Goal: Task Accomplishment & Management: Use online tool/utility

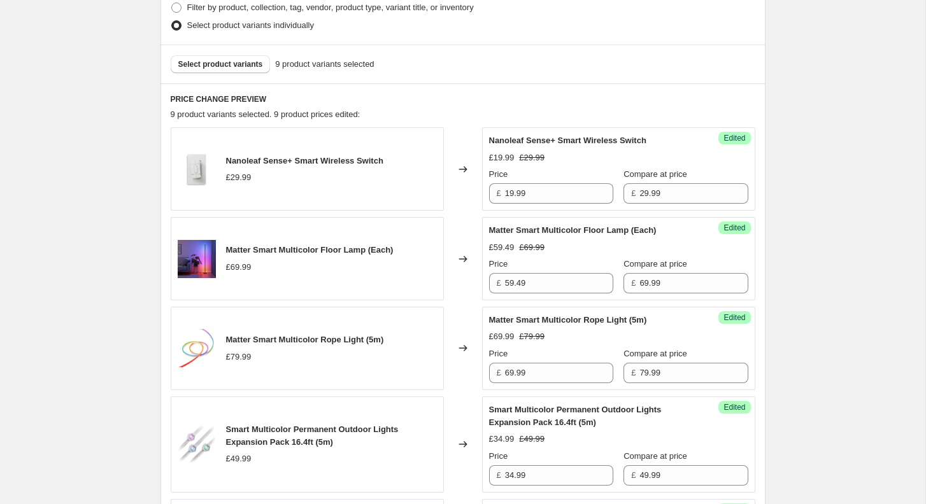
scroll to position [379, 0]
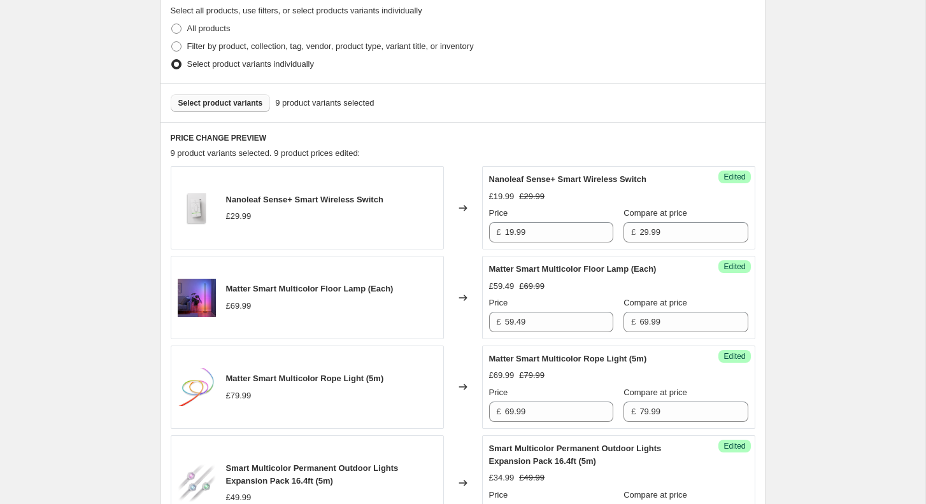
click at [238, 104] on span "Select product variants" at bounding box center [220, 103] width 85 height 10
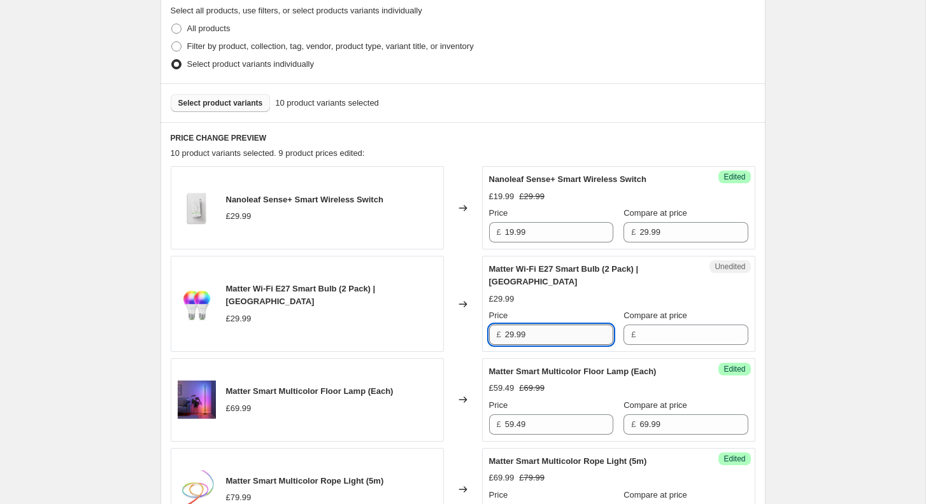
click at [548, 325] on input "29.99" at bounding box center [559, 335] width 108 height 20
type input "29.99"
click at [653, 327] on input "Compare at price" at bounding box center [693, 335] width 108 height 20
paste input "29.99"
type input "29.99"
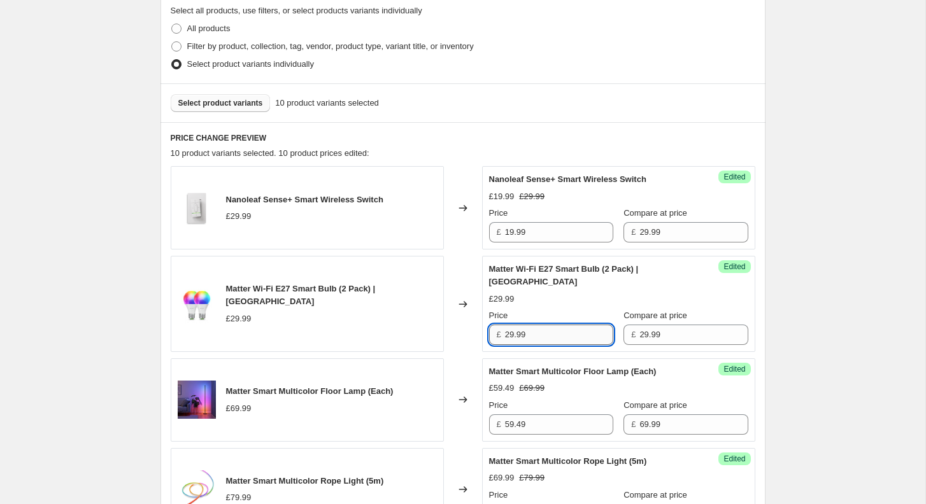
click at [541, 325] on input "29.99" at bounding box center [559, 335] width 108 height 20
paste input "19.994333"
drag, startPoint x: 527, startPoint y: 322, endPoint x: 632, endPoint y: 322, distance: 105.1
click at [630, 322] on div "Price £ 19.994333 Compare at price £ 29.99" at bounding box center [618, 328] width 259 height 36
type input "19.99"
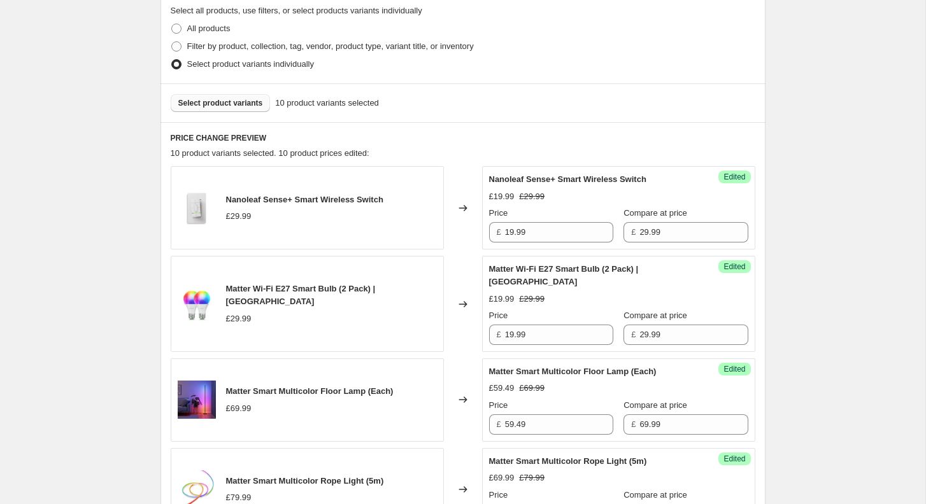
click at [212, 108] on button "Select product variants" at bounding box center [221, 103] width 100 height 18
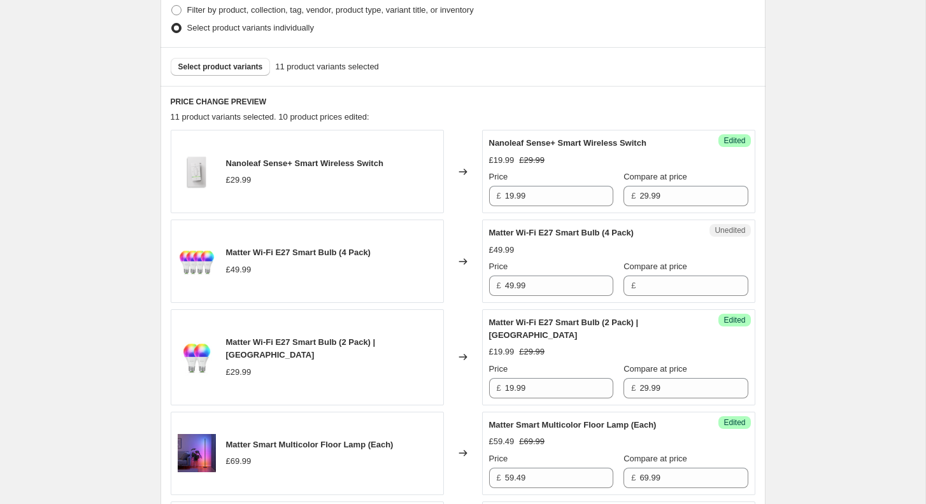
scroll to position [425, 0]
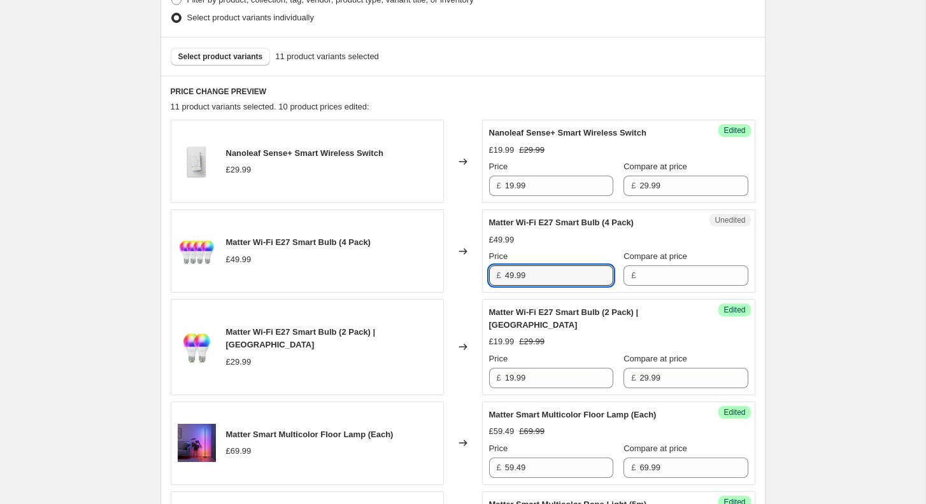
click at [568, 273] on input "49.99" at bounding box center [559, 276] width 108 height 20
type input "49.99"
click at [642, 274] on input "Compare at price" at bounding box center [693, 276] width 108 height 20
paste input "49.99"
type input "49.99"
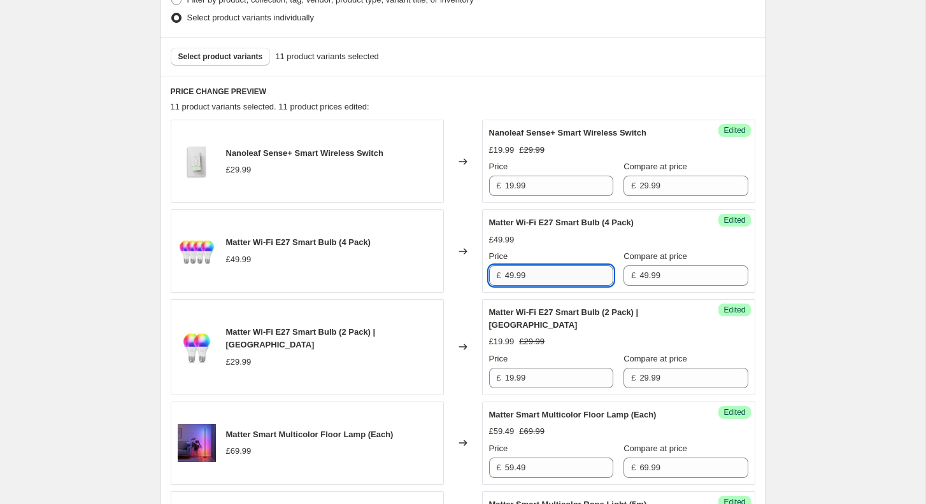
click at [531, 270] on input "49.99" at bounding box center [559, 276] width 108 height 20
paste input "34.993"
type input "34.99"
click at [624, 259] on span "Compare at price" at bounding box center [656, 257] width 64 height 10
click at [639, 266] on input "49.99" at bounding box center [693, 276] width 108 height 20
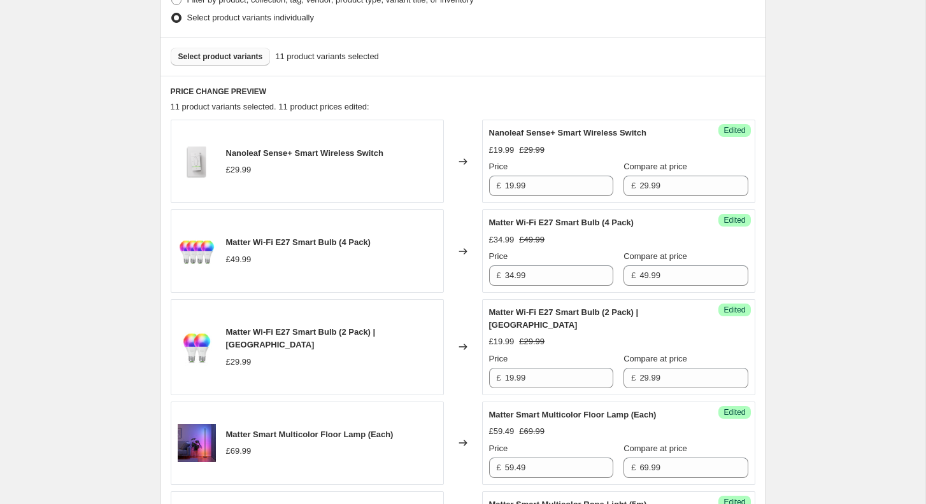
click at [218, 55] on span "Select product variants" at bounding box center [220, 57] width 85 height 10
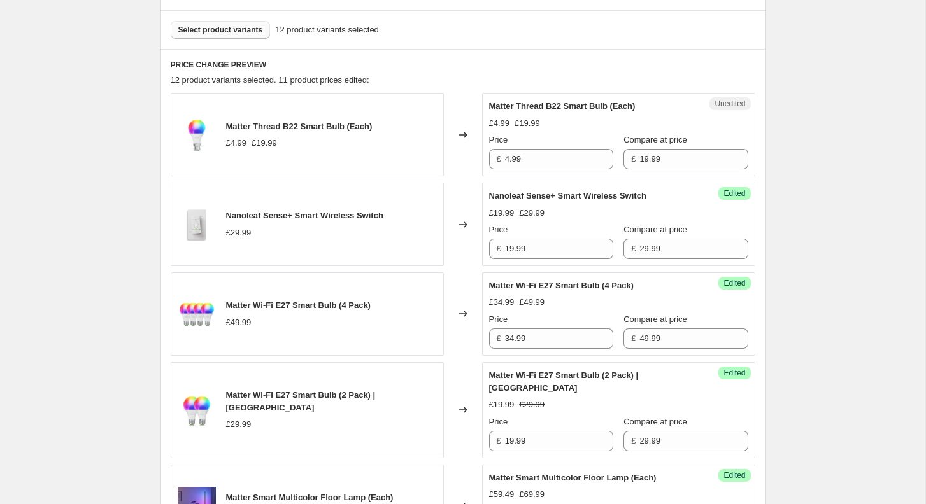
scroll to position [463, 0]
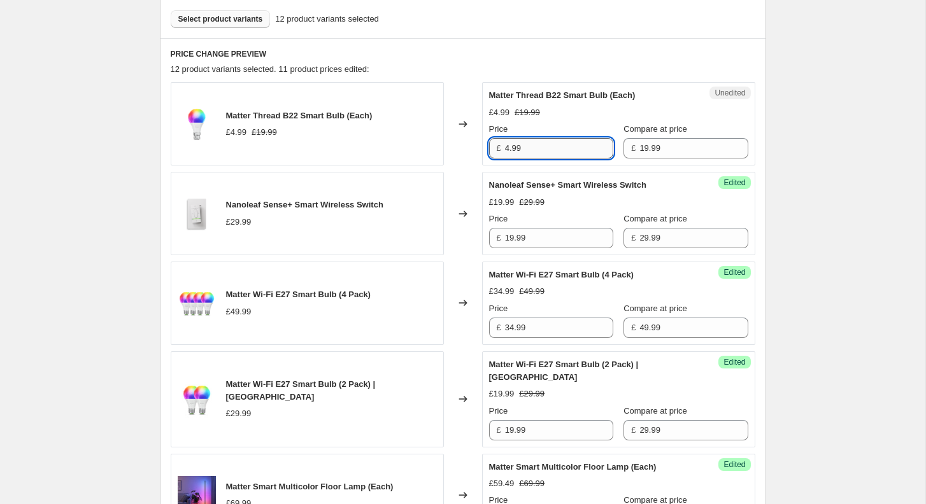
click at [531, 155] on input "4.99" at bounding box center [559, 148] width 108 height 20
drag, startPoint x: 509, startPoint y: 145, endPoint x: 502, endPoint y: 145, distance: 7.0
click at [502, 145] on div "£ 4.99" at bounding box center [551, 148] width 124 height 20
type input "3.99"
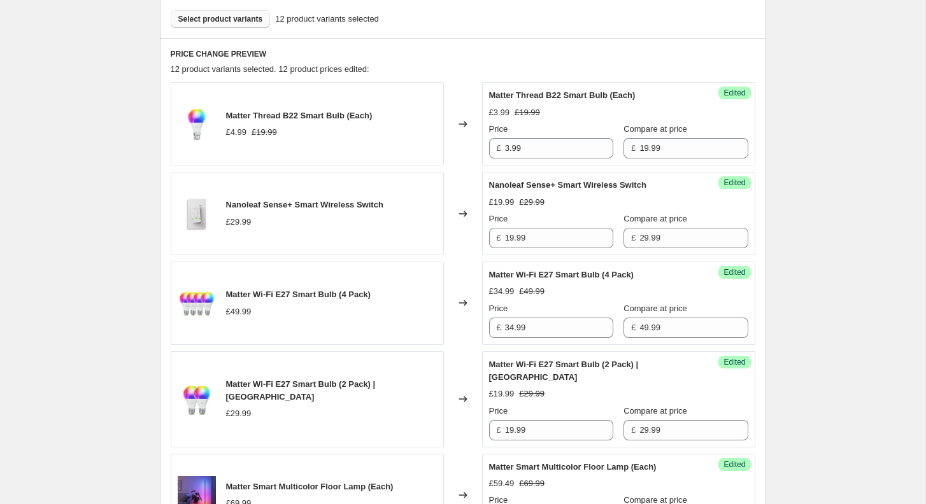
click at [232, 17] on span "Select product variants" at bounding box center [220, 19] width 85 height 10
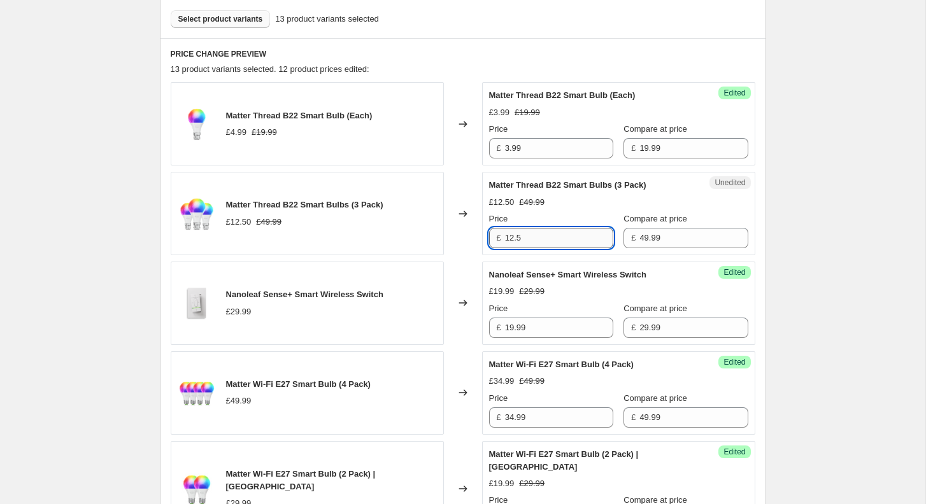
click at [540, 238] on input "12.5" at bounding box center [559, 238] width 108 height 20
drag, startPoint x: 540, startPoint y: 238, endPoint x: 468, endPoint y: 238, distance: 72.0
click at [473, 238] on div "Matter Thread B22 Smart Bulbs (3 Pack) £12.50 £49.99 Changed to Unedited Matter…" at bounding box center [463, 213] width 585 height 83
type input "9.99"
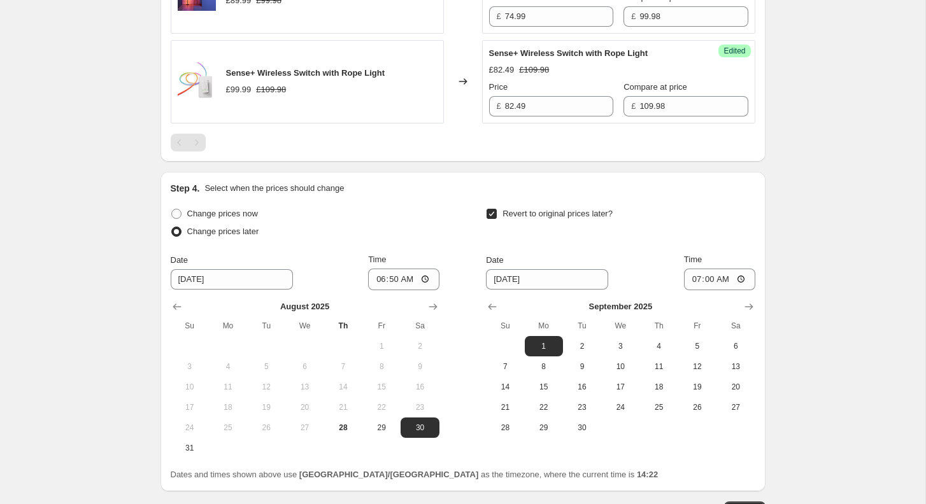
scroll to position [1704, 0]
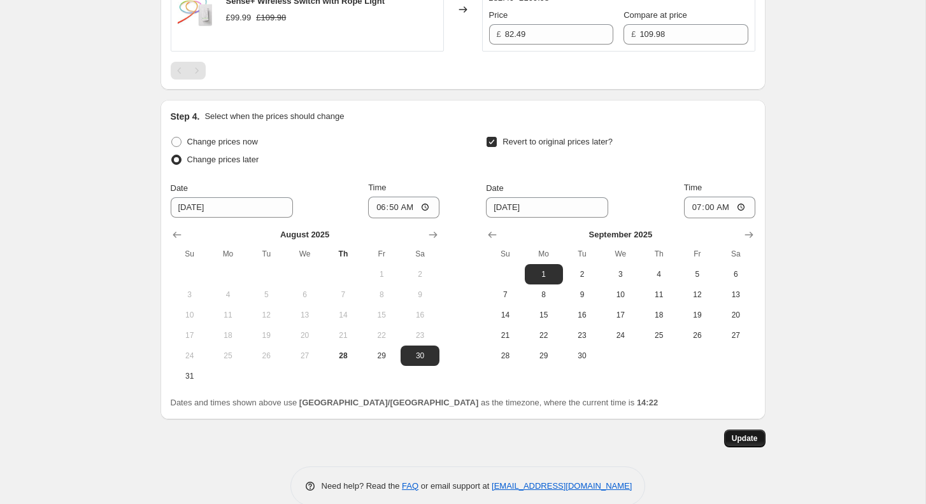
click at [734, 434] on span "Update" at bounding box center [745, 439] width 26 height 10
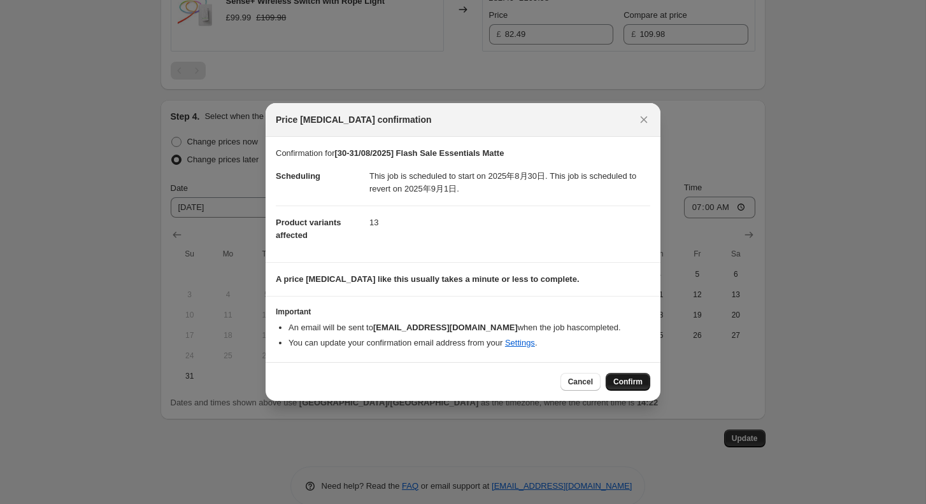
click at [634, 378] on span "Confirm" at bounding box center [627, 382] width 29 height 10
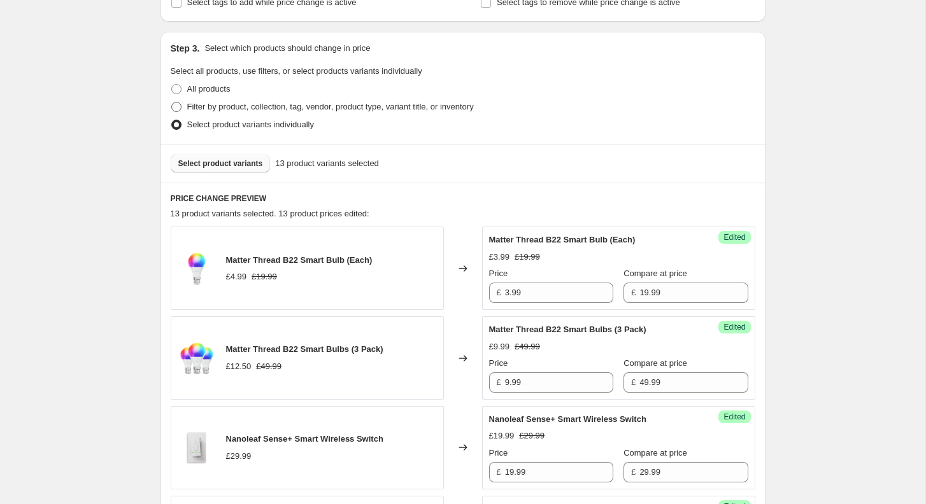
scroll to position [277, 0]
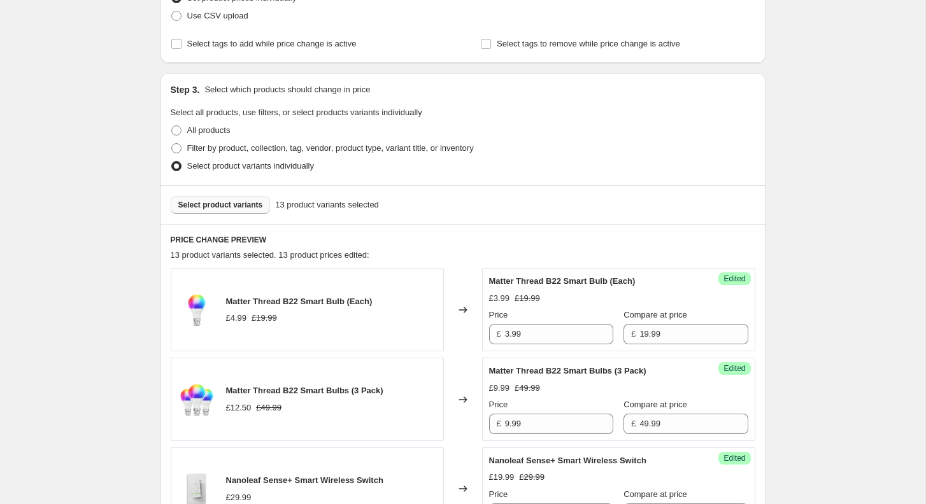
click at [228, 194] on div "Select product variants 13 product variants selected" at bounding box center [463, 204] width 605 height 39
click at [228, 204] on span "Select product variants" at bounding box center [220, 205] width 85 height 10
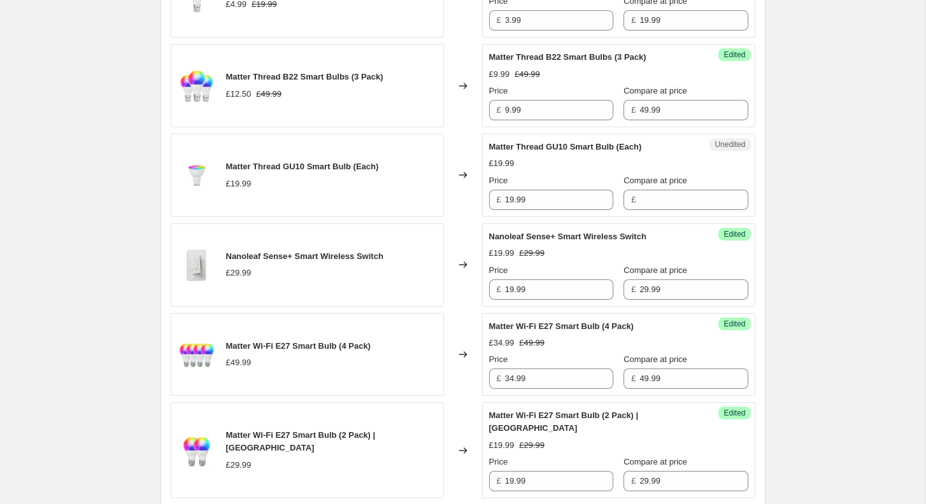
scroll to position [599, 0]
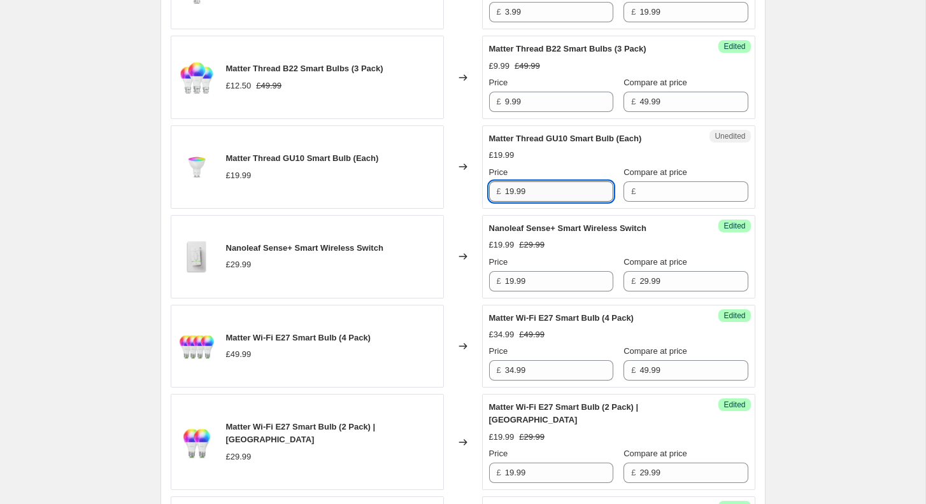
click at [561, 182] on input "19.99" at bounding box center [559, 192] width 108 height 20
type input "19.99"
click at [639, 190] on input "Compare at price" at bounding box center [693, 192] width 108 height 20
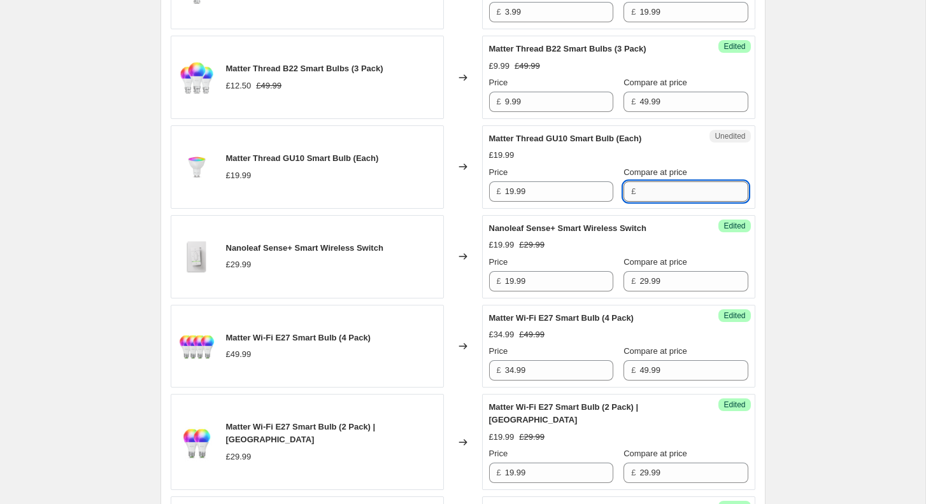
paste input "19.99"
type input "19.99"
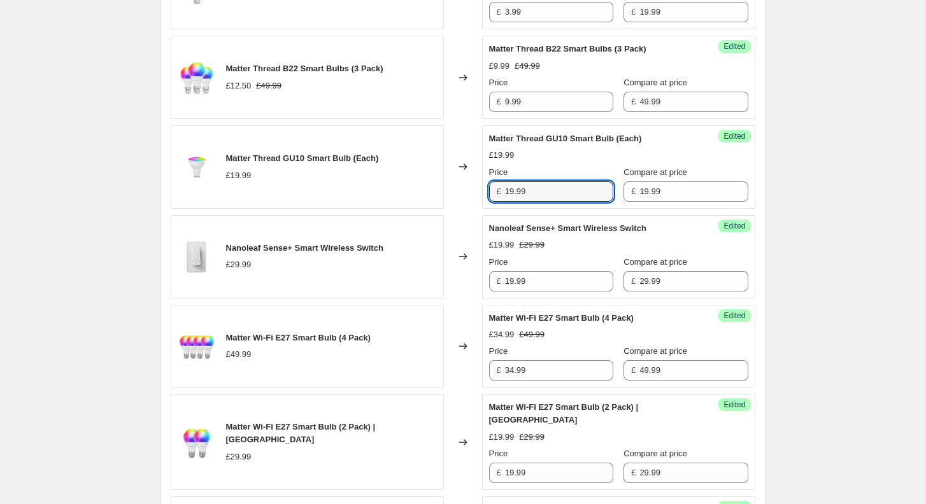
drag, startPoint x: 573, startPoint y: 186, endPoint x: 468, endPoint y: 185, distance: 105.1
click at [469, 186] on div "Matter Thread GU10 Smart Bulb (Each) £19.99 Changed to Success Edited Matter Th…" at bounding box center [463, 166] width 585 height 83
click at [532, 182] on input "19.99" at bounding box center [559, 192] width 108 height 20
click at [510, 185] on input "19.99" at bounding box center [559, 192] width 108 height 20
type input "9.99"
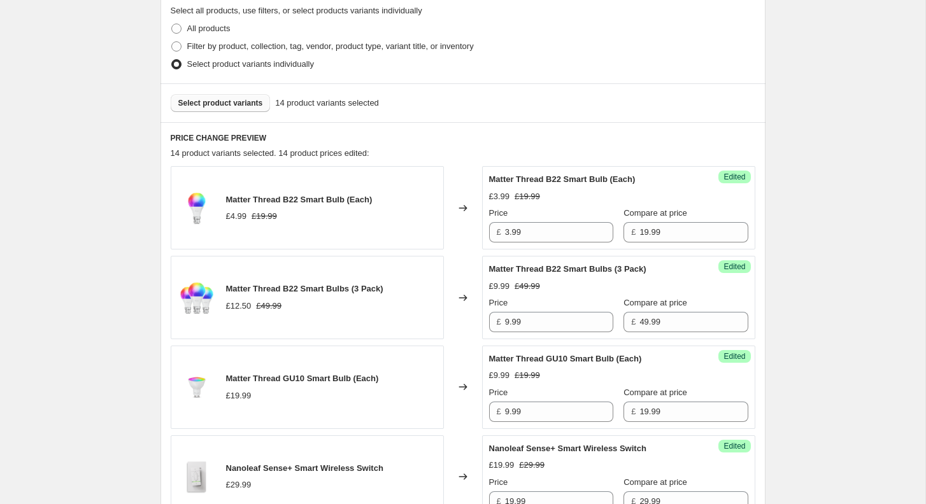
scroll to position [342, 0]
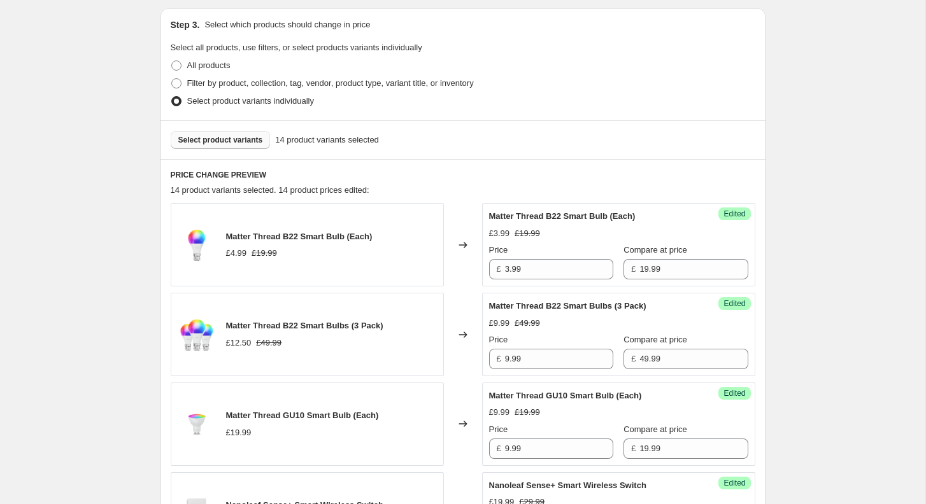
click at [254, 139] on span "Select product variants" at bounding box center [220, 140] width 85 height 10
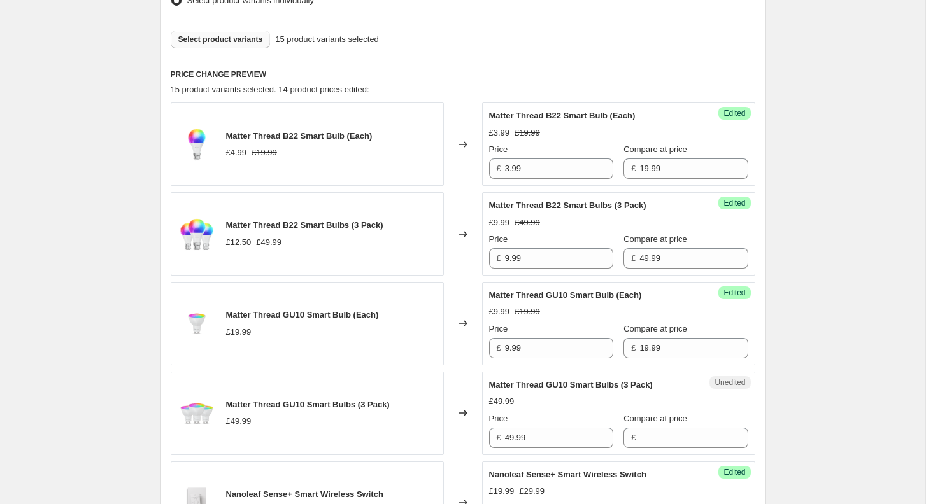
scroll to position [482, 0]
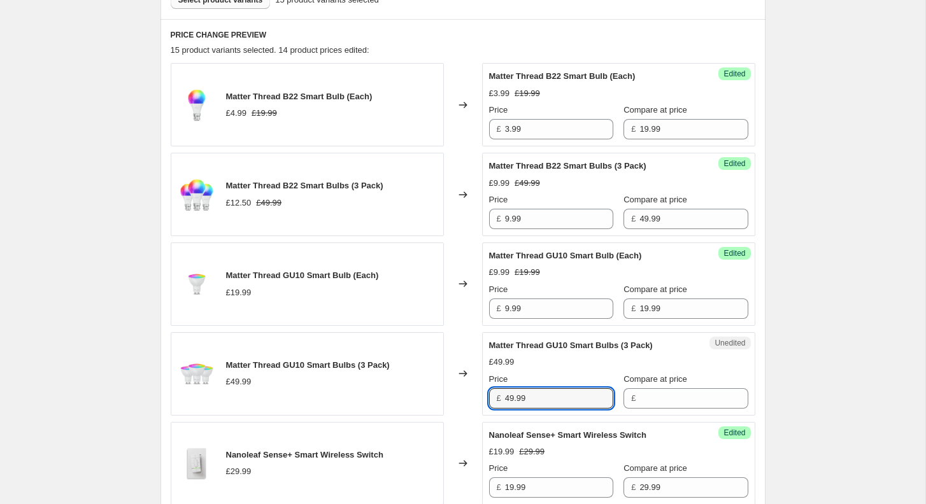
drag, startPoint x: 551, startPoint y: 397, endPoint x: 494, endPoint y: 397, distance: 57.3
click at [510, 398] on input "49.99" at bounding box center [559, 399] width 108 height 20
click at [624, 396] on div "£" at bounding box center [686, 399] width 124 height 20
click at [555, 396] on input "49.99" at bounding box center [559, 399] width 108 height 20
click at [583, 401] on input "Price" at bounding box center [559, 399] width 108 height 20
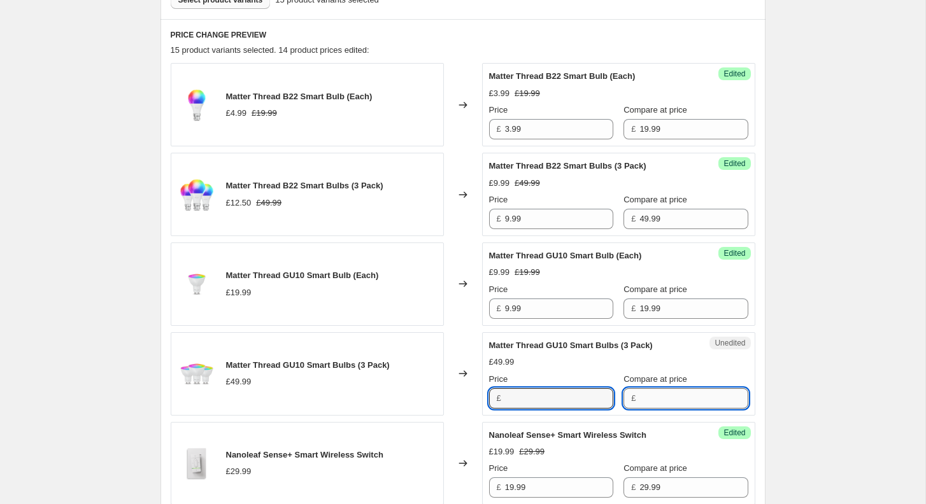
type input "49.99"
click at [639, 390] on input "Compare at price" at bounding box center [693, 399] width 108 height 20
paste input "49.99"
type input "49.99"
click at [515, 392] on input "49.99" at bounding box center [559, 399] width 108 height 20
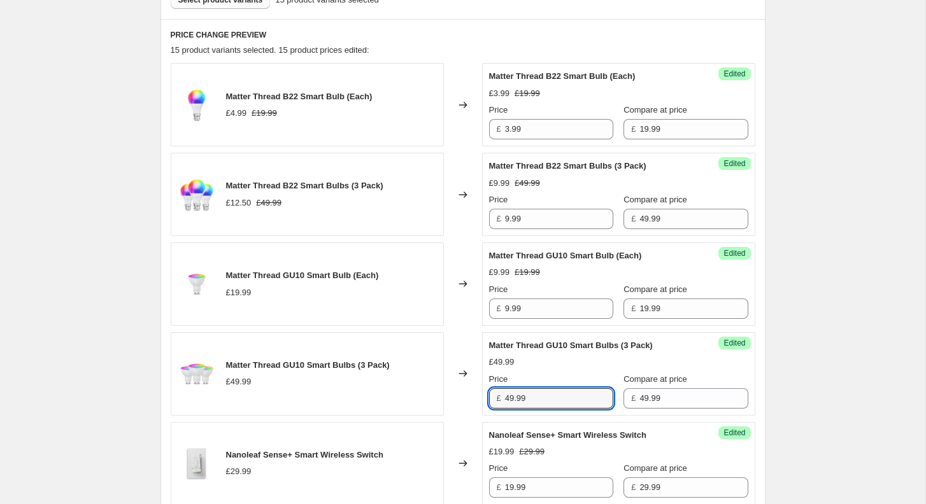
drag, startPoint x: 539, startPoint y: 399, endPoint x: 443, endPoint y: 396, distance: 96.8
click at [447, 397] on div "Matter Thread GU10 Smart Bulbs (3 Pack) £49.99 Changed to Success Edited Matter…" at bounding box center [463, 373] width 585 height 83
type input "24.99"
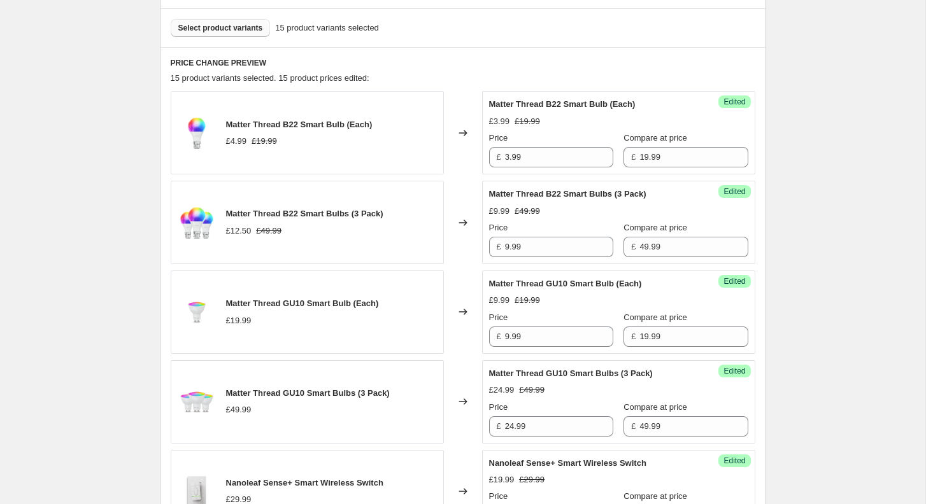
scroll to position [424, 0]
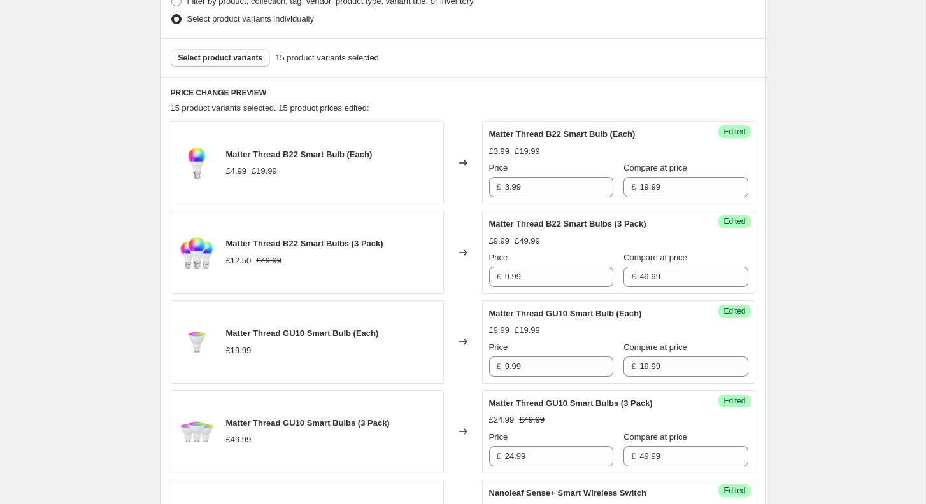
click at [232, 59] on span "Select product variants" at bounding box center [220, 58] width 85 height 10
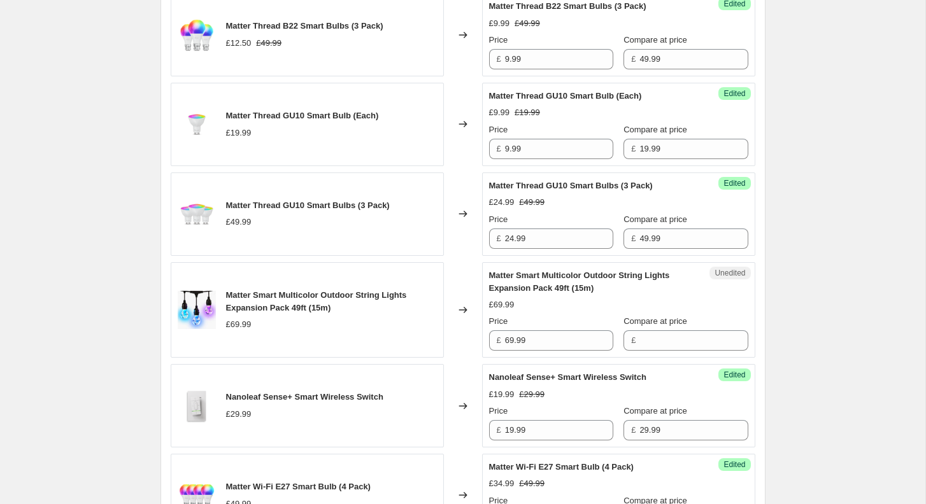
scroll to position [673, 0]
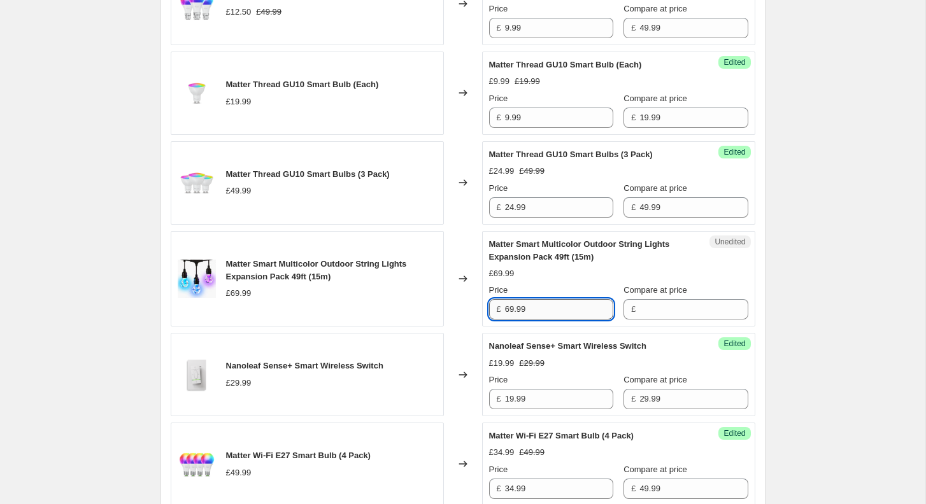
click at [557, 312] on input "69.99" at bounding box center [559, 309] width 108 height 20
type input "69.99"
click at [663, 310] on input "Compare at price" at bounding box center [693, 309] width 108 height 20
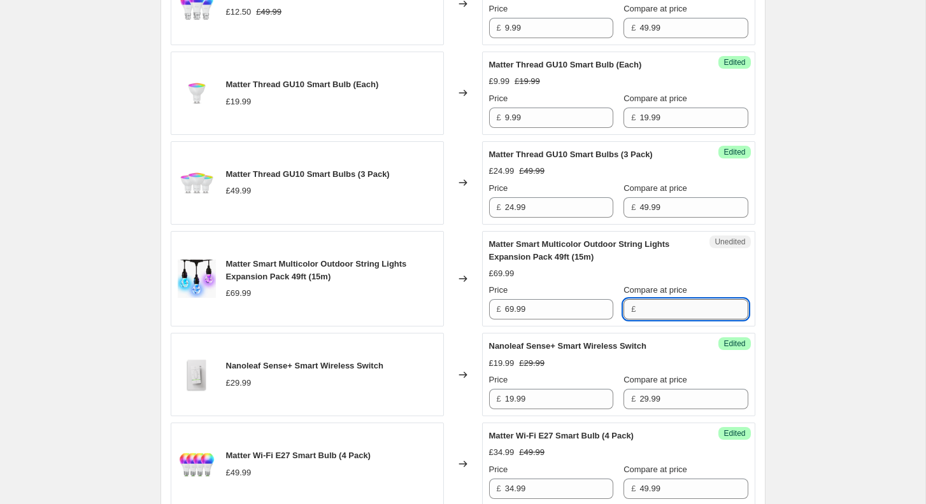
paste input "69.99"
type input "69.99"
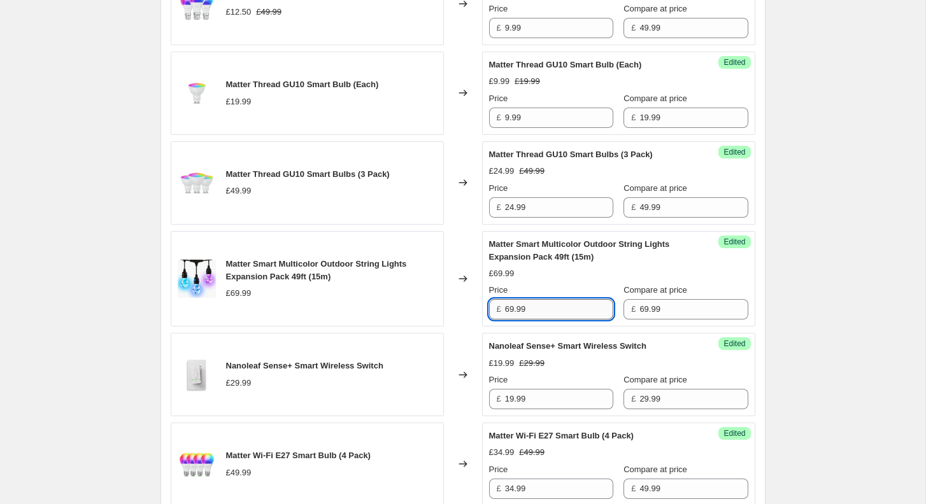
click at [587, 301] on input "69.99" at bounding box center [559, 309] width 108 height 20
paste input "55.992"
type input "55.99"
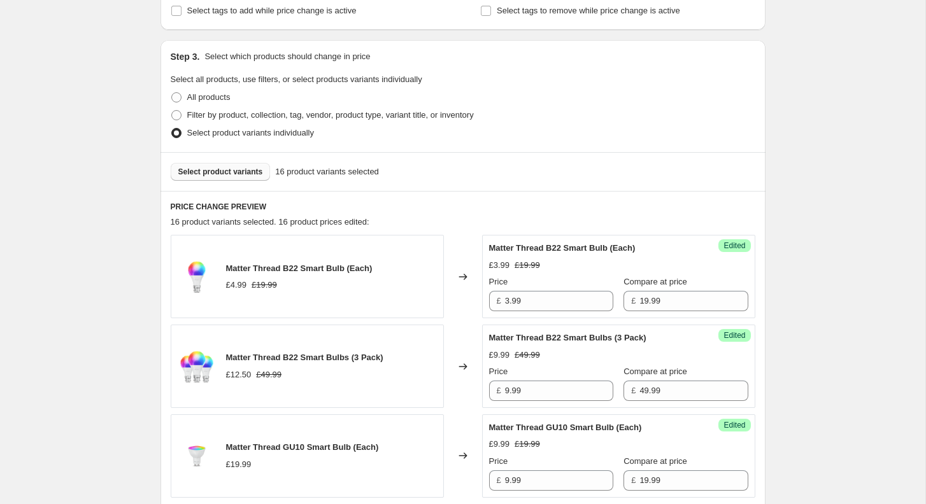
scroll to position [309, 0]
click at [215, 171] on span "Select product variants" at bounding box center [220, 173] width 85 height 10
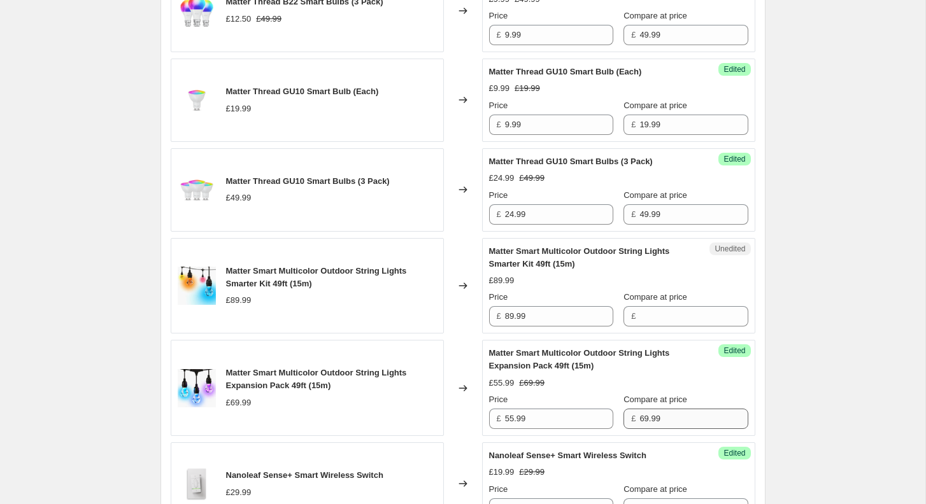
scroll to position [679, 0]
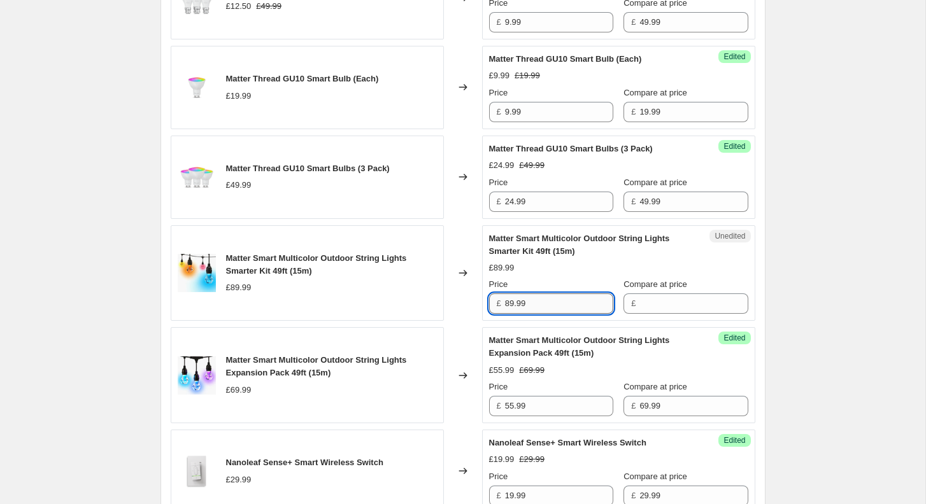
click at [547, 308] on input "89.99" at bounding box center [559, 304] width 108 height 20
type input "89.99"
click at [645, 307] on input "Compare at price" at bounding box center [693, 304] width 108 height 20
paste input "89.99"
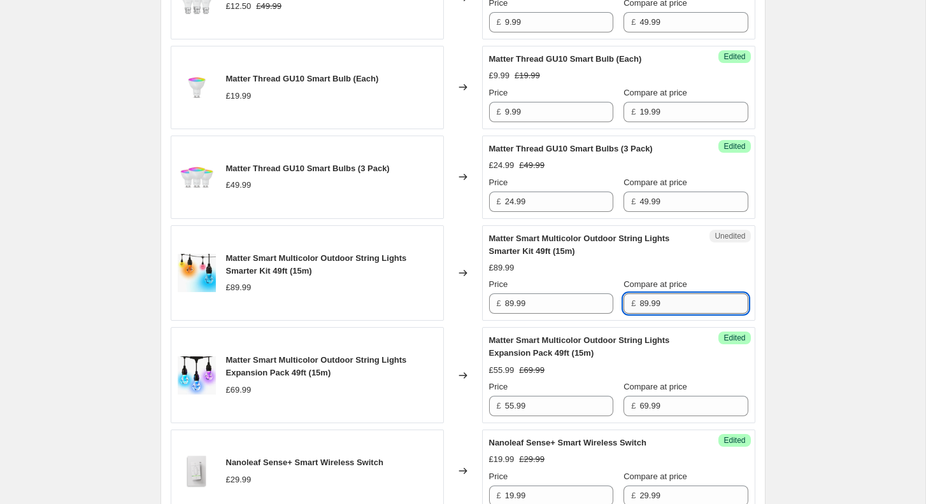
type input "89.99"
click at [582, 294] on input "89.99" at bounding box center [559, 304] width 108 height 20
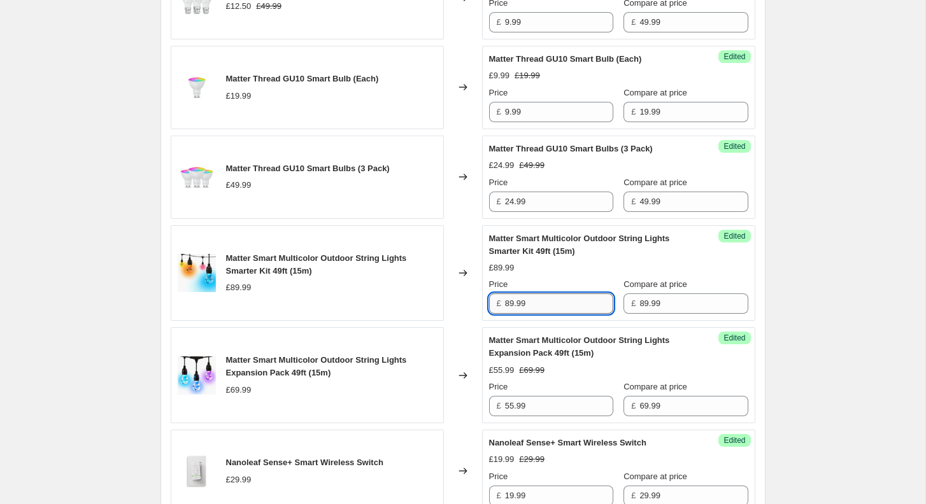
paste input "71.992"
type input "71.99"
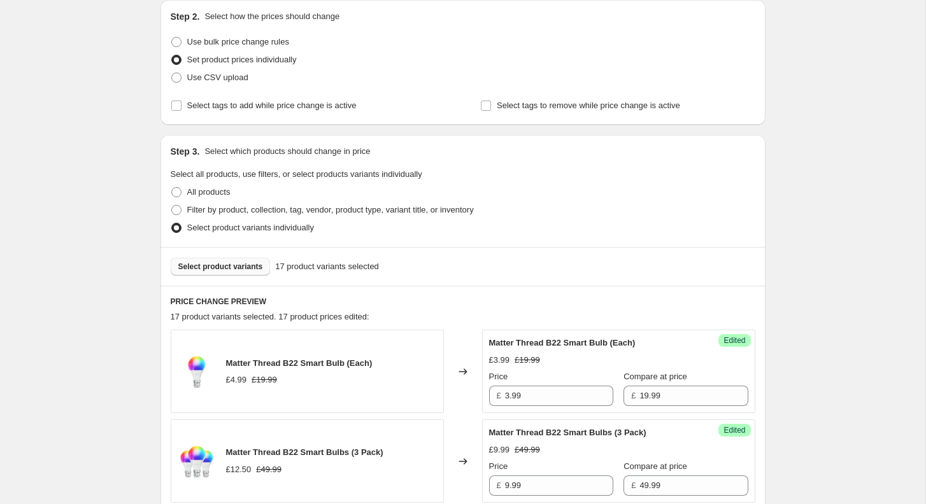
scroll to position [215, 0]
click at [230, 266] on span "Select product variants" at bounding box center [220, 267] width 85 height 10
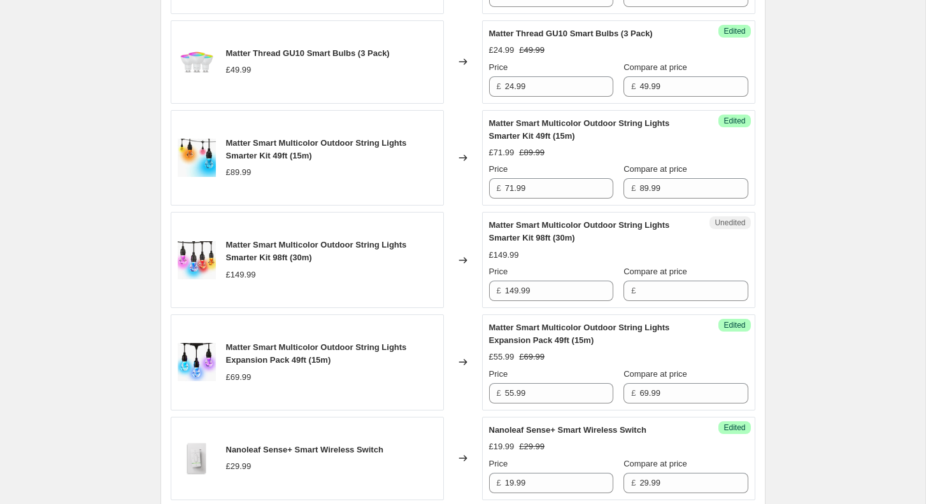
scroll to position [810, 0]
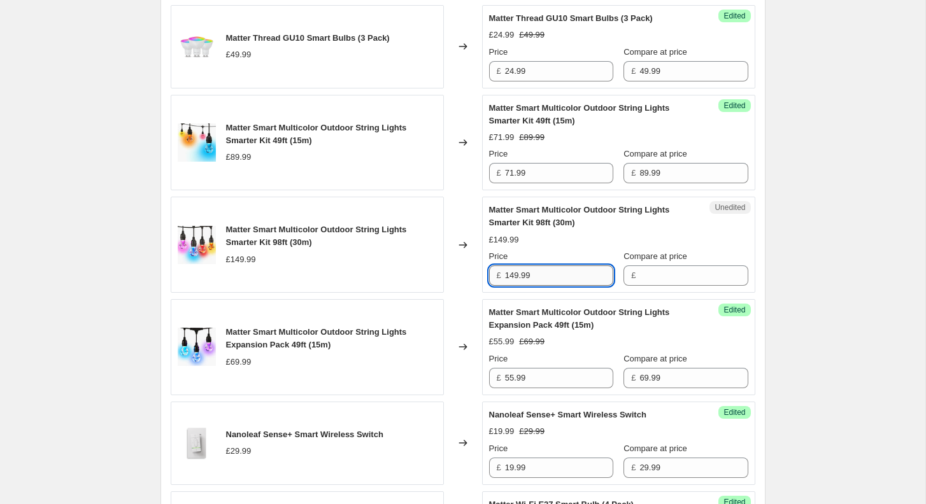
click at [563, 275] on input "149.99" at bounding box center [559, 276] width 108 height 20
type input "149.99"
click at [710, 271] on input "Compare at price" at bounding box center [693, 276] width 108 height 20
paste input "149.99"
type input "149.99"
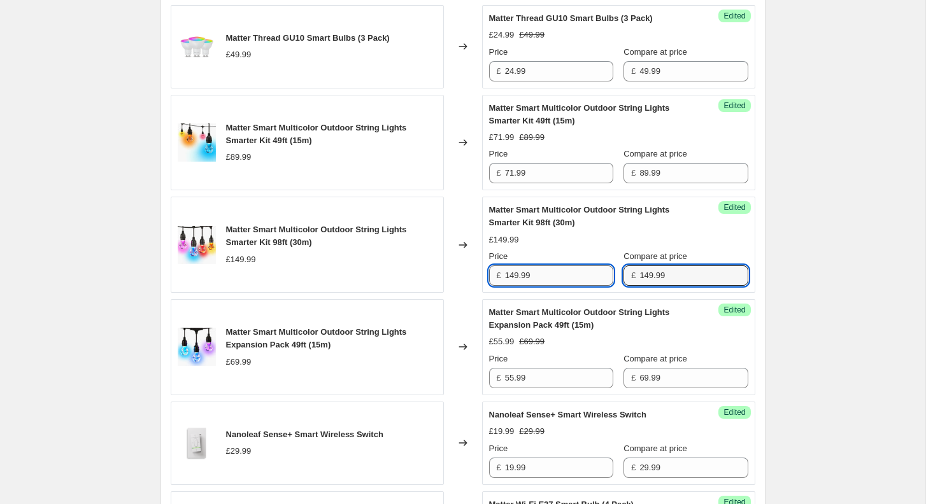
click at [582, 276] on input "149.99" at bounding box center [559, 276] width 108 height 20
paste input "12.4925"
type input "112.49"
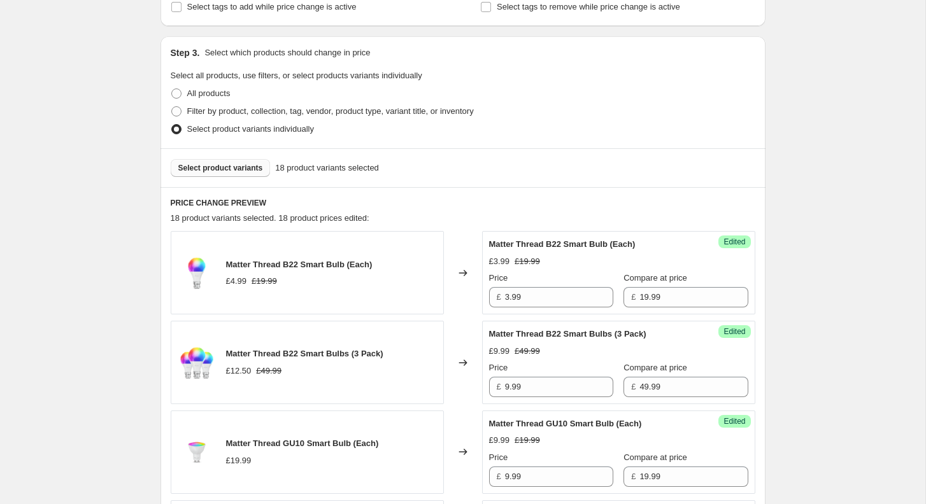
scroll to position [300, 0]
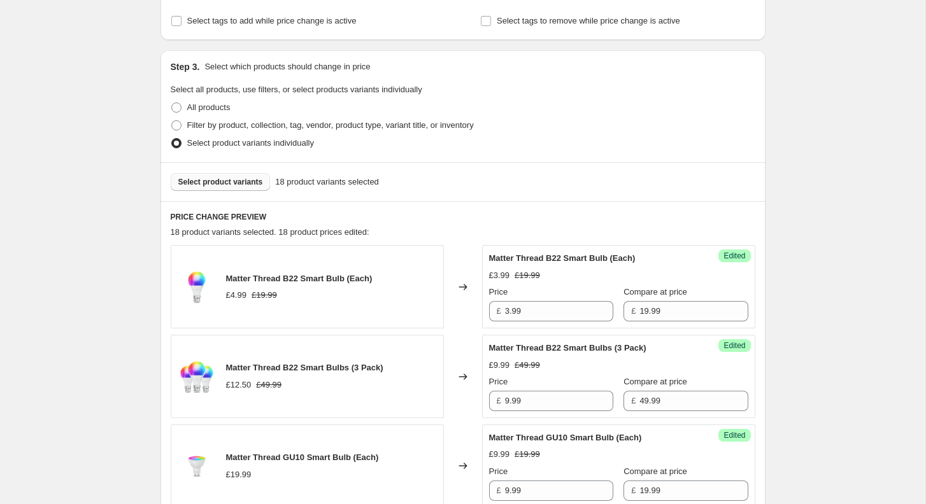
click at [225, 194] on div "Select product variants 18 product variants selected" at bounding box center [463, 181] width 605 height 39
click at [225, 192] on div "Select product variants 18 product variants selected" at bounding box center [463, 181] width 605 height 39
click at [225, 169] on div "Select product variants 18 product variants selected" at bounding box center [463, 181] width 605 height 39
click at [225, 176] on button "Select product variants" at bounding box center [221, 182] width 100 height 18
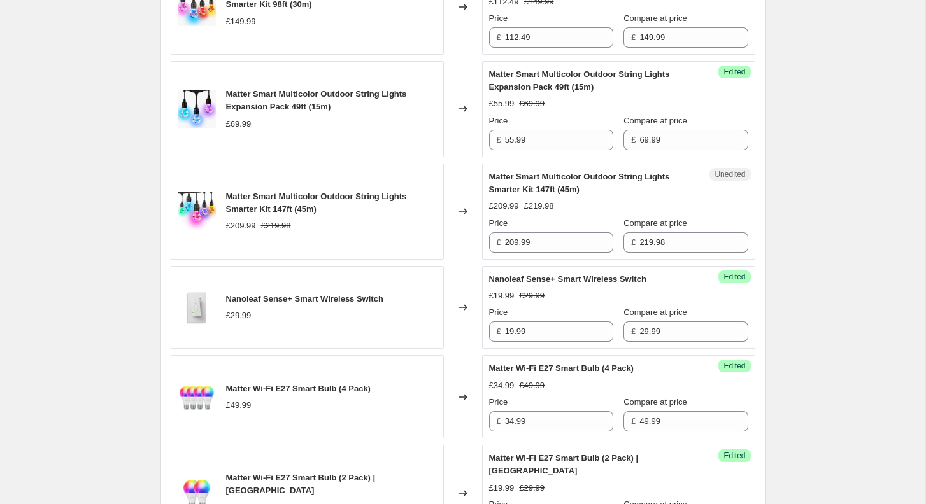
scroll to position [1047, 0]
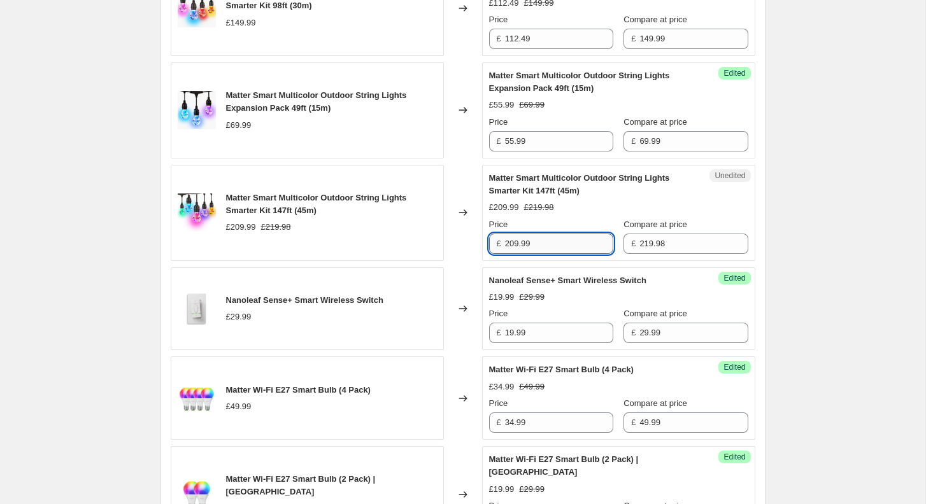
click at [549, 236] on input "209.99" at bounding box center [559, 244] width 108 height 20
paste input "164.985"
type input "164.99"
click at [790, 245] on div "[30-31/08/2025] Flash Sale Essentials Matte. This page is ready [30-31/08/2025]…" at bounding box center [462, 362] width 925 height 2818
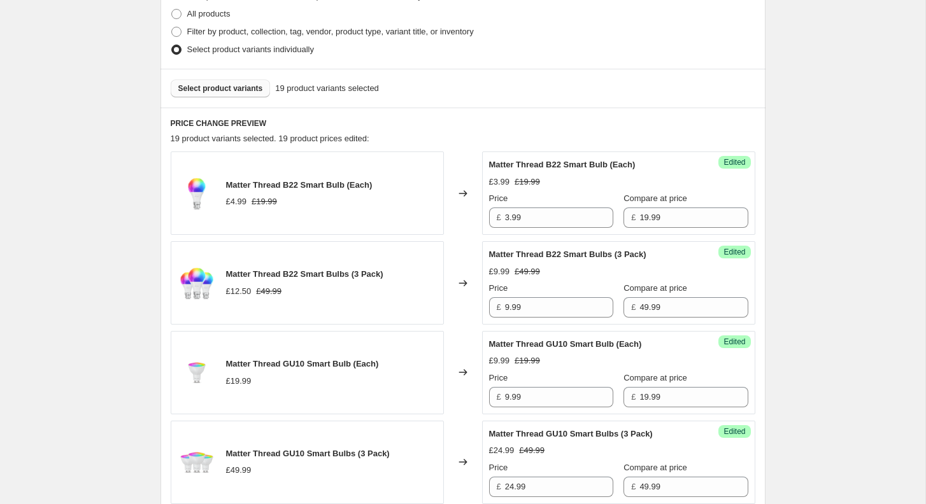
scroll to position [352, 0]
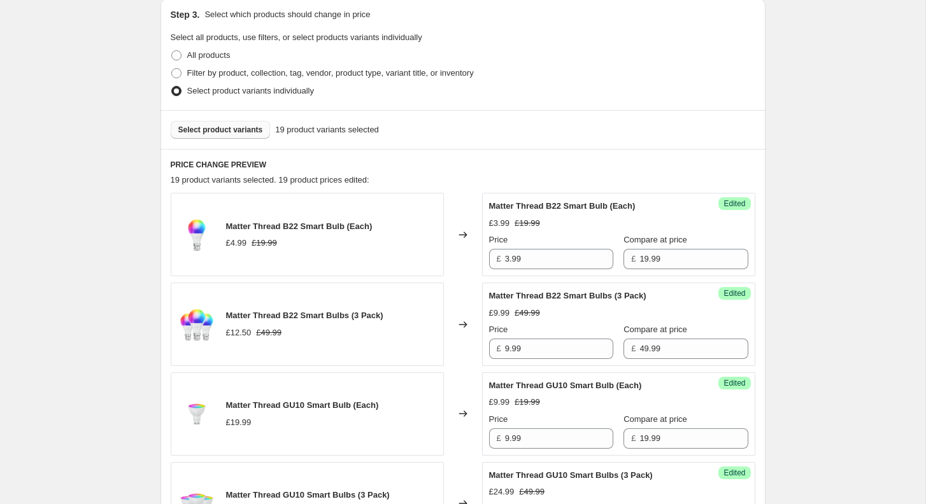
click at [215, 125] on span "Select product variants" at bounding box center [220, 130] width 85 height 10
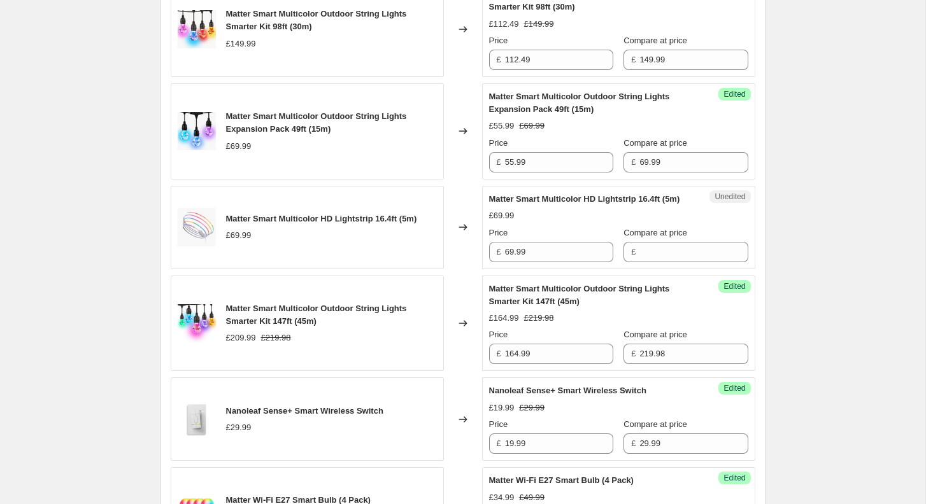
scroll to position [1031, 0]
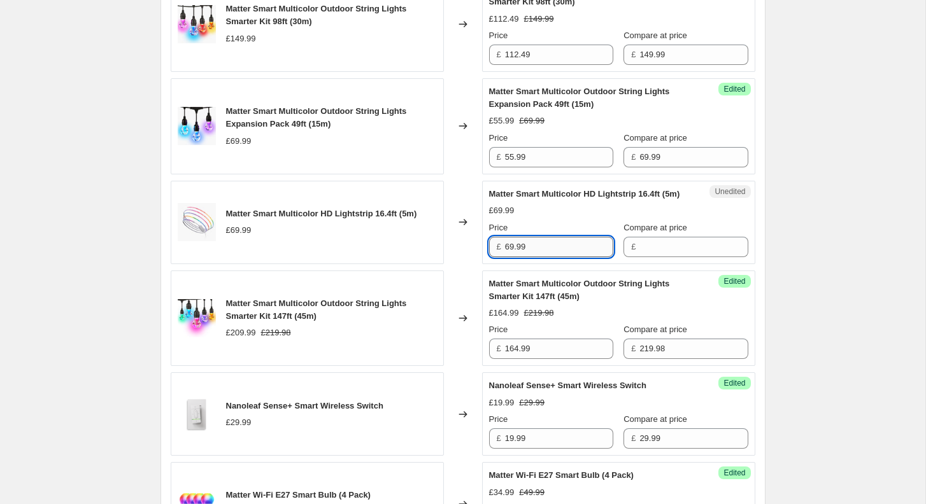
click at [570, 257] on input "69.99" at bounding box center [559, 247] width 108 height 20
type input "69.99"
click at [647, 257] on input "Compare at price" at bounding box center [693, 247] width 108 height 20
paste input "69.99"
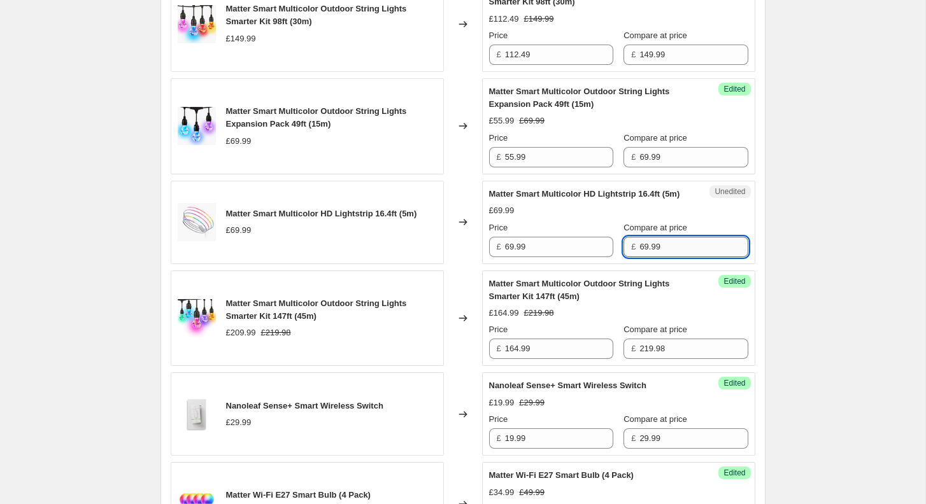
type input "69.99"
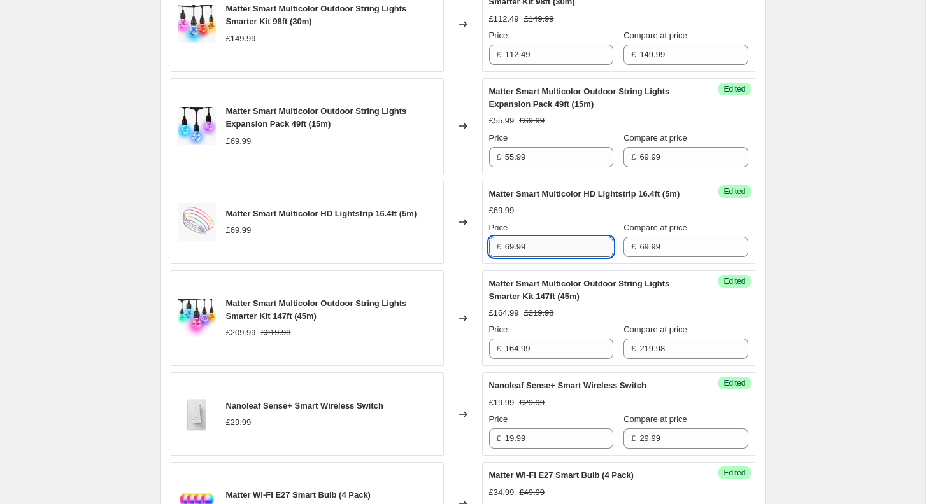
click at [571, 257] on input "69.99" at bounding box center [559, 247] width 108 height 20
paste input "49.692"
type input "49.69"
click at [726, 274] on div "Matter Thread B22 Smart Bulb (Each) £4.99 £19.99 Changed to Success Edited Matt…" at bounding box center [463, 459] width 585 height 1889
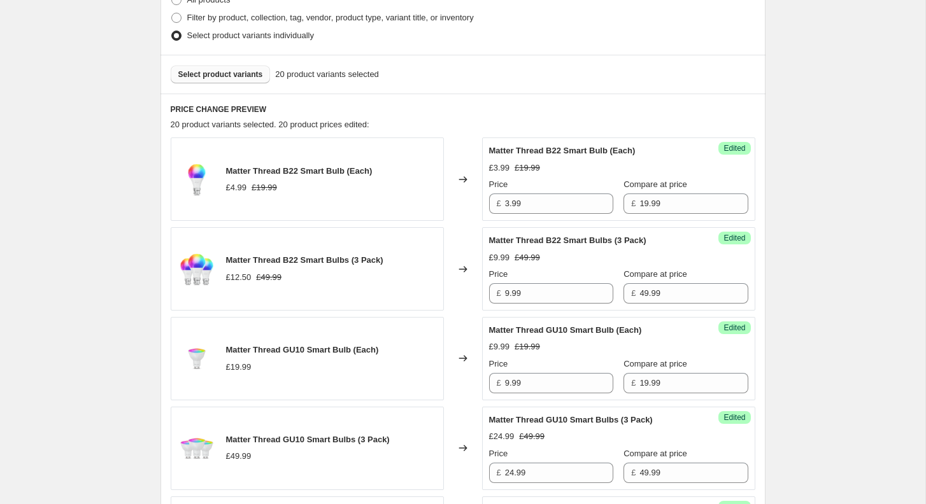
scroll to position [329, 0]
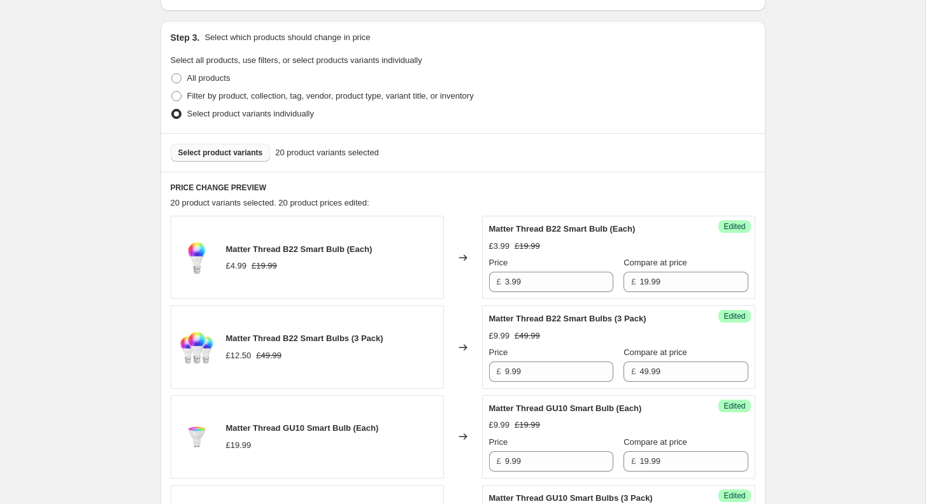
click at [232, 143] on div "Select product variants 20 product variants selected" at bounding box center [463, 152] width 605 height 39
click at [232, 152] on span "Select product variants" at bounding box center [220, 153] width 85 height 10
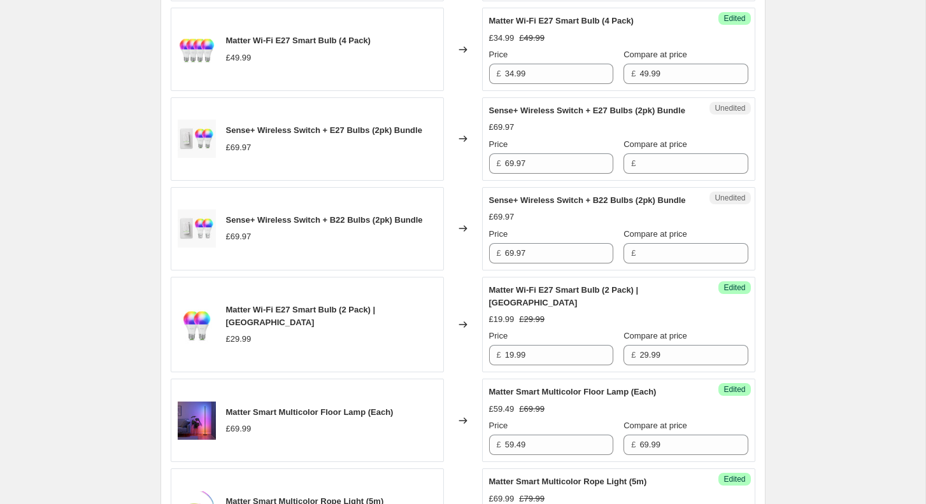
scroll to position [1492, 0]
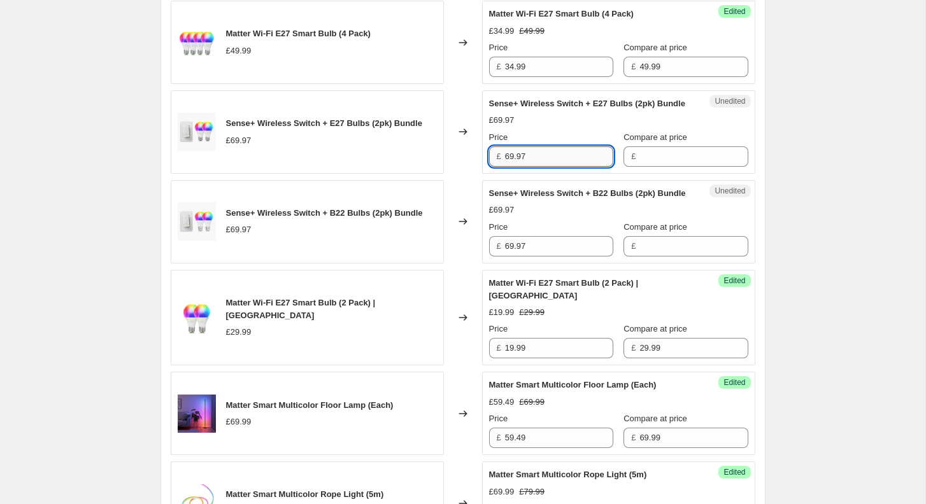
click at [563, 167] on input "69.97" at bounding box center [559, 156] width 108 height 20
type input "69.97"
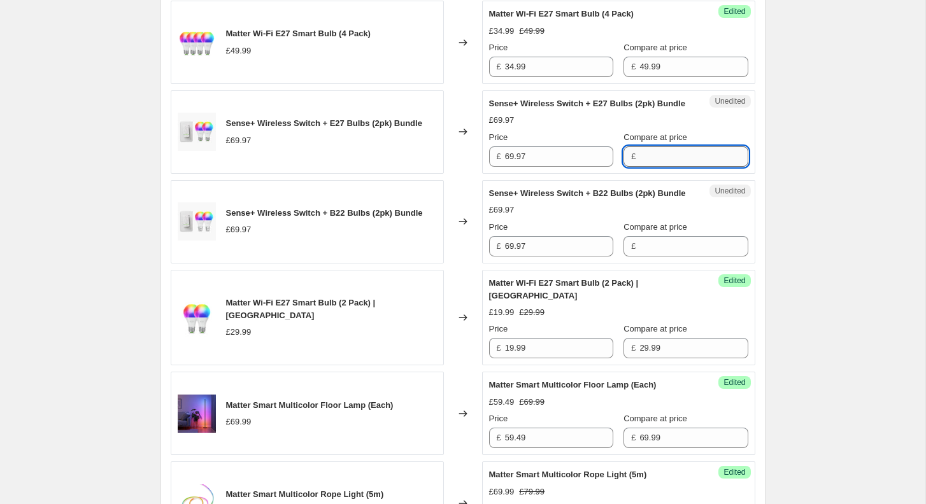
click at [652, 167] on input "Compare at price" at bounding box center [693, 156] width 108 height 20
paste input "69.97"
type input "69.97"
click at [536, 257] on input "69.97" at bounding box center [559, 246] width 108 height 20
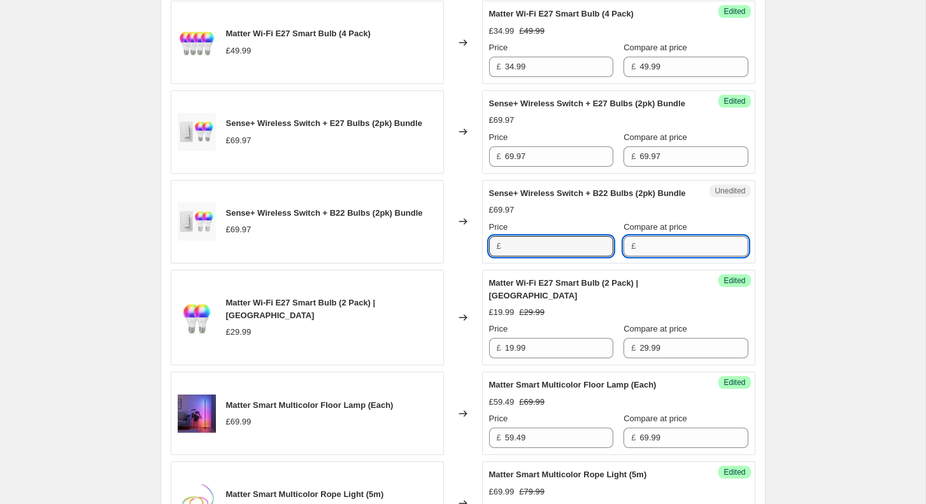
type input "69.97"
click at [645, 257] on input "Compare at price" at bounding box center [693, 246] width 108 height 20
paste input "69.97"
type input "69.97"
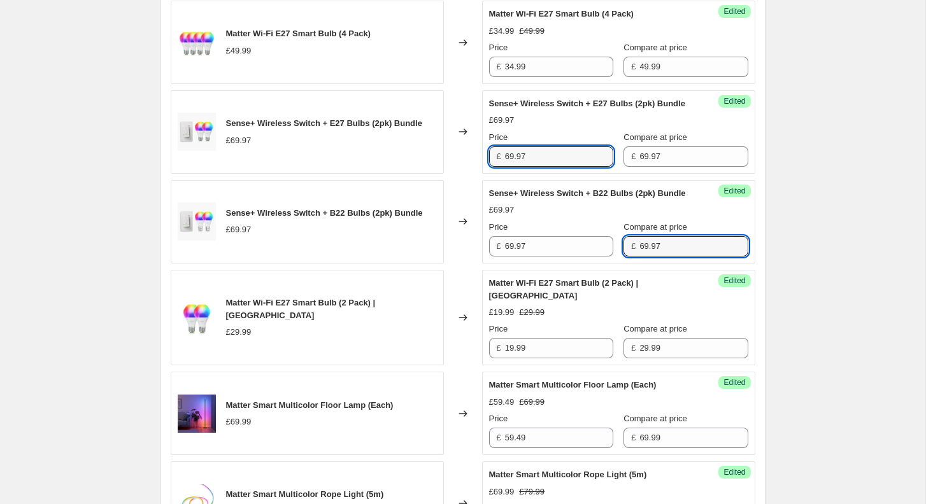
drag, startPoint x: 546, startPoint y: 179, endPoint x: 447, endPoint y: 179, distance: 99.4
click at [457, 174] on div "Sense+ Wireless Switch + E27 Bulbs (2pk) Bundle £69.97 Changed to Success Edite…" at bounding box center [463, 131] width 585 height 83
paste input "13.994"
type input "13.99"
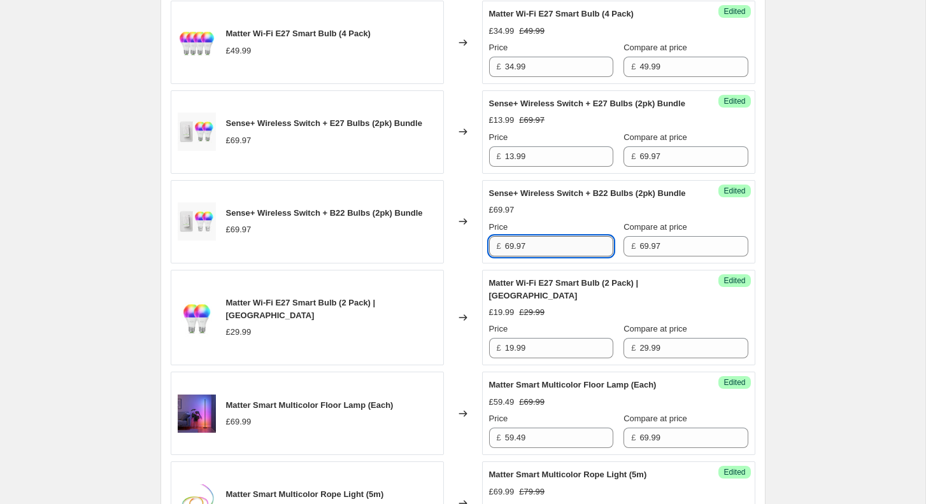
click at [533, 257] on input "69.97" at bounding box center [559, 246] width 108 height 20
paste input "13.994"
type input "13.99"
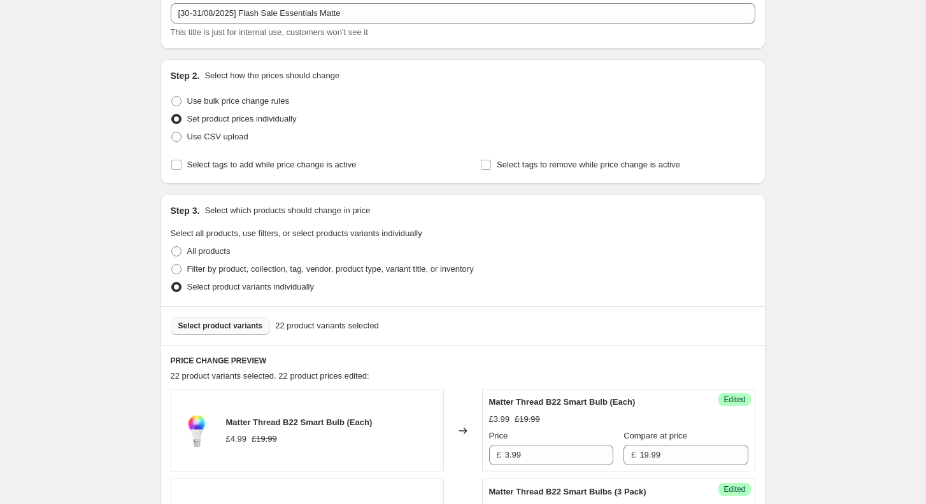
scroll to position [175, 0]
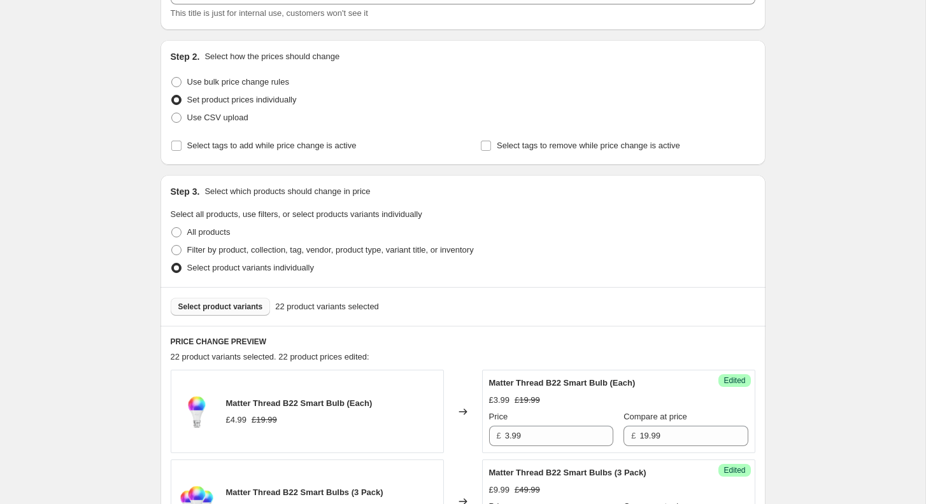
click at [212, 306] on span "Select product variants" at bounding box center [220, 307] width 85 height 10
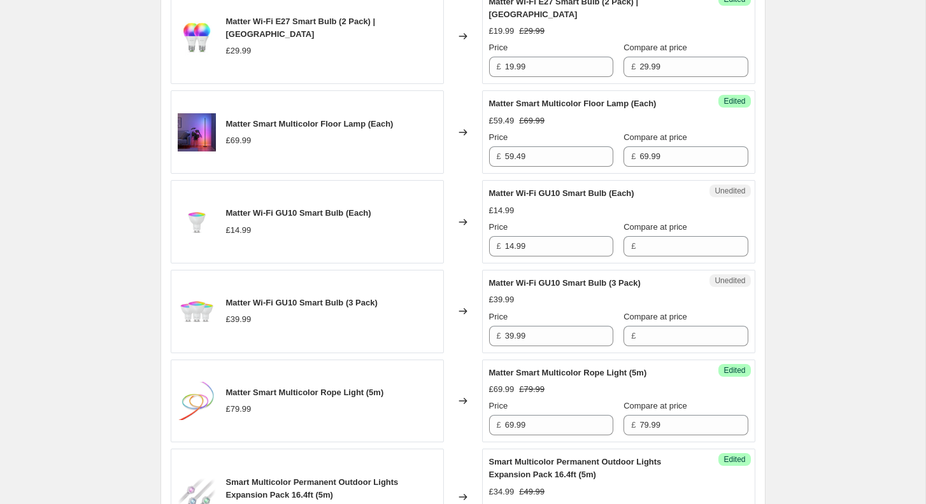
scroll to position [1785, 0]
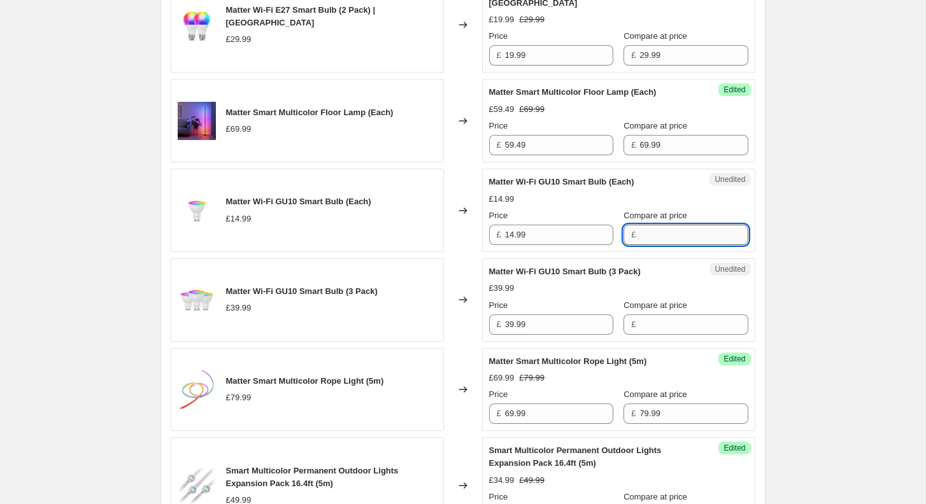
click at [659, 245] on input "Compare at price" at bounding box center [693, 235] width 108 height 20
paste input "19.99"
click at [659, 245] on input "19.99" at bounding box center [693, 235] width 108 height 20
type input "19.99"
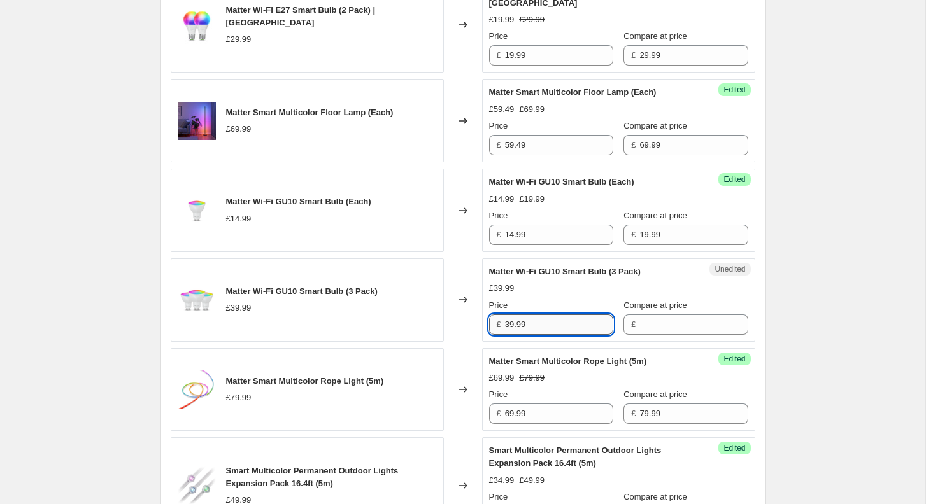
drag, startPoint x: 510, startPoint y: 339, endPoint x: 568, endPoint y: 339, distance: 57.3
click at [568, 335] on input "39.99" at bounding box center [559, 325] width 108 height 20
type input "37.49"
click at [657, 335] on input "Compare at price" at bounding box center [693, 325] width 108 height 20
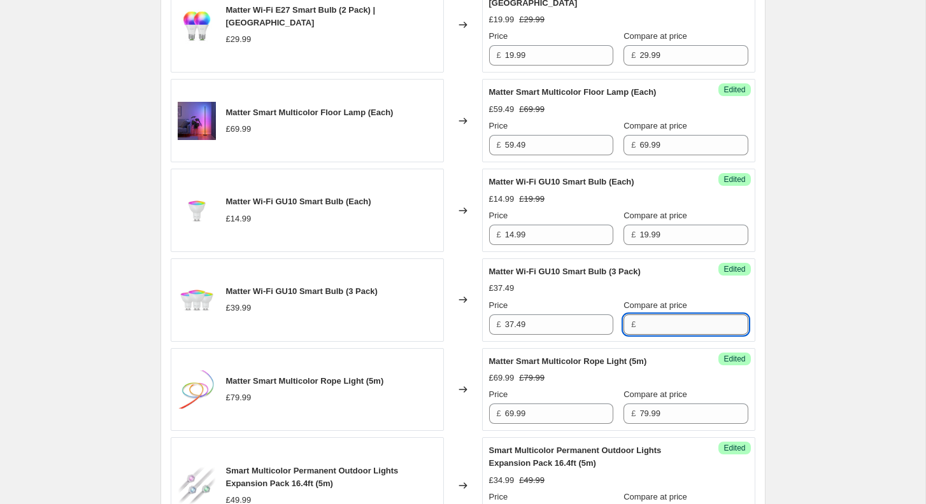
paste input "49.99"
type input "49.99"
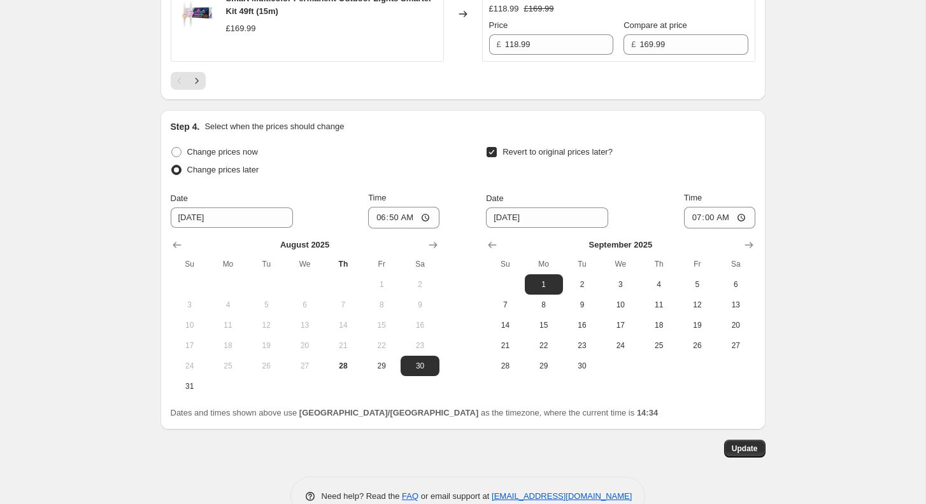
scroll to position [2405, 0]
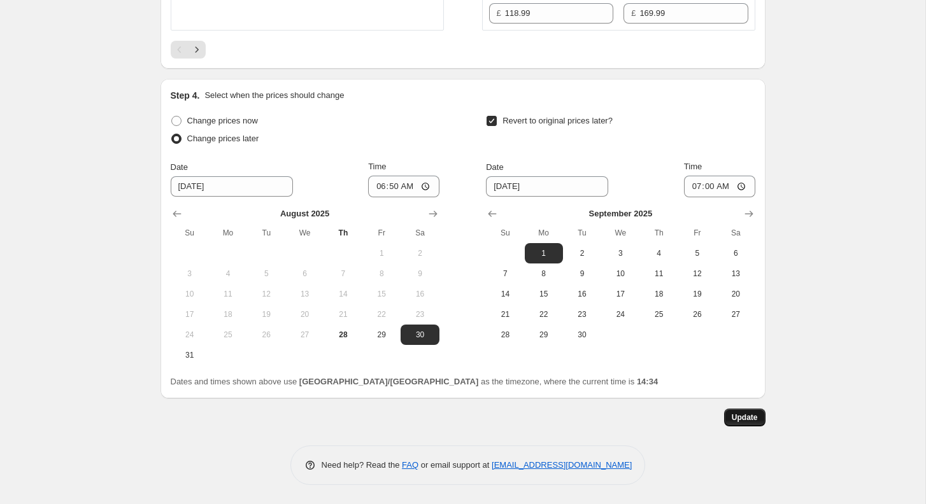
click at [747, 426] on button "Update" at bounding box center [744, 418] width 41 height 18
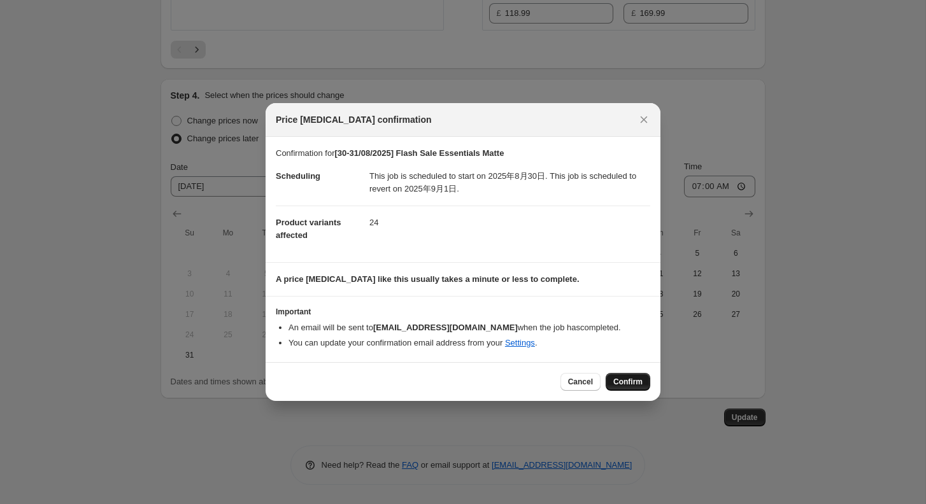
click at [621, 378] on span "Confirm" at bounding box center [627, 382] width 29 height 10
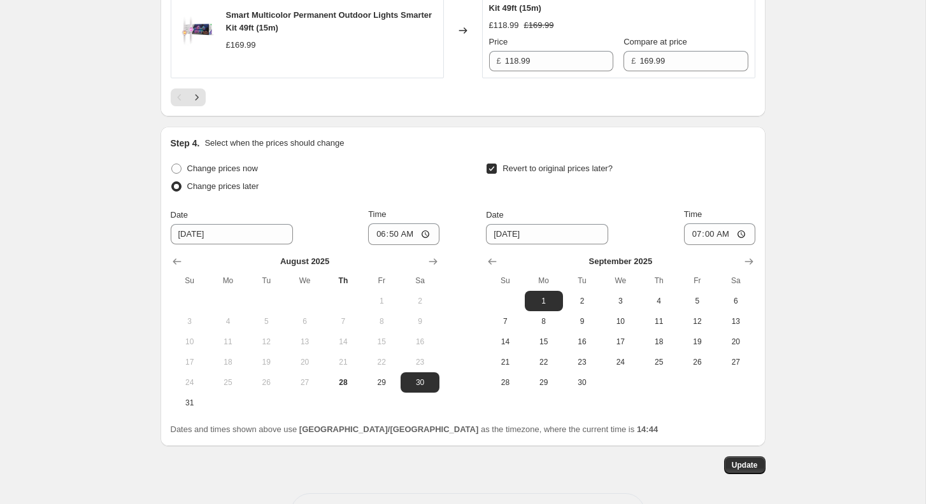
scroll to position [2353, 0]
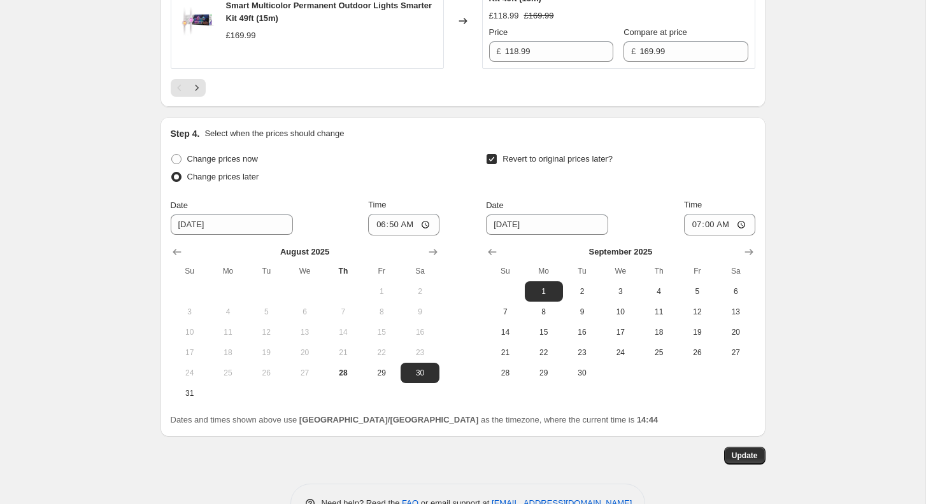
click at [205, 94] on div "Pagination" at bounding box center [197, 88] width 18 height 18
click at [204, 97] on button "Next" at bounding box center [197, 88] width 18 height 18
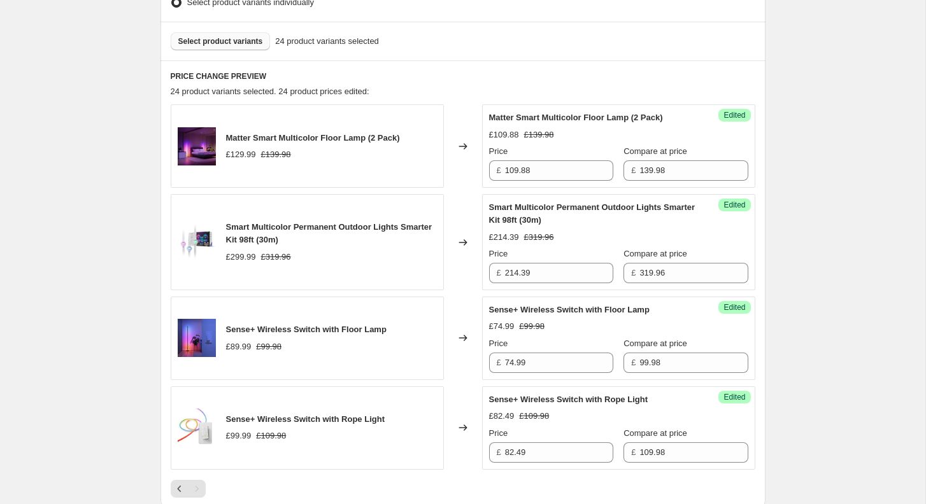
scroll to position [441, 0]
click at [184, 218] on div "Smart Multicolor Permanent Outdoor Lights Smarter Kit 98ft (30m) £299.99 £319.96" at bounding box center [307, 242] width 273 height 96
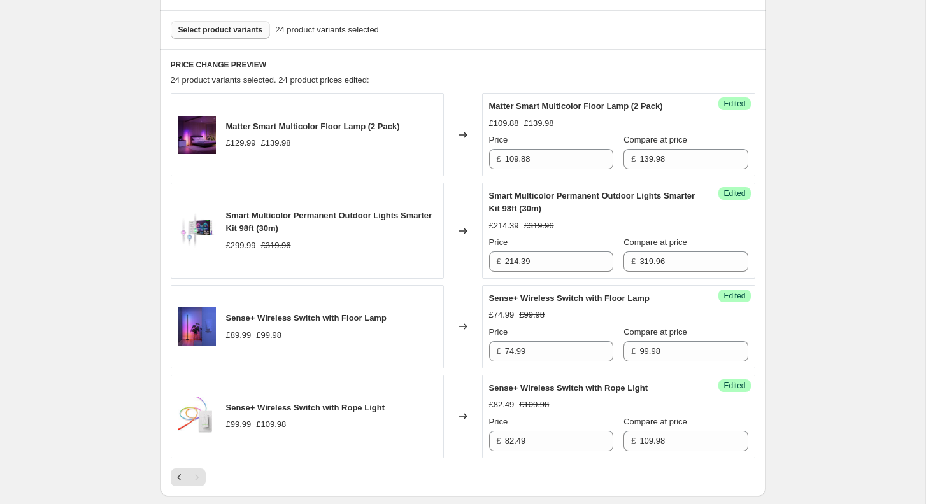
scroll to position [455, 0]
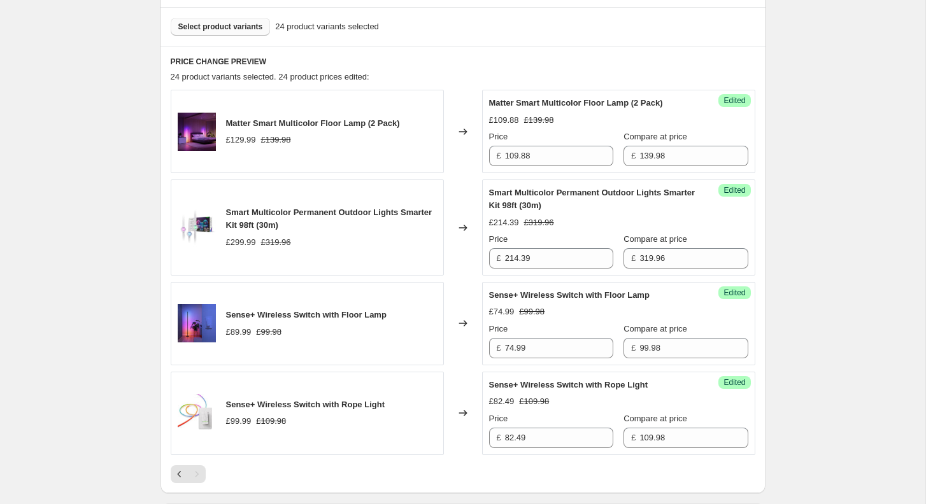
click at [212, 19] on button "Select product variants" at bounding box center [221, 27] width 100 height 18
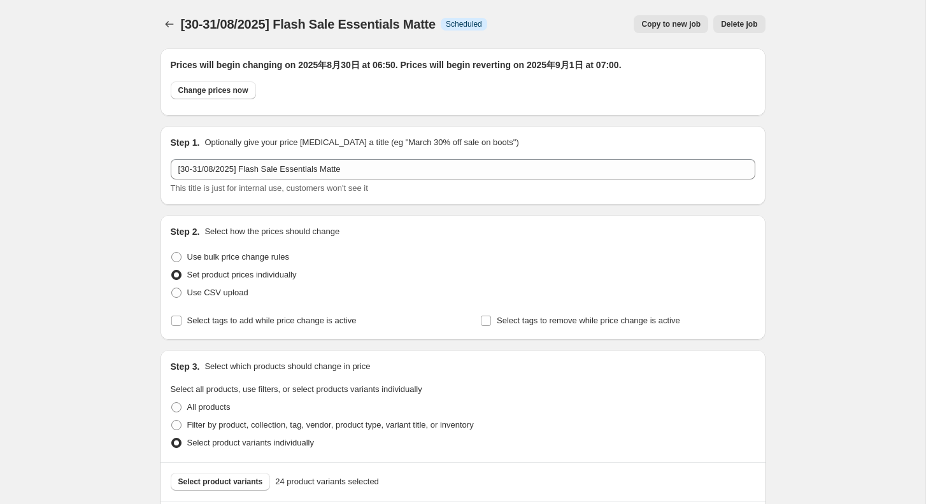
scroll to position [876, 0]
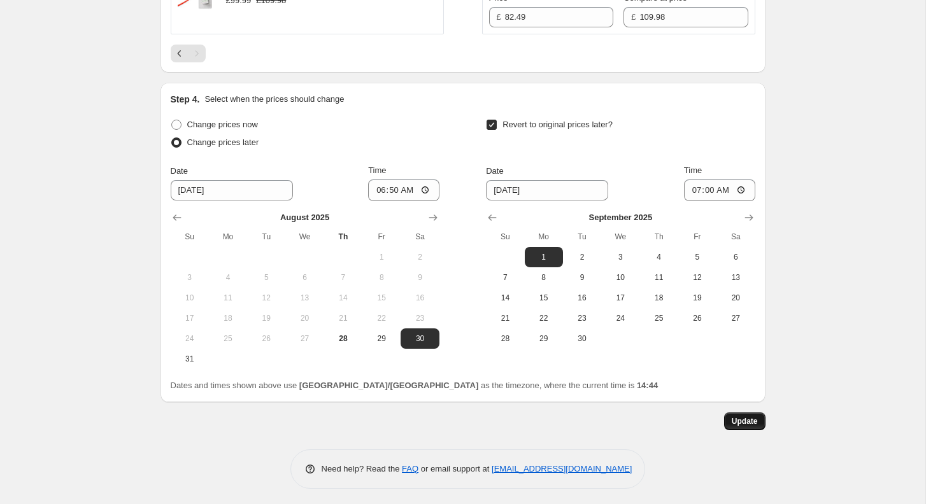
click at [739, 413] on button "Update" at bounding box center [744, 422] width 41 height 18
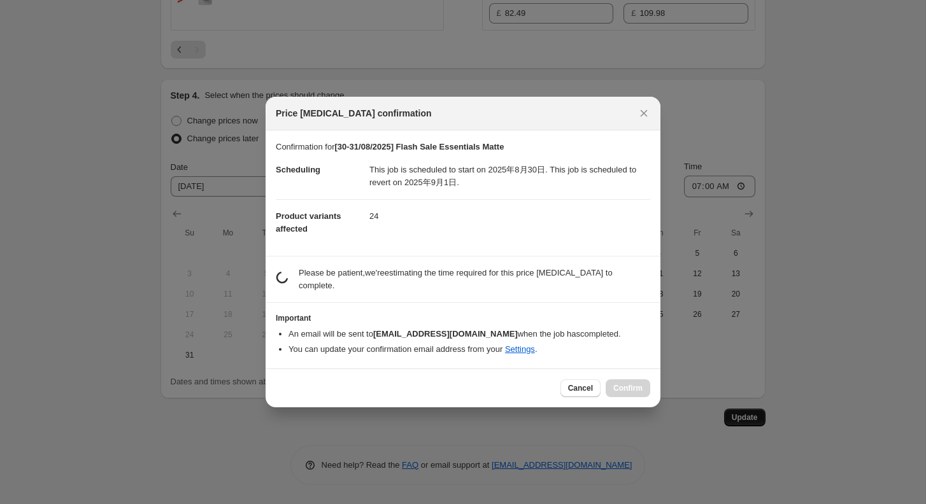
scroll to position [0, 0]
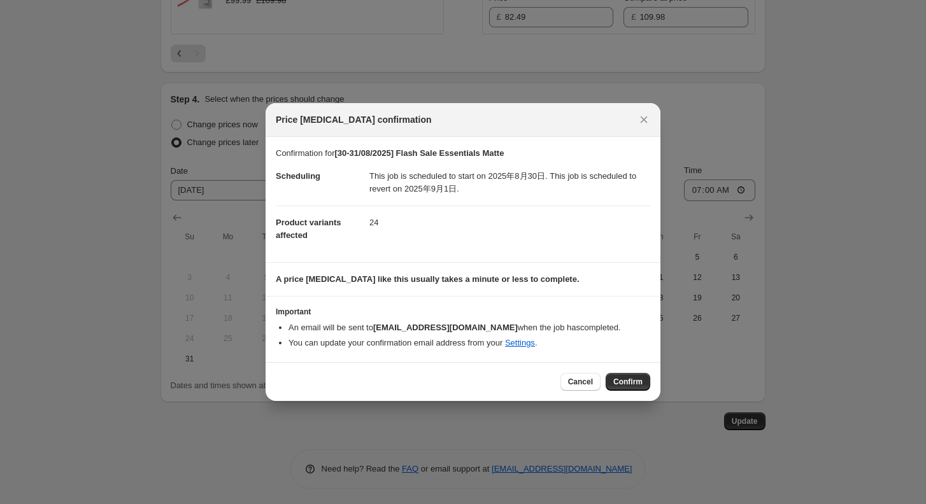
click at [626, 390] on div "Cancel Confirm" at bounding box center [463, 381] width 395 height 39
click at [626, 384] on span "Confirm" at bounding box center [627, 382] width 29 height 10
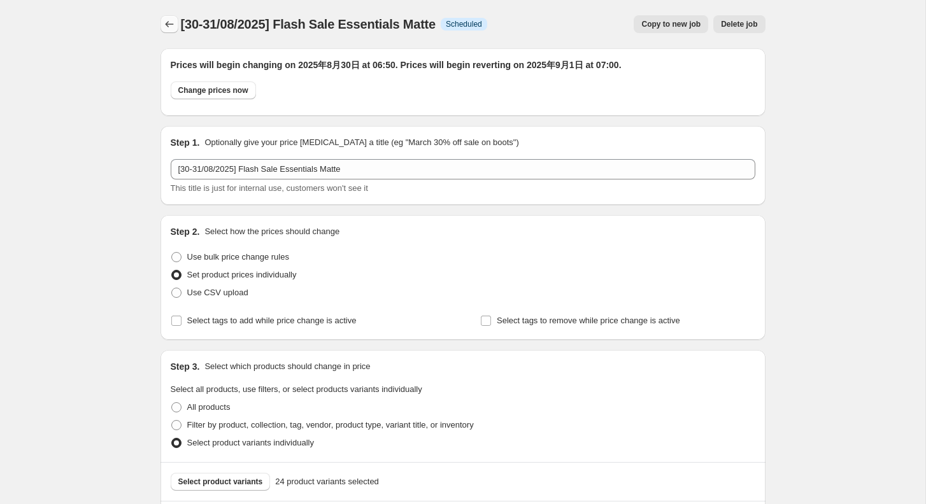
click at [171, 27] on icon "Price change jobs" at bounding box center [169, 24] width 13 height 13
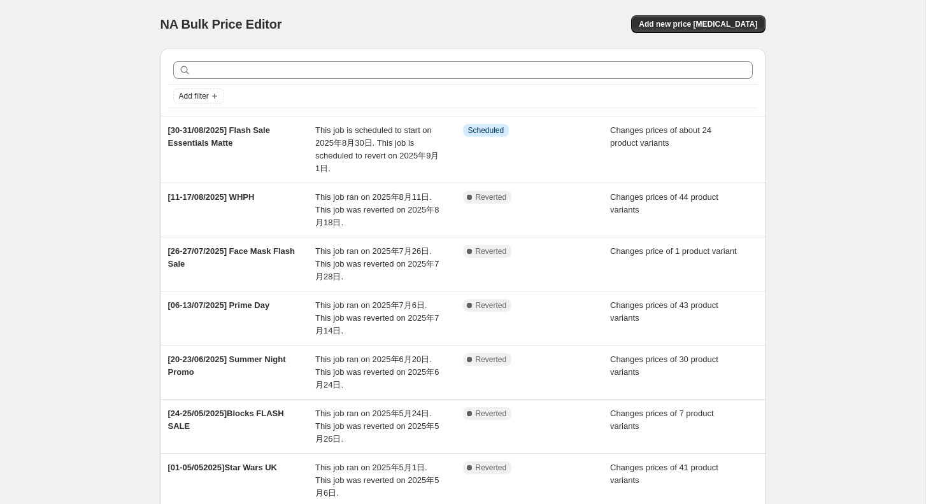
click at [730, 14] on div "NA Bulk Price Editor. This page is ready NA Bulk Price Editor Add new price [ME…" at bounding box center [463, 24] width 605 height 48
click at [716, 20] on span "Add new price [MEDICAL_DATA]" at bounding box center [698, 24] width 118 height 10
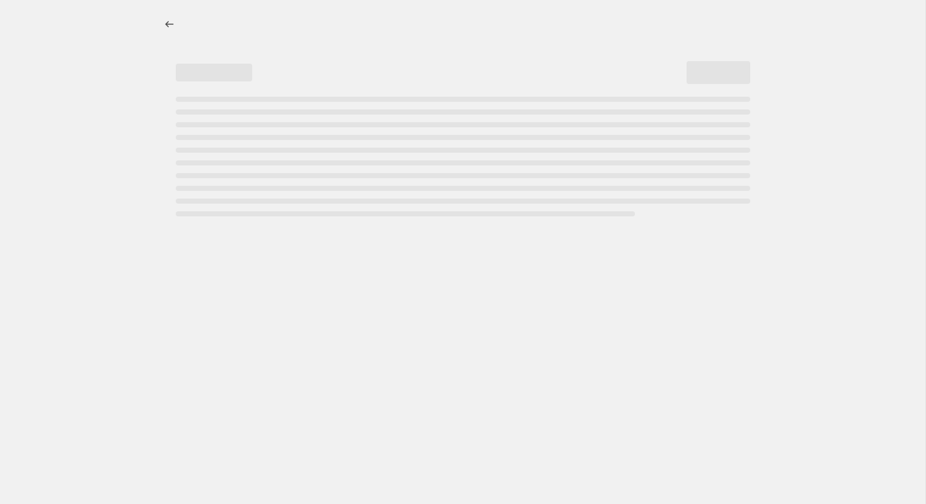
select select "percentage"
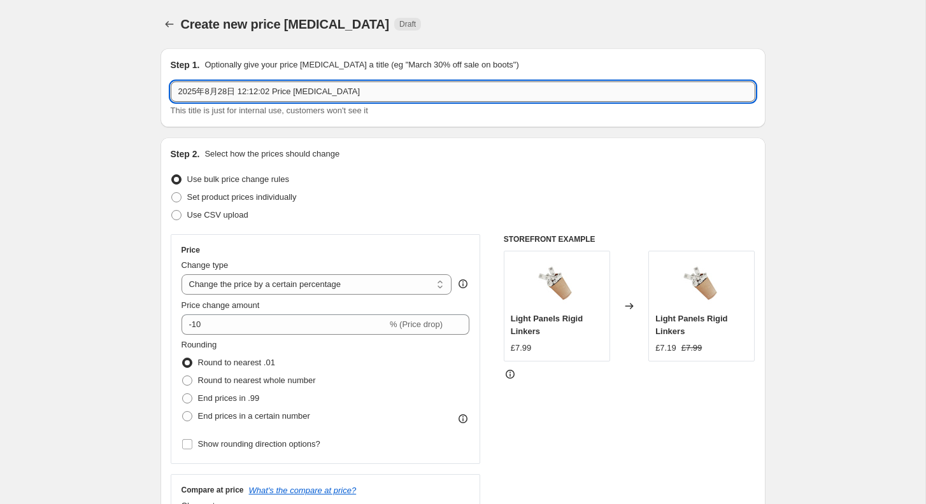
click at [317, 99] on input "2025年8月28日 12:12:02 Price [MEDICAL_DATA]" at bounding box center [463, 92] width 585 height 20
drag, startPoint x: 355, startPoint y: 96, endPoint x: 117, endPoint y: 96, distance: 237.6
type input "【"
type input "[05-08/09/2025] Nanoleaf Day"
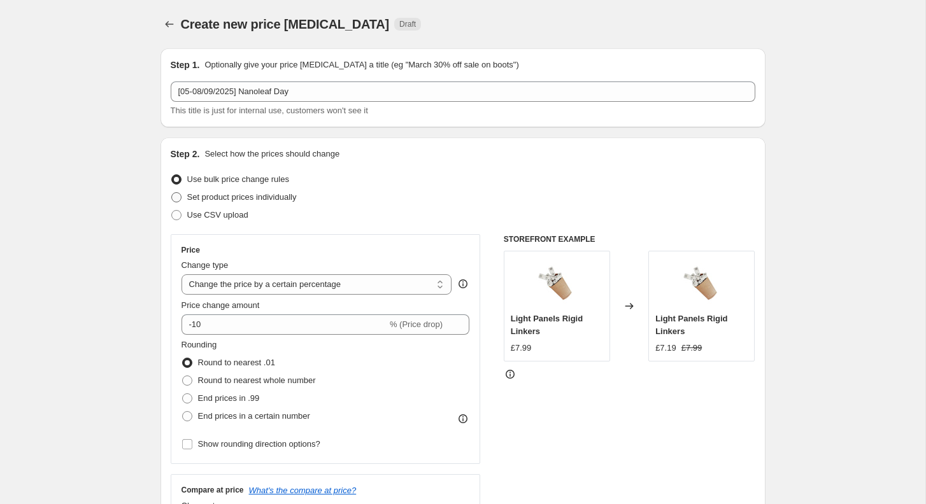
click at [182, 199] on label "Set product prices individually" at bounding box center [234, 198] width 126 height 18
click at [172, 193] on input "Set product prices individually" at bounding box center [171, 192] width 1 height 1
radio input "true"
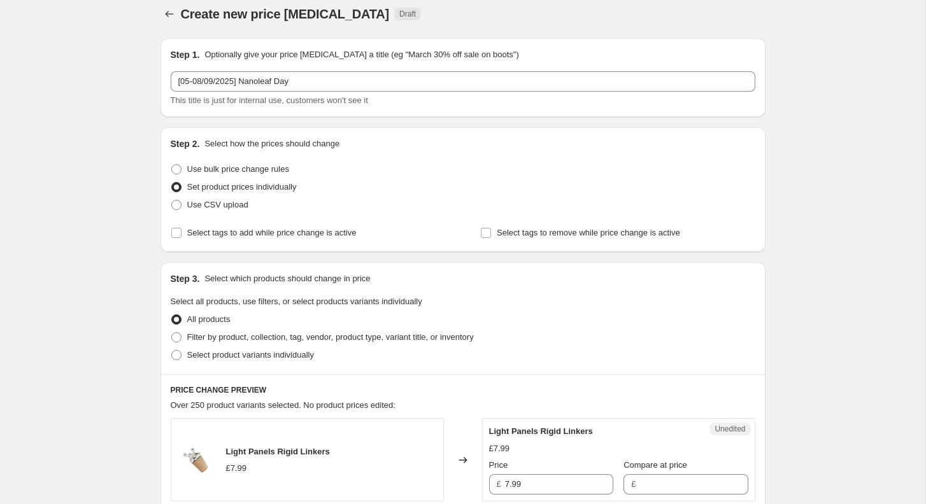
scroll to position [6, 0]
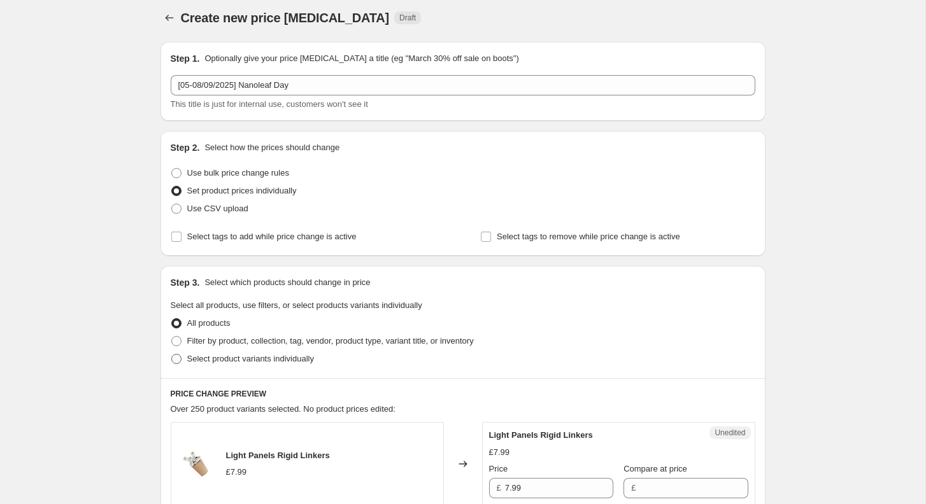
click at [214, 358] on span "Select product variants individually" at bounding box center [250, 359] width 127 height 10
click at [172, 355] on input "Select product variants individually" at bounding box center [171, 354] width 1 height 1
radio input "true"
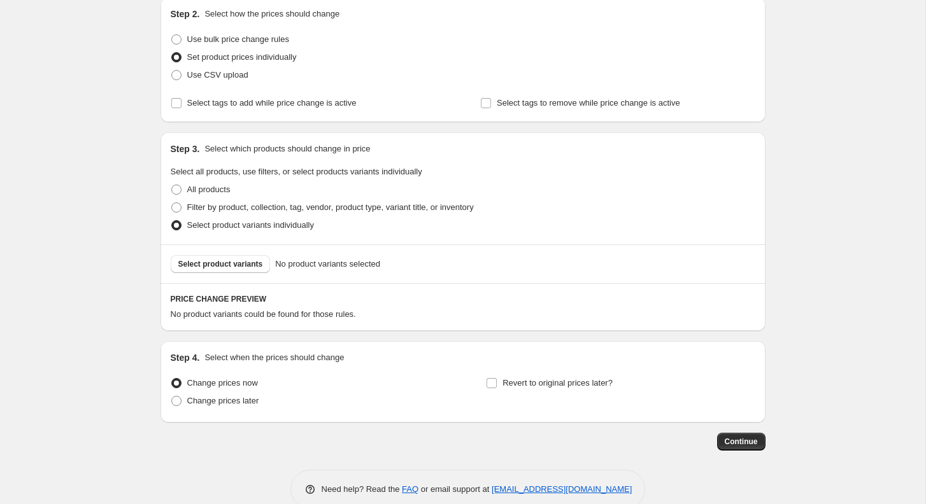
scroll to position [163, 0]
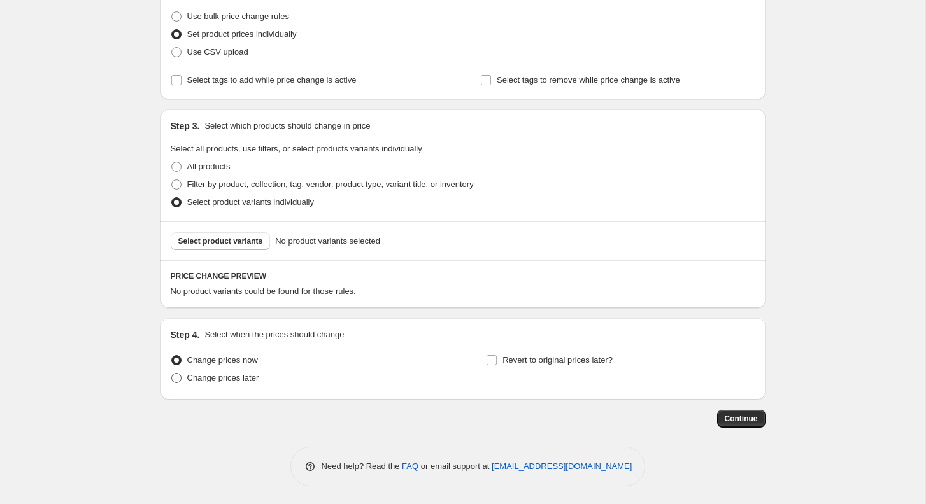
click at [203, 380] on span "Change prices later" at bounding box center [223, 378] width 72 height 10
click at [172, 374] on input "Change prices later" at bounding box center [171, 373] width 1 height 1
radio input "true"
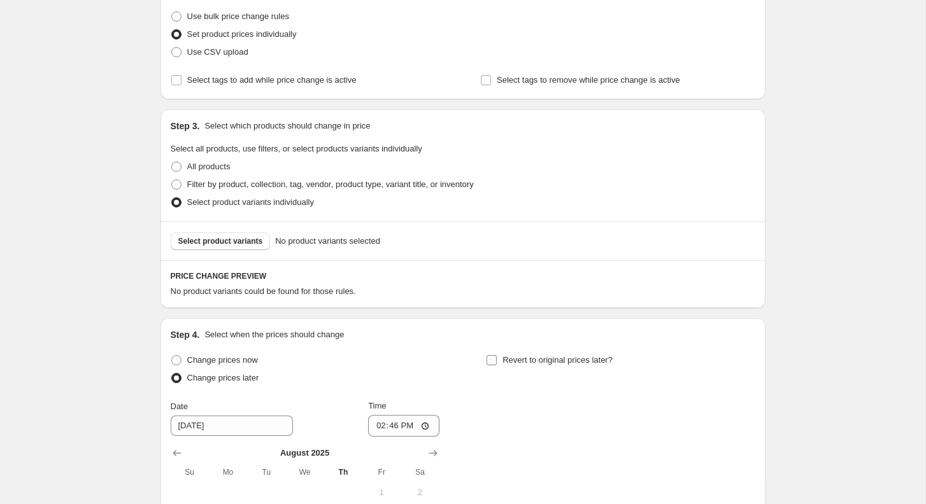
click at [490, 359] on input "Revert to original prices later?" at bounding box center [492, 360] width 10 height 10
checkbox input "true"
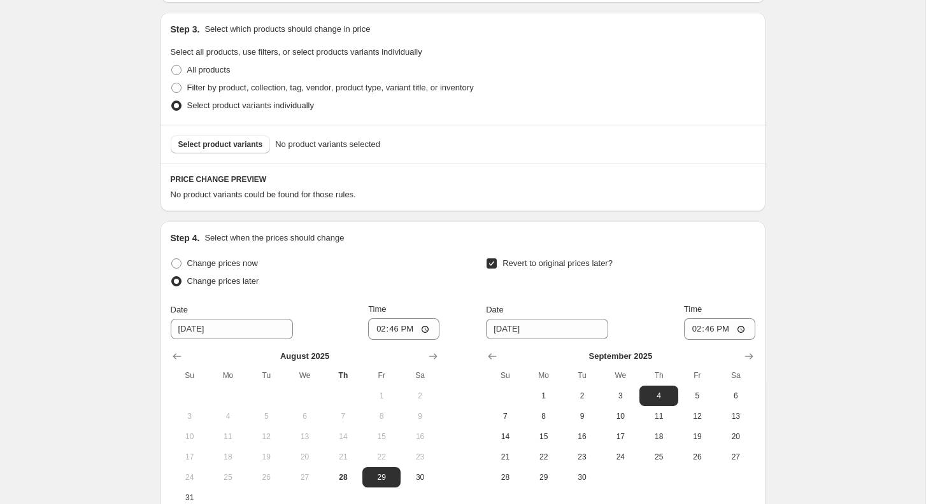
scroll to position [401, 0]
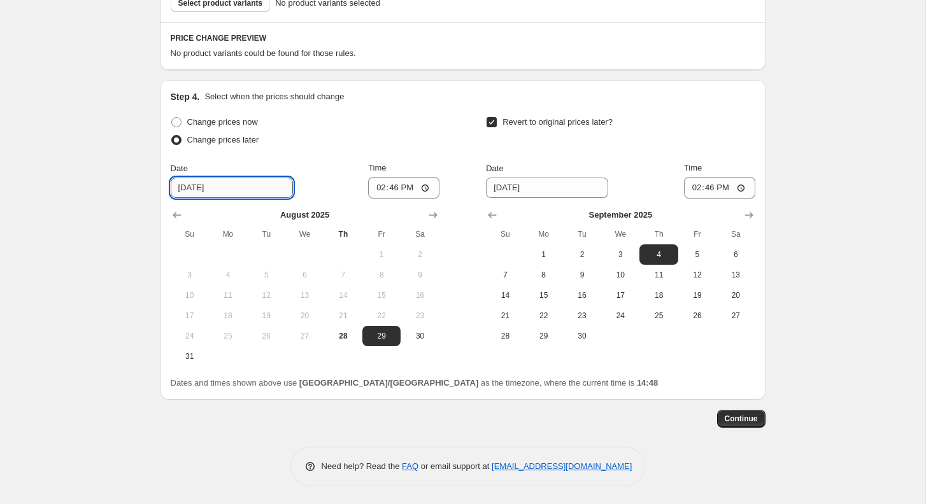
click at [192, 188] on input "[DATE]" at bounding box center [232, 188] width 122 height 20
click at [435, 210] on icon "Show next month, September 2025" at bounding box center [433, 215] width 13 height 13
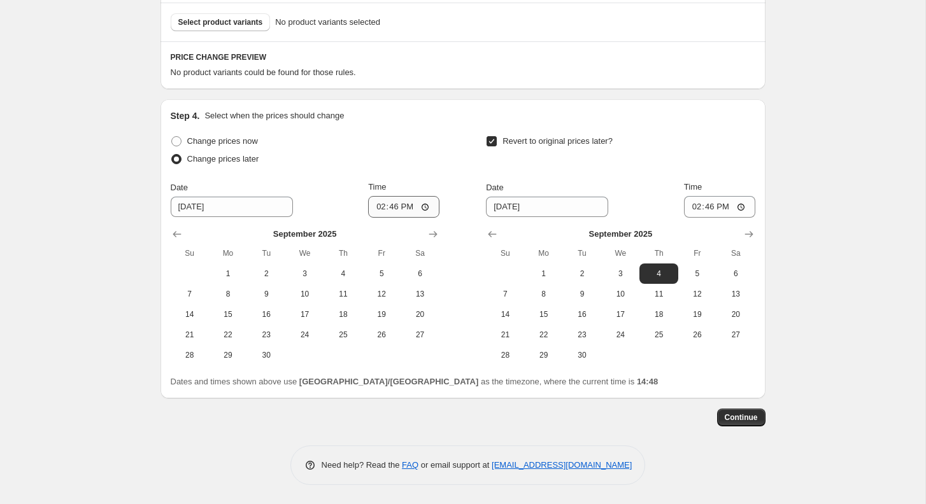
scroll to position [381, 0]
click at [379, 280] on button "5" at bounding box center [381, 275] width 38 height 20
type input "[DATE]"
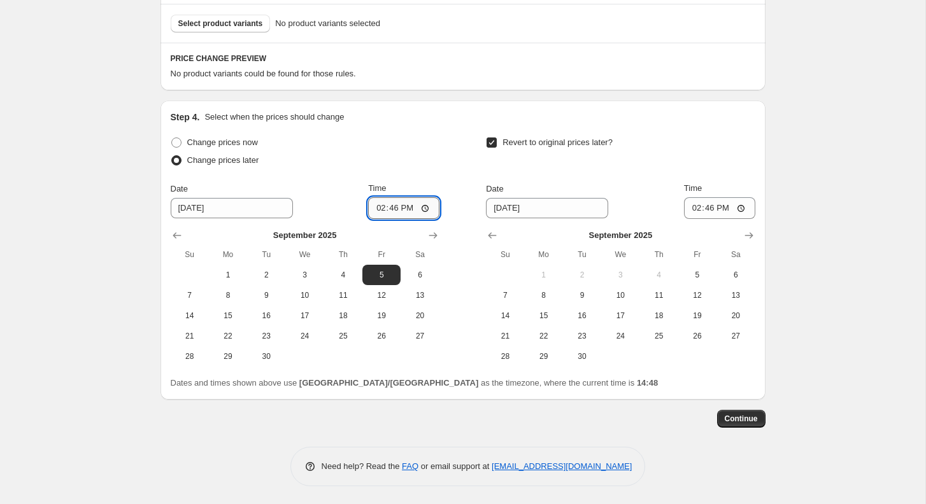
click at [389, 206] on input "14:46" at bounding box center [403, 208] width 71 height 22
type input "06:50"
click at [547, 210] on input "[DATE]" at bounding box center [547, 208] width 122 height 20
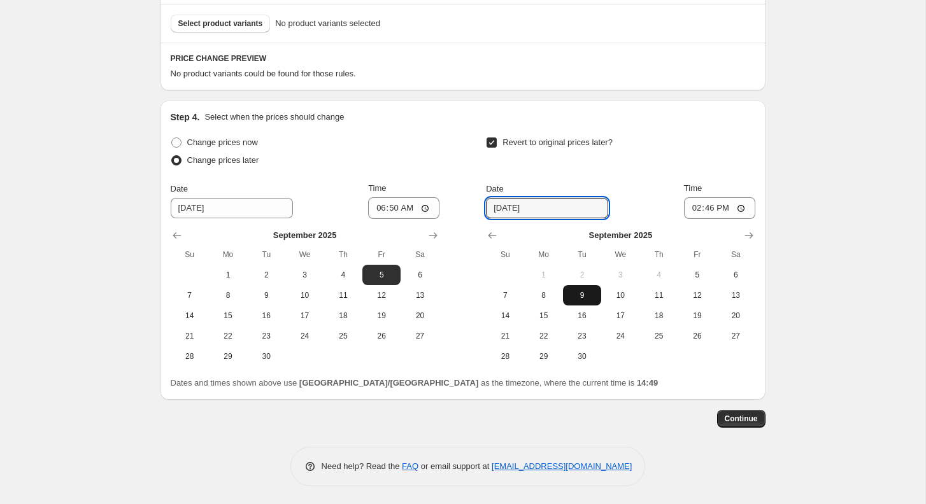
click at [583, 296] on span "9" at bounding box center [582, 295] width 28 height 10
type input "[DATE]"
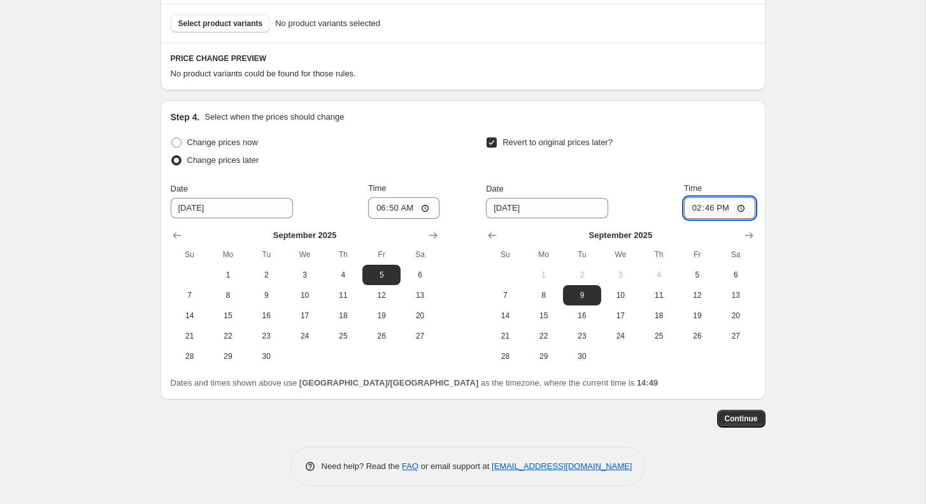
click at [713, 207] on input "14:46" at bounding box center [719, 208] width 71 height 22
type input "07:00"
click at [823, 268] on div "Create new price [MEDICAL_DATA]. This page is ready Create new price [MEDICAL_D…" at bounding box center [462, 62] width 925 height 887
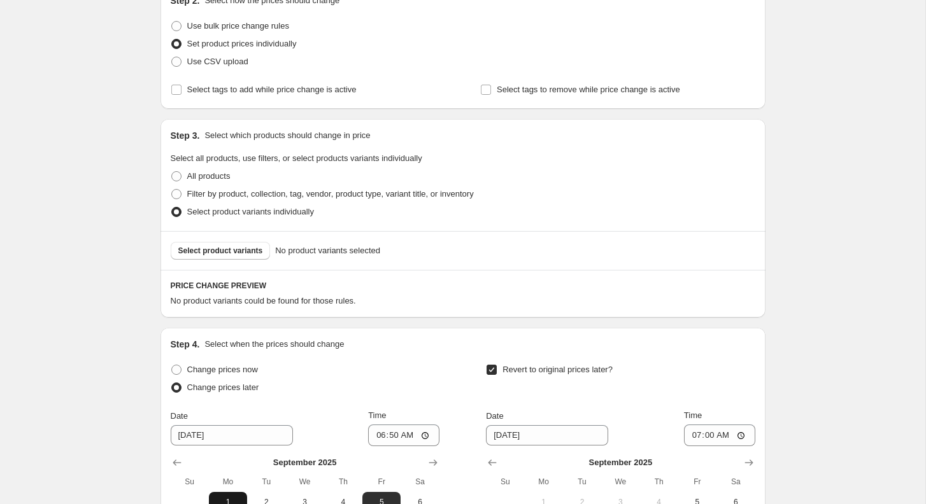
scroll to position [188, 0]
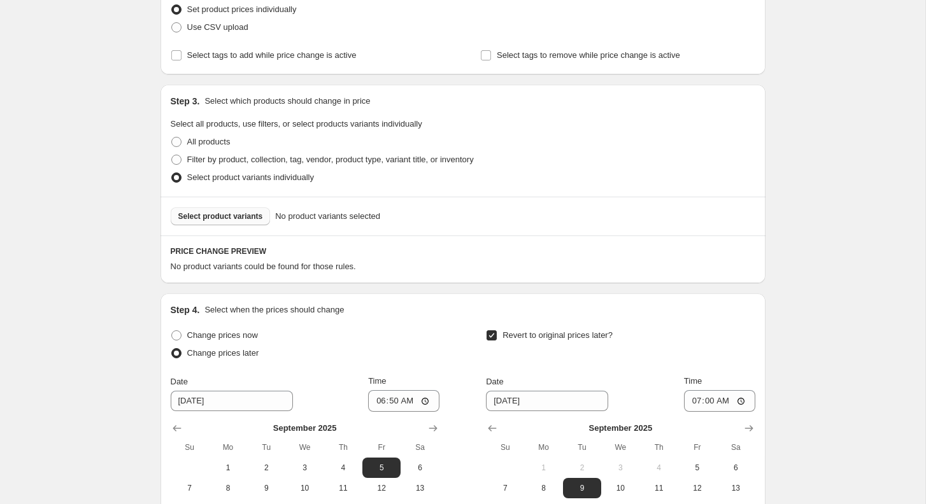
click at [238, 214] on span "Select product variants" at bounding box center [220, 216] width 85 height 10
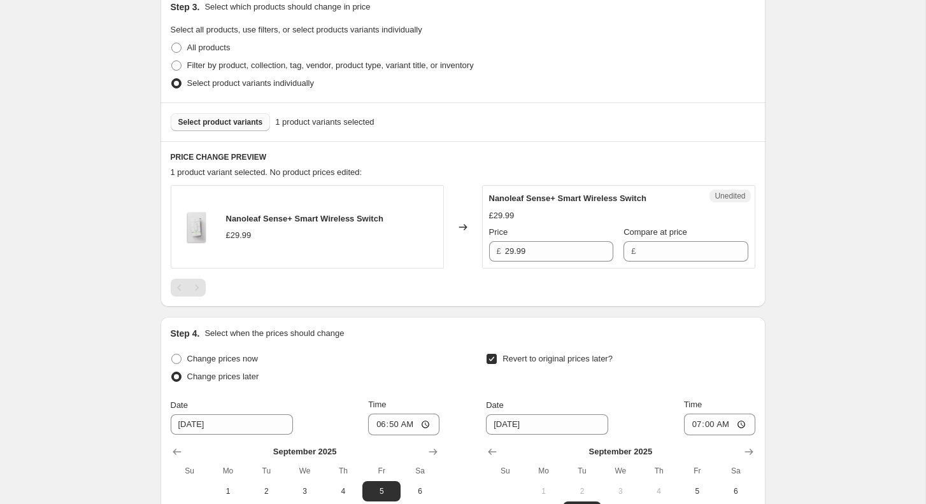
scroll to position [285, 0]
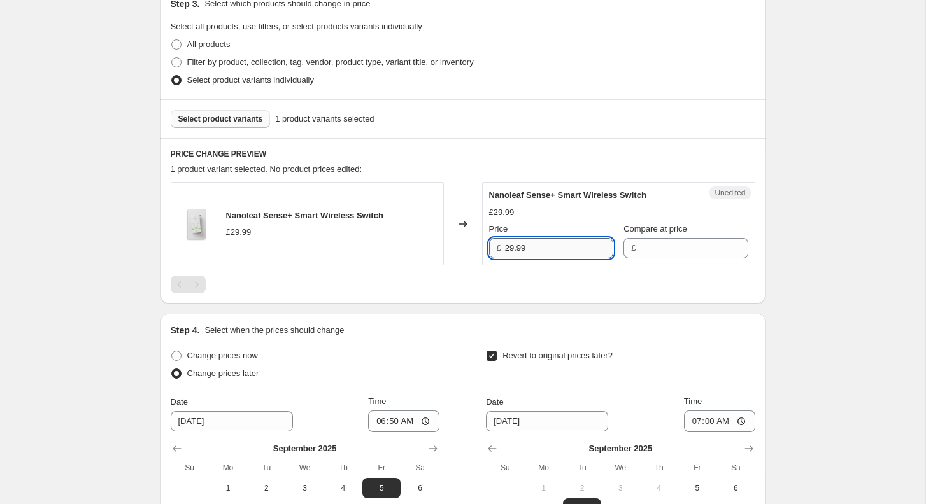
click at [541, 241] on input "29.99" at bounding box center [559, 248] width 108 height 20
type input "29.99"
click at [645, 238] on input "Compare at price" at bounding box center [693, 248] width 108 height 20
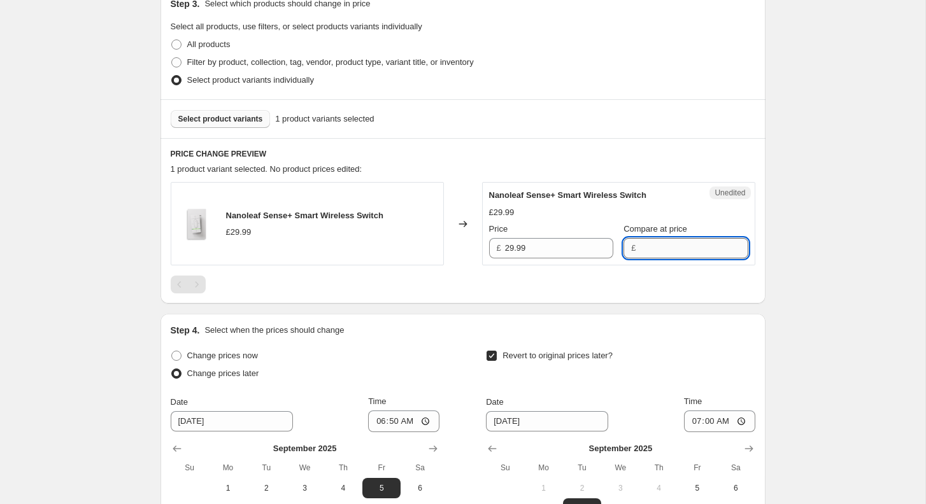
paste input "29.99"
type input "29.99"
click at [541, 245] on input "29.99" at bounding box center [559, 248] width 108 height 20
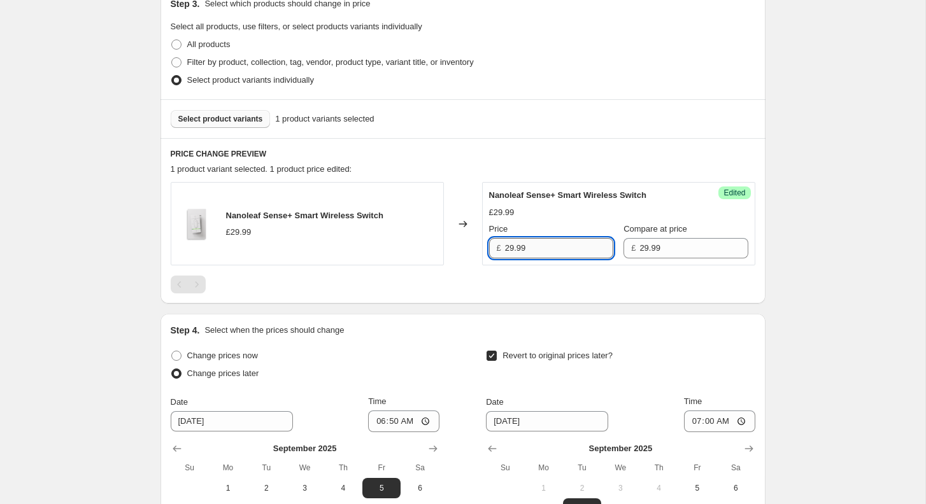
paste input "4.990667"
type input "24.99"
click at [810, 208] on div "Create new price [MEDICAL_DATA]. This page is ready Create new price [MEDICAL_D…" at bounding box center [462, 217] width 925 height 1004
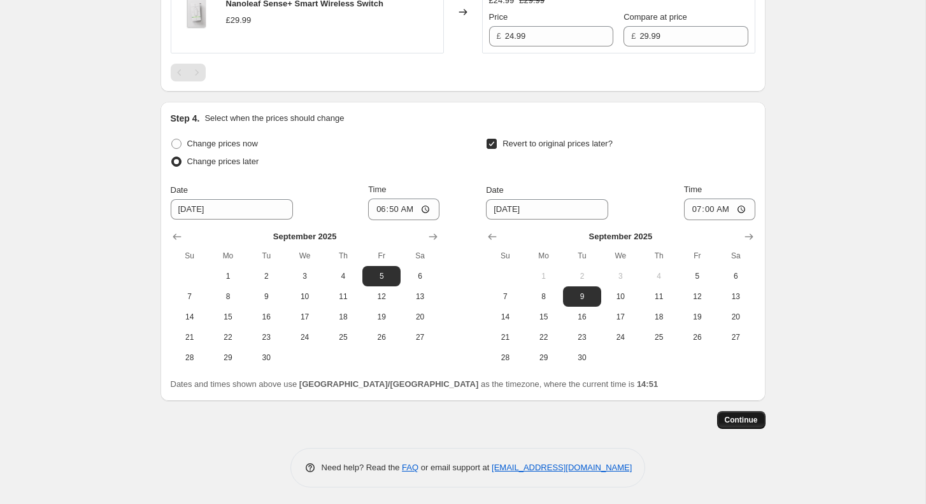
click at [745, 413] on button "Continue" at bounding box center [741, 420] width 48 height 18
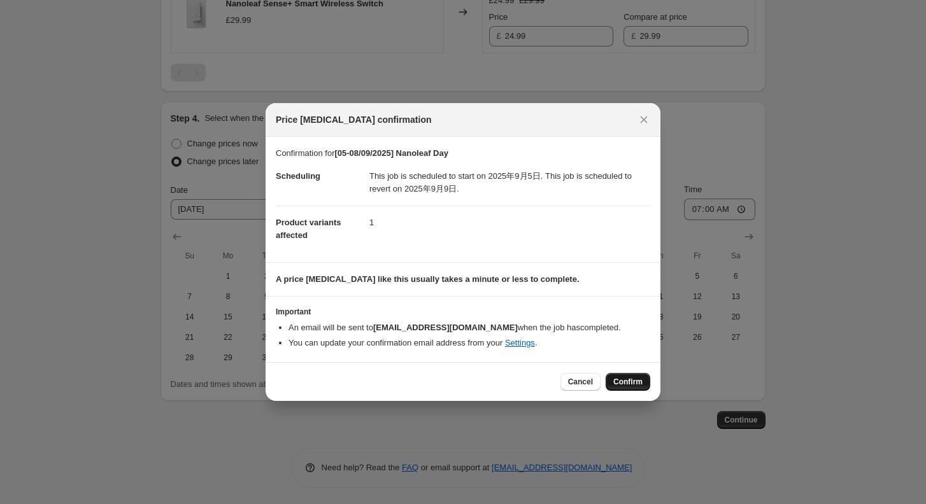
click at [624, 389] on button "Confirm" at bounding box center [628, 382] width 45 height 18
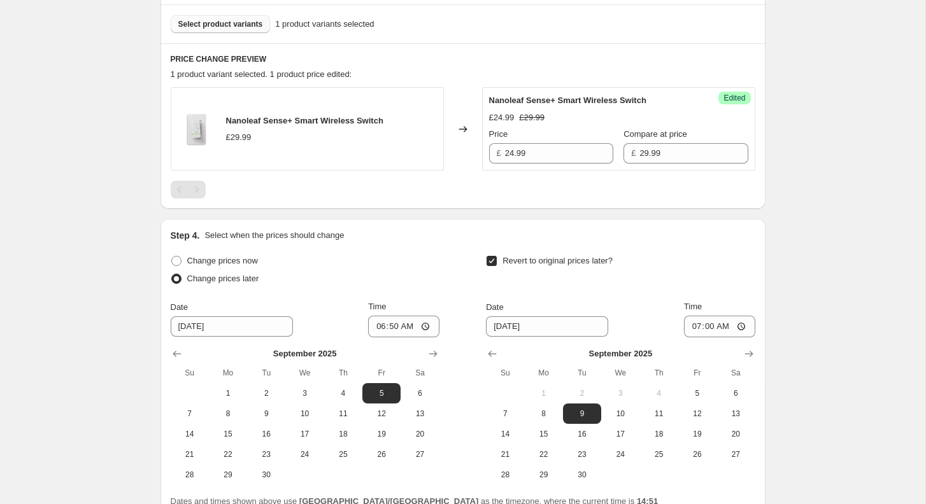
scroll to position [457, 0]
click at [217, 28] on span "Select product variants" at bounding box center [220, 25] width 85 height 10
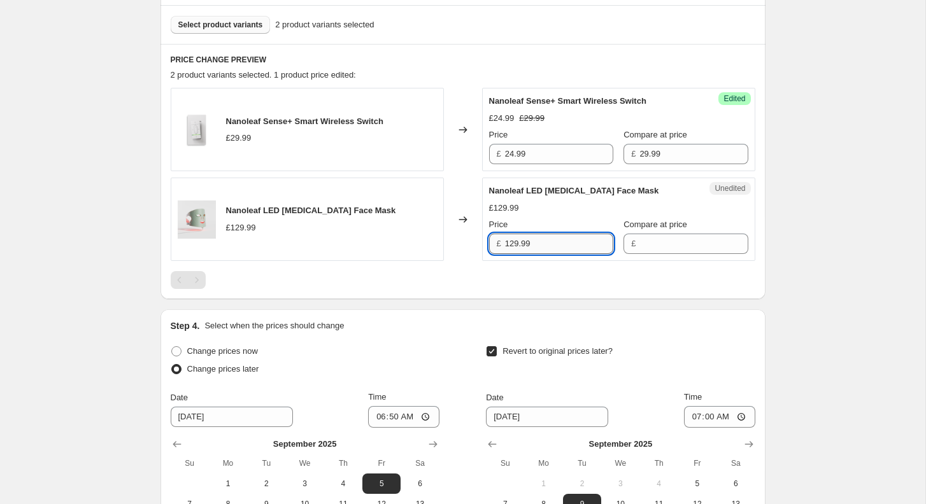
click at [570, 239] on input "129.99" at bounding box center [559, 244] width 108 height 20
type input "129.99"
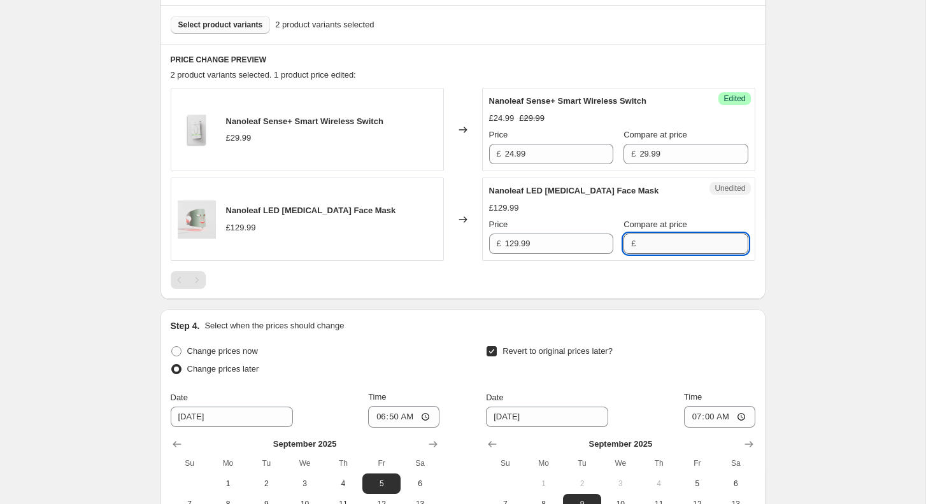
click at [647, 245] on input "Compare at price" at bounding box center [693, 244] width 108 height 20
paste input "129.99"
type input "129.99"
click at [552, 238] on input "129.99" at bounding box center [559, 244] width 108 height 20
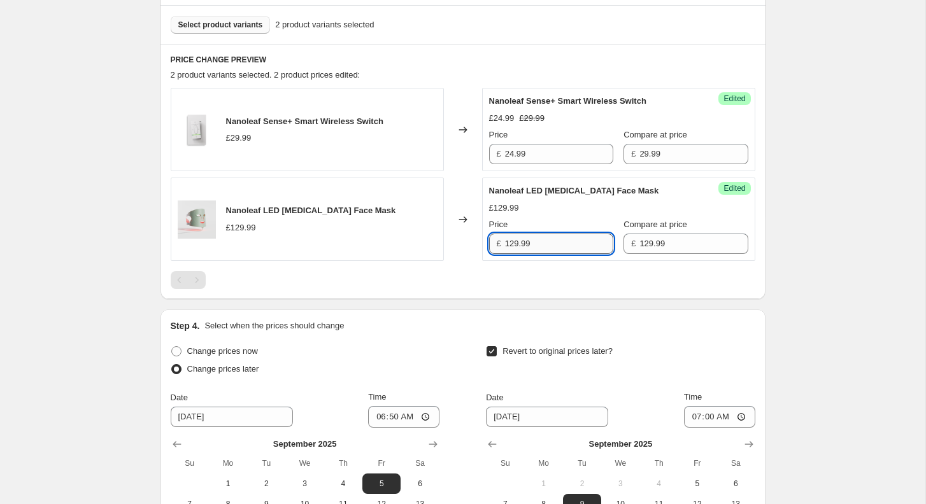
paste input "09.97154"
type input "109.99"
click at [831, 217] on div "[05-08/09/2025] Nanoleaf Day. This page is ready [05-08/09/2025] Nanoleaf Day I…" at bounding box center [462, 129] width 925 height 1172
click at [232, 30] on button "Select product variants" at bounding box center [221, 25] width 100 height 18
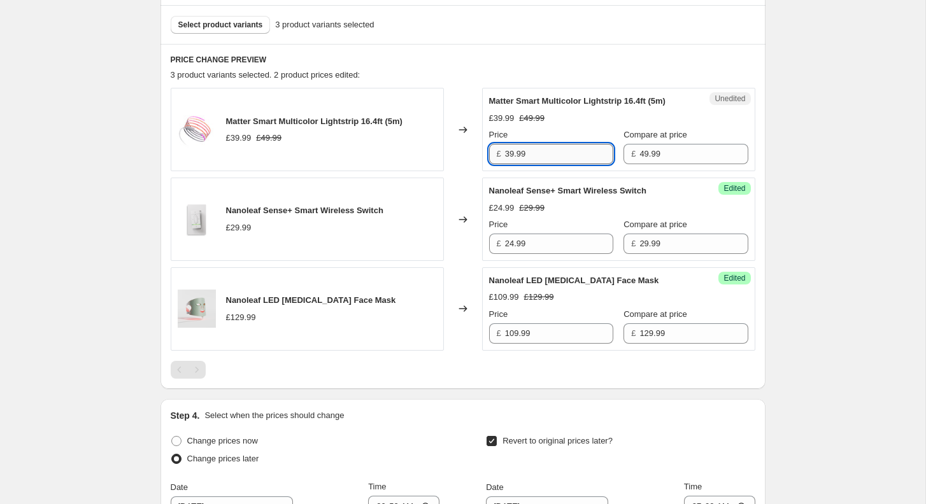
click at [560, 164] on input "39.99" at bounding box center [559, 154] width 108 height 20
paste input "44.991"
type input "44.99"
click at [802, 171] on div "[05-08/09/2025] Nanoleaf Day. This page is ready [05-08/09/2025] Nanoleaf Day I…" at bounding box center [462, 174] width 925 height 1262
click at [184, 36] on div "Select product variants 3 product variants selected" at bounding box center [463, 24] width 605 height 39
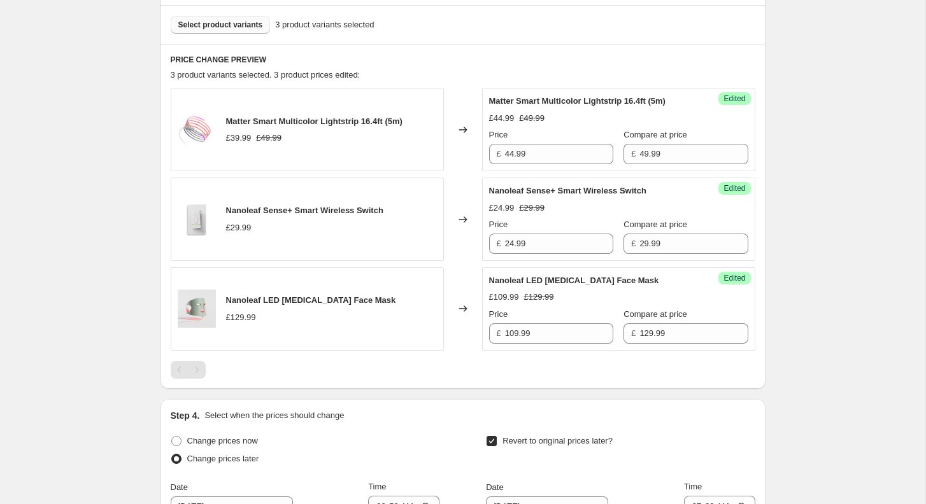
click at [184, 25] on span "Select product variants" at bounding box center [220, 25] width 85 height 10
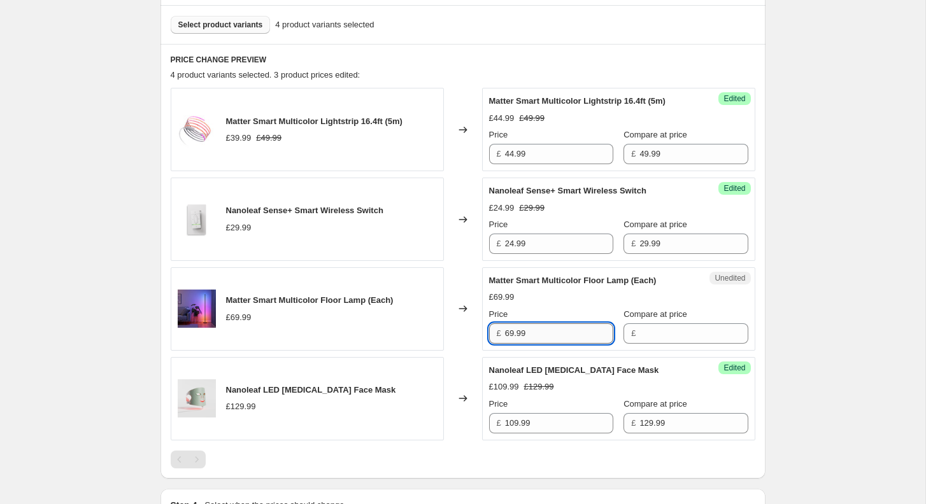
click at [557, 339] on input "69.99" at bounding box center [559, 334] width 108 height 20
type input "69.99"
click at [649, 344] on input "Compare at price" at bounding box center [693, 334] width 108 height 20
paste input "69.99"
type input "69.99"
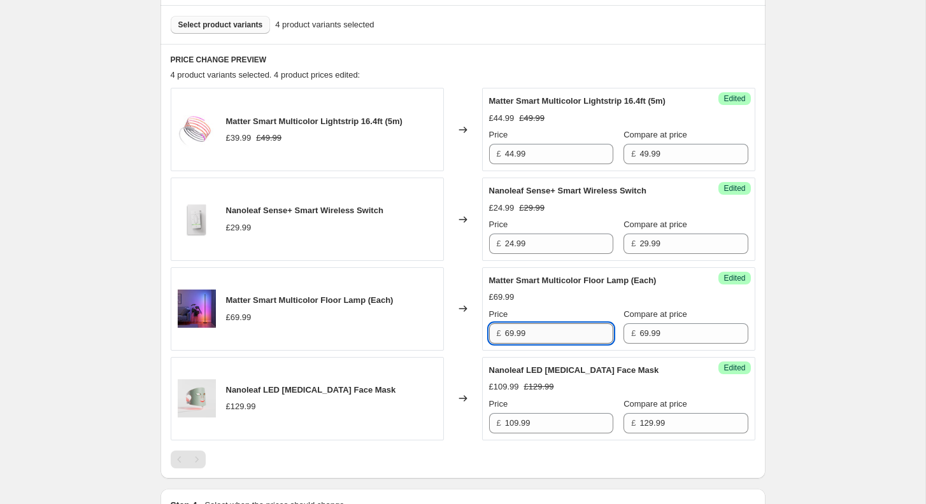
click at [557, 343] on input "69.99" at bounding box center [559, 334] width 108 height 20
paste input "59.98143"
type input "59.99"
click at [813, 369] on div "[05-08/09/2025] Nanoleaf Day. This page is ready [05-08/09/2025] Nanoleaf Day I…" at bounding box center [462, 219] width 925 height 1352
click at [241, 23] on span "Select product variants" at bounding box center [220, 25] width 85 height 10
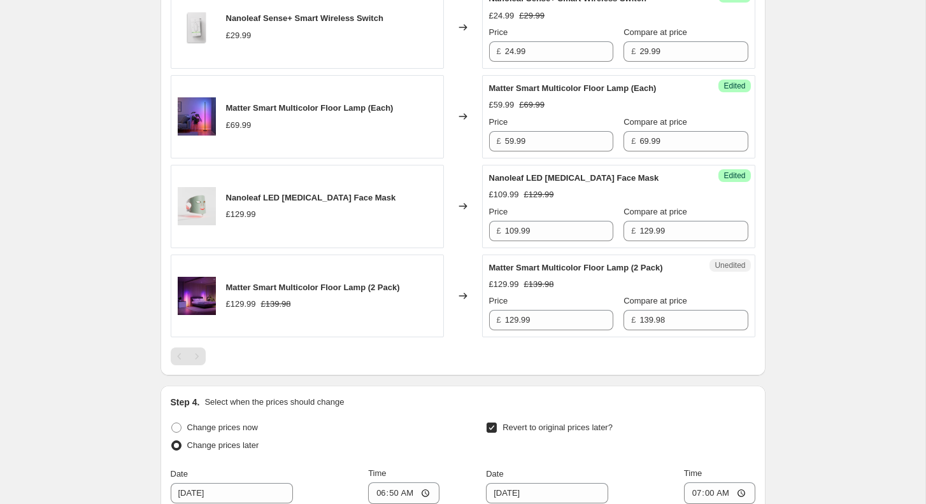
scroll to position [677, 0]
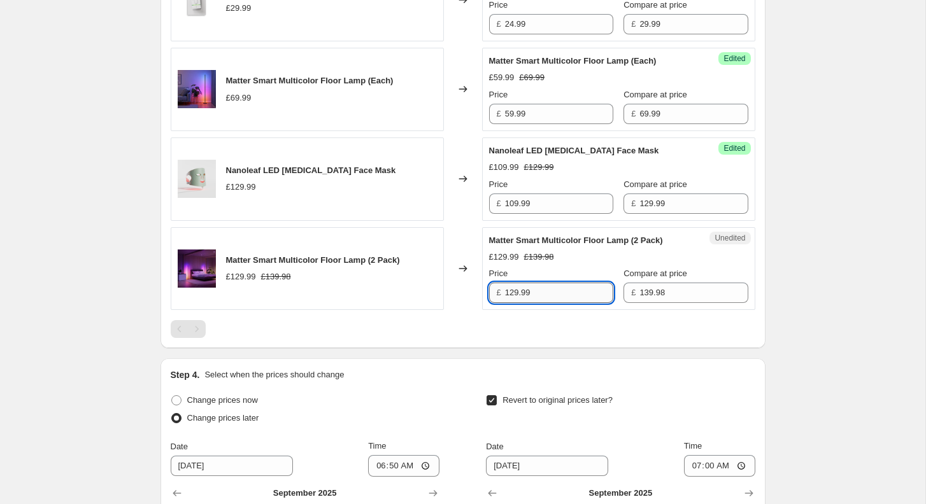
click at [573, 301] on input "129.99" at bounding box center [559, 293] width 108 height 20
paste input "14.7836"
type input "114.79"
click at [810, 283] on div "[05-08/09/2025] Nanoleaf Day. This page is ready [05-08/09/2025] Nanoleaf Day I…" at bounding box center [462, 43] width 925 height 1441
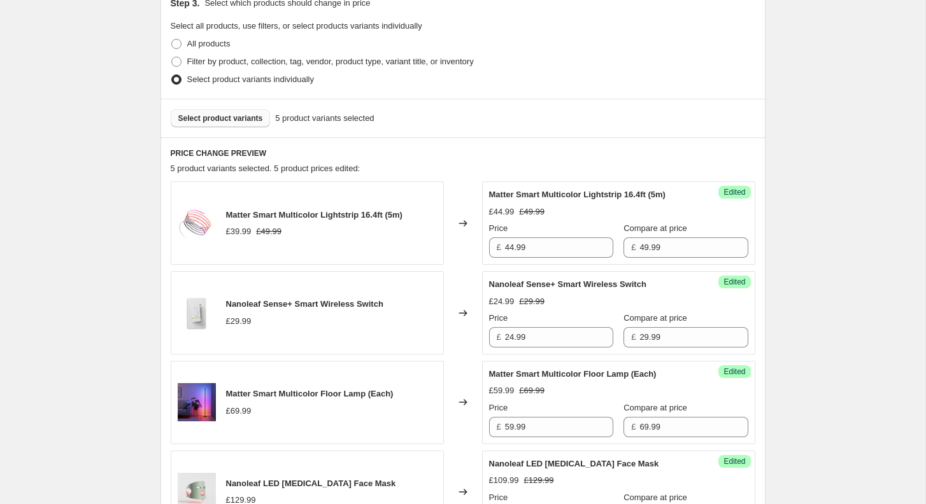
scroll to position [337, 0]
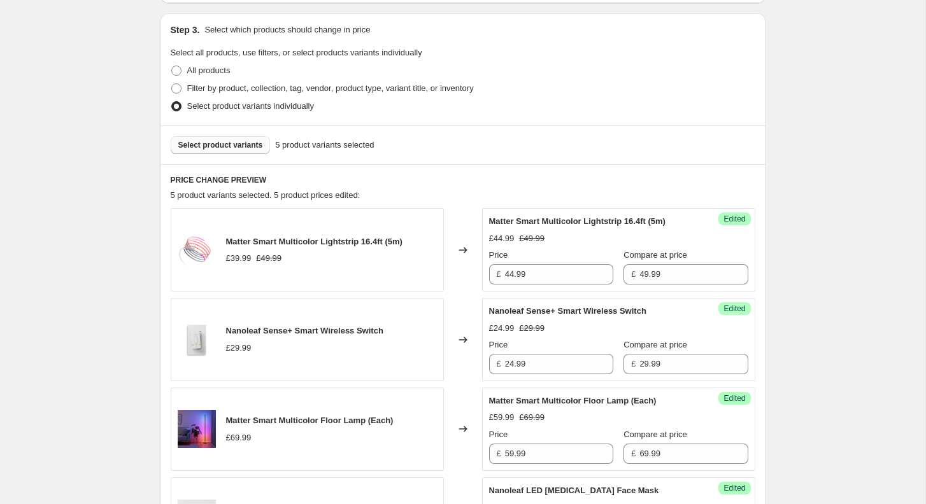
click at [235, 150] on button "Select product variants" at bounding box center [221, 145] width 100 height 18
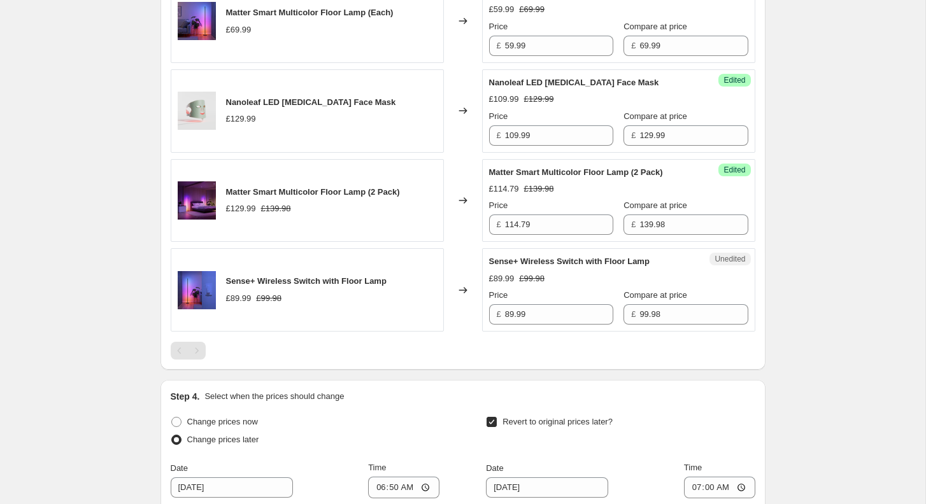
scroll to position [754, 0]
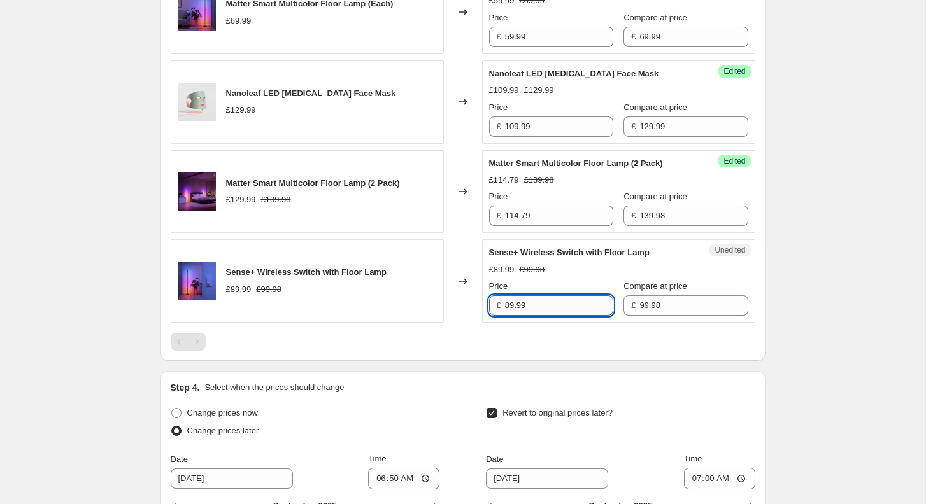
click at [543, 316] on input "89.99" at bounding box center [559, 306] width 108 height 20
paste input "79.984"
type input "79.99"
click at [872, 309] on div "[05-08/09/2025] Nanoleaf Day. This page is ready [05-08/09/2025] Nanoleaf Day I…" at bounding box center [462, 11] width 925 height 1531
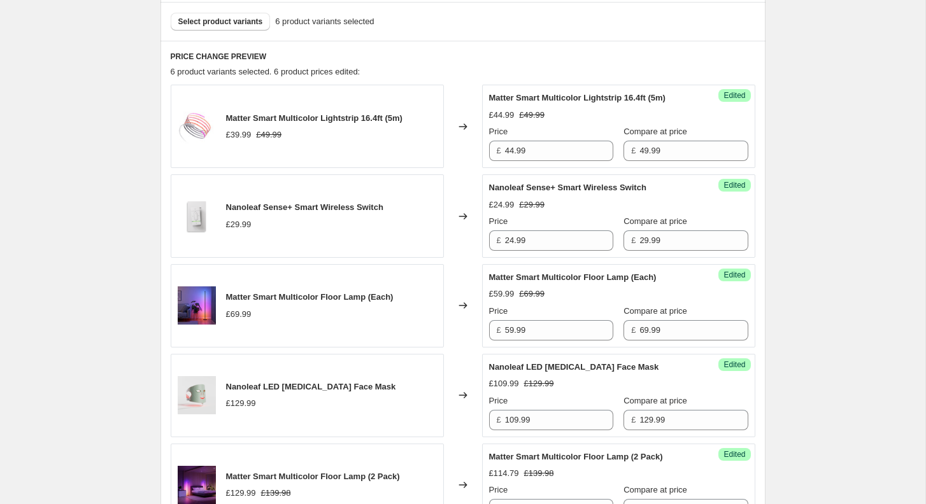
scroll to position [455, 0]
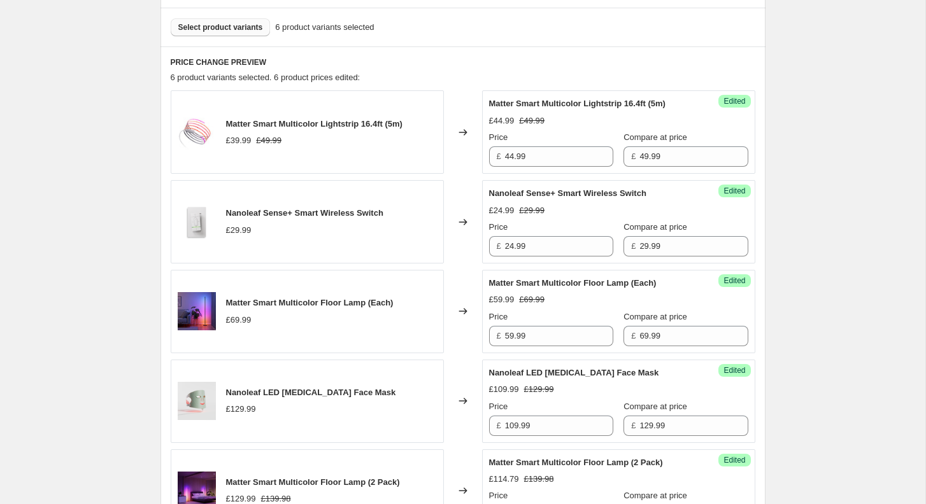
click at [228, 33] on button "Select product variants" at bounding box center [221, 27] width 100 height 18
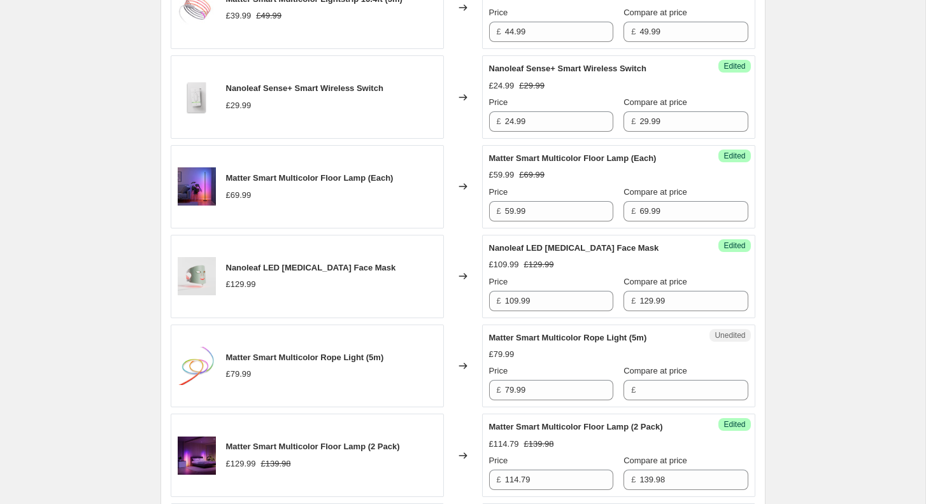
scroll to position [638, 0]
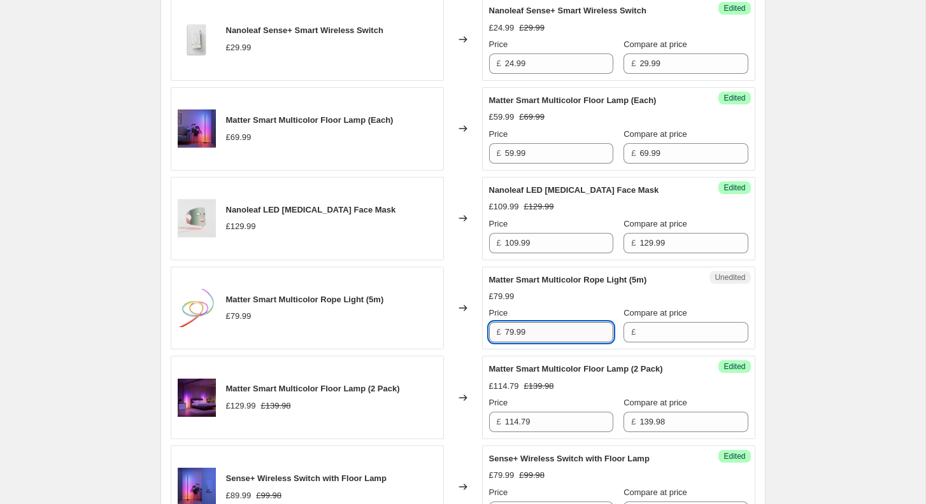
click at [546, 340] on input "79.99" at bounding box center [559, 332] width 108 height 20
type input "79.99"
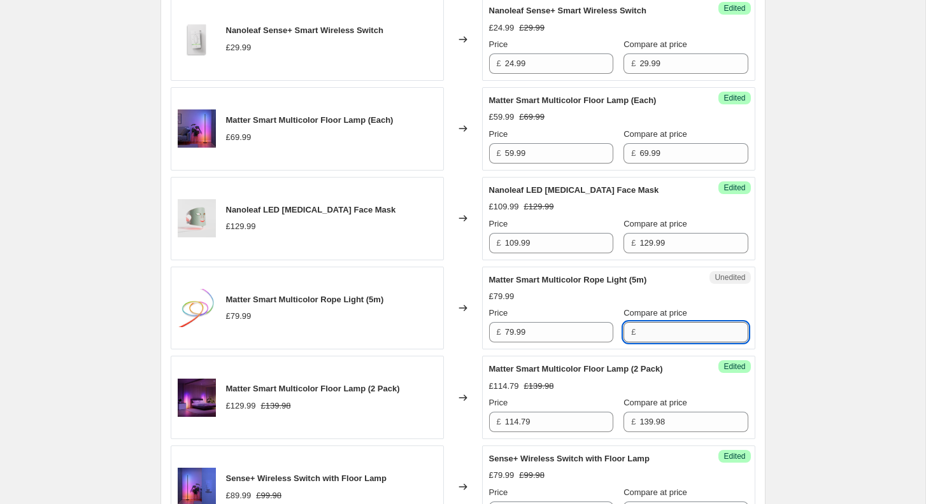
click at [655, 332] on input "Compare at price" at bounding box center [693, 332] width 108 height 20
paste input "79.99"
type input "79.99"
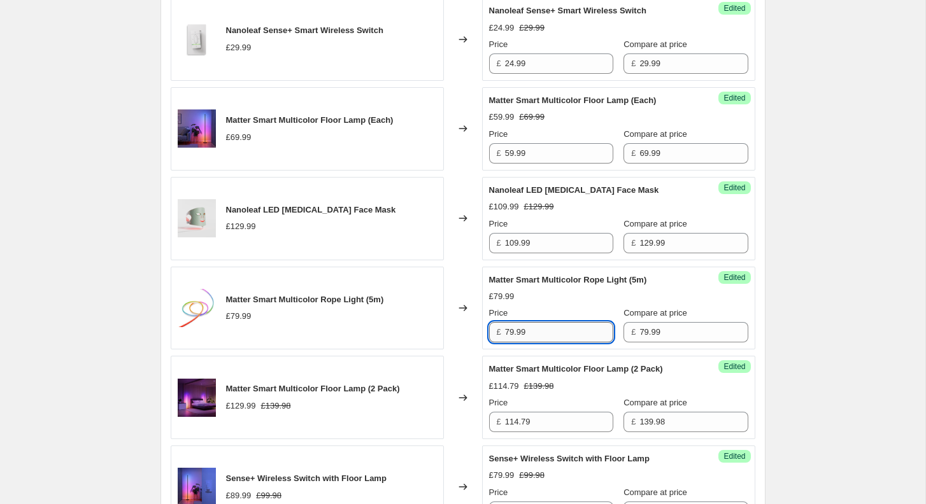
click at [568, 343] on input "79.99" at bounding box center [559, 332] width 108 height 20
paste input "69.99125"
type input "69.99"
click at [785, 334] on div "[05-08/09/2025] Nanoleaf Day. This page is ready [05-08/09/2025] Nanoleaf Day I…" at bounding box center [462, 172] width 925 height 1620
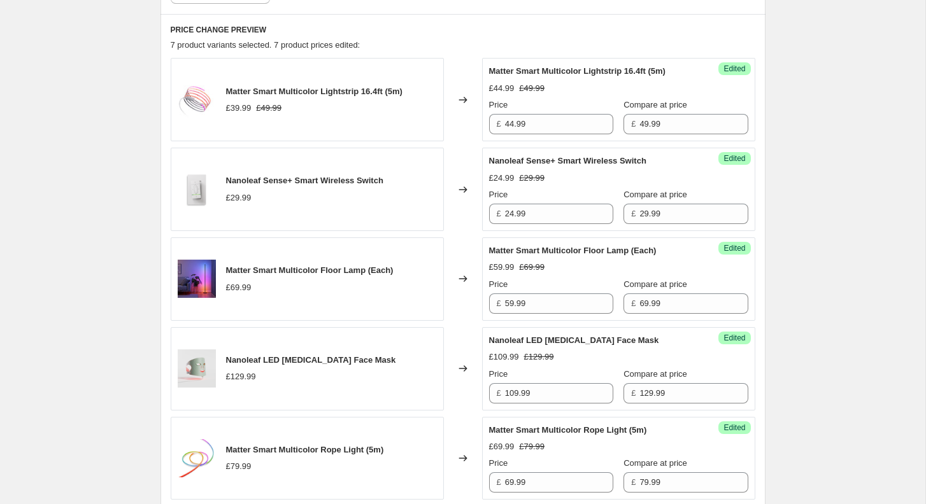
scroll to position [441, 0]
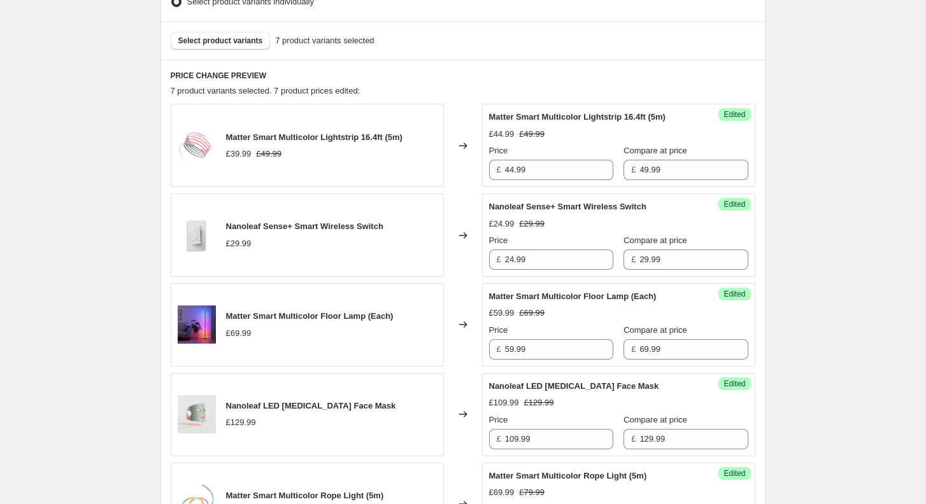
click at [220, 79] on h6 "PRICE CHANGE PREVIEW" at bounding box center [463, 76] width 585 height 10
click at [210, 43] on span "Select product variants" at bounding box center [220, 41] width 85 height 10
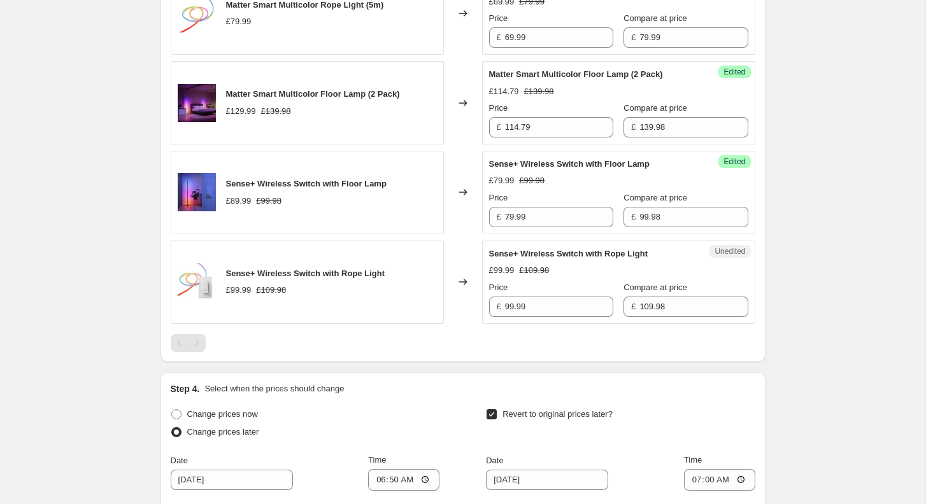
scroll to position [938, 0]
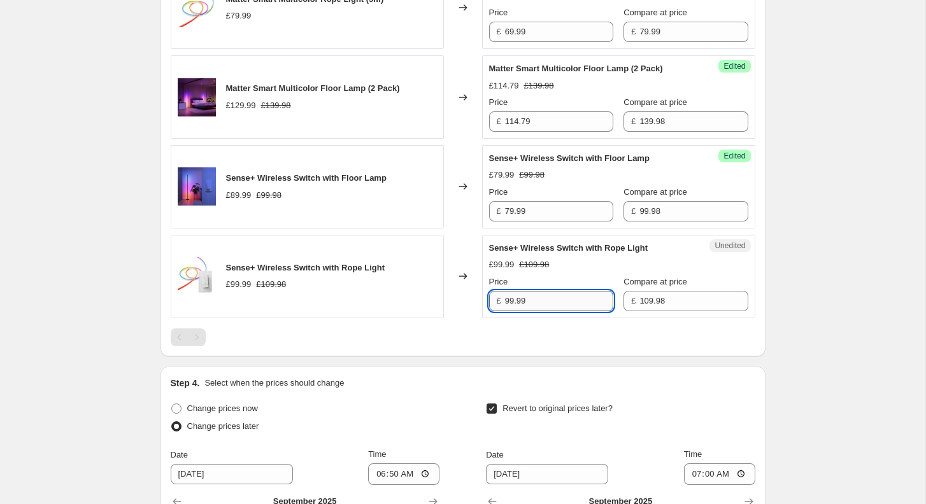
click at [564, 311] on input "99.99" at bounding box center [559, 301] width 108 height 20
paste input "89.6337"
type input "89.99"
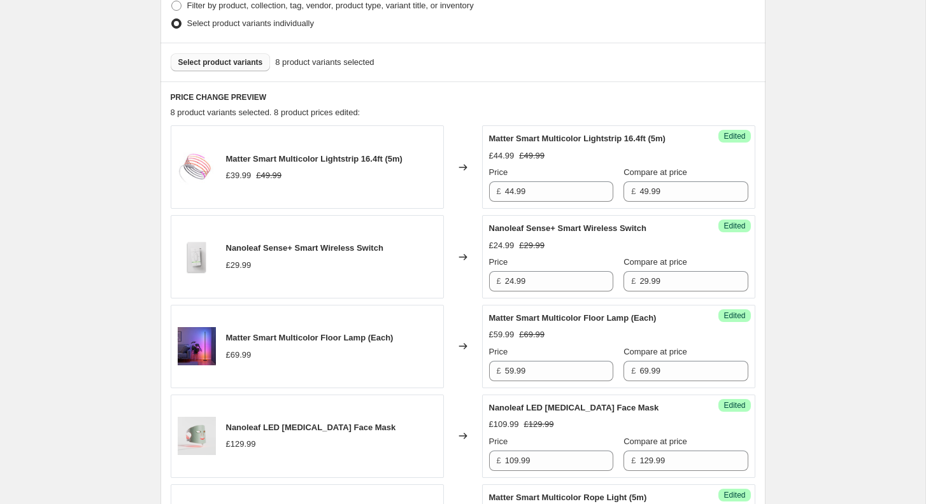
scroll to position [413, 0]
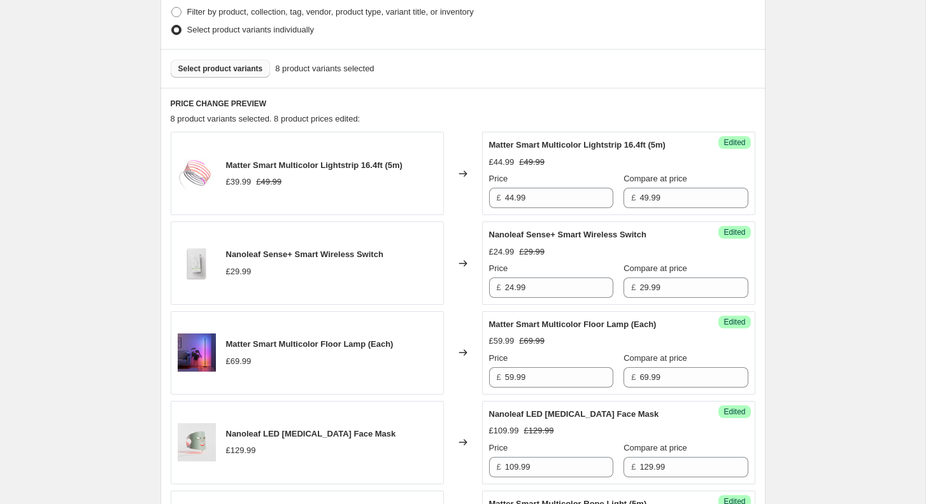
click at [185, 69] on span "Select product variants" at bounding box center [220, 69] width 85 height 10
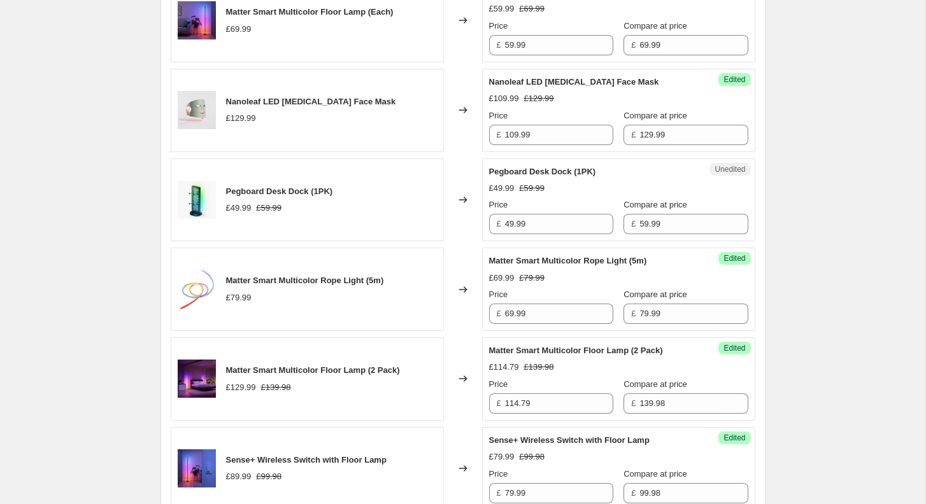
scroll to position [749, 0]
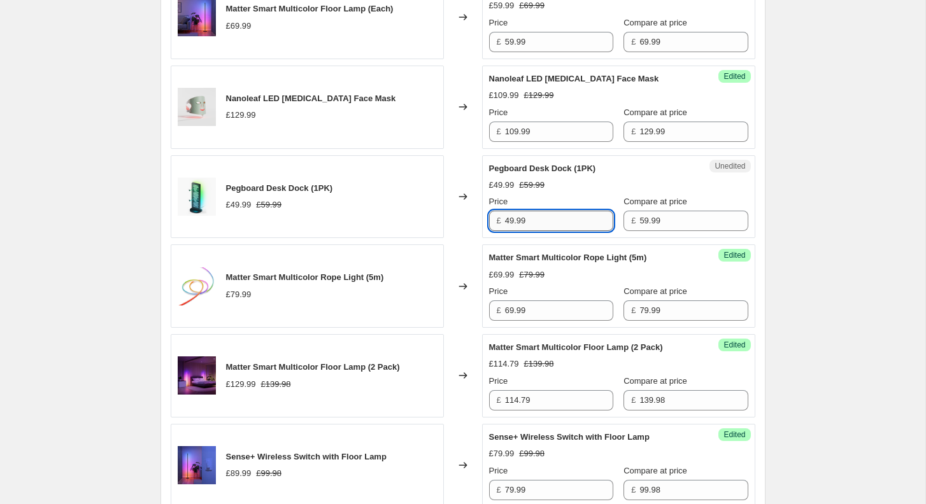
click at [522, 231] on input "49.99" at bounding box center [559, 221] width 108 height 20
type input "49.79"
click at [790, 239] on div "[05-08/09/2025] Nanoleaf Day. This page is ready [05-08/09/2025] Nanoleaf Day I…" at bounding box center [462, 150] width 925 height 1799
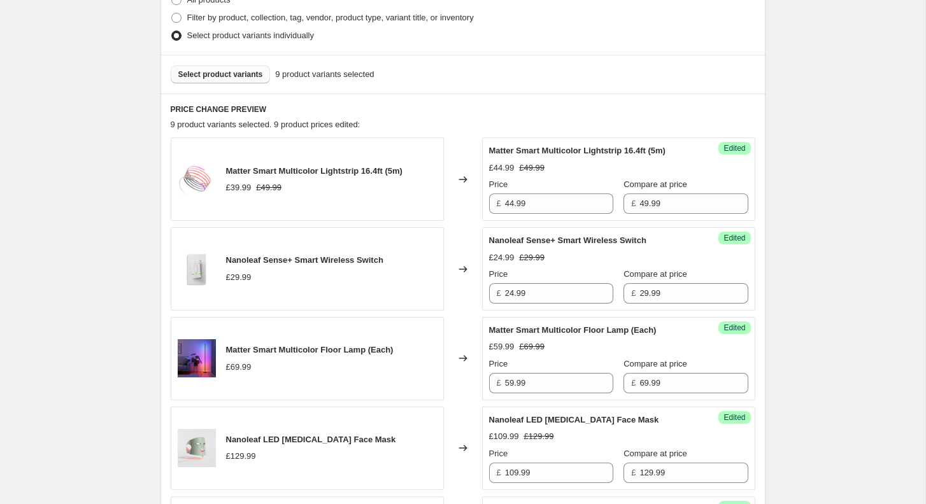
scroll to position [404, 0]
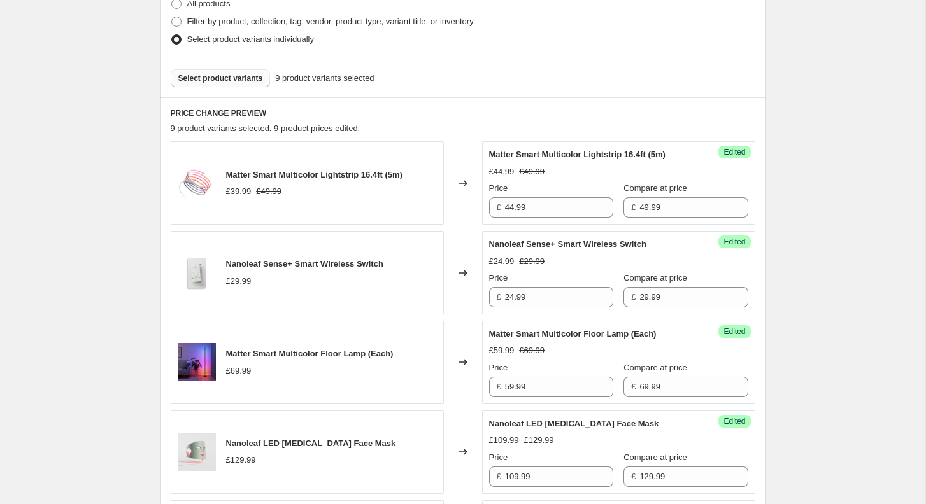
click at [227, 71] on button "Select product variants" at bounding box center [221, 78] width 100 height 18
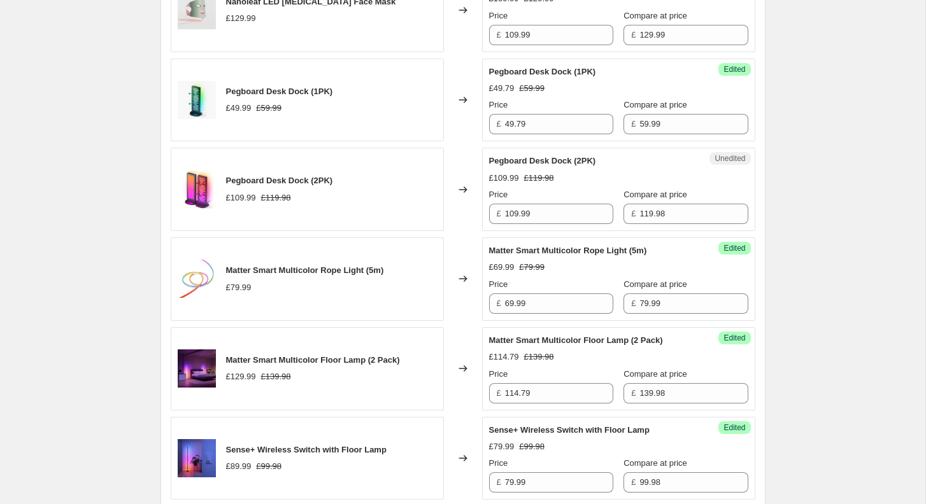
scroll to position [847, 0]
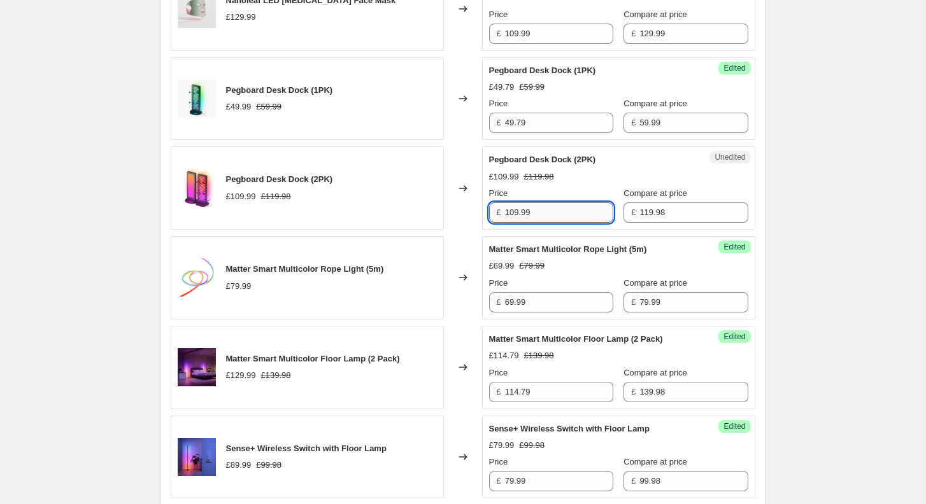
click at [554, 215] on input "109.99" at bounding box center [559, 213] width 108 height 20
paste input "95.984"
type input "95.99"
click at [911, 229] on div "[05-08/09/2025] Nanoleaf Day. This page is ready [05-08/09/2025] Nanoleaf Day I…" at bounding box center [462, 97] width 925 height 1889
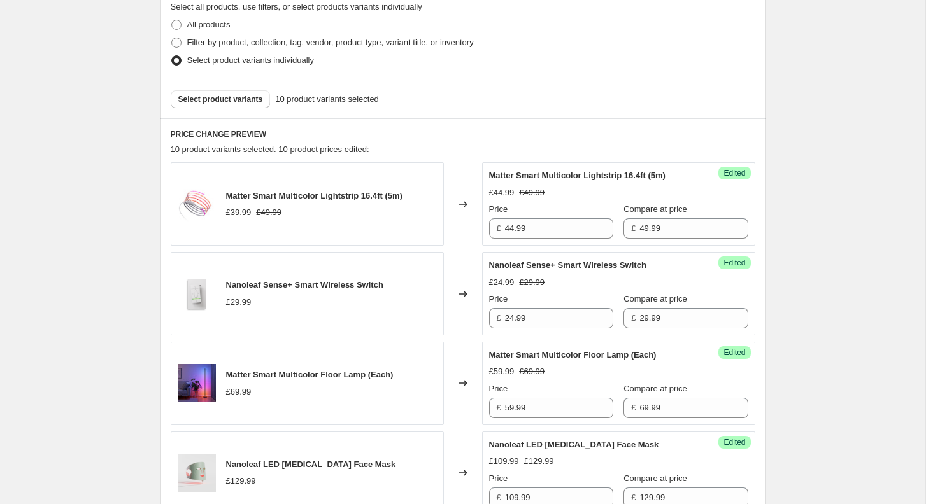
scroll to position [362, 0]
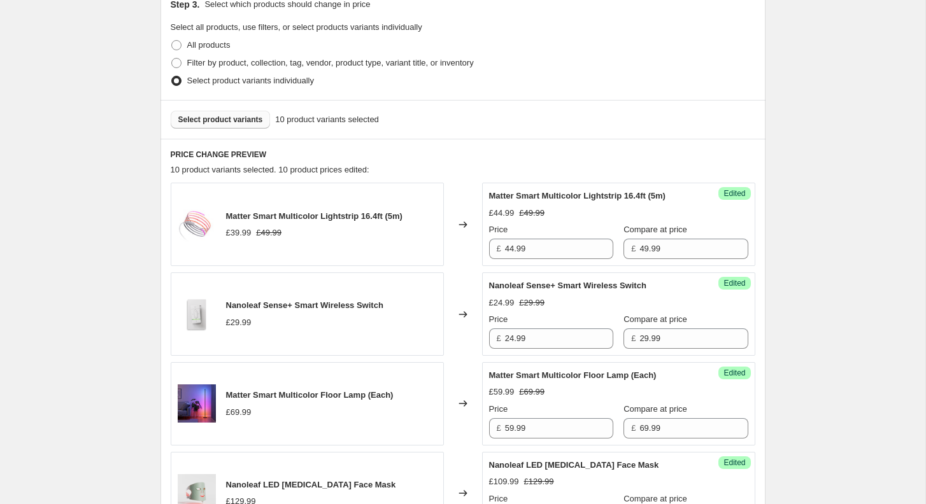
click at [198, 117] on span "Select product variants" at bounding box center [220, 120] width 85 height 10
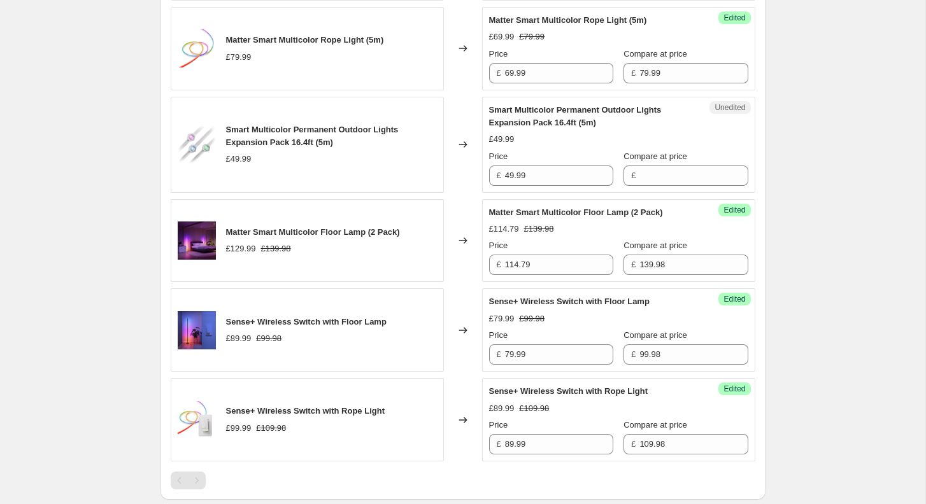
scroll to position [1078, 0]
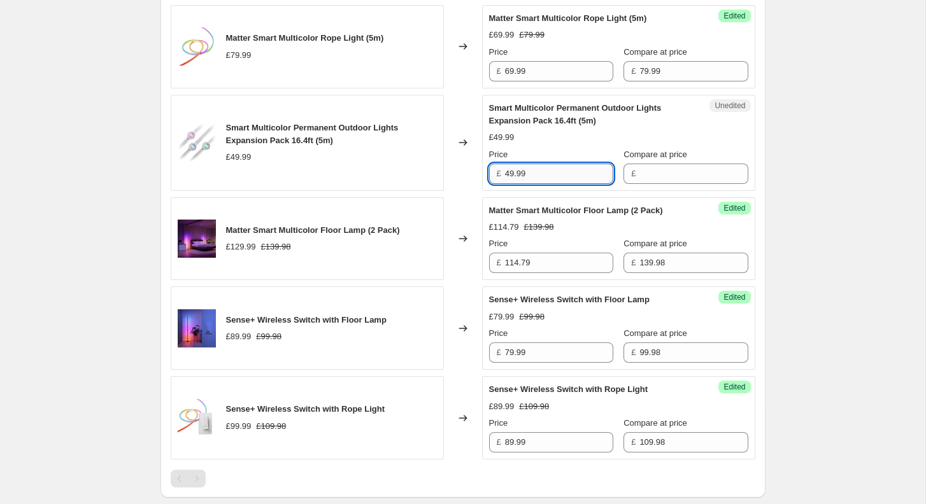
click at [574, 180] on input "49.99" at bounding box center [559, 174] width 108 height 20
type input "49.99"
click at [646, 174] on input "Compare at price" at bounding box center [693, 174] width 108 height 20
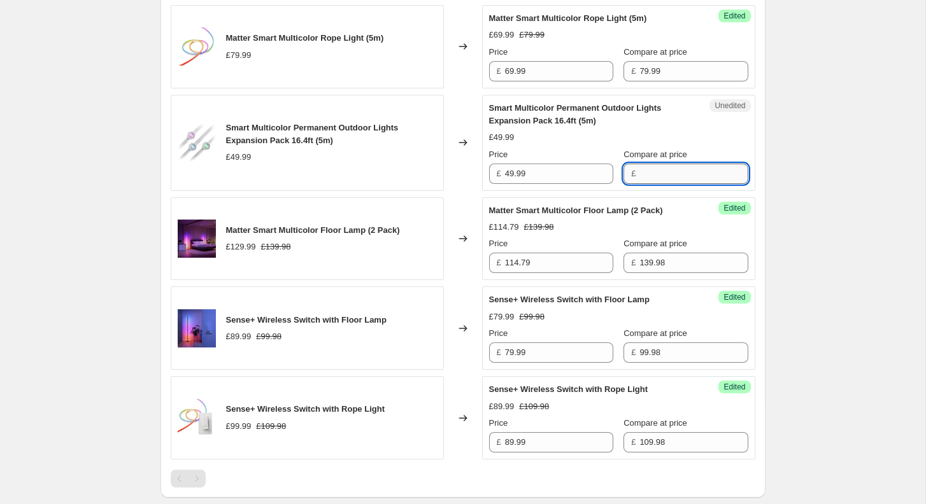
paste input "49.99"
type input "49.99"
click at [551, 181] on input "49.99" at bounding box center [559, 174] width 108 height 20
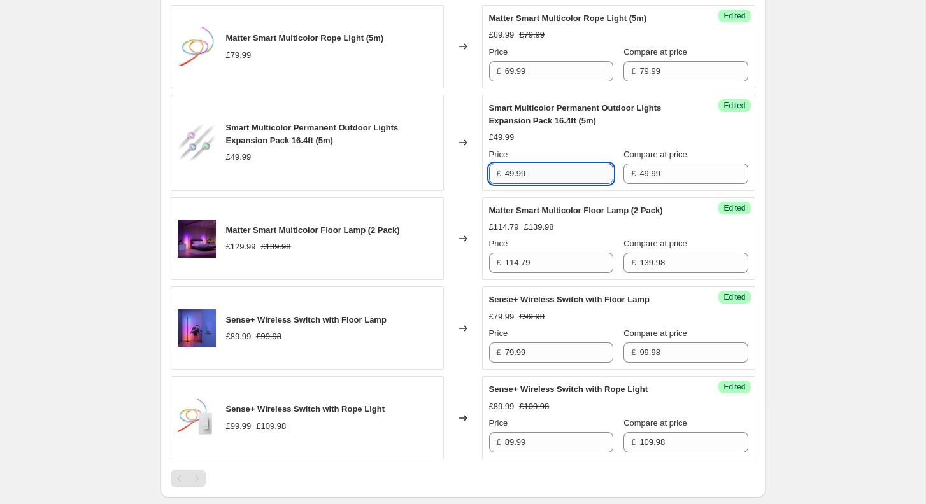
paste input "34.993"
type input "34.99"
click at [712, 213] on div "Matter Smart Multicolor Floor Lamp (2 Pack) £114.79 £139.98 Price £ 114.79 Comp…" at bounding box center [618, 238] width 259 height 69
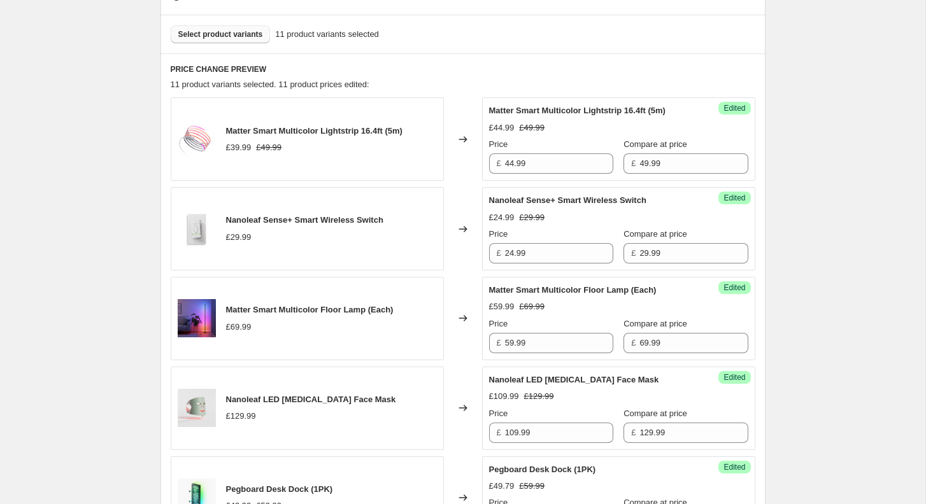
scroll to position [396, 0]
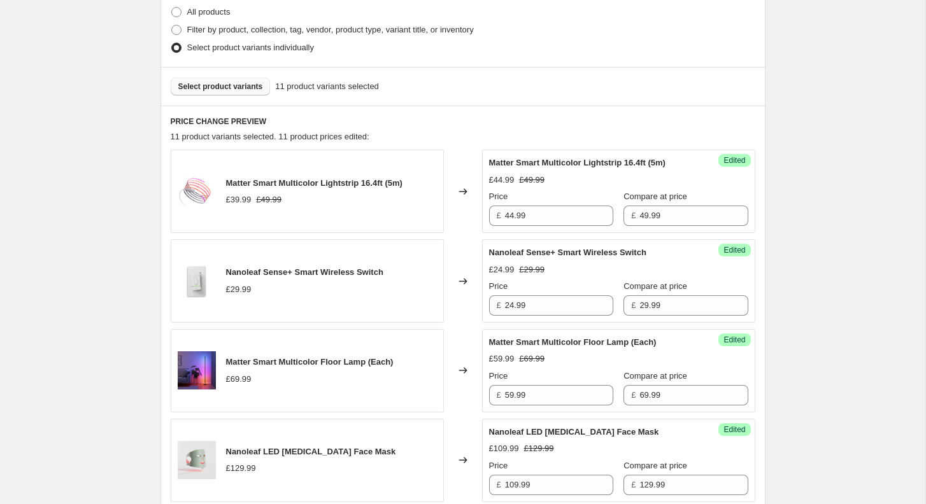
click at [213, 85] on span "Select product variants" at bounding box center [220, 87] width 85 height 10
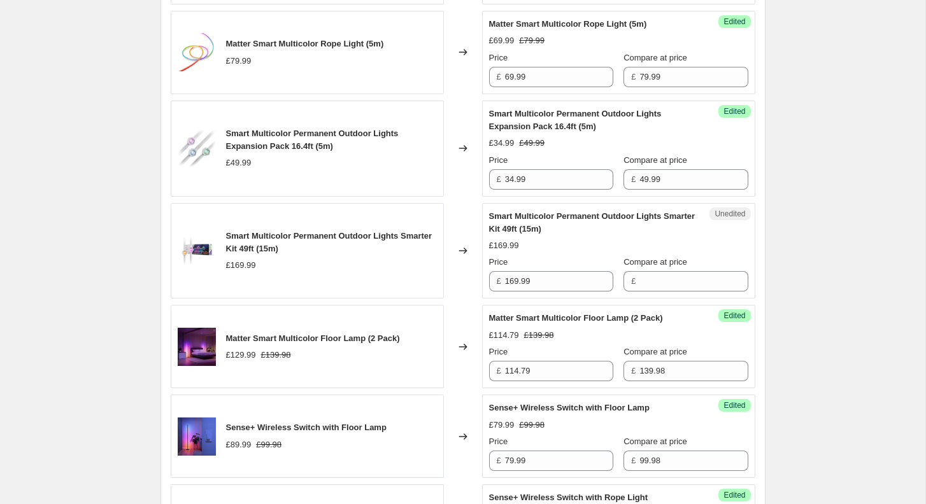
scroll to position [1083, 0]
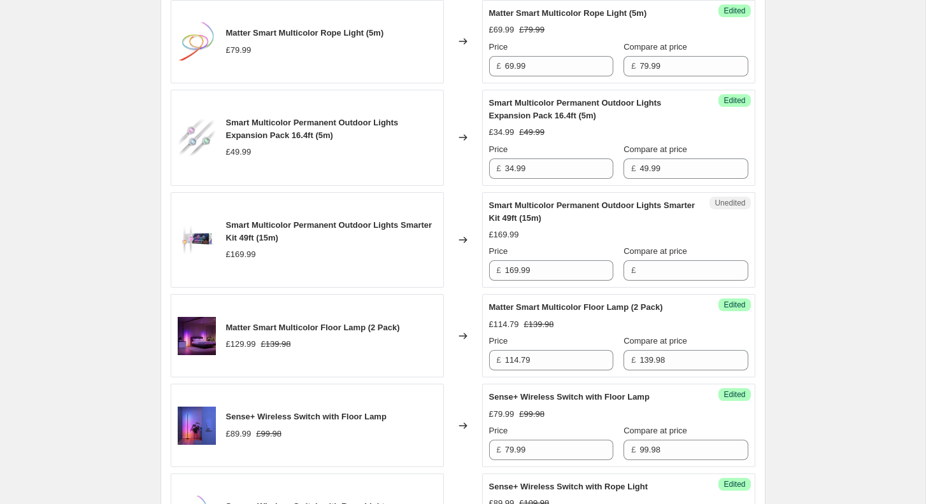
click at [578, 289] on div "Unedited Smart Multicolor Permanent Outdoor Lights Smarter Kit 49ft (15m) £169.…" at bounding box center [618, 240] width 273 height 96
click at [573, 281] on input "169.99" at bounding box center [559, 271] width 108 height 20
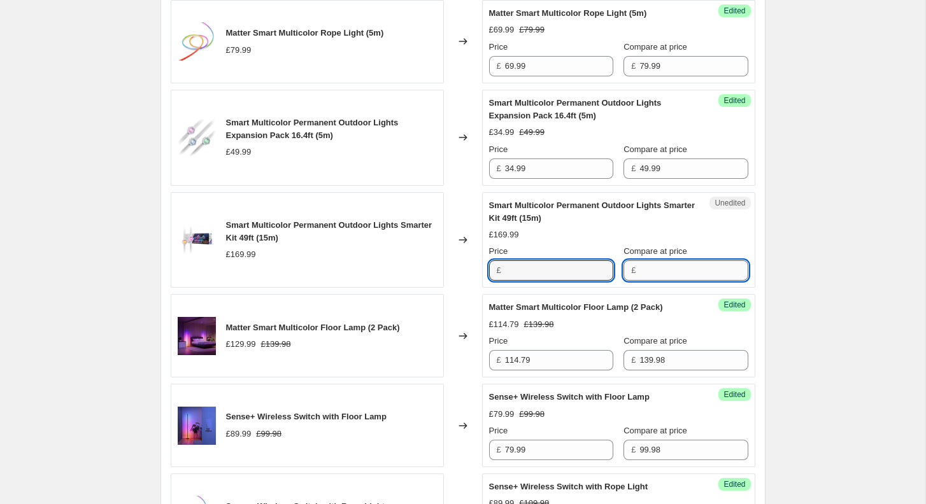
type input "169.99"
click at [652, 276] on input "Compare at price" at bounding box center [693, 271] width 108 height 20
paste input "169.99"
type input "169.99"
click at [547, 279] on input "169.99" at bounding box center [559, 271] width 108 height 20
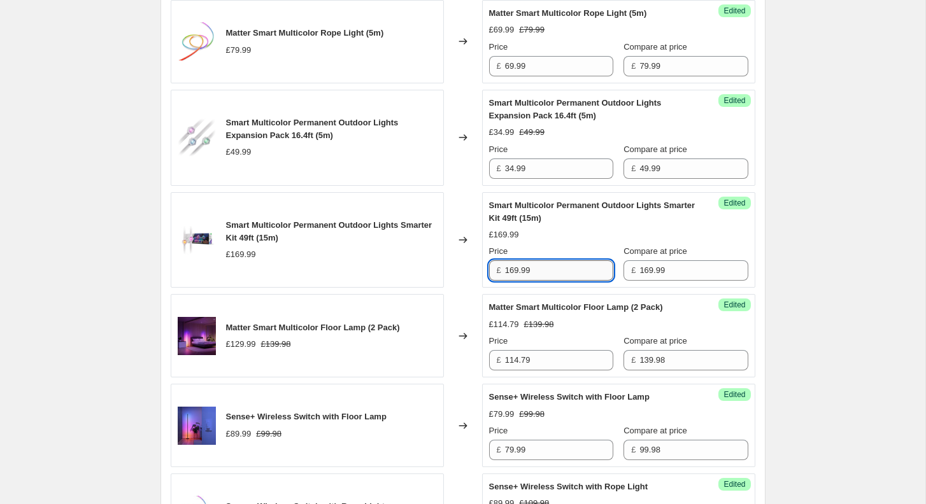
paste input "18.993"
type input "118.99"
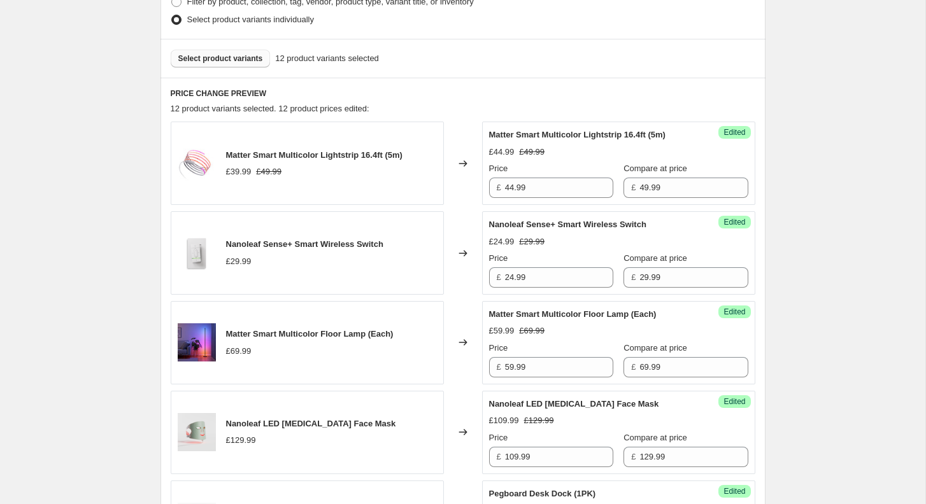
scroll to position [411, 0]
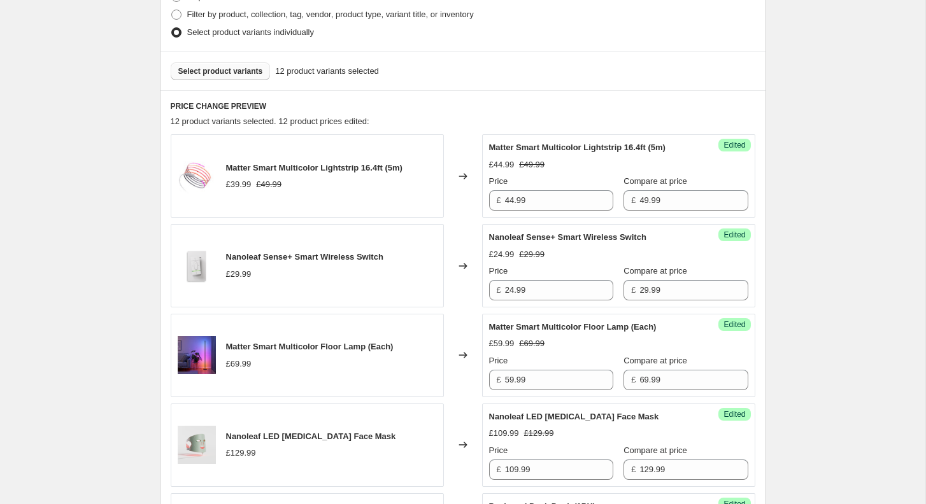
click at [224, 75] on span "Select product variants" at bounding box center [220, 71] width 85 height 10
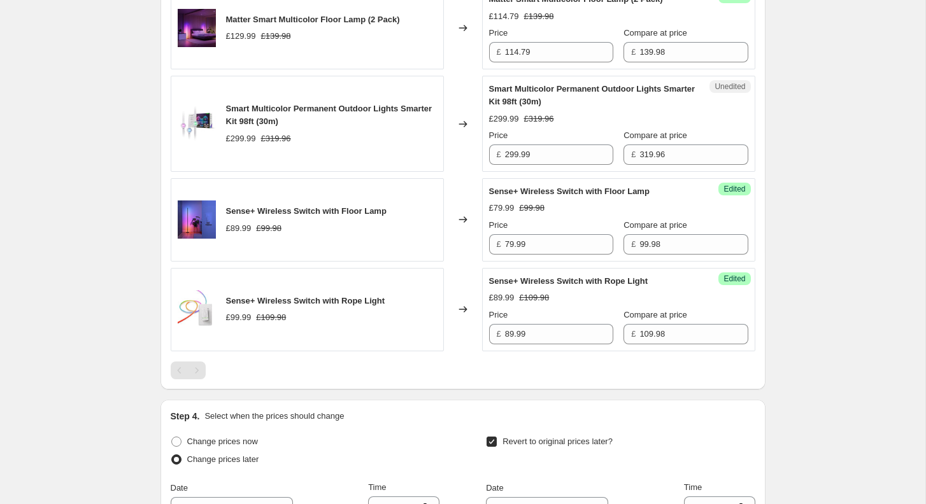
scroll to position [1396, 0]
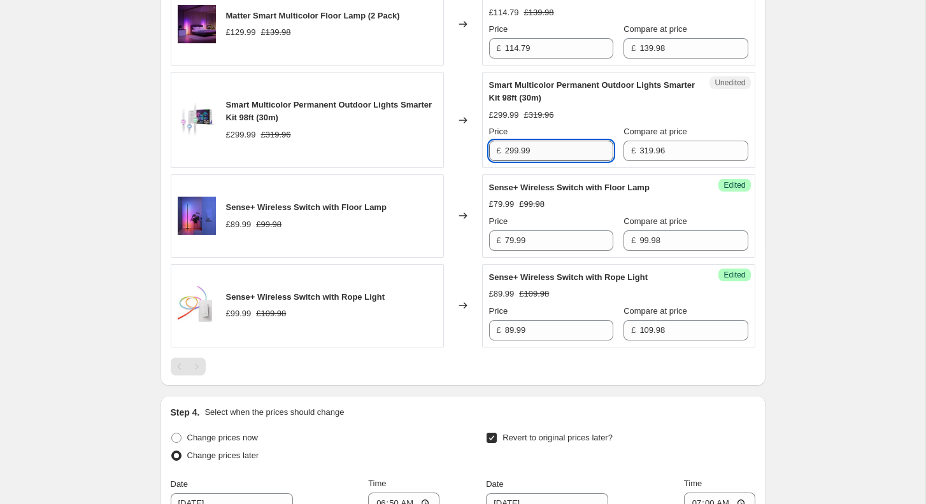
click at [549, 161] on input "299.99" at bounding box center [559, 151] width 108 height 20
paste input "15.973"
type input "215.99"
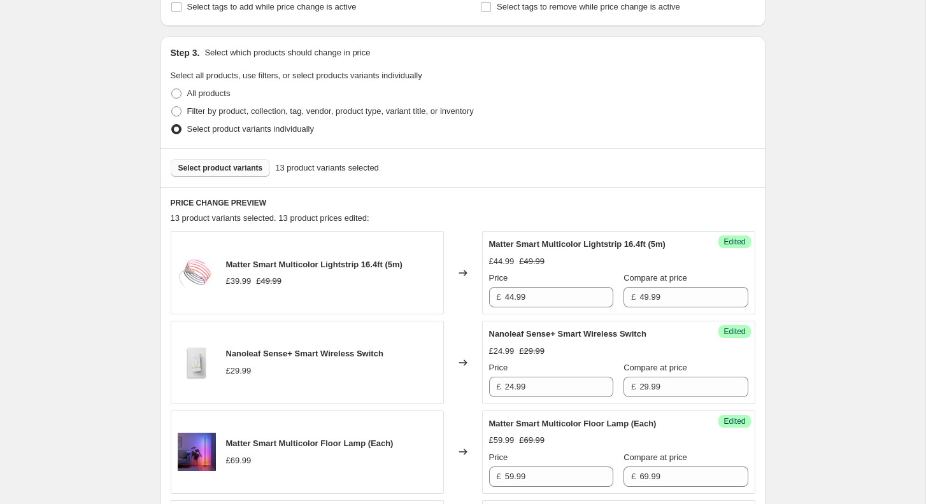
scroll to position [295, 0]
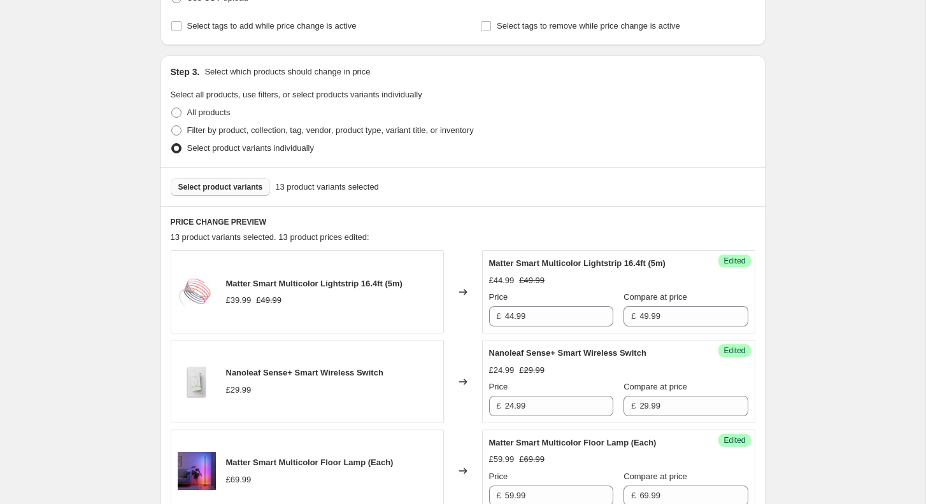
click at [231, 189] on span "Select product variants" at bounding box center [220, 187] width 85 height 10
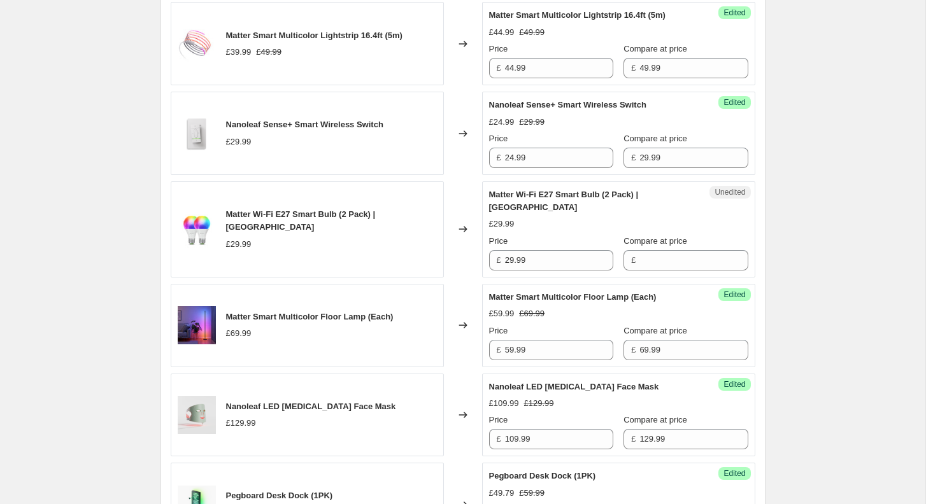
scroll to position [547, 0]
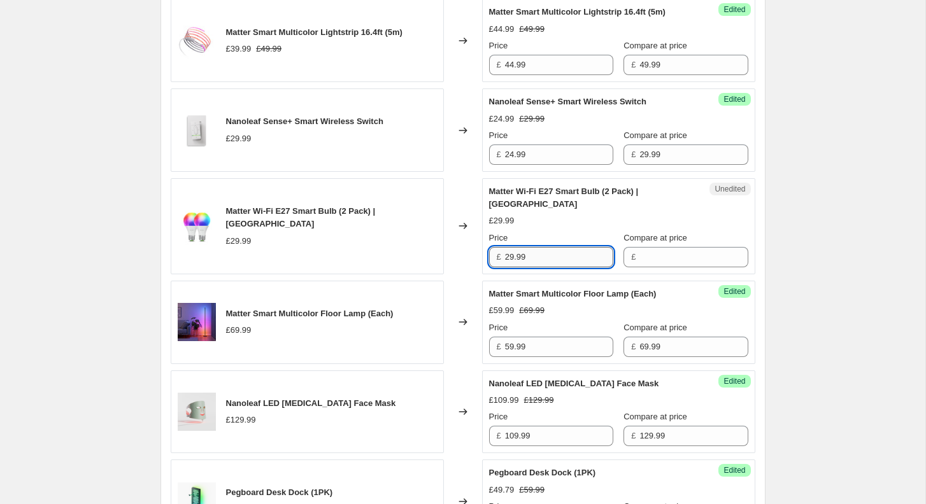
click at [568, 254] on input "29.99" at bounding box center [559, 257] width 108 height 20
type input "29.99"
click at [668, 247] on input "Compare at price" at bounding box center [693, 257] width 108 height 20
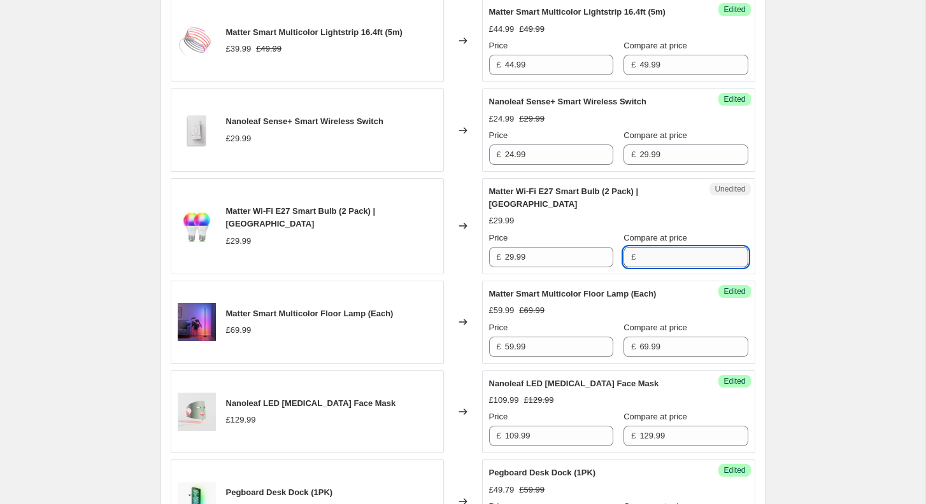
paste input "29.99"
type input "29.99"
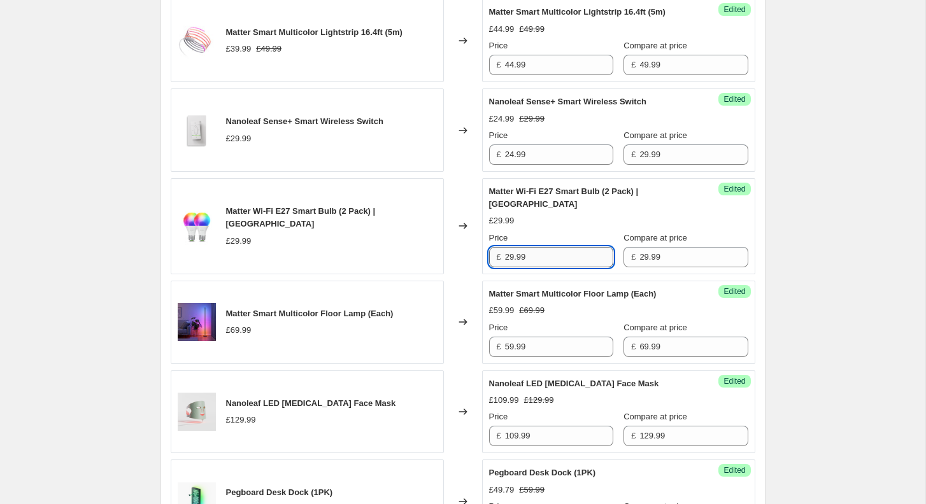
click at [520, 254] on input "29.99" at bounding box center [559, 257] width 108 height 20
paste input "5.4915"
type input "25.49"
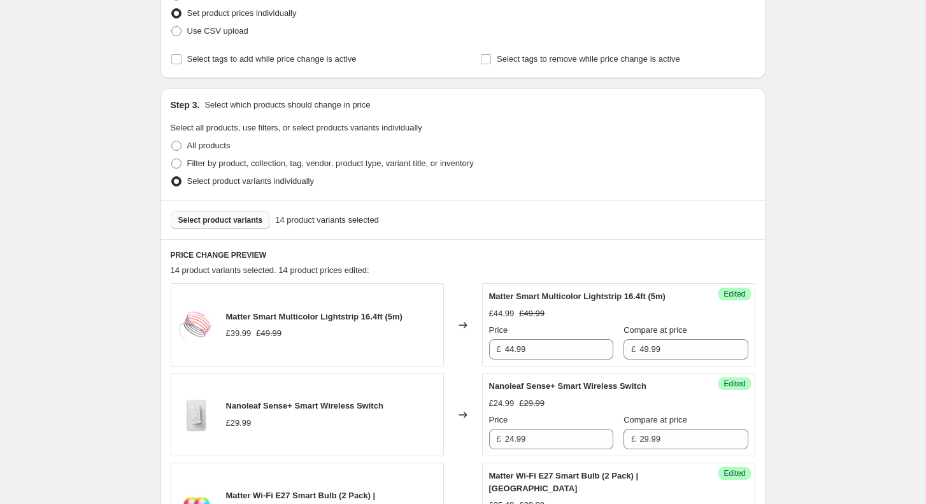
scroll to position [243, 0]
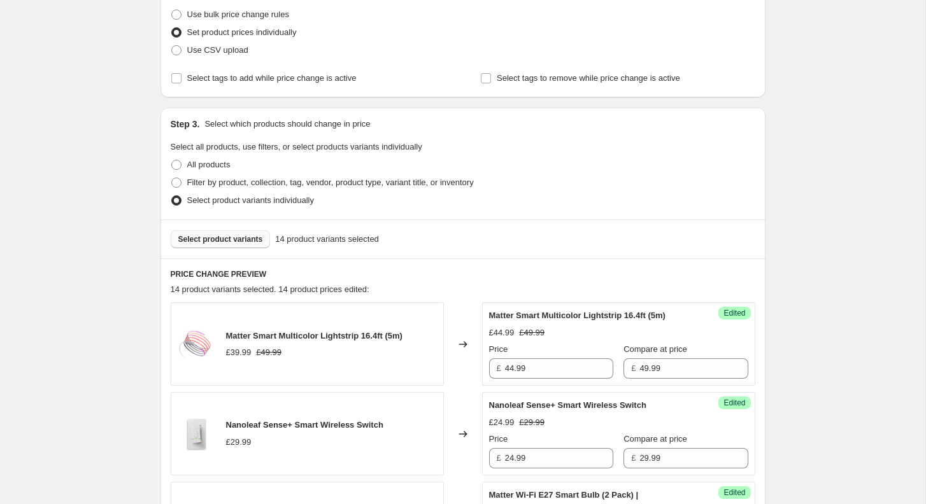
click at [230, 234] on span "Select product variants" at bounding box center [220, 239] width 85 height 10
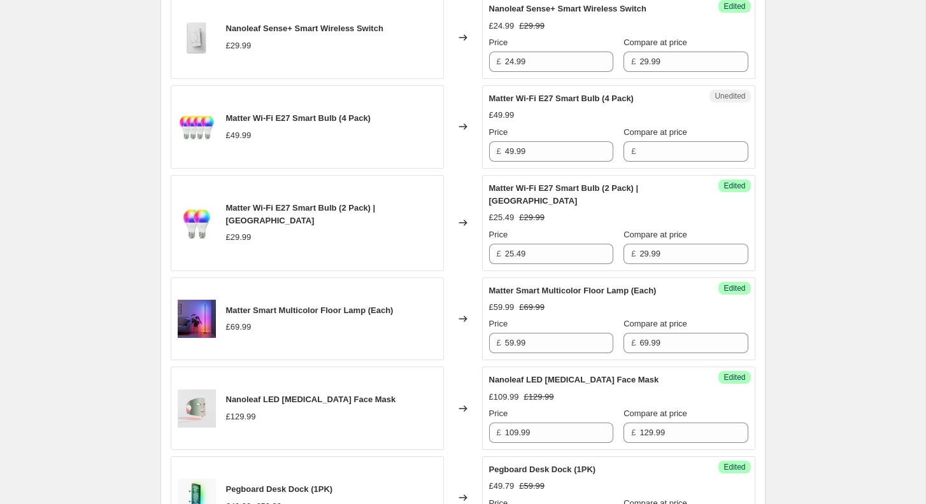
scroll to position [679, 0]
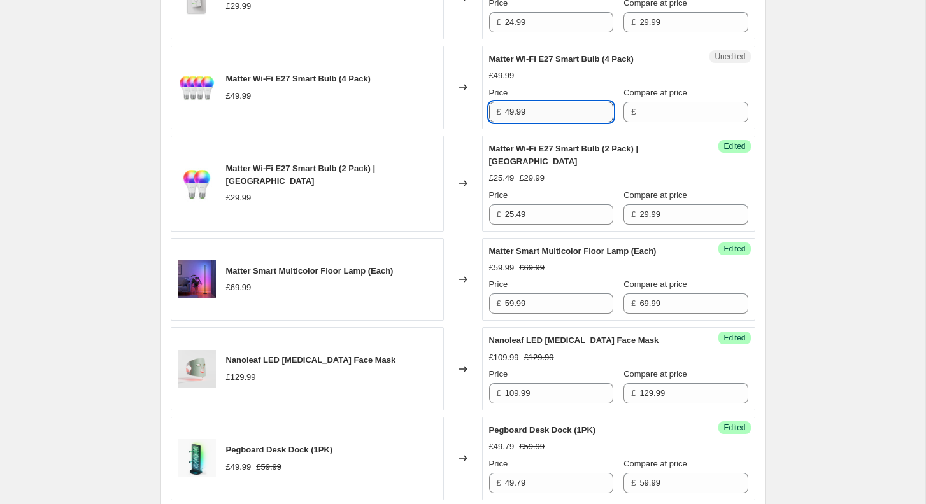
click at [550, 122] on input "49.99" at bounding box center [559, 112] width 108 height 20
type input "49.99"
click at [655, 119] on input "Compare at price" at bounding box center [693, 112] width 108 height 20
paste input "49.99"
type input "49.99"
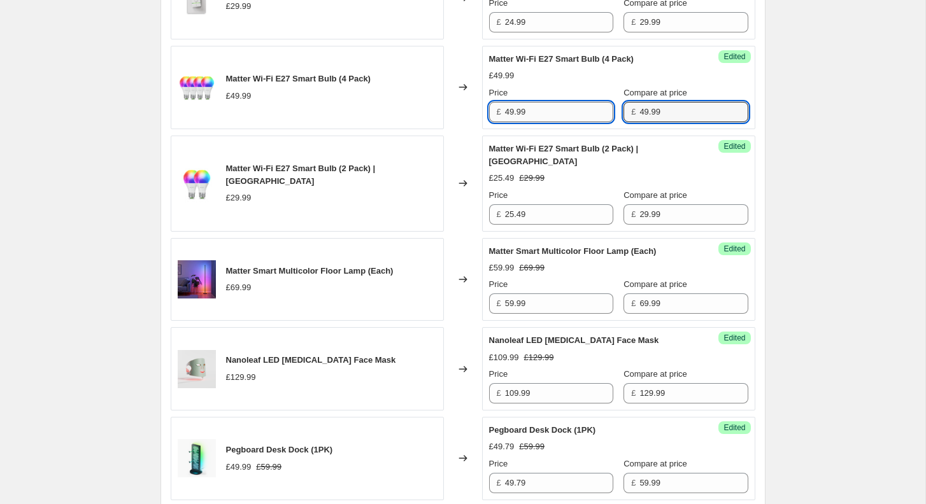
click at [538, 122] on input "49.99" at bounding box center [559, 112] width 108 height 20
paste input "2.4915"
drag, startPoint x: 525, startPoint y: 124, endPoint x: 601, endPoint y: 124, distance: 75.8
click at [601, 122] on div "Price £ 42.4915 Compare at price £ 49.99" at bounding box center [618, 105] width 259 height 36
click at [580, 122] on input "42.4915" at bounding box center [559, 112] width 108 height 20
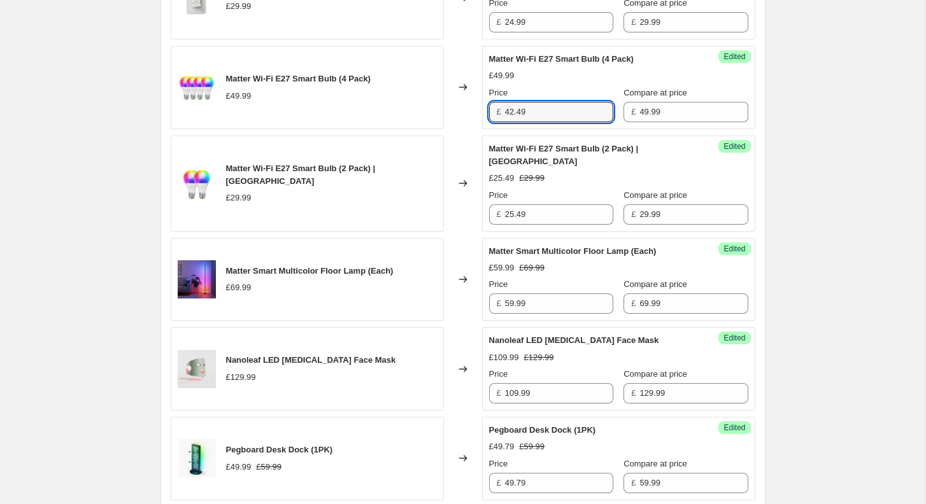
type input "42.49"
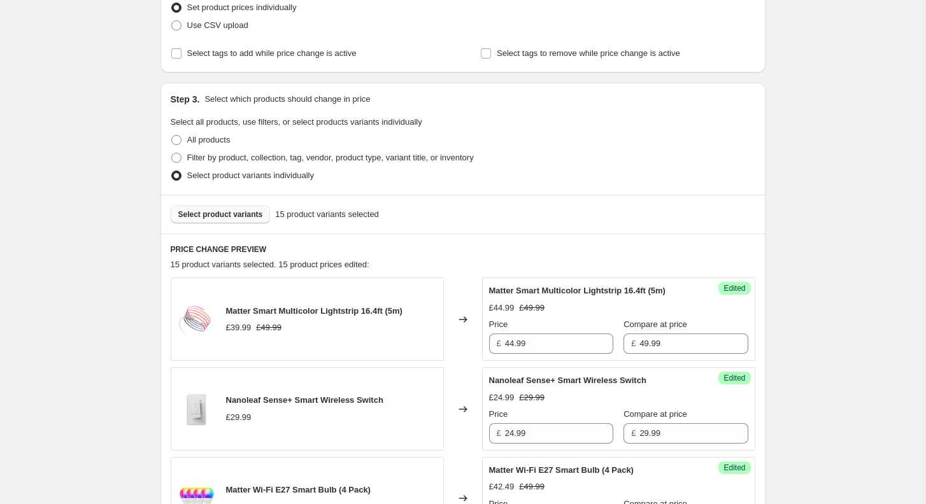
scroll to position [336, 0]
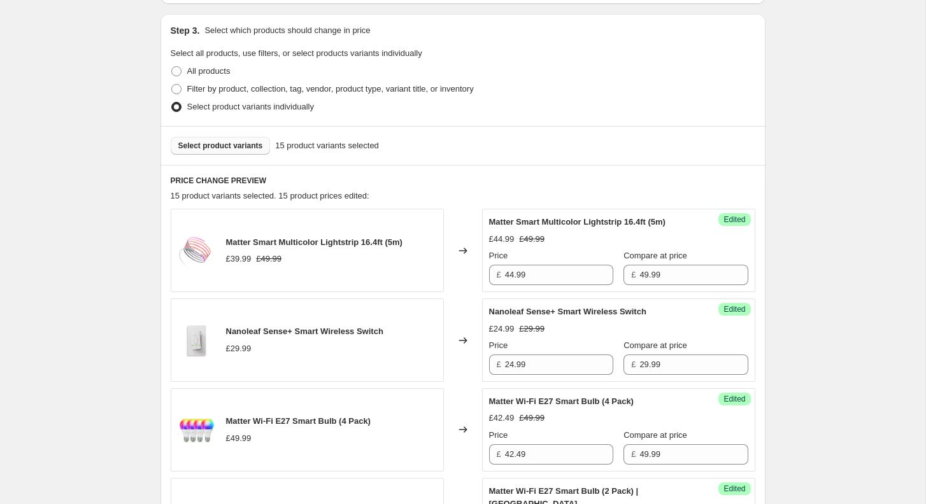
click at [208, 145] on span "Select product variants" at bounding box center [220, 146] width 85 height 10
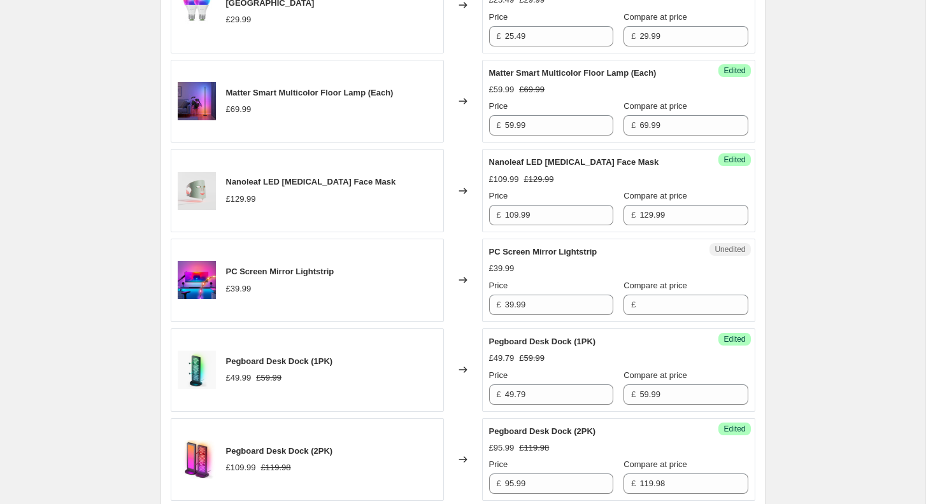
scroll to position [860, 0]
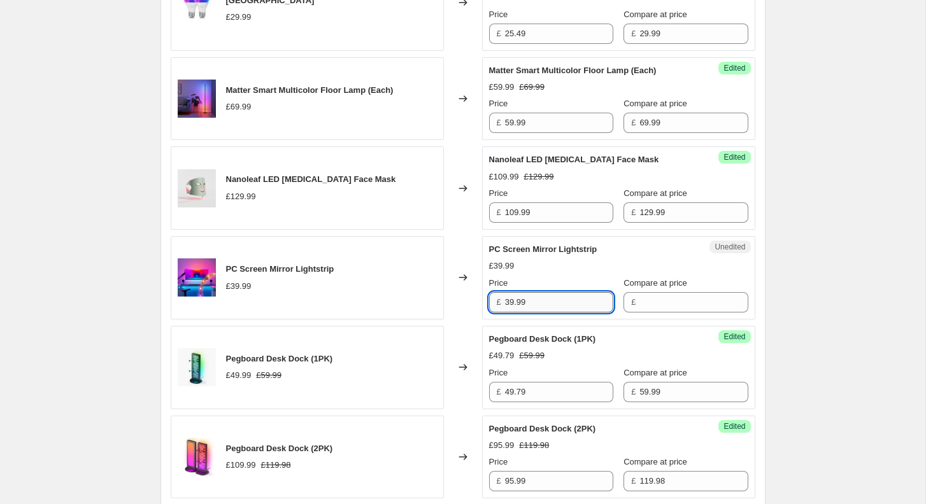
click at [569, 299] on input "39.99" at bounding box center [559, 302] width 108 height 20
type input "39.99"
click at [662, 297] on input "Compare at price" at bounding box center [693, 302] width 108 height 20
paste input "39.99"
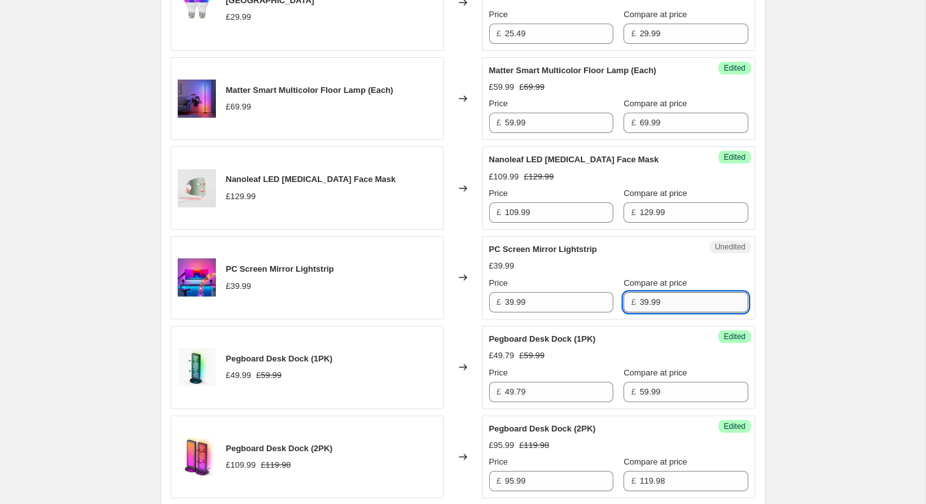
type input "39.99"
click at [568, 292] on input "39.99" at bounding box center [559, 302] width 108 height 20
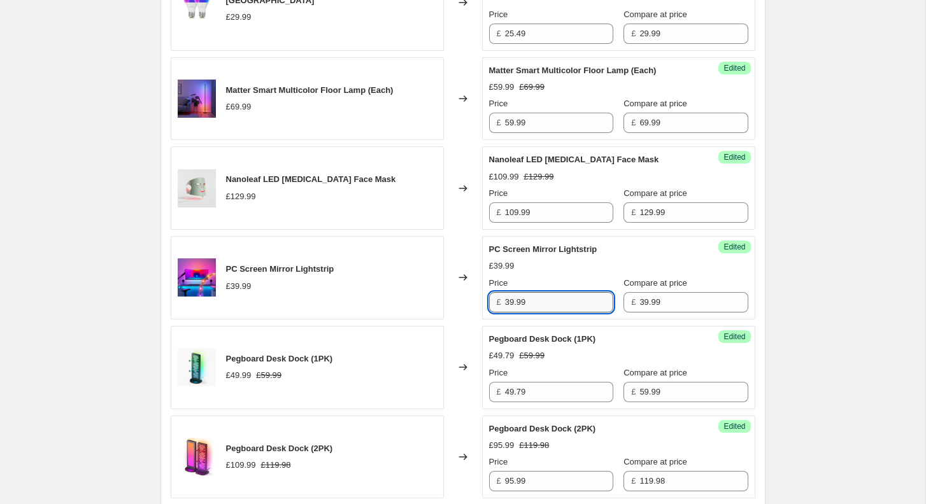
paste input "3.9915"
type input "33.99"
click at [811, 299] on div "[05-08/09/2025] Nanoleaf Day. This page is ready [05-08/09/2025] Nanoleaf Day I…" at bounding box center [462, 379] width 925 height 2478
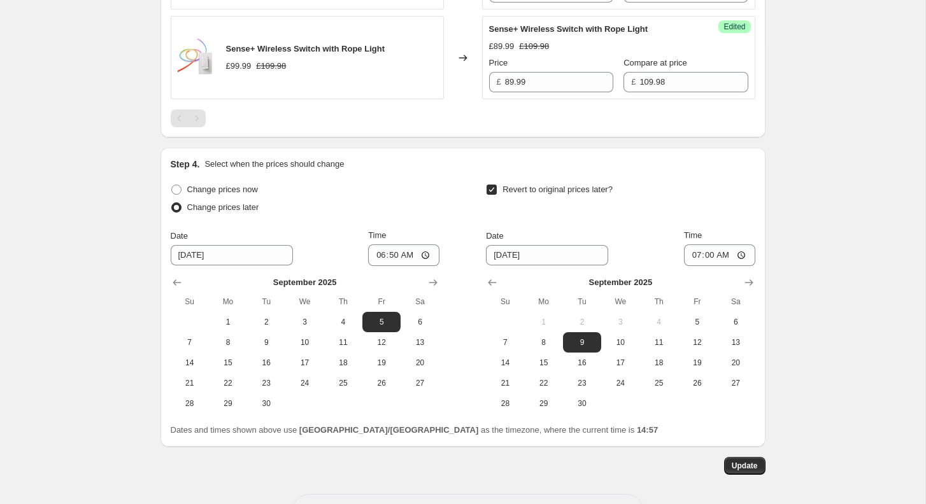
scroll to position [1964, 0]
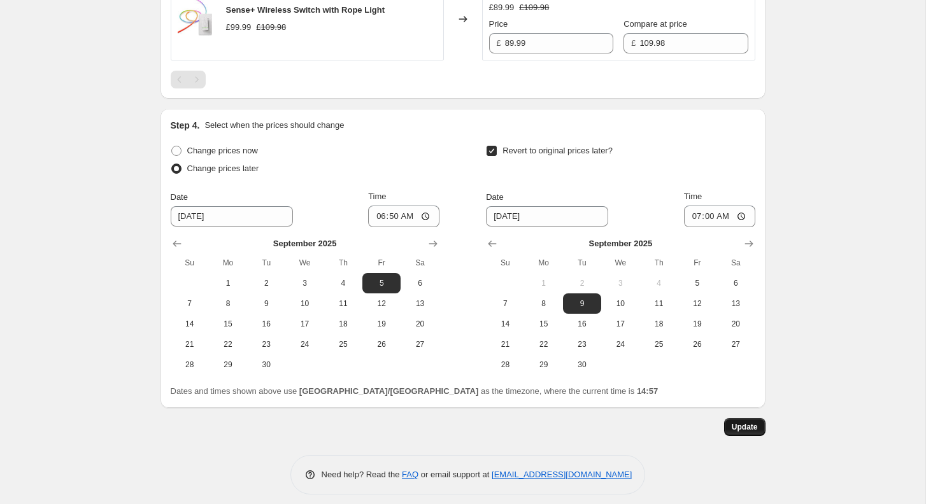
click at [743, 422] on span "Update" at bounding box center [745, 427] width 26 height 10
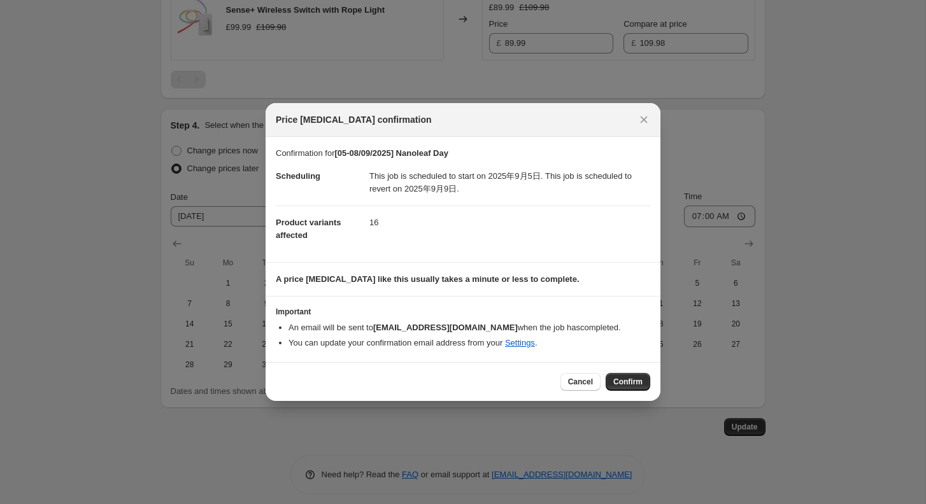
click at [634, 392] on div "Cancel Confirm" at bounding box center [463, 381] width 395 height 39
click at [634, 389] on button "Confirm" at bounding box center [628, 382] width 45 height 18
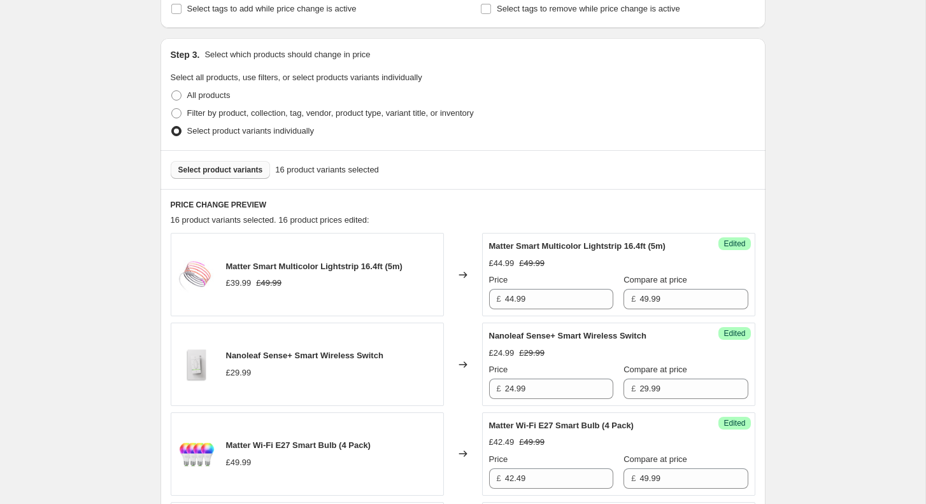
scroll to position [296, 0]
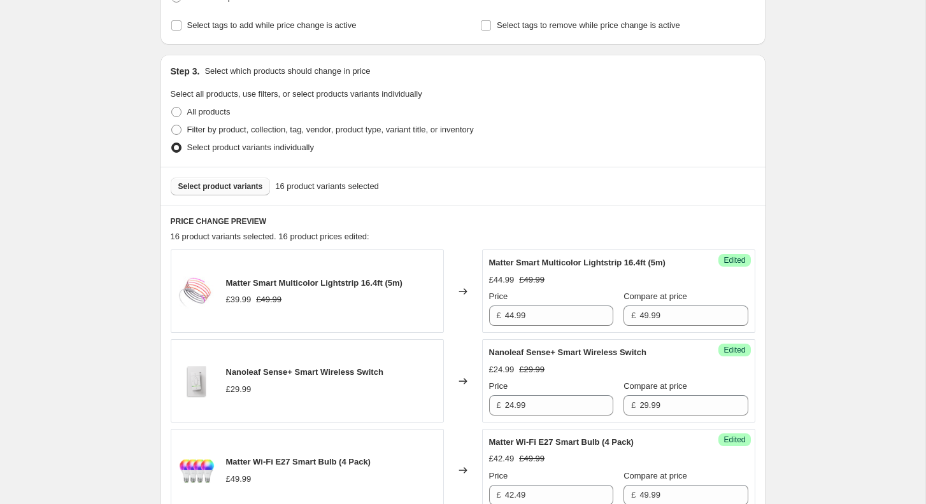
click at [211, 182] on span "Select product variants" at bounding box center [220, 187] width 85 height 10
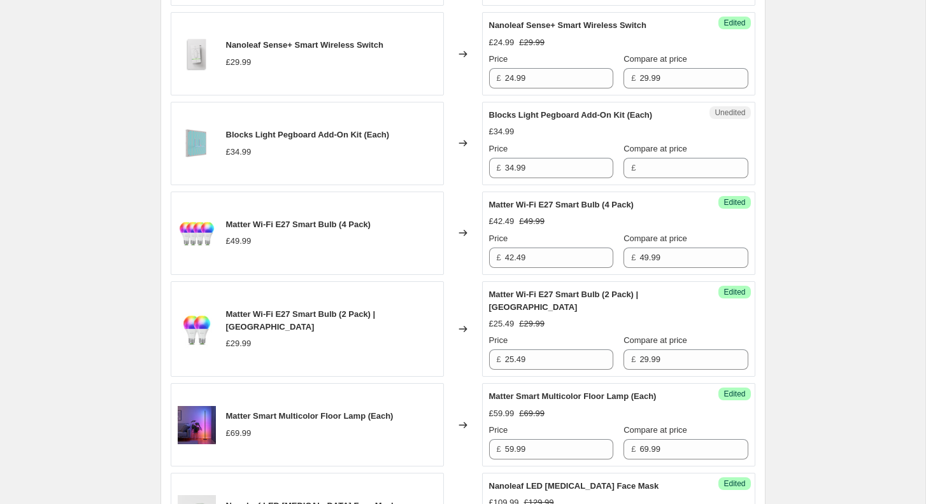
scroll to position [653, 0]
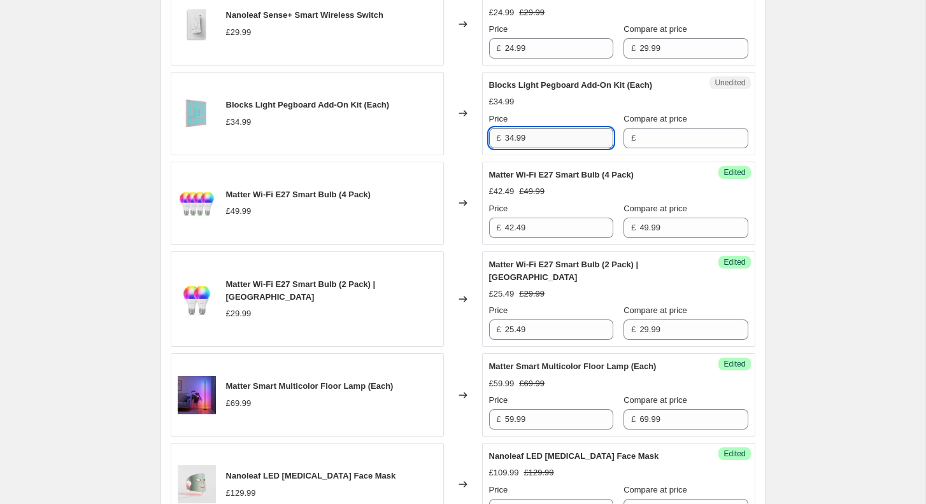
click at [547, 148] on input "34.99" at bounding box center [559, 138] width 108 height 20
type input "34.99"
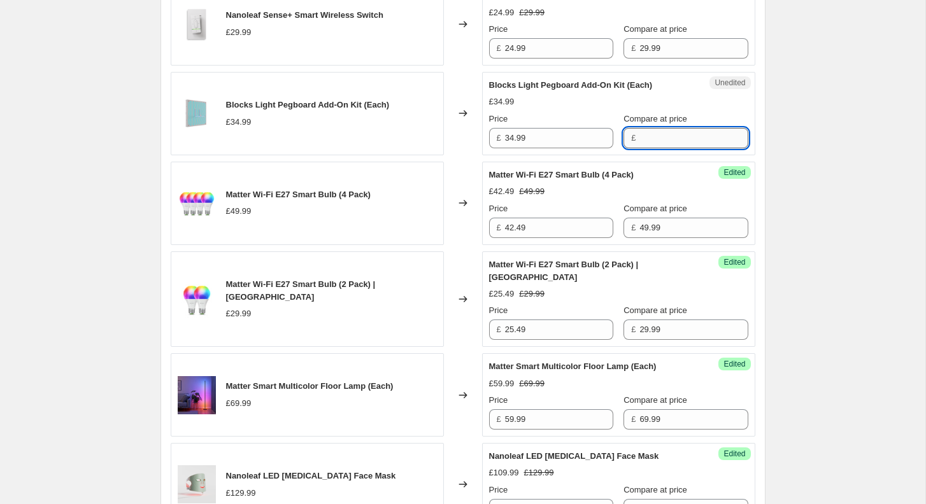
click at [661, 141] on input "Compare at price" at bounding box center [693, 138] width 108 height 20
paste input "34.99"
type input "34.99"
click at [534, 145] on input "34.99" at bounding box center [559, 138] width 108 height 20
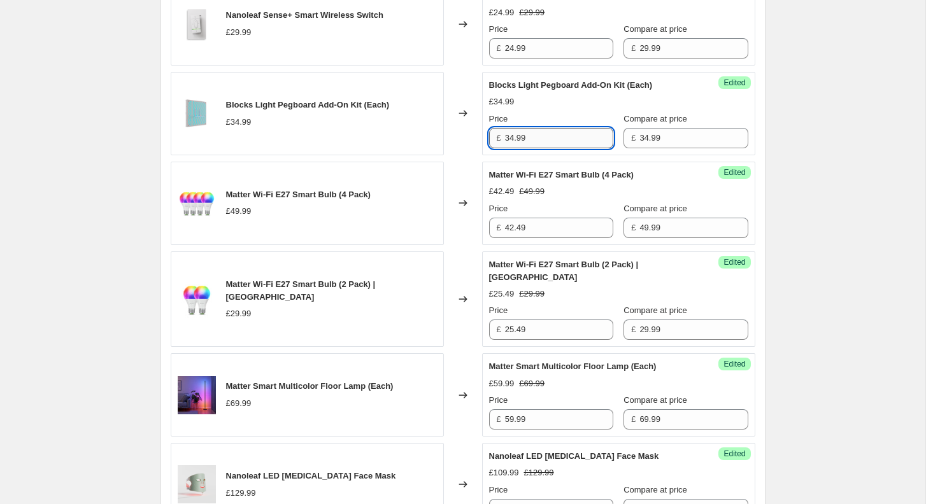
paste input "24.493"
type input "24.49"
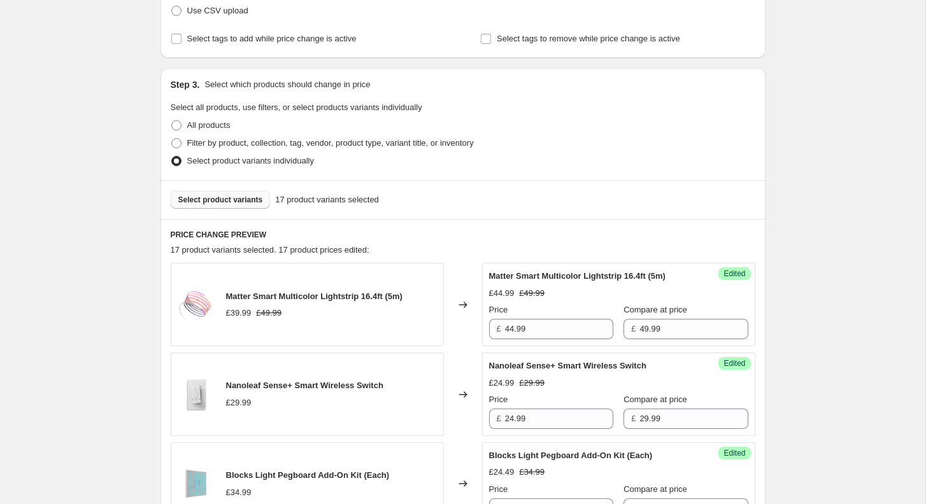
scroll to position [281, 0]
click at [220, 196] on span "Select product variants" at bounding box center [220, 201] width 85 height 10
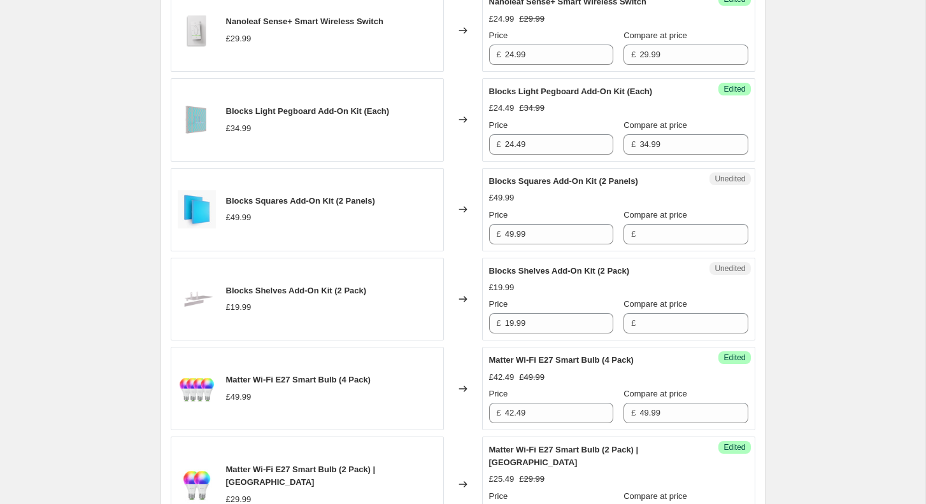
scroll to position [649, 0]
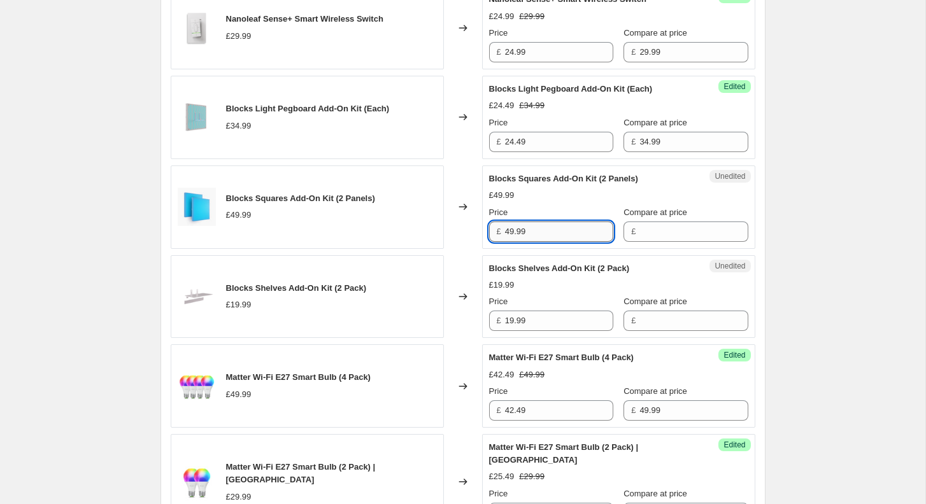
click at [596, 242] on input "49.99" at bounding box center [559, 232] width 108 height 20
type input "49.99"
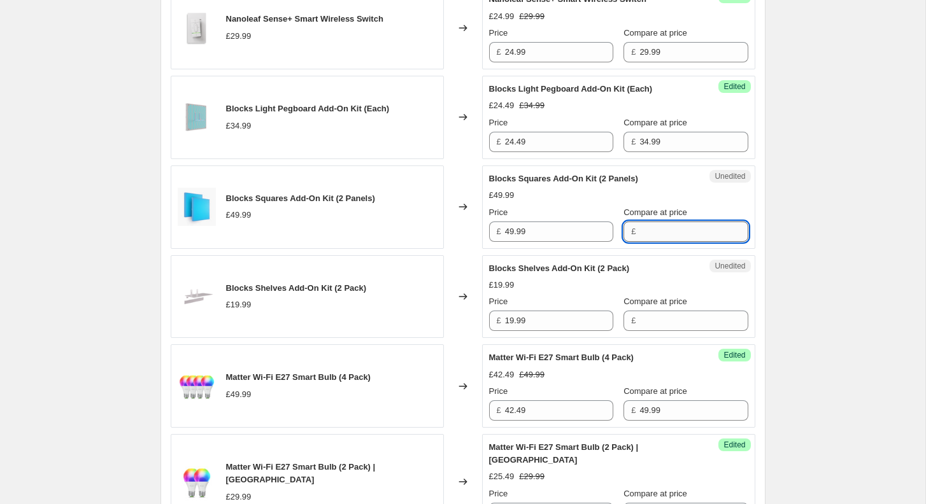
click at [639, 242] on input "Compare at price" at bounding box center [693, 232] width 108 height 20
paste input "49.99"
type input "49.99"
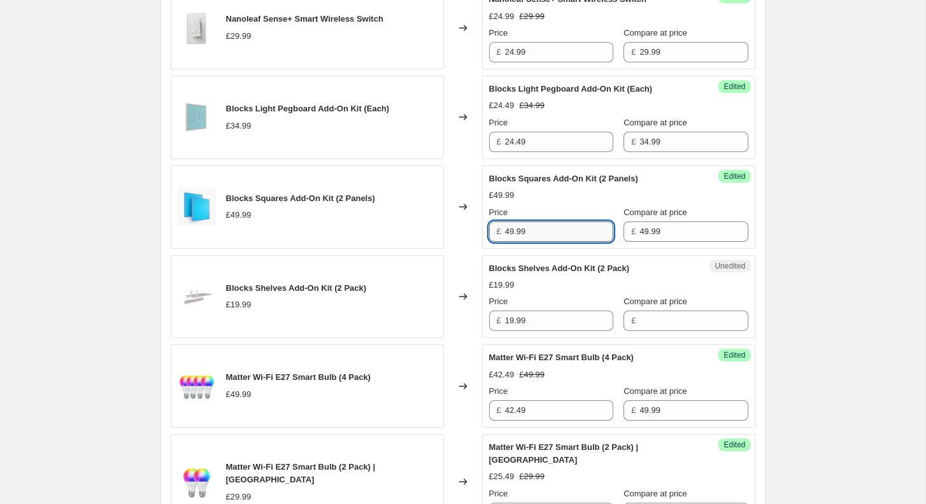
click at [566, 242] on input "49.99" at bounding box center [559, 232] width 108 height 20
paste input "34.993"
type input "34.99"
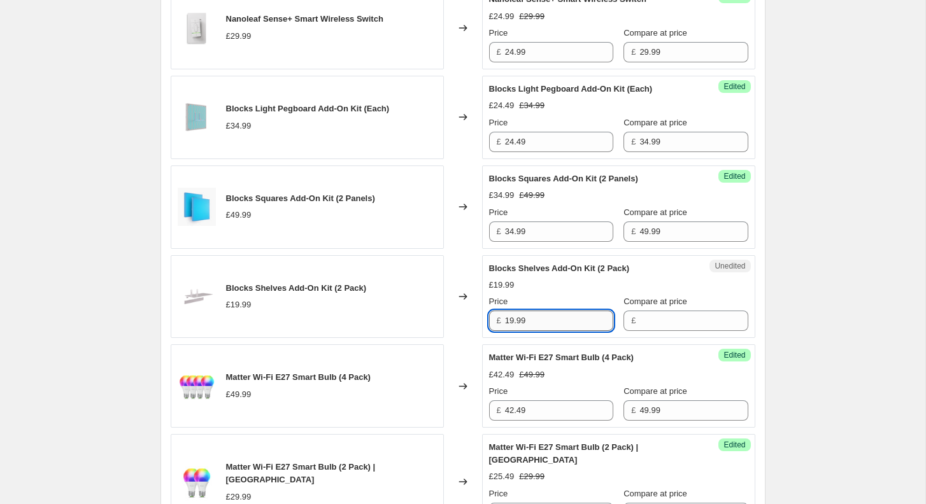
click at [557, 327] on input "19.99" at bounding box center [559, 321] width 108 height 20
type input "19.99"
click at [655, 327] on input "Compare at price" at bounding box center [693, 321] width 108 height 20
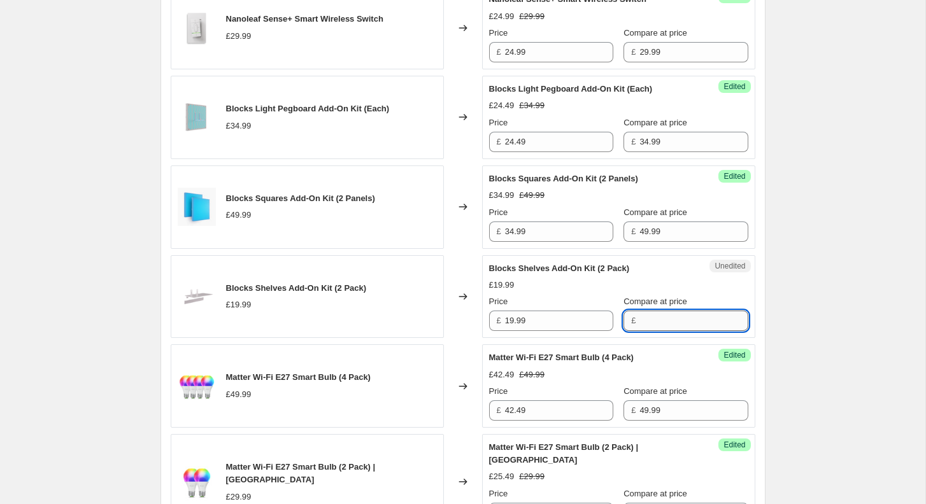
paste input "19.99"
type input "19.99"
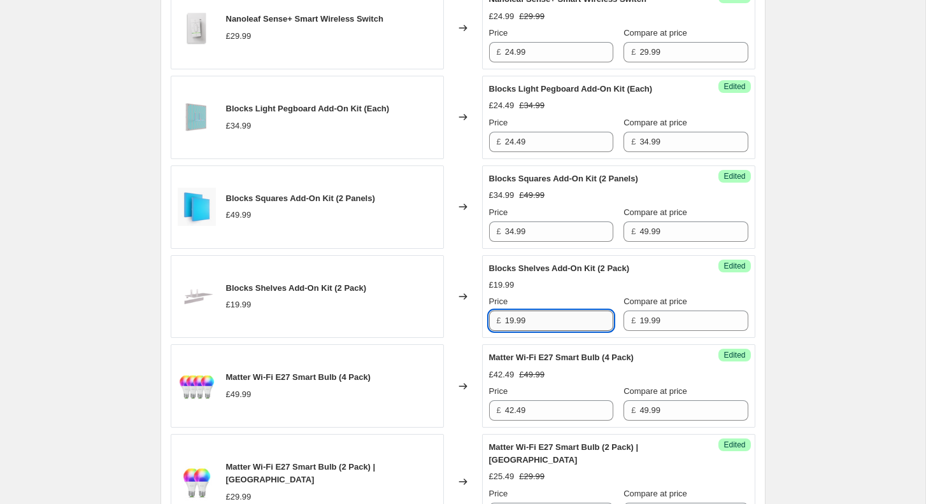
click at [539, 331] on input "19.99" at bounding box center [559, 321] width 108 height 20
paste input "3.993"
type input "13.99"
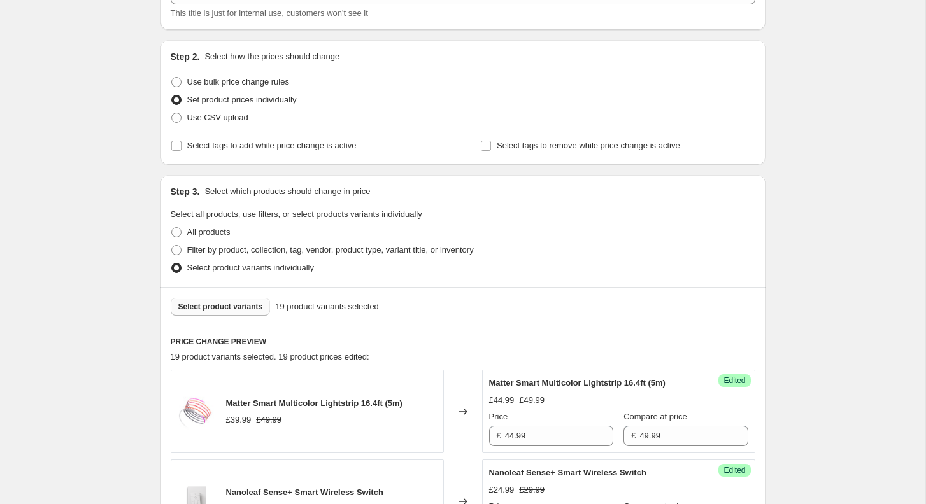
scroll to position [156, 0]
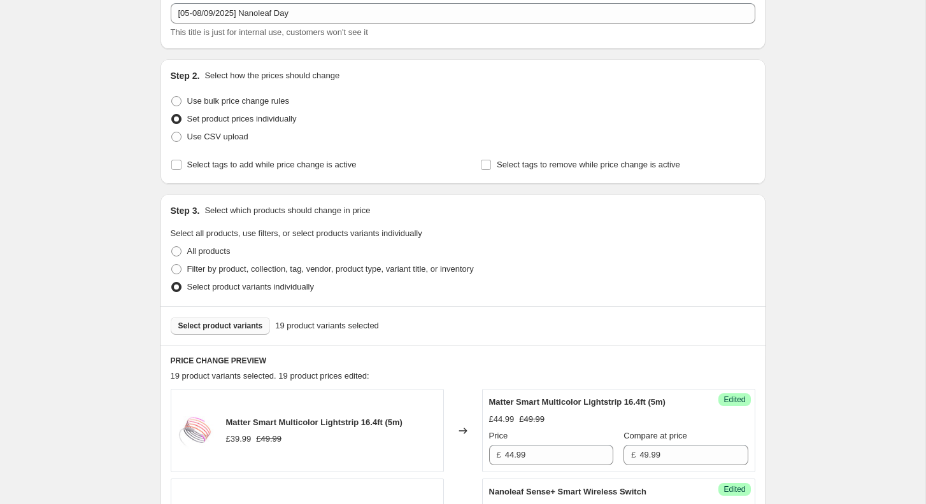
click at [237, 320] on button "Select product variants" at bounding box center [221, 326] width 100 height 18
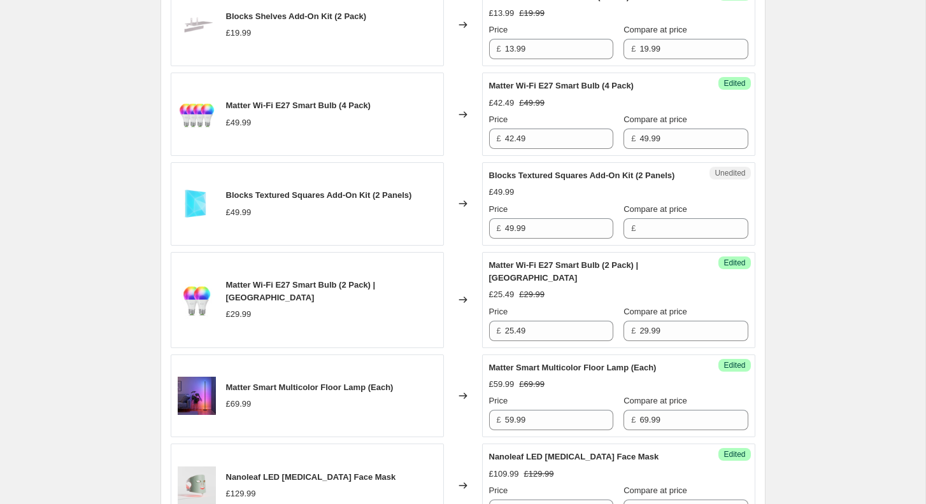
scroll to position [975, 0]
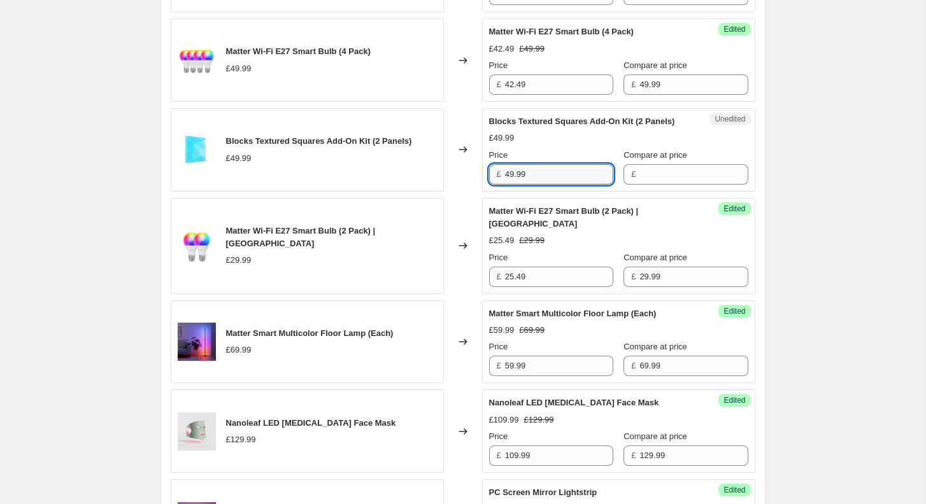
click at [550, 185] on input "49.99" at bounding box center [559, 174] width 108 height 20
type input "49.99"
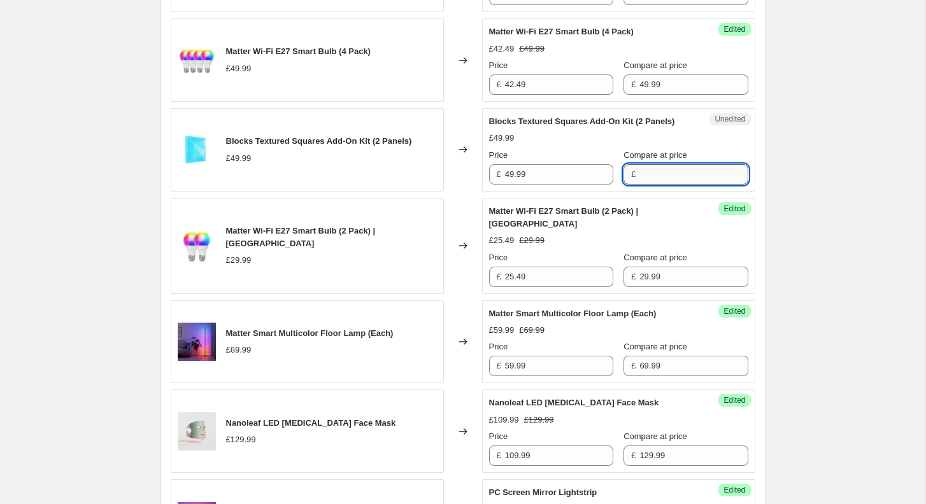
click at [651, 185] on input "Compare at price" at bounding box center [693, 174] width 108 height 20
paste input "49.99"
type input "49.99"
click at [537, 185] on input "49.99" at bounding box center [559, 174] width 108 height 20
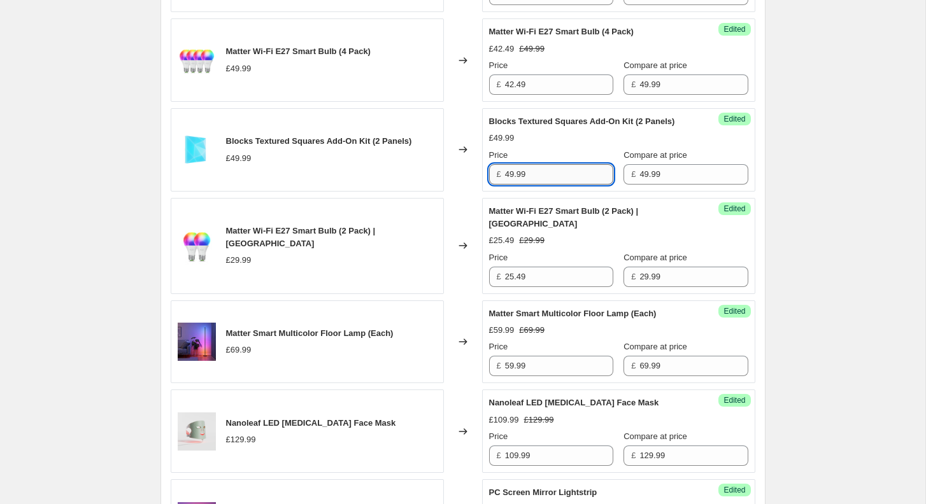
paste input "34.993"
type input "34.99"
click at [804, 208] on div "[05-08/09/2025] Nanoleaf Day. This page is ready [05-08/09/2025] Nanoleaf Day I…" at bounding box center [462, 443] width 925 height 2837
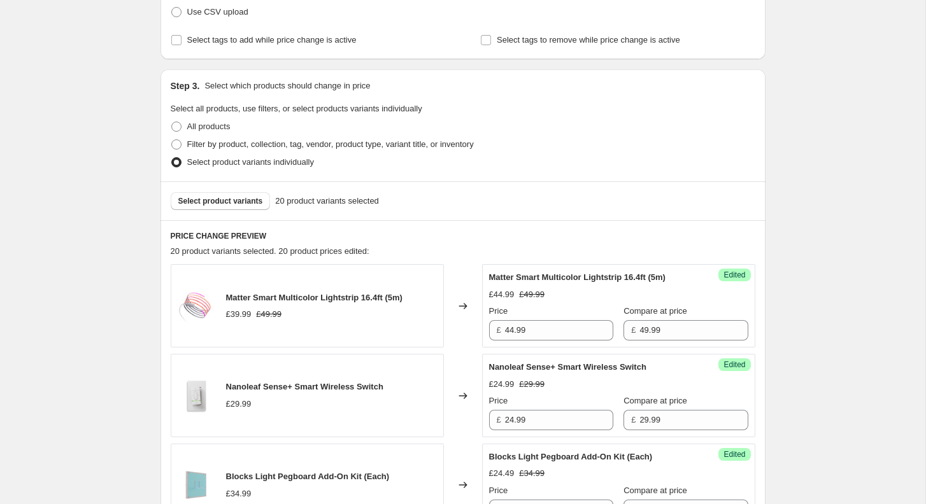
scroll to position [274, 0]
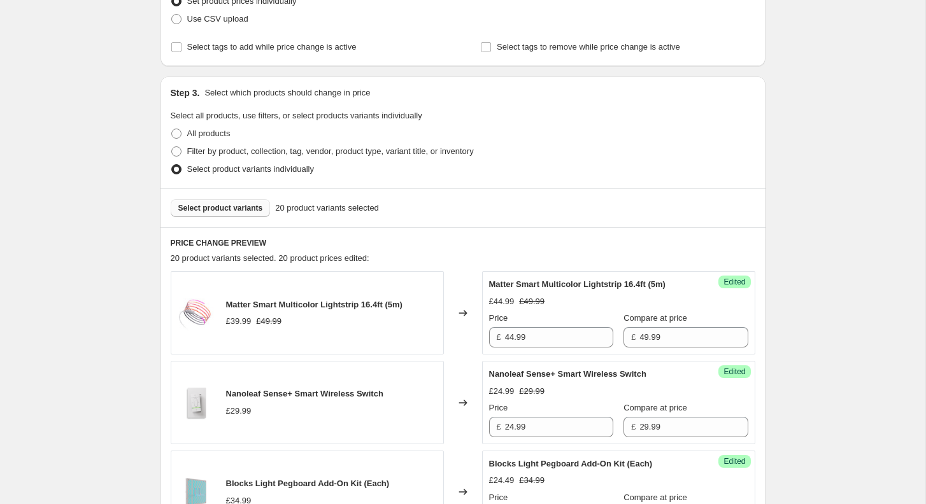
click at [214, 214] on button "Select product variants" at bounding box center [221, 208] width 100 height 18
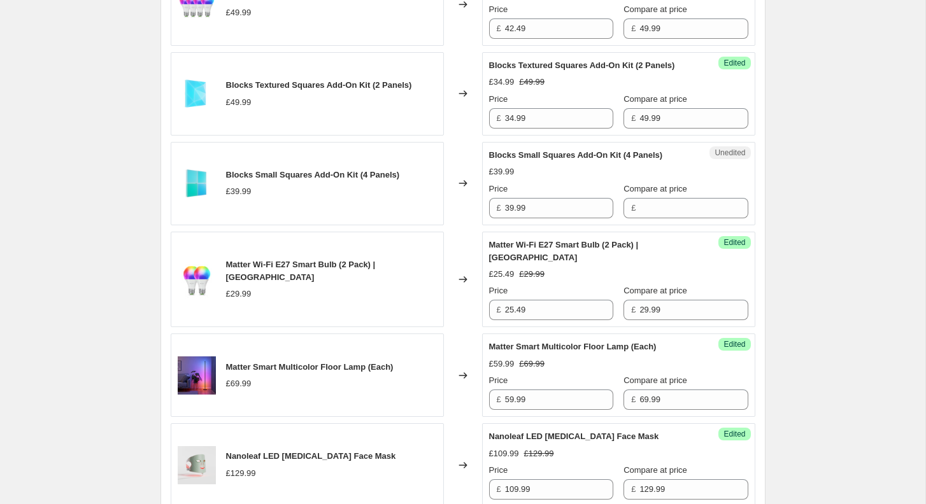
scroll to position [1053, 0]
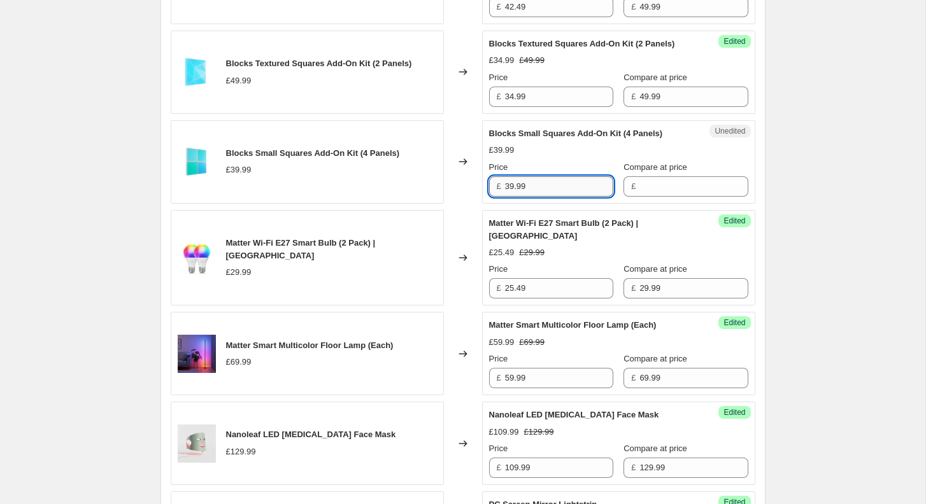
click at [574, 197] on input "39.99" at bounding box center [559, 186] width 108 height 20
type input "39.99"
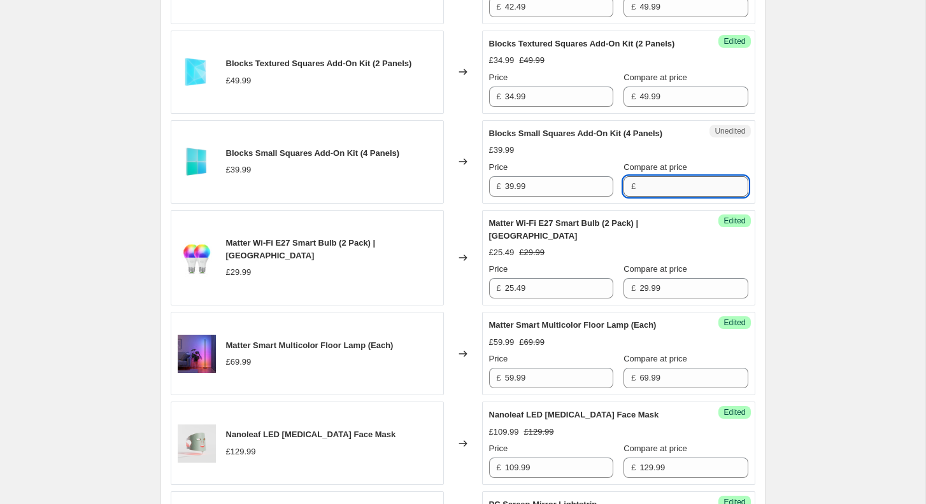
click at [639, 197] on input "Compare at price" at bounding box center [693, 186] width 108 height 20
paste input "39.99"
type input "39.99"
click at [566, 197] on input "39.99" at bounding box center [559, 186] width 108 height 20
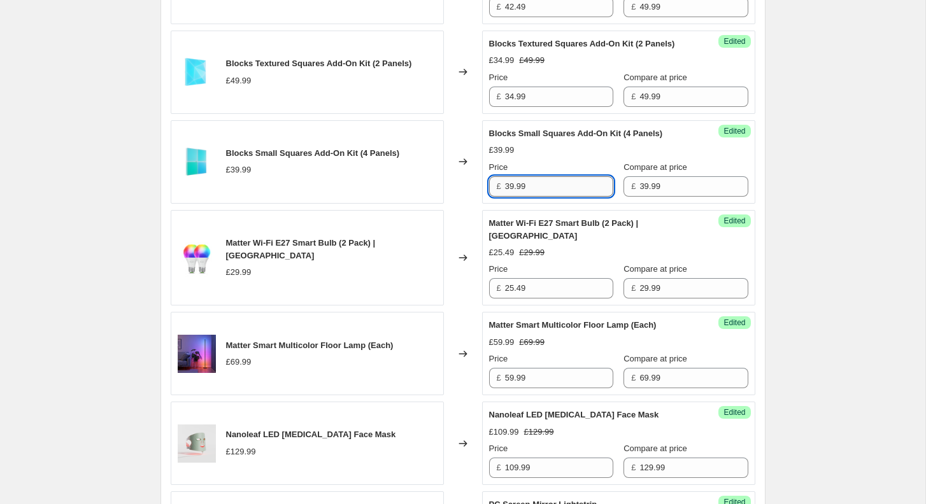
paste input "27.993"
type input "27.99"
click at [785, 189] on div "[05-08/09/2025] Nanoleaf Day. This page is ready [05-08/09/2025] Nanoleaf Day I…" at bounding box center [462, 365] width 925 height 2837
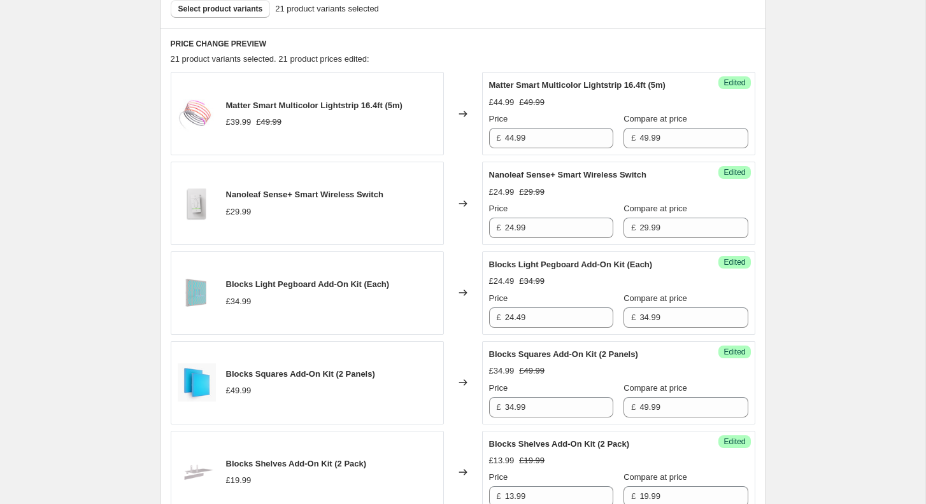
scroll to position [399, 0]
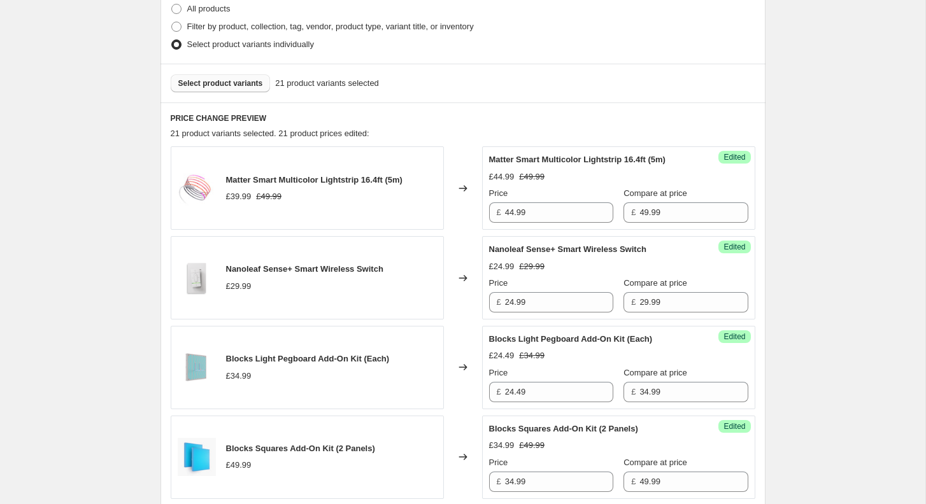
click at [228, 85] on span "Select product variants" at bounding box center [220, 83] width 85 height 10
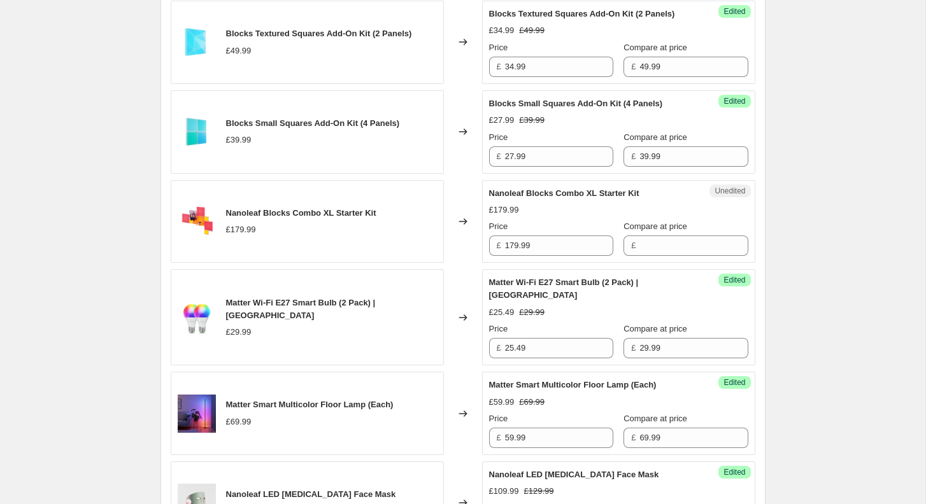
scroll to position [1111, 0]
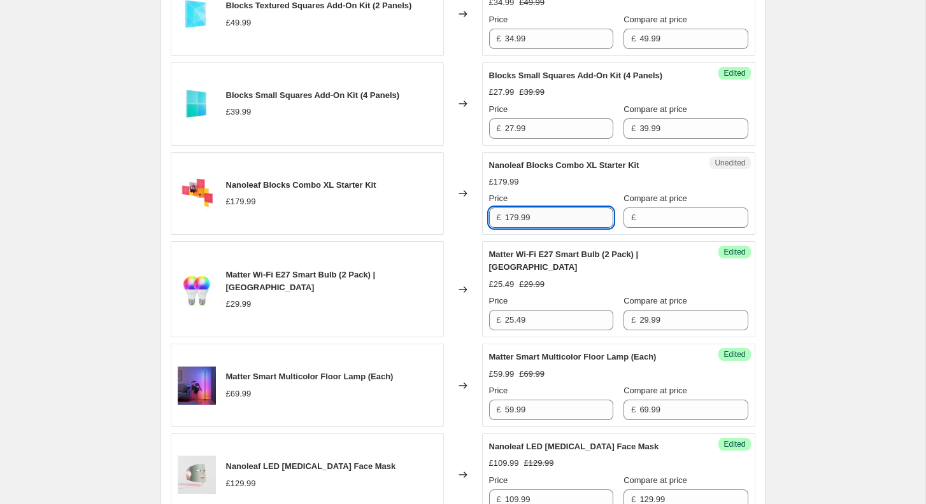
click at [546, 228] on input "179.99" at bounding box center [559, 218] width 108 height 20
type input "179.99"
click at [640, 228] on input "Compare at price" at bounding box center [693, 218] width 108 height 20
paste input "179.99"
type input "179.99"
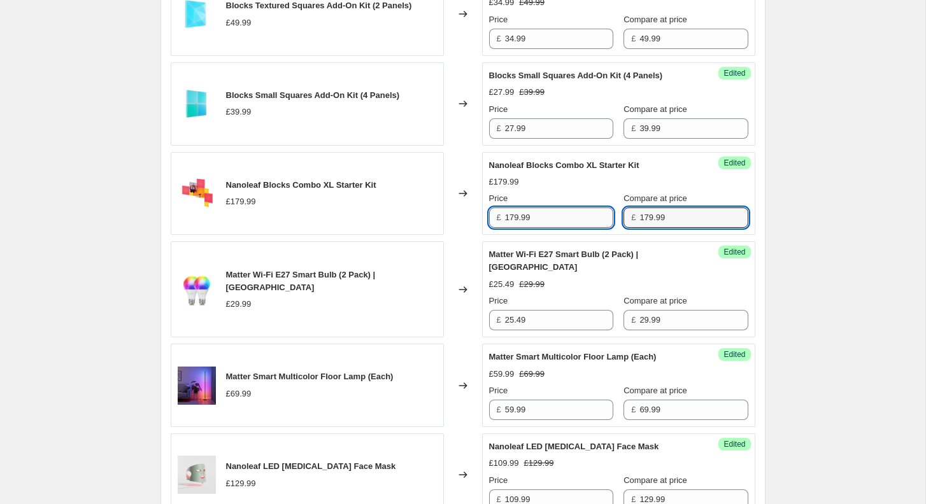
click at [587, 228] on input "179.99" at bounding box center [559, 218] width 108 height 20
paste input "25.993"
type input "125.99"
click at [801, 255] on div "[05-08/09/2025] Nanoleaf Day. This page is ready [05-08/09/2025] Nanoleaf Day I…" at bounding box center [462, 307] width 925 height 2837
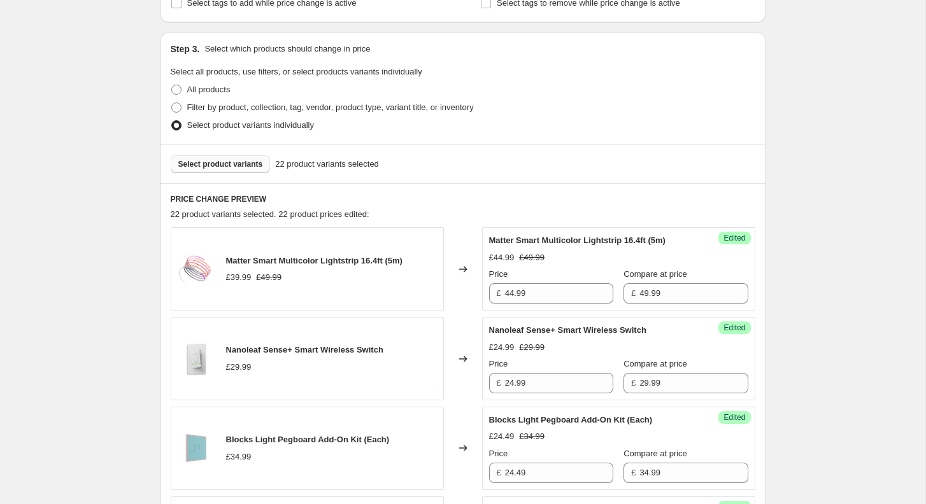
scroll to position [314, 0]
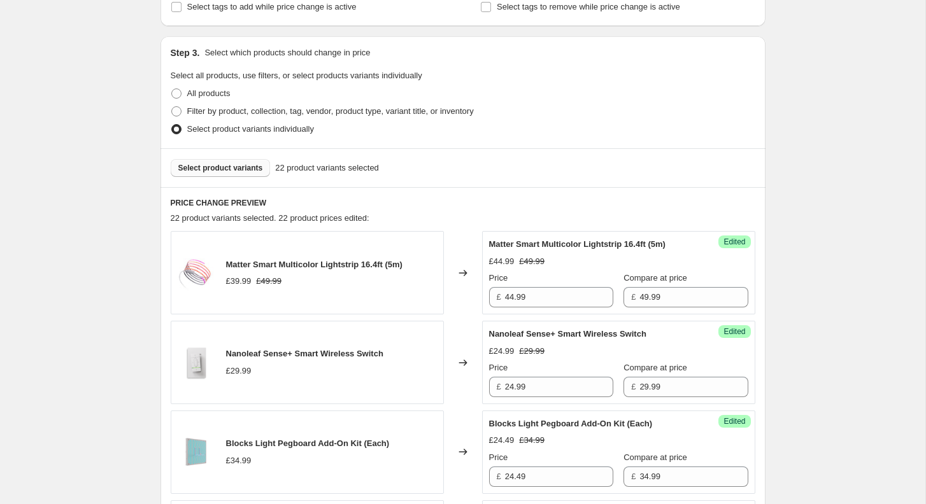
click at [235, 163] on span "Select product variants" at bounding box center [220, 168] width 85 height 10
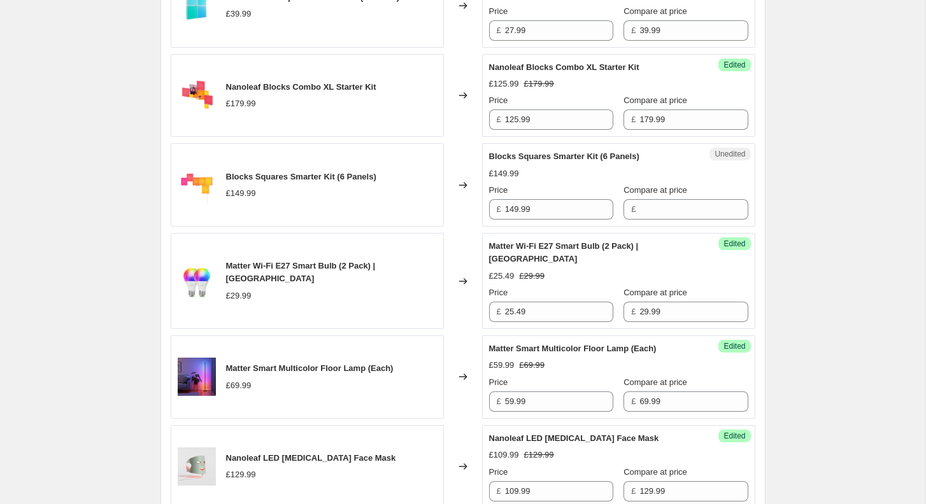
scroll to position [1224, 0]
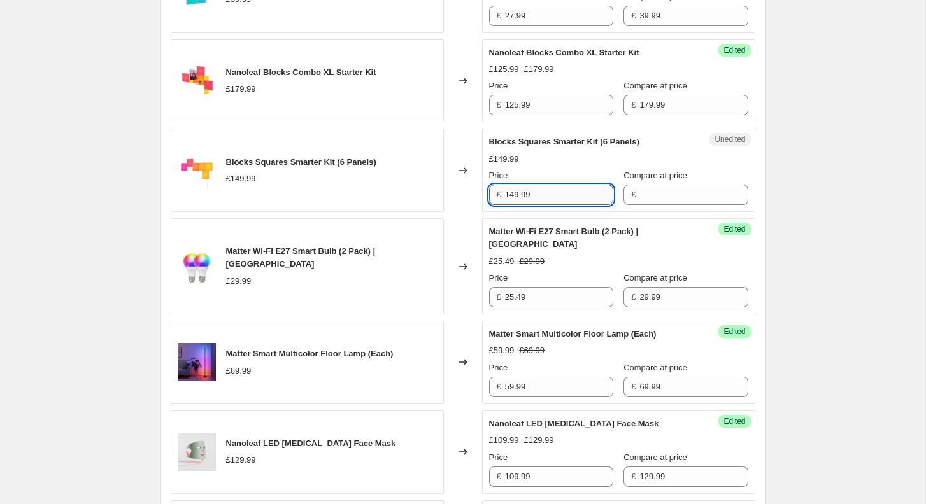
click at [553, 205] on input "149.99" at bounding box center [559, 195] width 108 height 20
type input "149.99"
click at [639, 205] on input "Compare at price" at bounding box center [693, 195] width 108 height 20
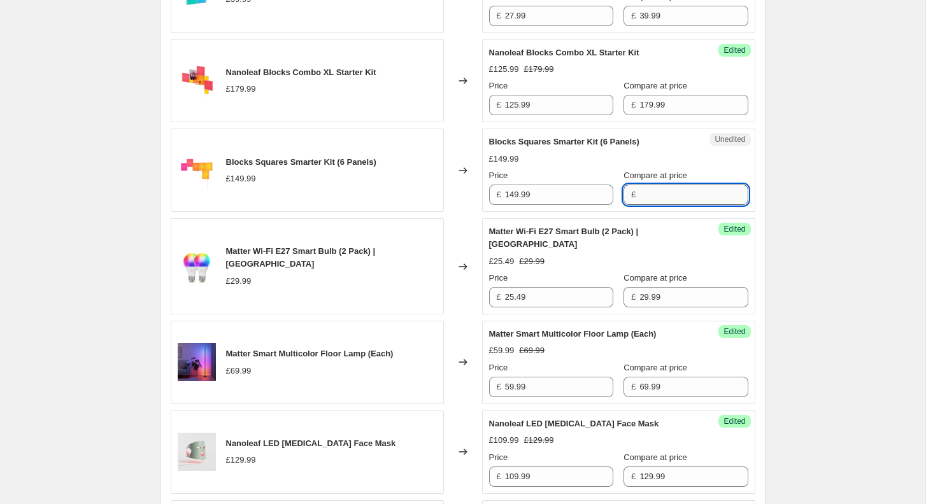
paste input "149.99"
type input "149.99"
click at [568, 205] on input "149.99" at bounding box center [559, 195] width 108 height 20
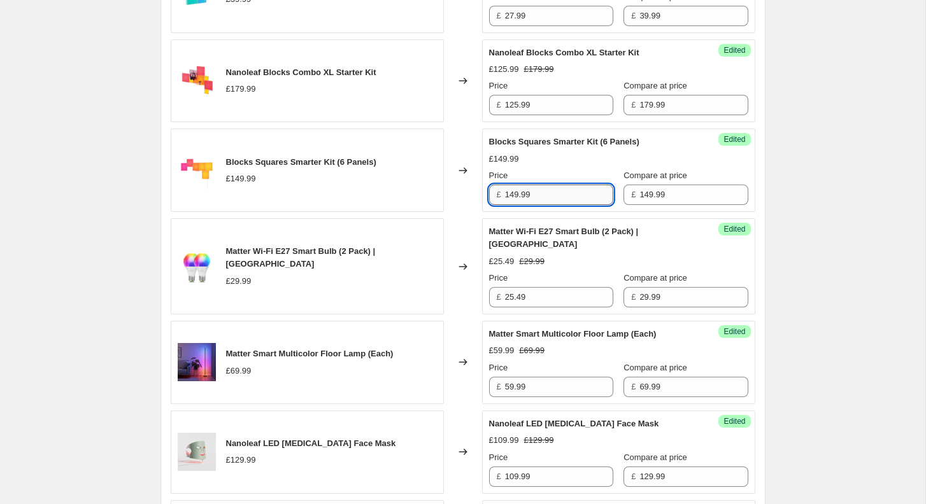
paste input "89.994"
type input "89.99"
click at [775, 215] on div "[05-08/09/2025] Nanoleaf Day. This page is ready [05-08/09/2025] Nanoleaf Day I…" at bounding box center [463, 188] width 636 height 2824
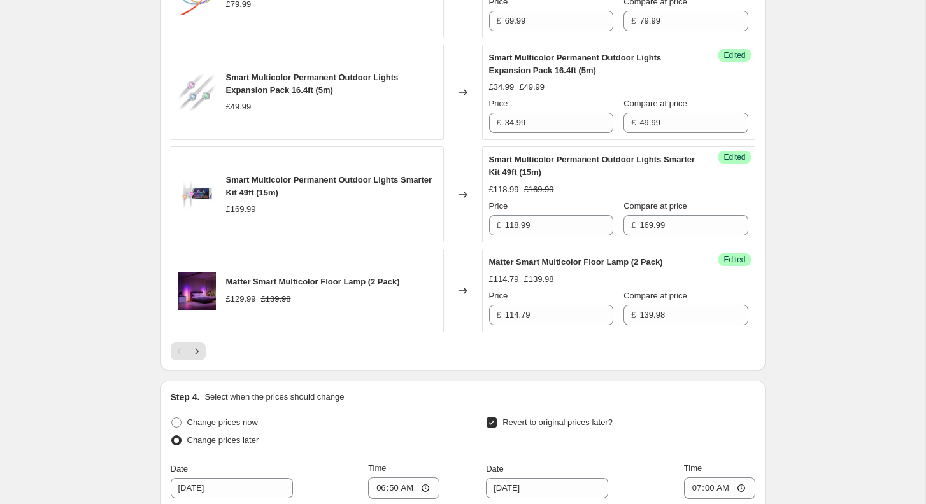
scroll to position [2321, 0]
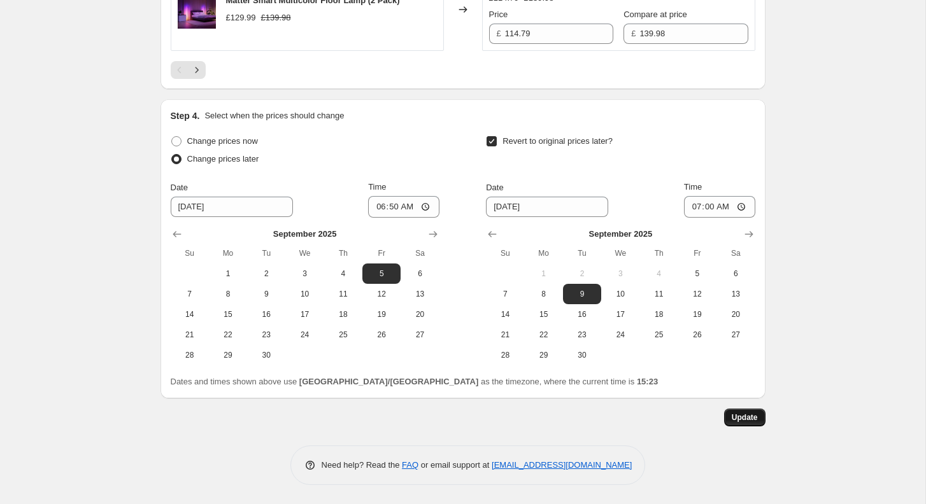
click at [754, 422] on span "Update" at bounding box center [745, 418] width 26 height 10
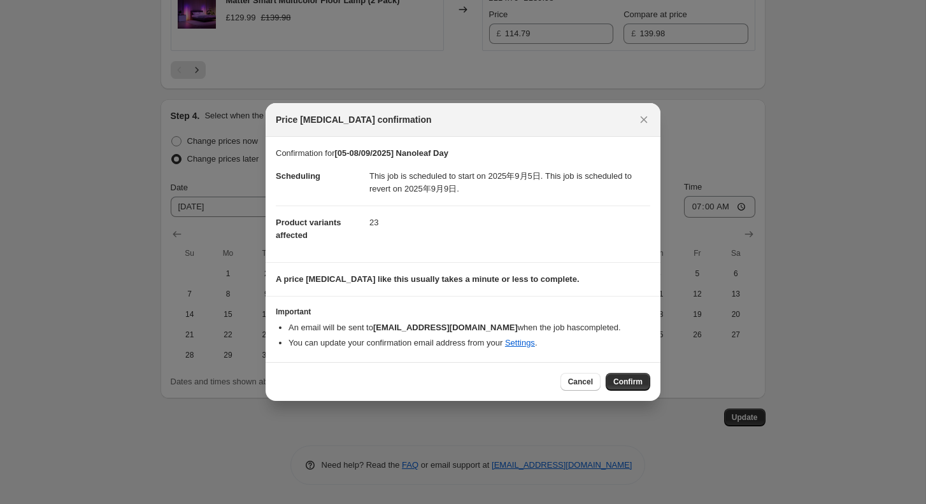
click at [635, 371] on div "Cancel Confirm" at bounding box center [463, 381] width 395 height 39
click at [635, 385] on span "Confirm" at bounding box center [627, 382] width 29 height 10
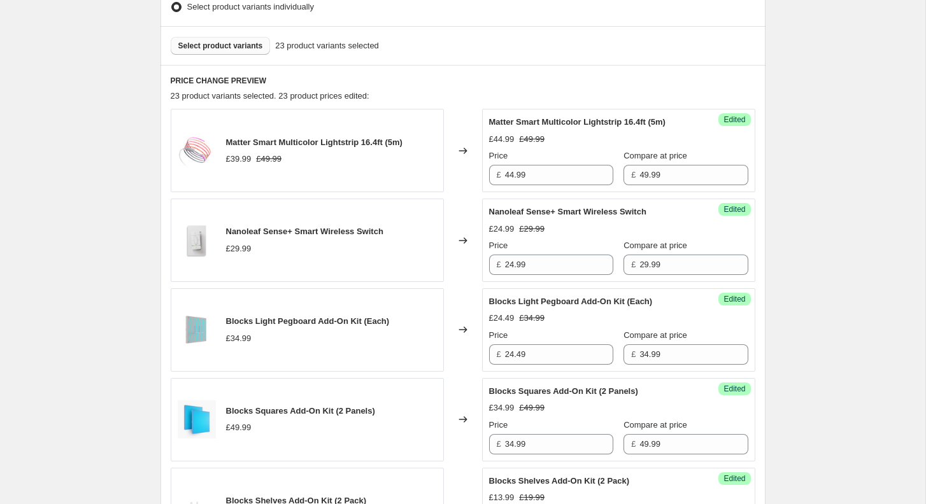
scroll to position [216, 0]
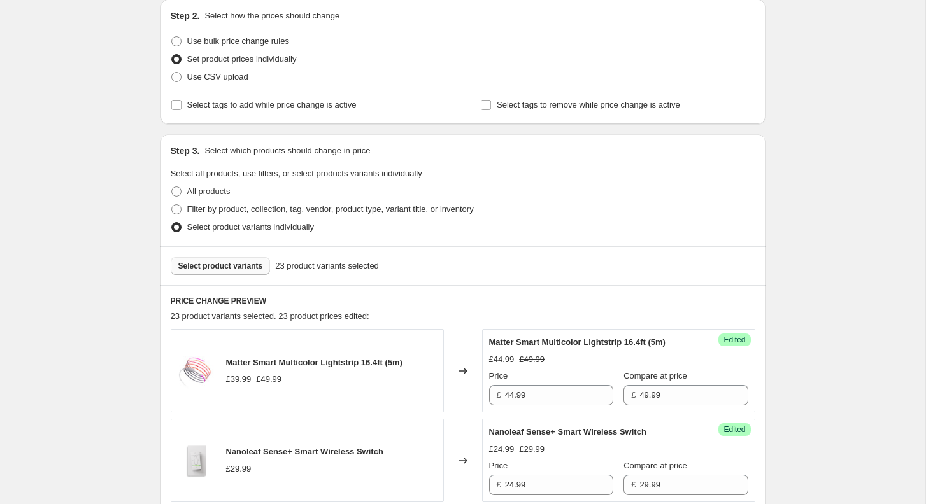
click at [202, 268] on span "Select product variants" at bounding box center [220, 266] width 85 height 10
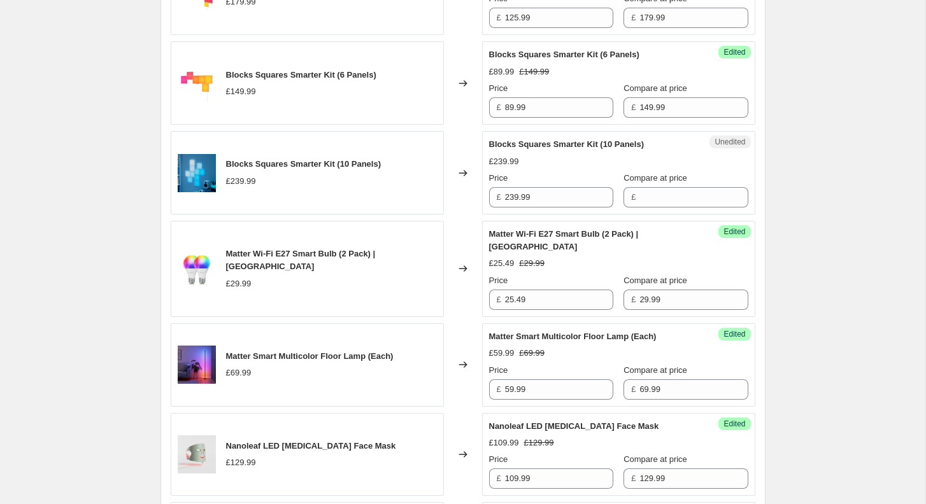
scroll to position [1318, 0]
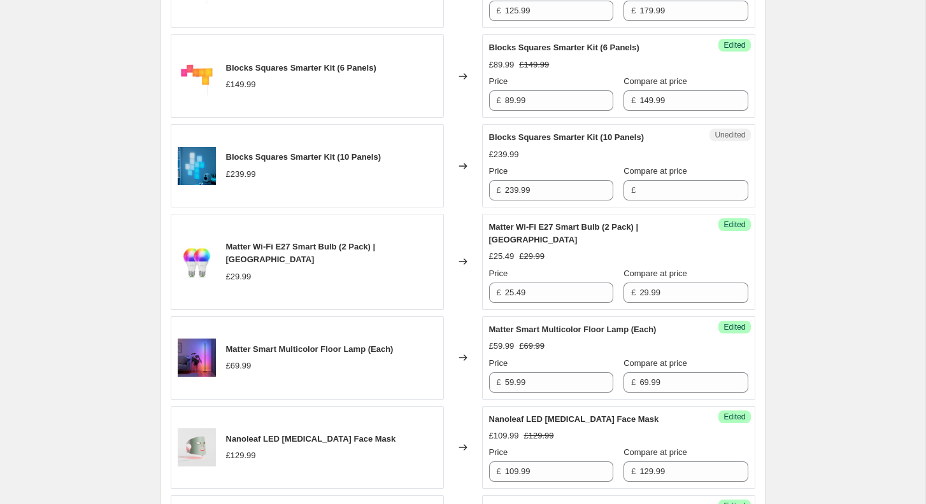
click at [548, 208] on div "Unedited Blocks Squares Smarter Kit (10 Panels) £239.99 Price £ 239.99 Compare …" at bounding box center [618, 165] width 273 height 83
click at [548, 201] on input "239.99" at bounding box center [559, 190] width 108 height 20
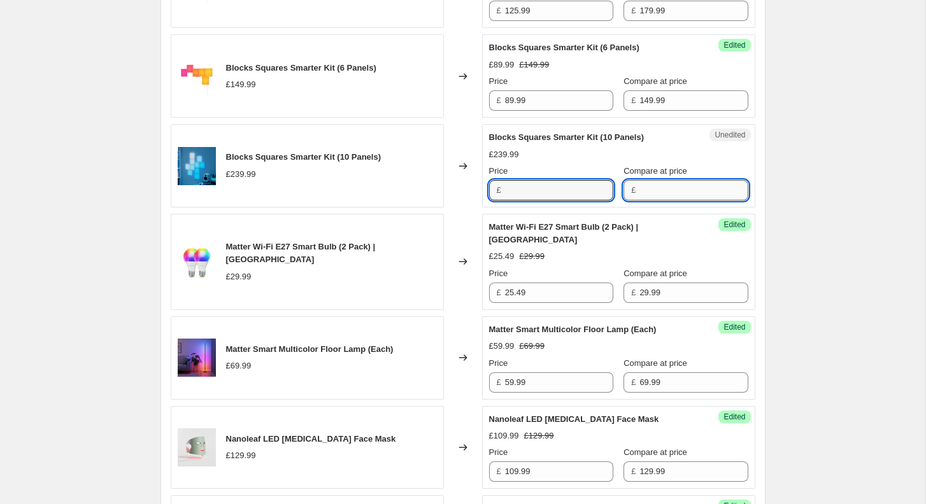
type input "239.99"
click at [652, 201] on input "Compare at price" at bounding box center [693, 190] width 108 height 20
paste input "239.99"
type input "239.99"
click at [534, 201] on input "239.99" at bounding box center [559, 190] width 108 height 20
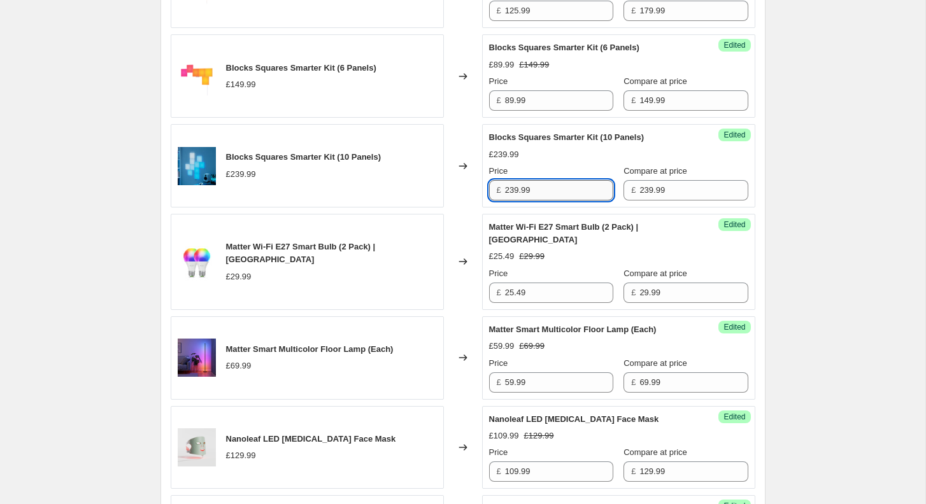
paste input "143.994"
type input "143.99"
click at [802, 208] on div "[05-08/09/2025] Nanoleaf Day. This page is ready [05-08/09/2025] Nanoleaf Day I…" at bounding box center [462, 94] width 925 height 2824
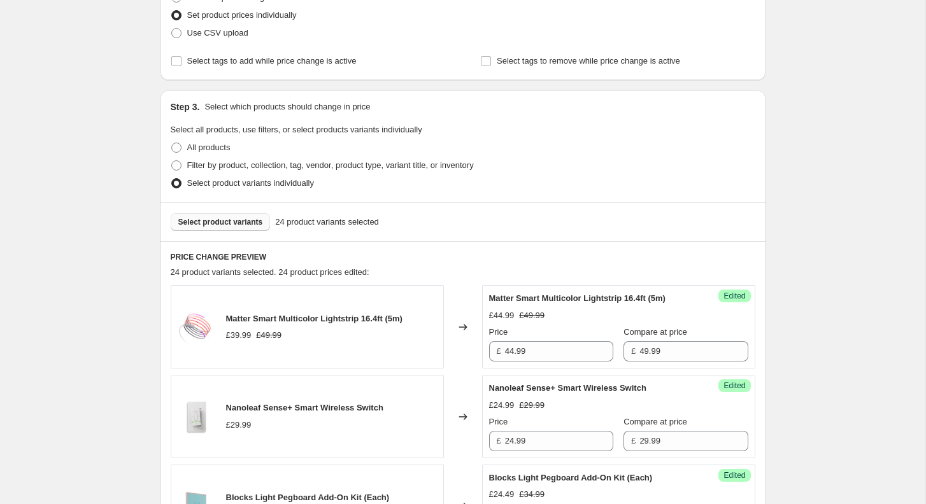
scroll to position [259, 0]
click at [250, 224] on span "Select product variants" at bounding box center [220, 223] width 85 height 10
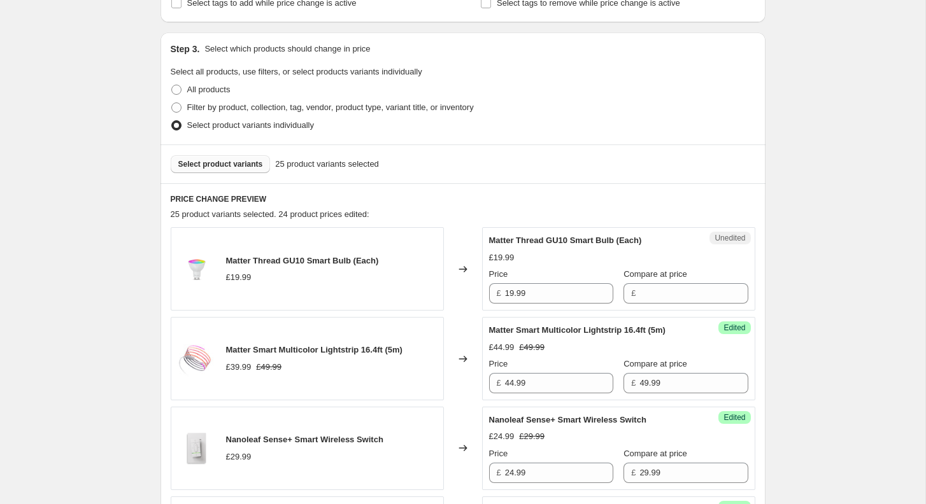
scroll to position [321, 0]
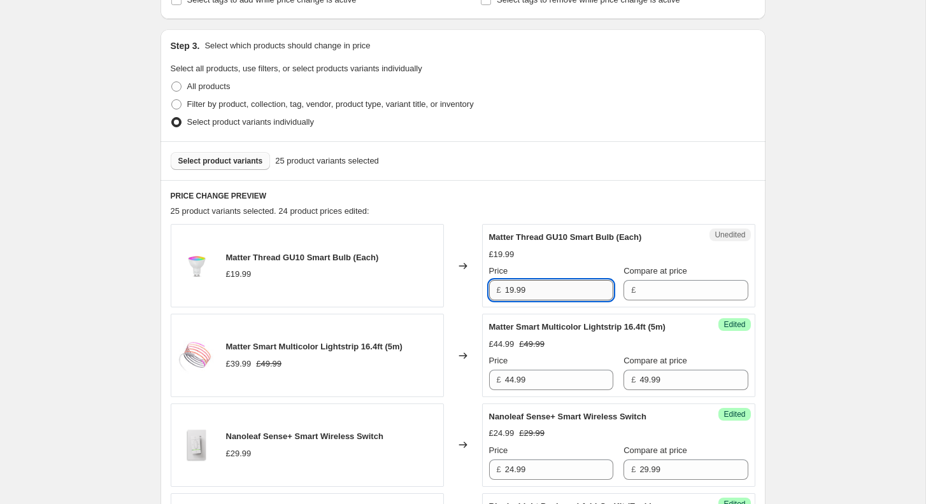
click at [565, 290] on input "19.99" at bounding box center [559, 290] width 108 height 20
type input "19.99"
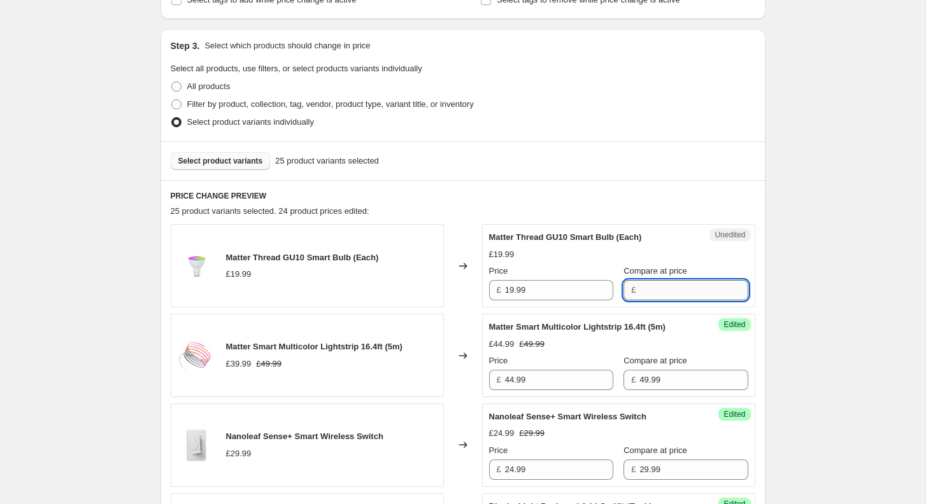
click at [648, 289] on input "Compare at price" at bounding box center [693, 290] width 108 height 20
paste input "19.99"
type input "19.99"
click at [573, 287] on input "19.99" at bounding box center [559, 290] width 108 height 20
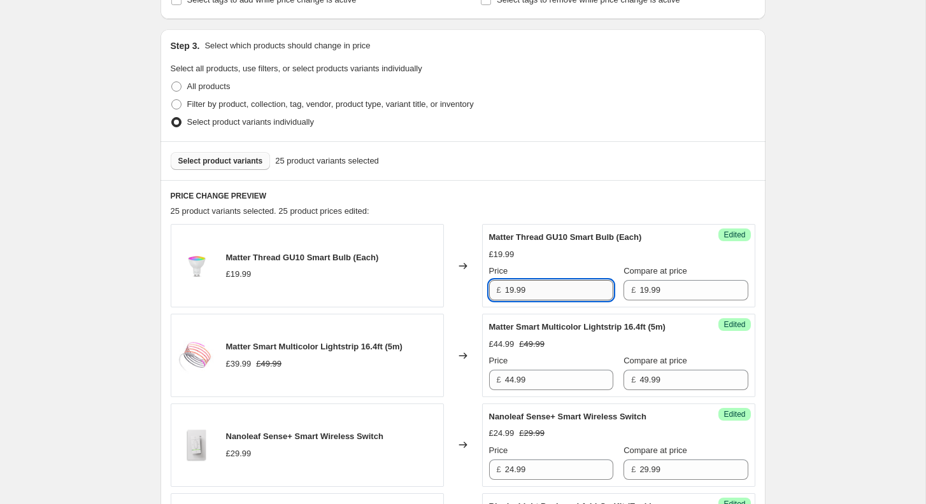
paste input "4.9925"
type input "14.99"
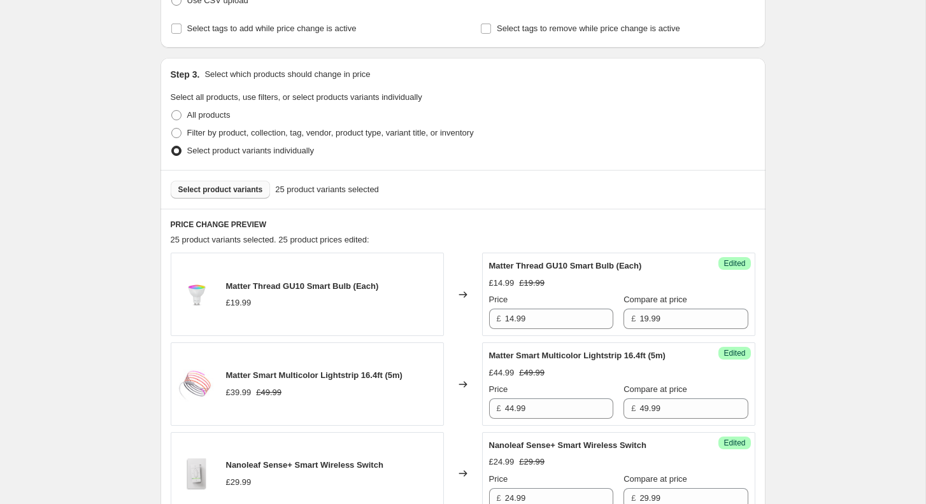
scroll to position [274, 0]
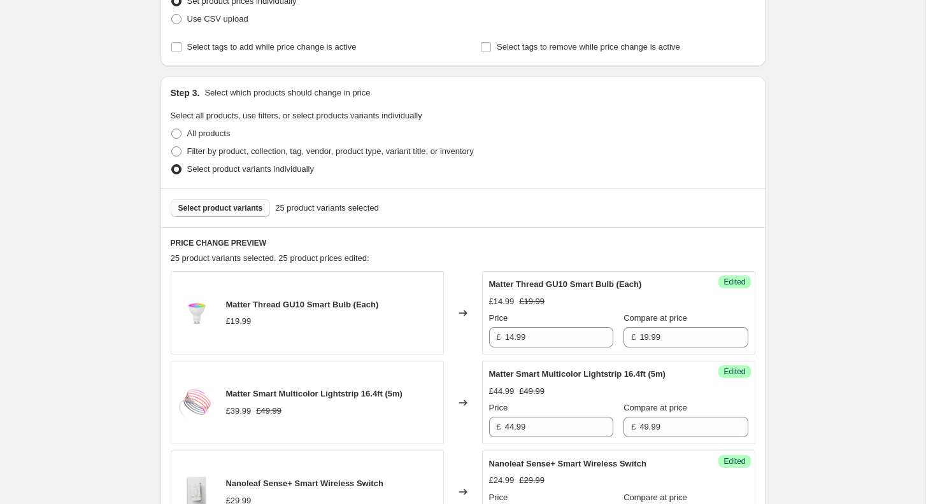
click at [213, 206] on span "Select product variants" at bounding box center [220, 208] width 85 height 10
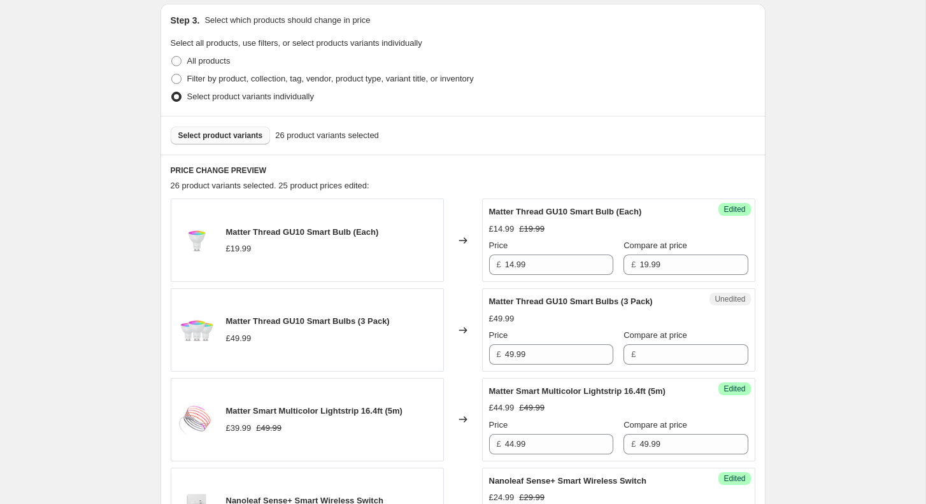
scroll to position [362, 0]
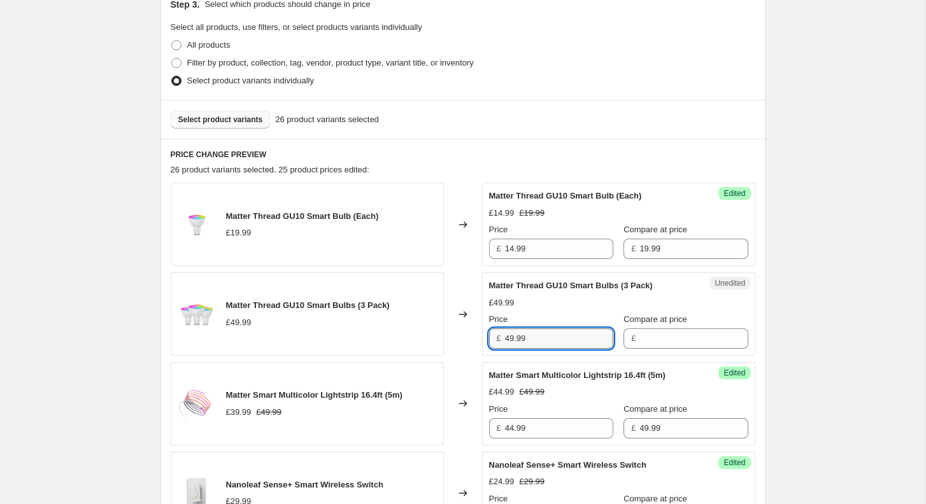
click at [561, 341] on input "49.99" at bounding box center [559, 339] width 108 height 20
type input "49.99"
click at [647, 345] on input "Compare at price" at bounding box center [693, 339] width 108 height 20
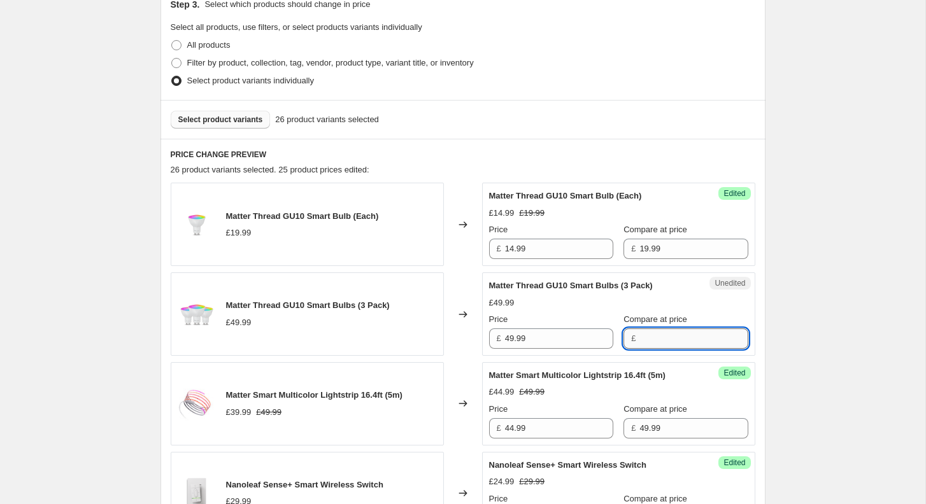
paste input "49.99"
type input "49.99"
click at [561, 335] on input "49.99" at bounding box center [559, 339] width 108 height 20
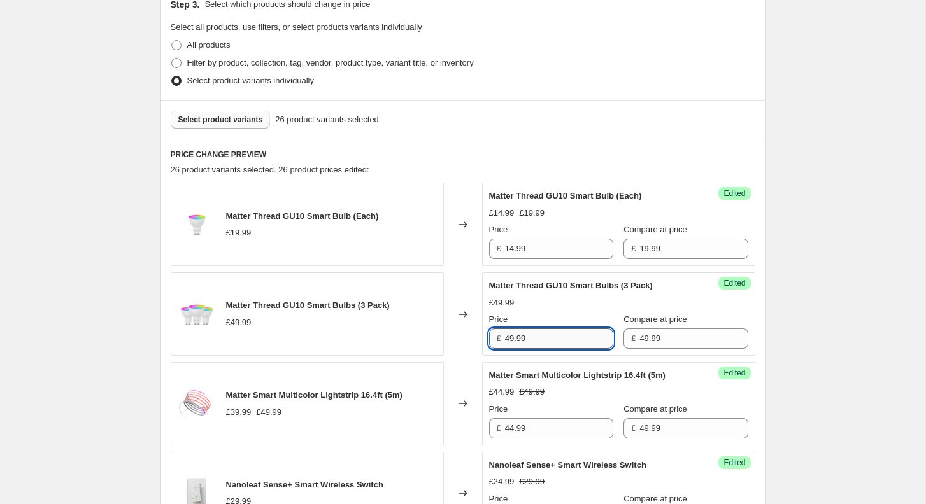
paste input "37.4925"
type input "37.49"
click at [221, 114] on button "Select product variants" at bounding box center [221, 120] width 100 height 18
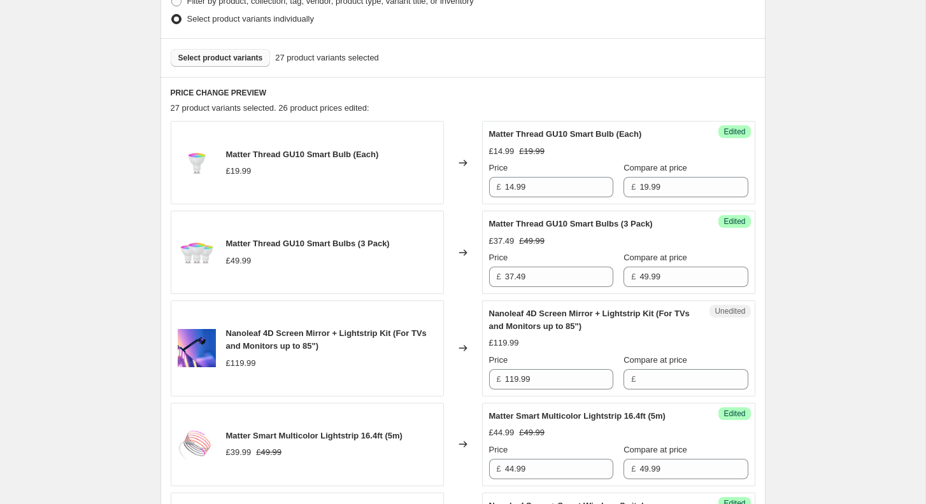
scroll to position [483, 0]
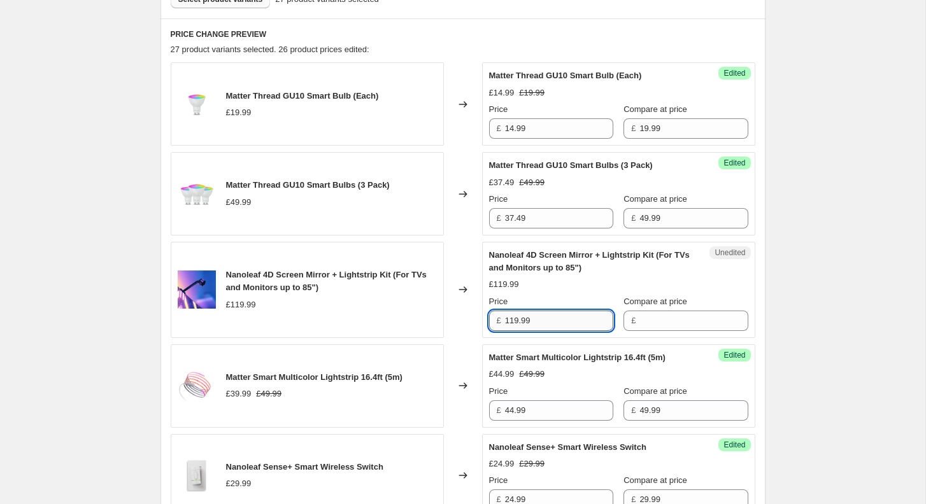
click at [561, 314] on input "119.99" at bounding box center [559, 321] width 108 height 20
type input "119.99"
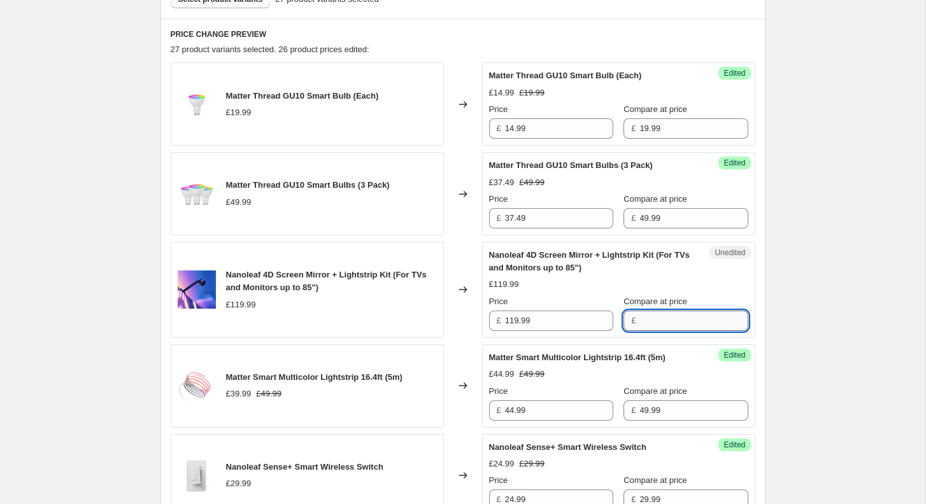
click at [672, 311] on input "Compare at price" at bounding box center [693, 321] width 108 height 20
paste input "119.99"
type input "119.99"
click at [542, 317] on input "119.99" at bounding box center [559, 321] width 108 height 20
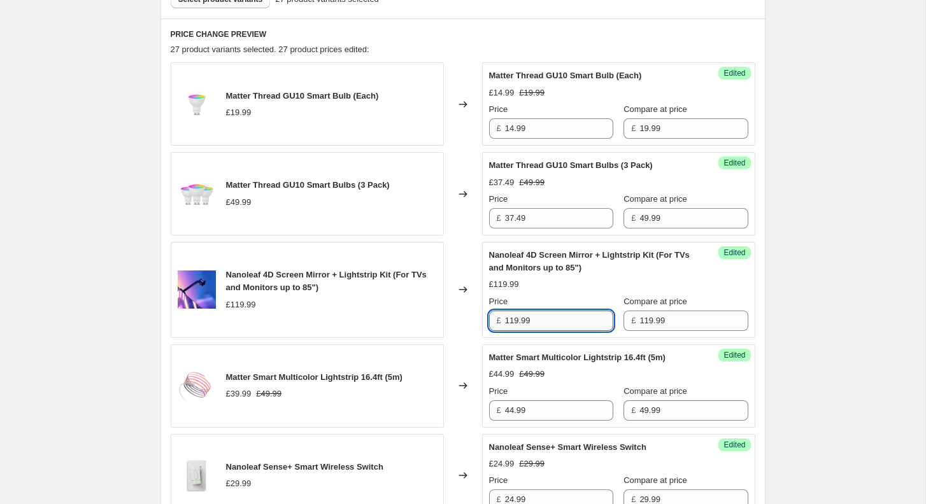
paste input "99.987667"
drag, startPoint x: 525, startPoint y: 319, endPoint x: 636, endPoint y: 319, distance: 110.2
click at [636, 319] on div "Price £ 99.987667 Compare at price £ 119.99" at bounding box center [618, 314] width 259 height 36
type input "99.99"
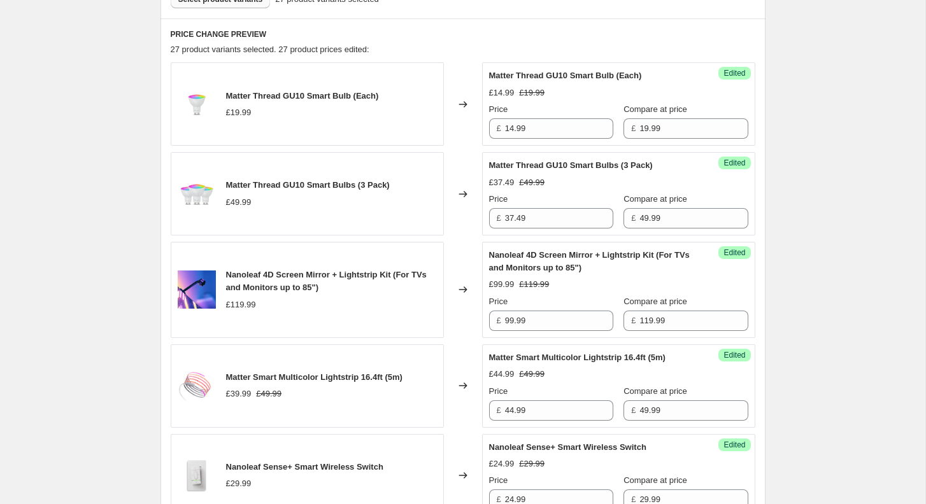
scroll to position [432, 0]
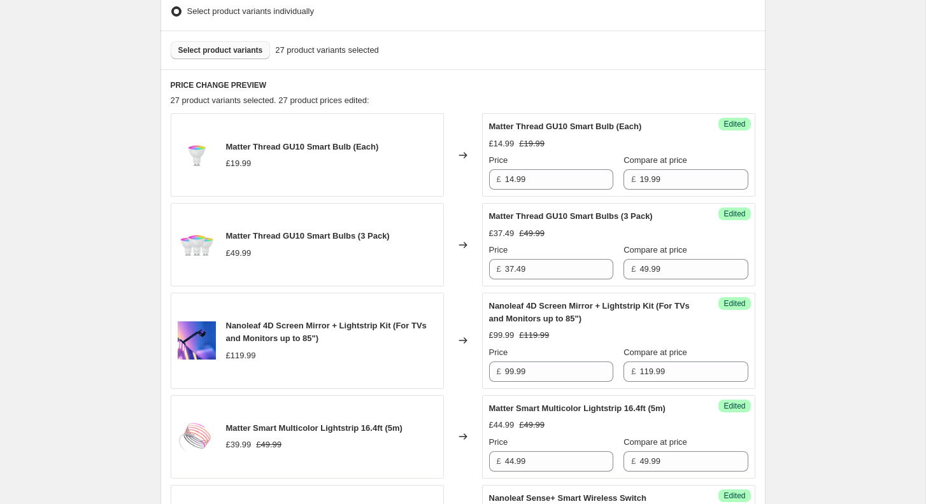
click at [227, 54] on span "Select product variants" at bounding box center [220, 50] width 85 height 10
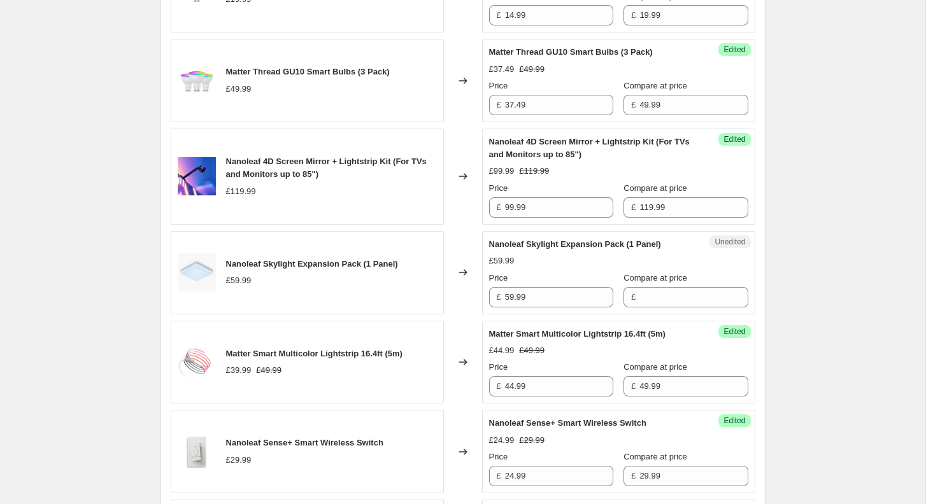
scroll to position [601, 0]
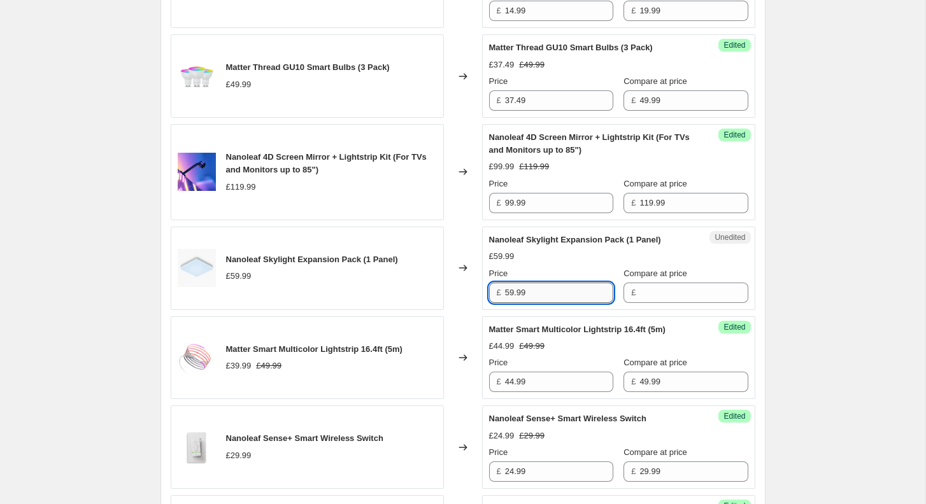
click at [562, 290] on input "59.99" at bounding box center [559, 293] width 108 height 20
type input "59.99"
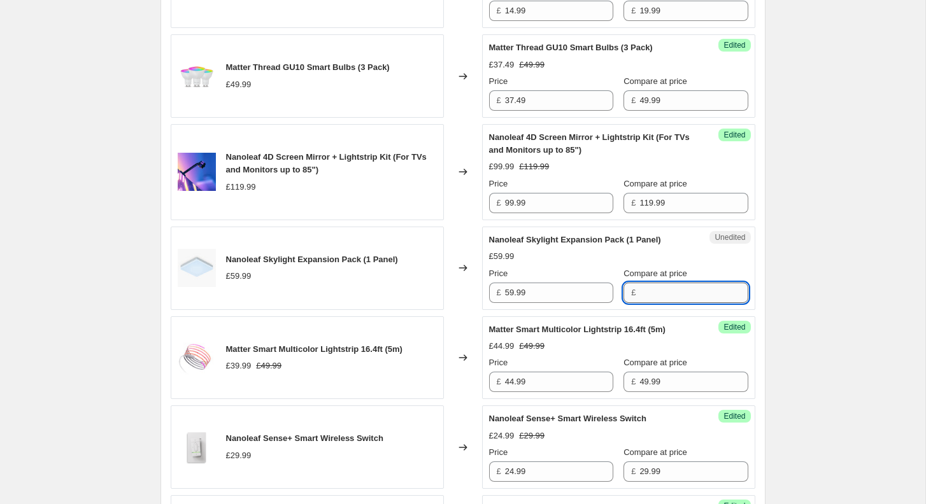
click at [639, 290] on input "Compare at price" at bounding box center [693, 293] width 108 height 20
paste input "59.99"
type input "59.99"
click at [564, 289] on input "59.99" at bounding box center [559, 293] width 108 height 20
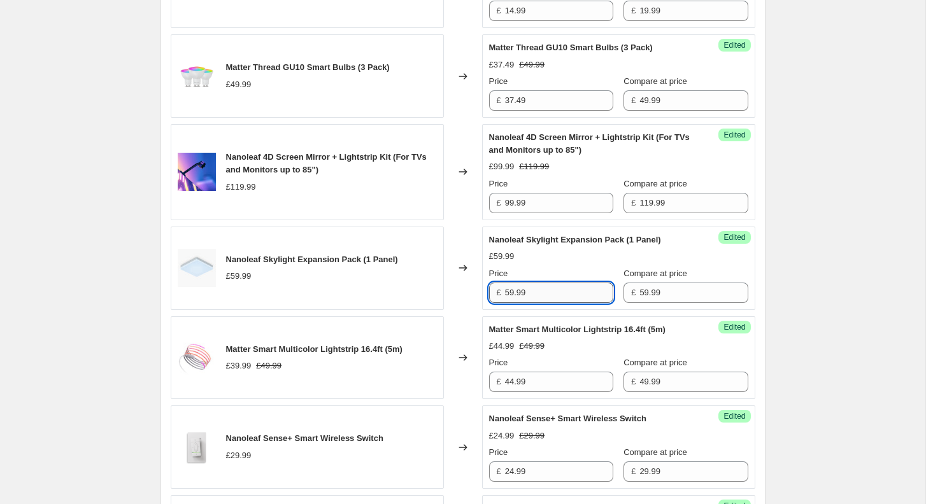
paste input "41.993"
type input "41.99"
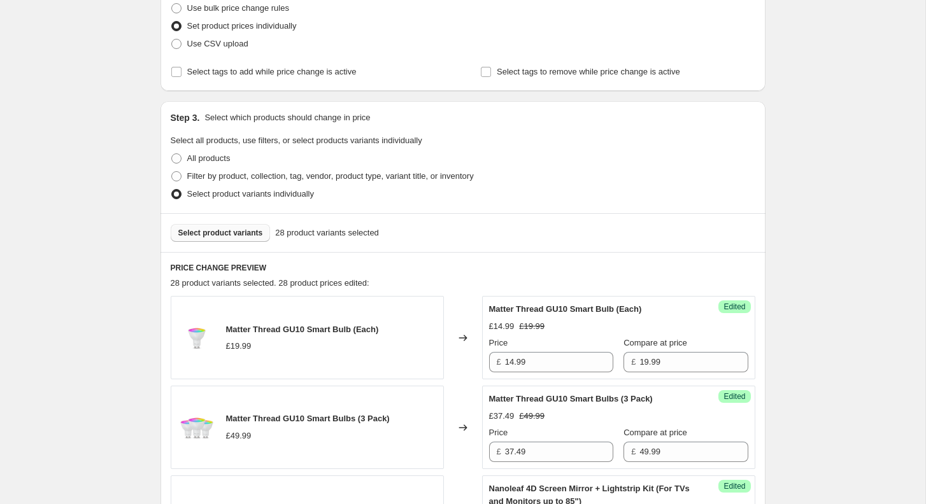
scroll to position [248, 0]
click at [247, 227] on button "Select product variants" at bounding box center [221, 234] width 100 height 18
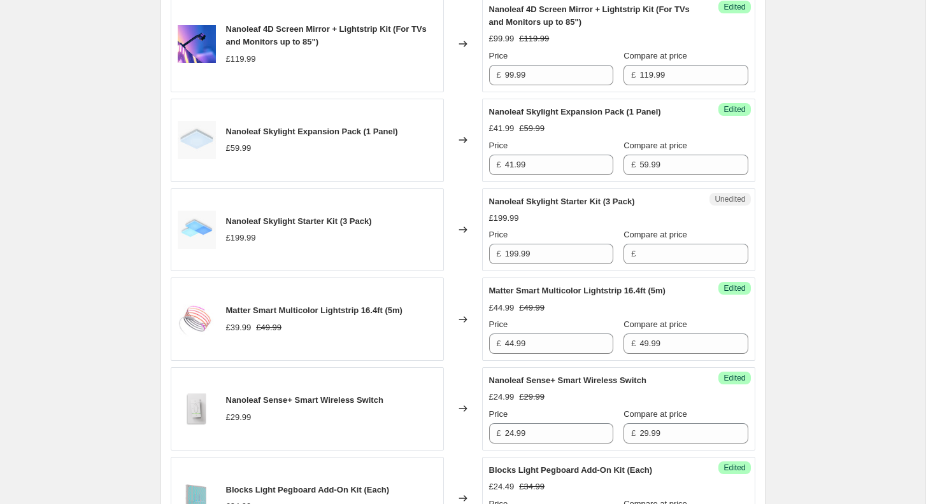
scroll to position [741, 0]
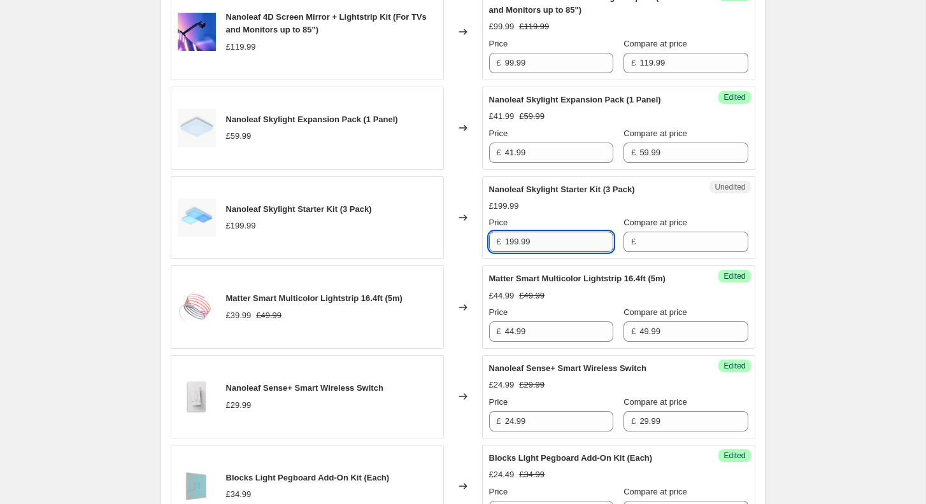
click at [582, 237] on input "199.99" at bounding box center [559, 242] width 108 height 20
type input "199.99"
click at [649, 238] on input "Compare at price" at bounding box center [693, 242] width 108 height 20
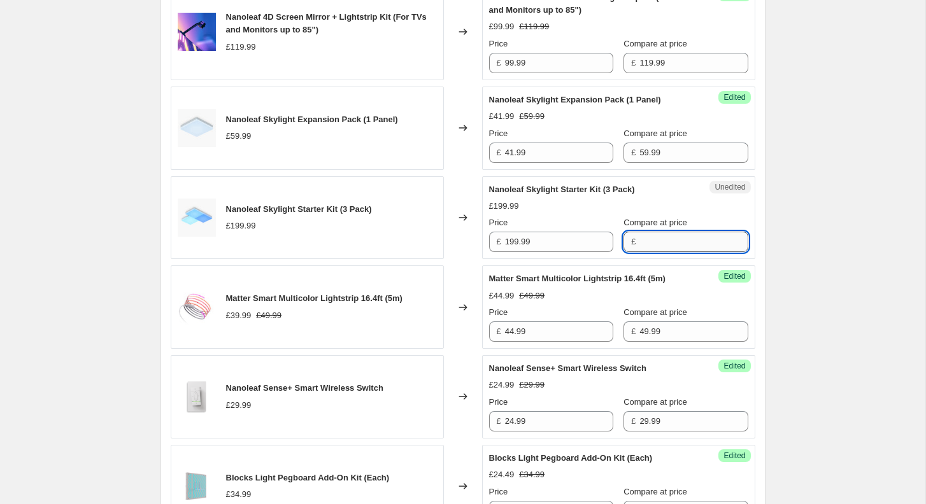
paste input "199.99"
type input "199.99"
click at [546, 246] on input "199.99" at bounding box center [559, 242] width 108 height 20
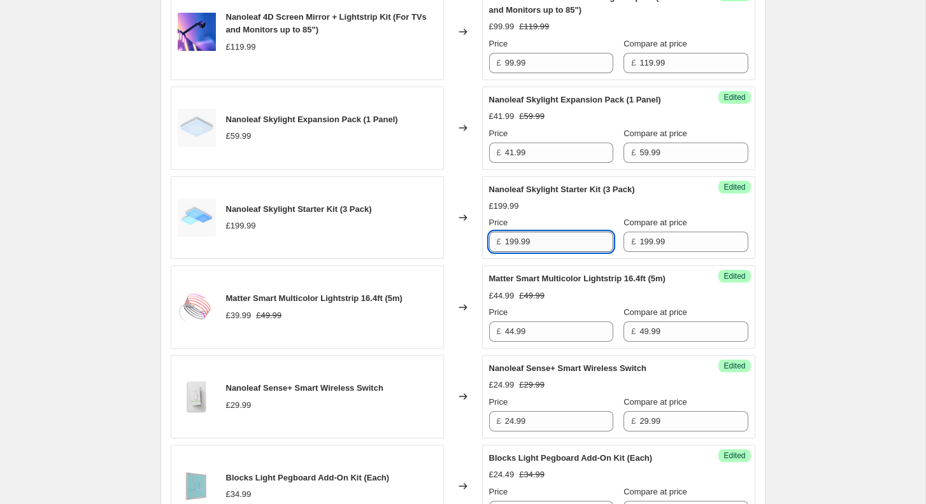
paste input "34.99325"
type input "134.99"
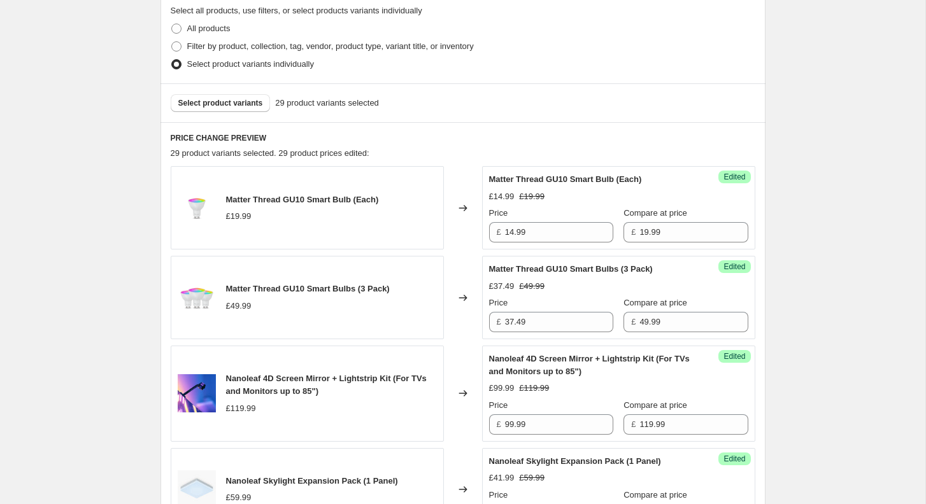
scroll to position [356, 0]
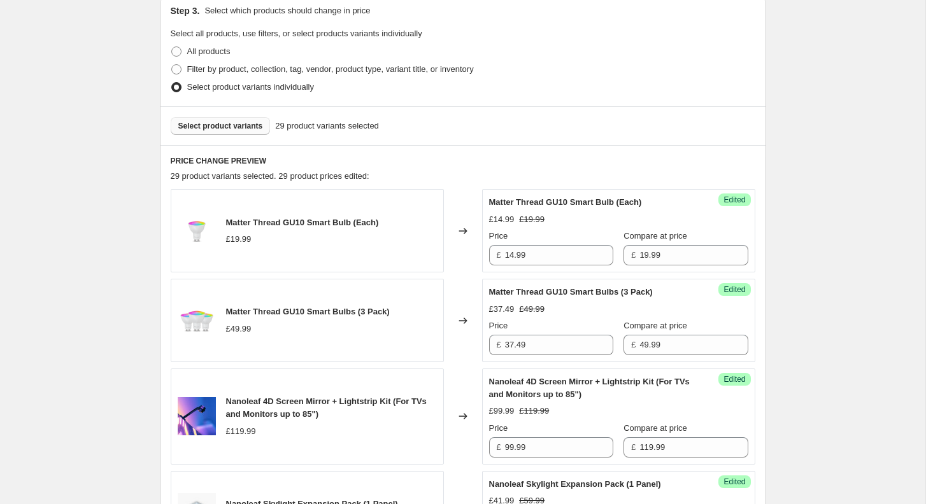
click at [253, 124] on span "Select product variants" at bounding box center [220, 126] width 85 height 10
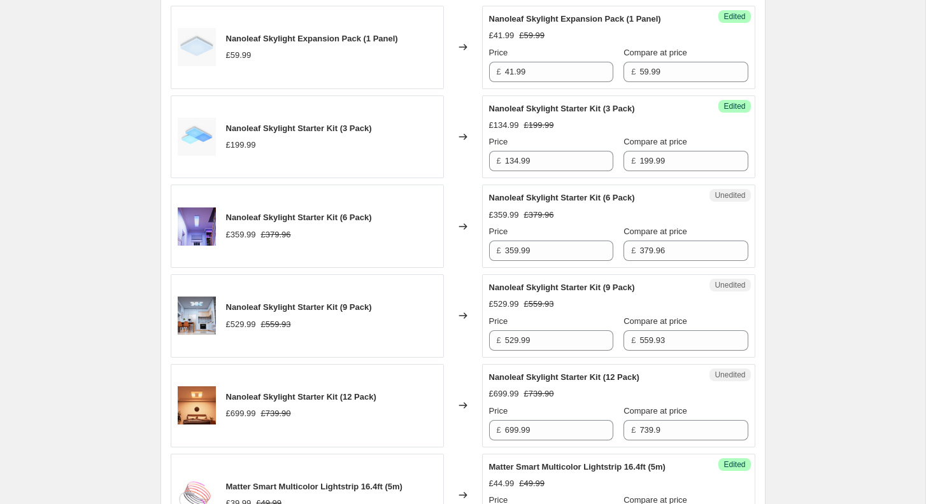
scroll to position [915, 0]
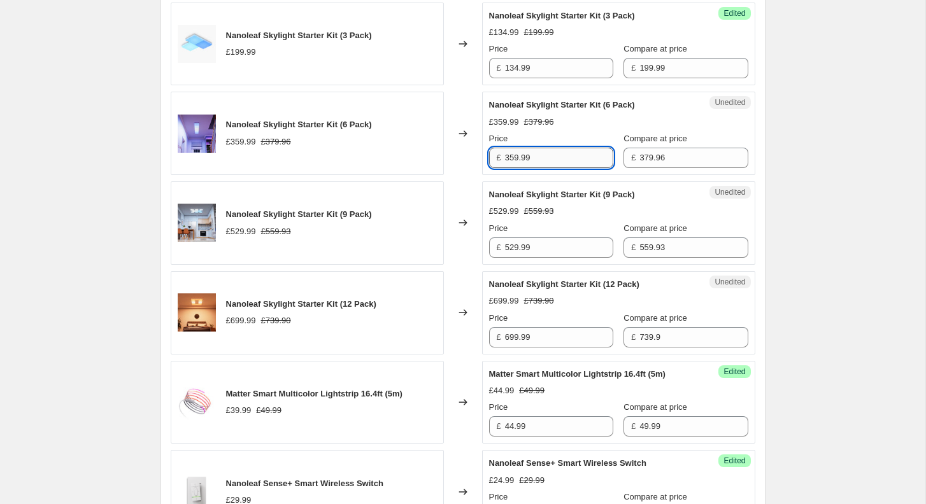
click at [548, 156] on input "359.99" at bounding box center [559, 158] width 108 height 20
paste input "246.974"
type input "246.99"
click at [780, 176] on div "[05-08/09/2025] Nanoleaf Day. This page is ready [05-08/09/2025] Nanoleaf Day I…" at bounding box center [463, 490] width 636 height 2811
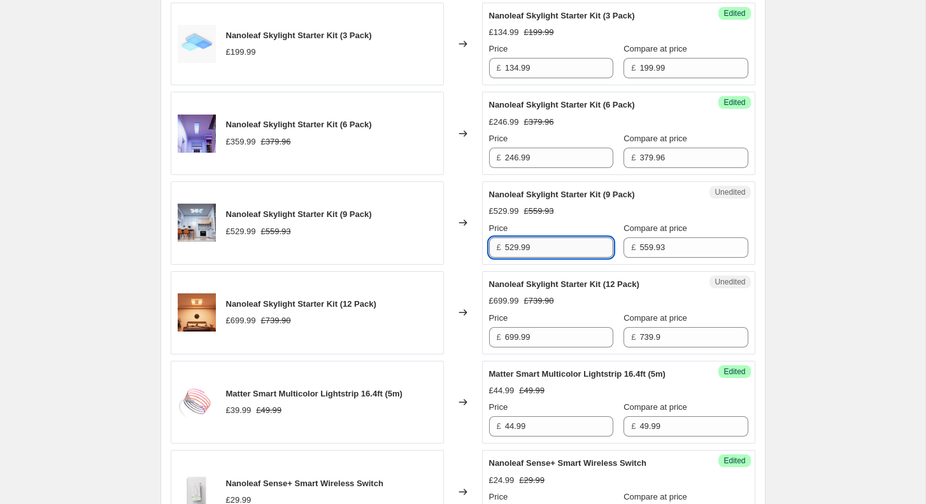
click at [538, 245] on input "529.99" at bounding box center [559, 248] width 108 height 20
paste input "349.95625"
type input "349.99"
click at [789, 293] on div "[05-08/09/2025] Nanoleaf Day. This page is ready [05-08/09/2025] Nanoleaf Day I…" at bounding box center [462, 490] width 925 height 2811
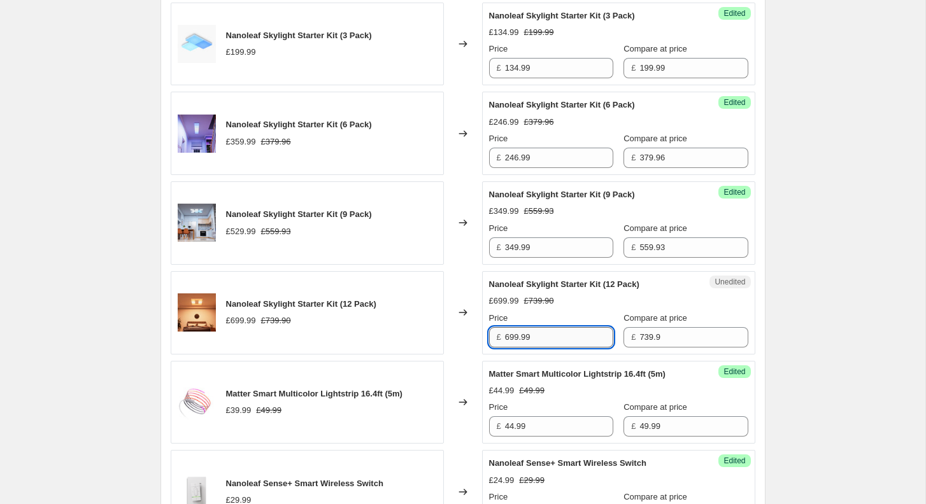
click at [543, 335] on input "699.99" at bounding box center [559, 337] width 108 height 20
paste input "443.94"
type input "443.99"
click at [776, 323] on div "[05-08/09/2025] Nanoleaf Day. This page is ready [05-08/09/2025] Nanoleaf Day I…" at bounding box center [463, 490] width 636 height 2811
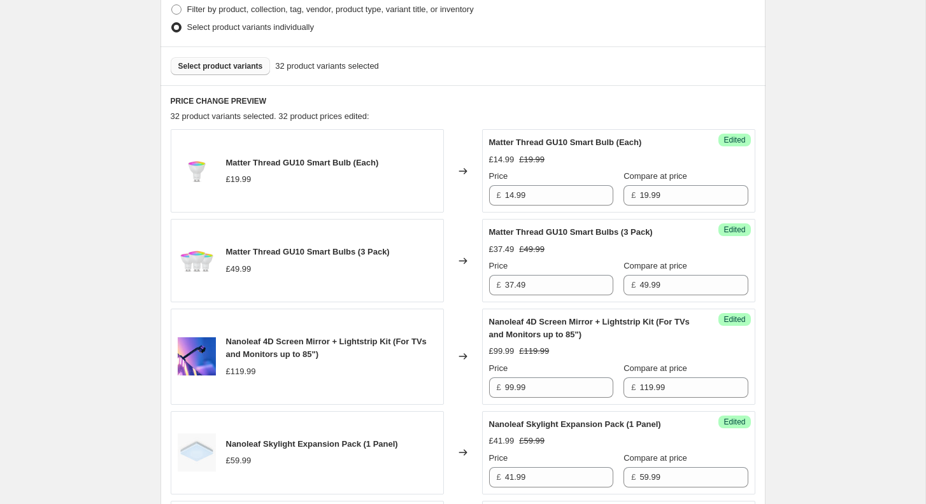
scroll to position [369, 0]
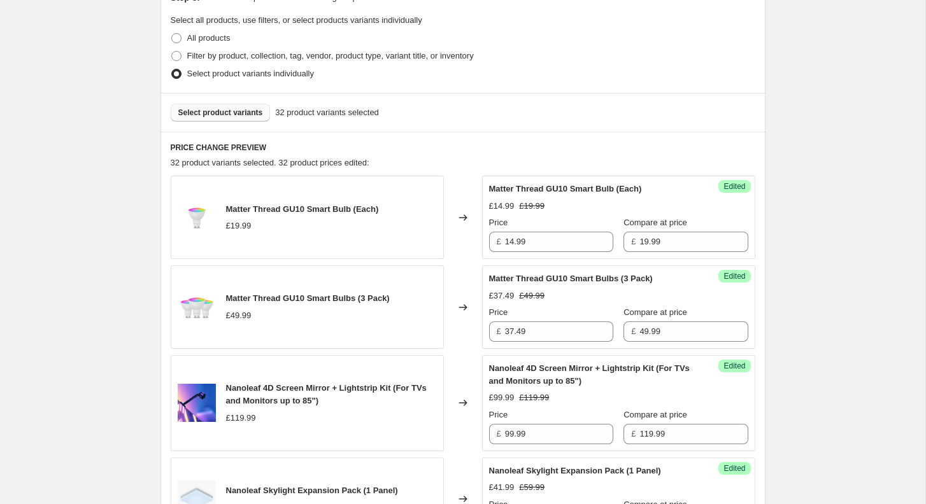
click at [222, 104] on button "Select product variants" at bounding box center [221, 113] width 100 height 18
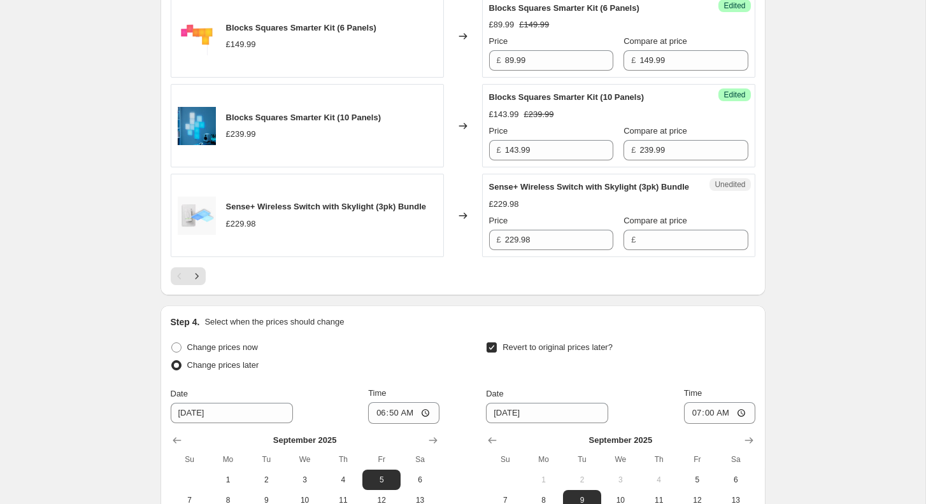
scroll to position [2091, 0]
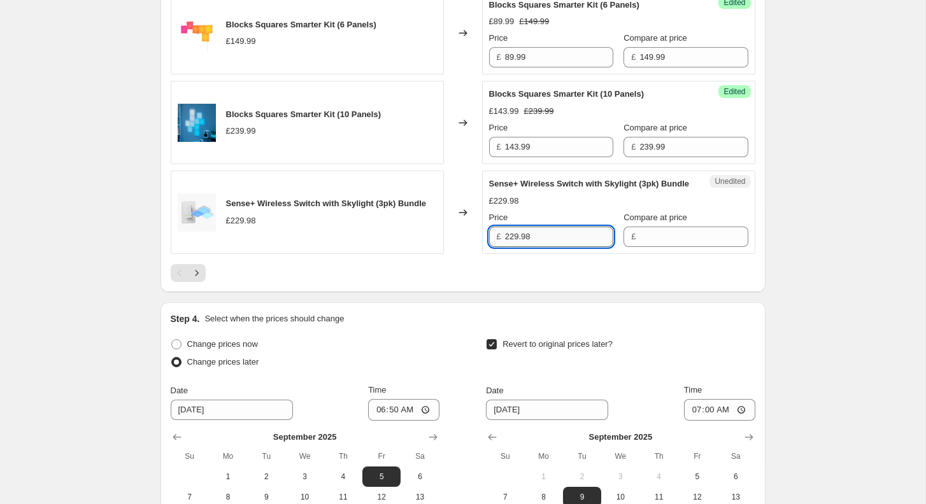
click at [543, 247] on input "229.98" at bounding box center [559, 237] width 108 height 20
type input "229.98"
click at [650, 247] on input "Compare at price" at bounding box center [693, 237] width 108 height 20
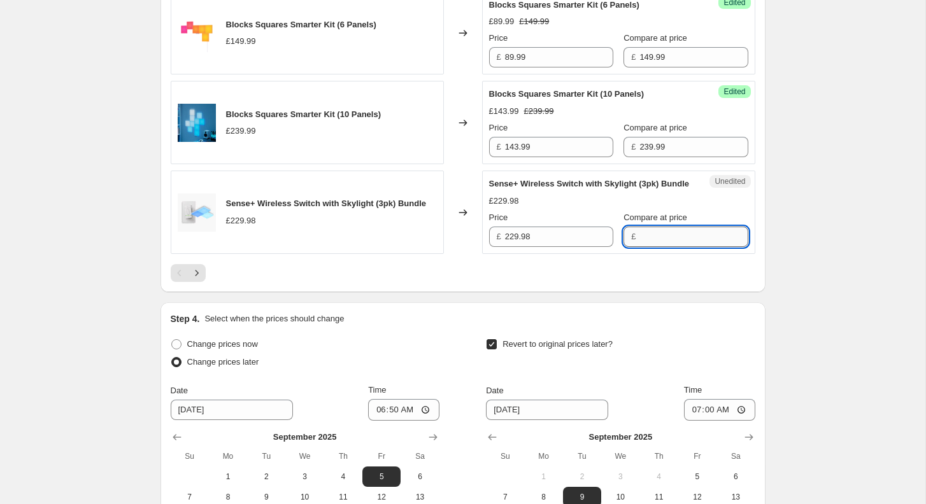
paste input "229.98"
type input "229.98"
click at [541, 247] on input "229.98" at bounding box center [559, 237] width 108 height 20
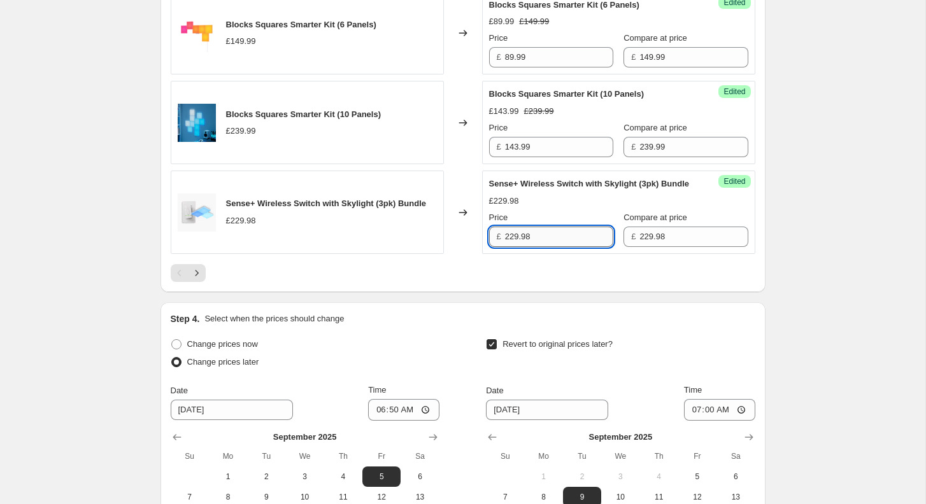
paste input "155.2365"
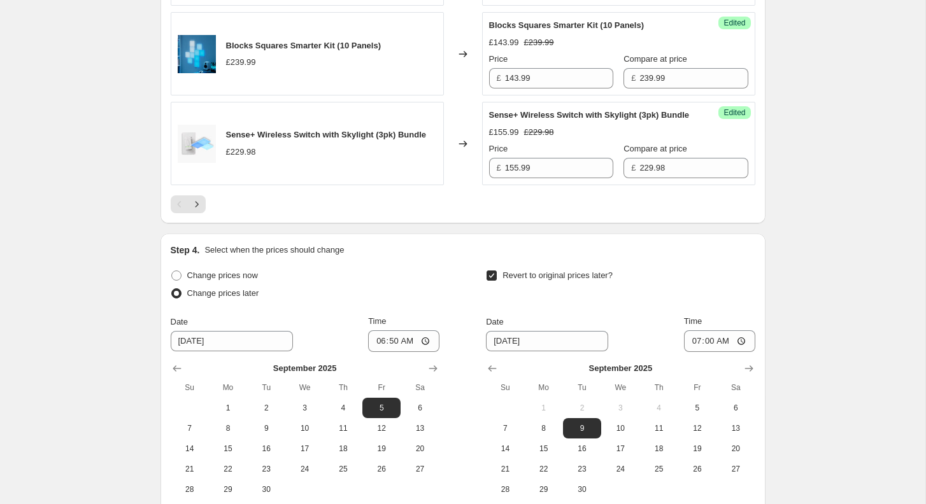
scroll to position [2174, 0]
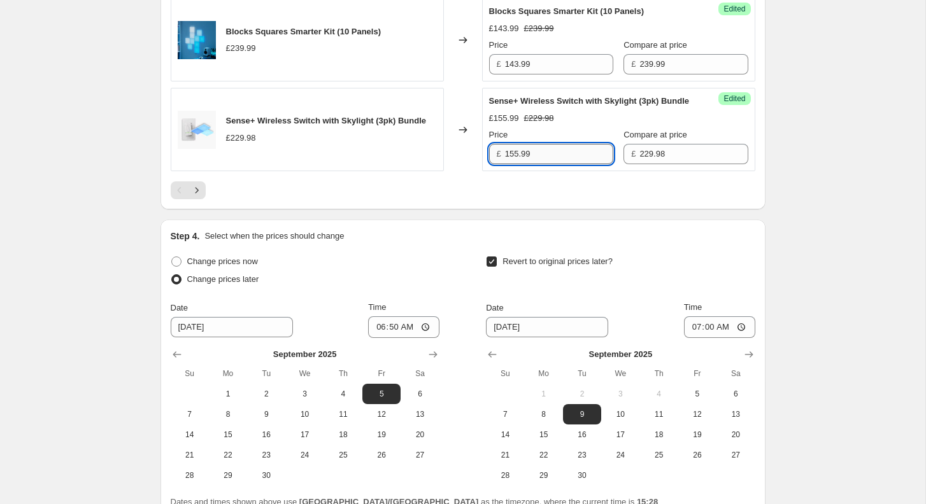
click at [559, 164] on input "155.99" at bounding box center [559, 154] width 108 height 20
paste input "2365"
type input "155.29"
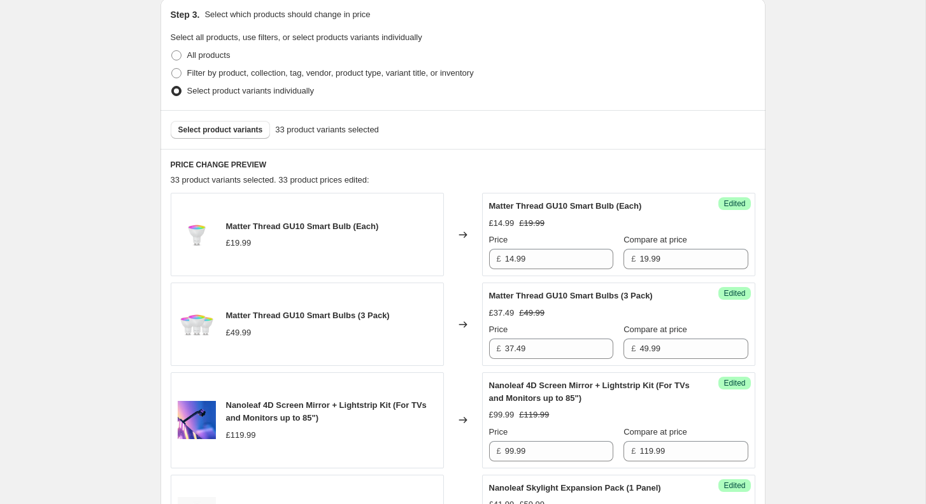
scroll to position [355, 0]
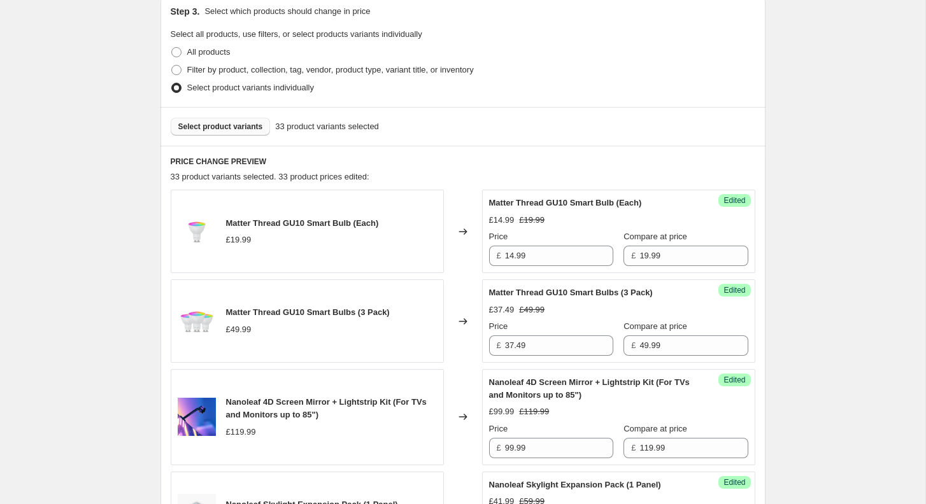
click at [238, 123] on span "Select product variants" at bounding box center [220, 127] width 85 height 10
click at [246, 118] on button "Select product variants" at bounding box center [221, 127] width 100 height 18
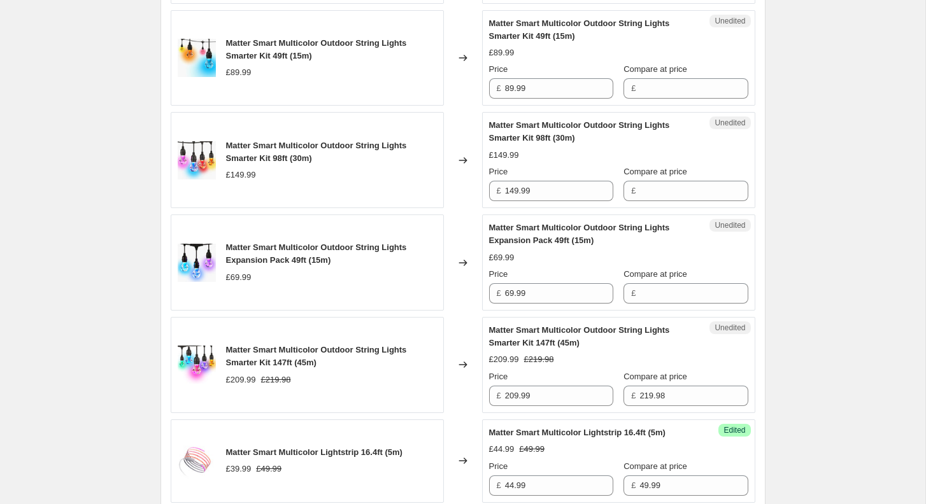
scroll to position [1206, 0]
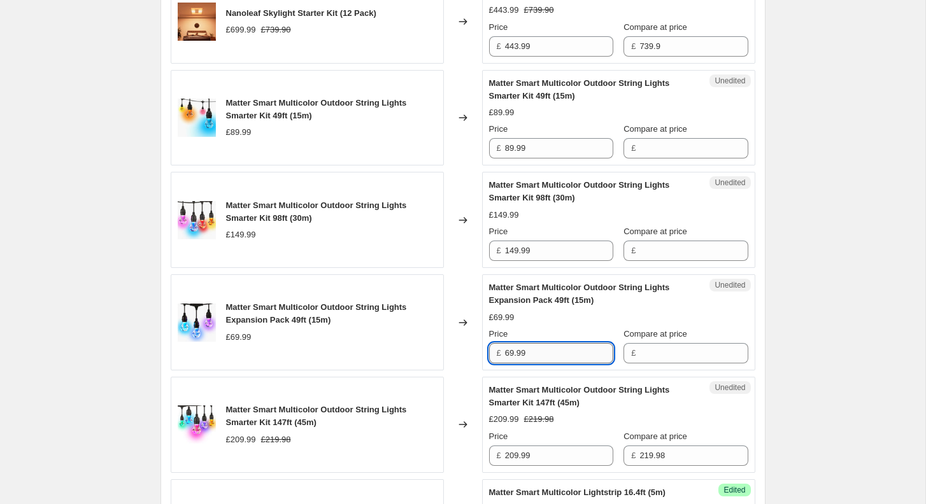
click at [553, 346] on input "69.99" at bounding box center [559, 353] width 108 height 20
type input "69.99"
click at [670, 355] on input "Compare at price" at bounding box center [693, 353] width 108 height 20
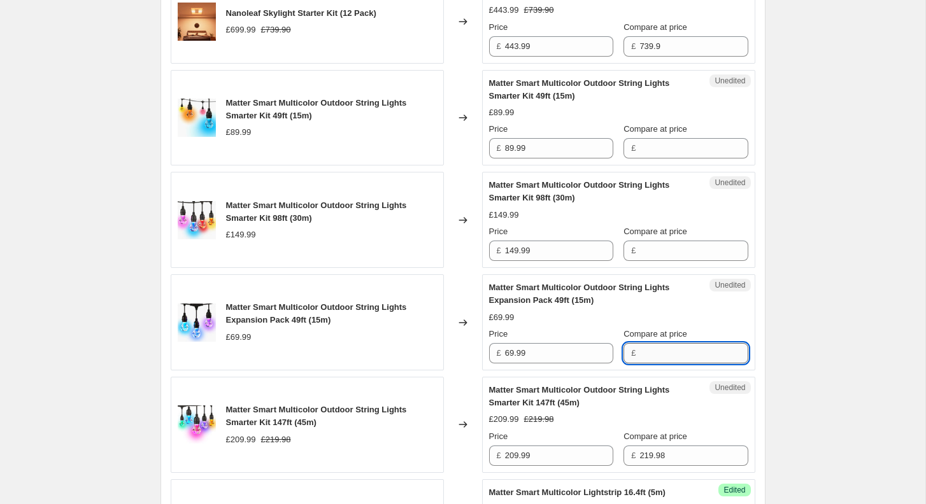
paste input "69.99"
type input "69.99"
click at [557, 347] on input "69.99" at bounding box center [559, 353] width 108 height 20
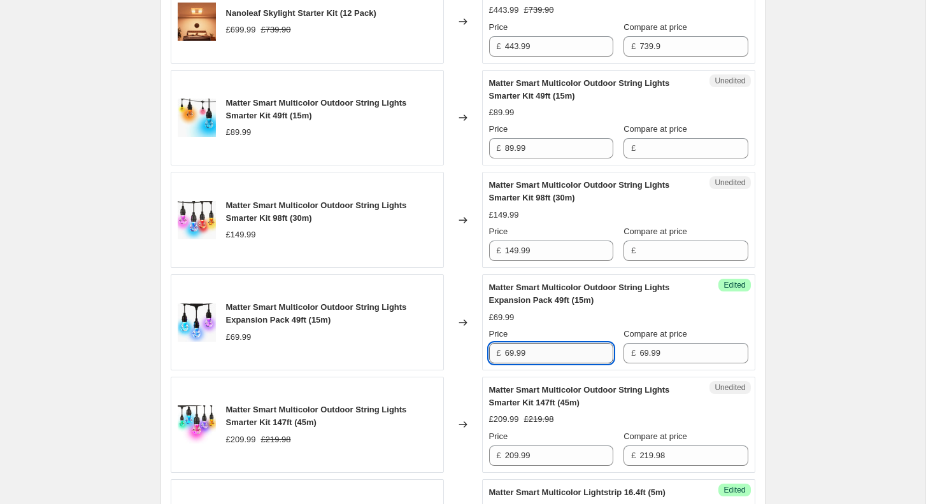
paste input "59.4915"
type input "59.49"
click at [778, 322] on div "[05-08/09/2025] Nanoleaf Day. This page is ready [05-08/09/2025] Nanoleaf Day I…" at bounding box center [463, 219] width 636 height 2850
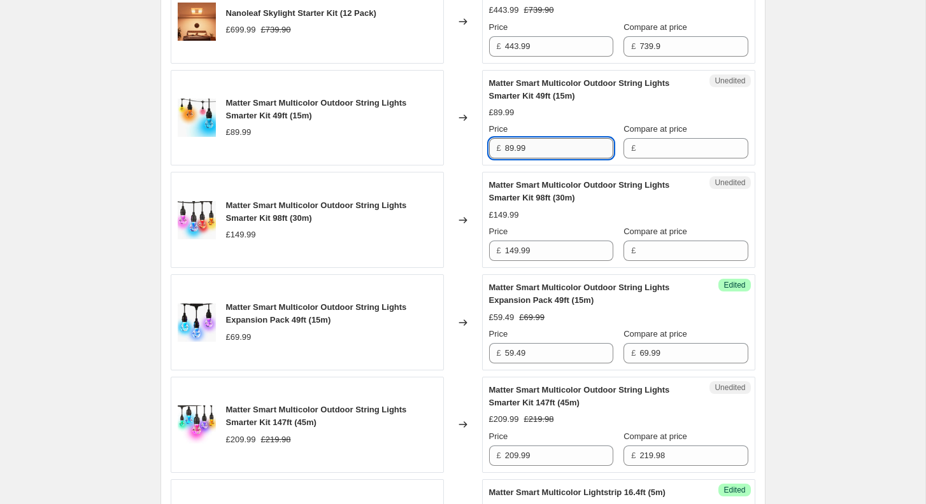
click at [566, 144] on input "89.99" at bounding box center [559, 148] width 108 height 20
type input "89.99"
click at [648, 146] on input "Compare at price" at bounding box center [693, 148] width 108 height 20
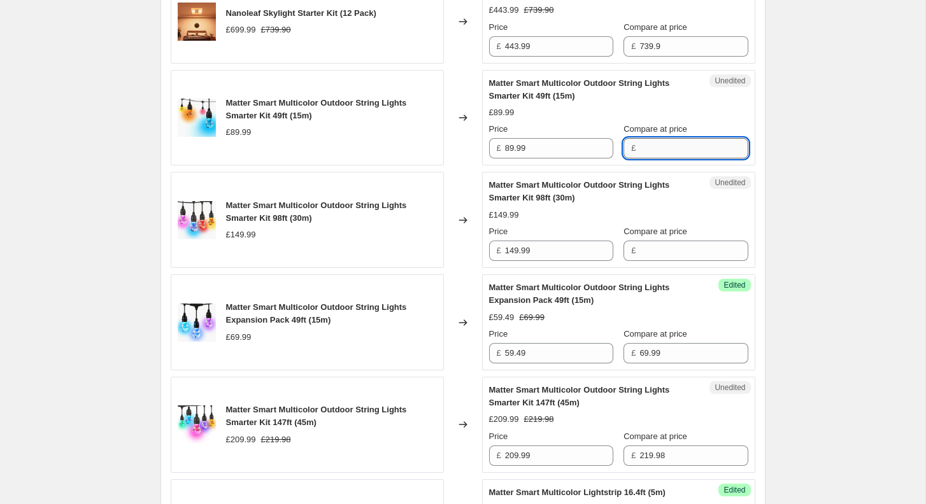
paste input "89.99"
type input "89.99"
click at [592, 154] on div "Success Edited Matter Smart Multicolor Outdoor String Lights Smarter Kit 49ft (…" at bounding box center [618, 118] width 273 height 96
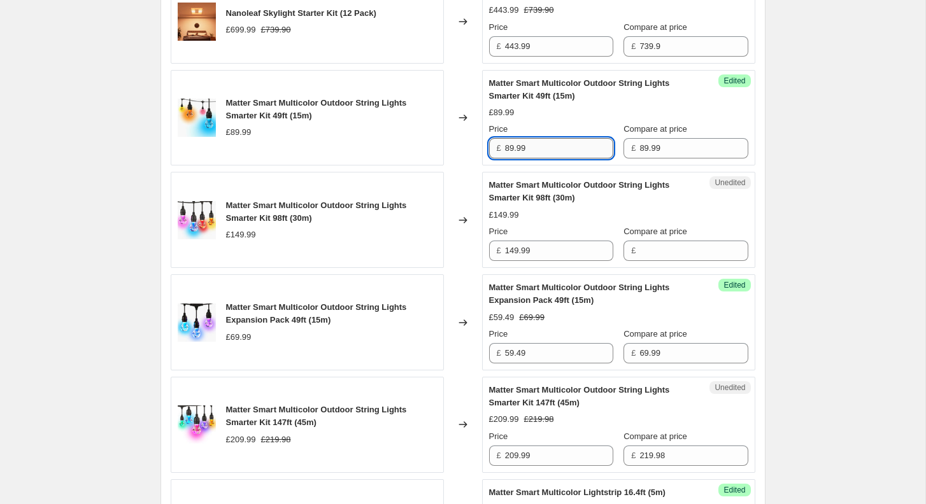
click at [589, 146] on input "89.99" at bounding box center [559, 148] width 108 height 20
paste input "76.4915"
type input "76.49"
click at [780, 155] on div "[05-08/09/2025] Nanoleaf Day. This page is ready [05-08/09/2025] Nanoleaf Day I…" at bounding box center [462, 219] width 925 height 2850
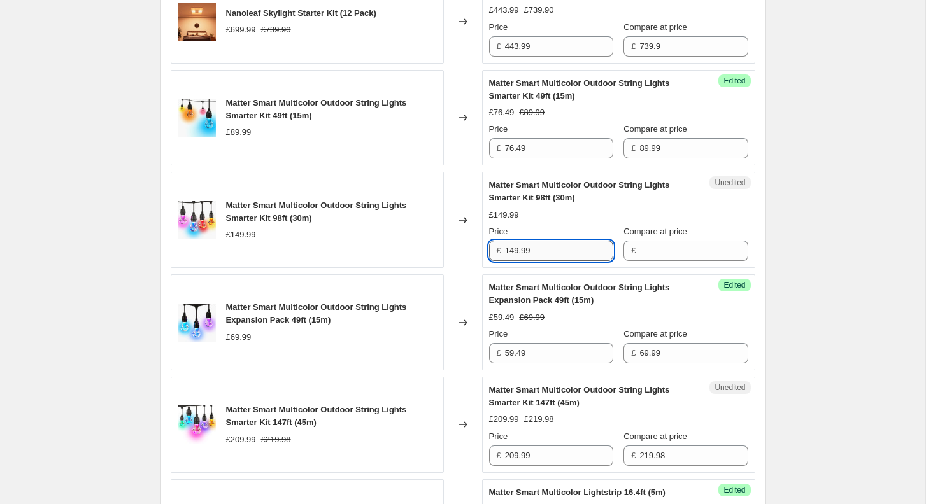
click at [557, 252] on input "149.99" at bounding box center [559, 251] width 108 height 20
type input "149.99"
click at [669, 241] on input "Compare at price" at bounding box center [693, 251] width 108 height 20
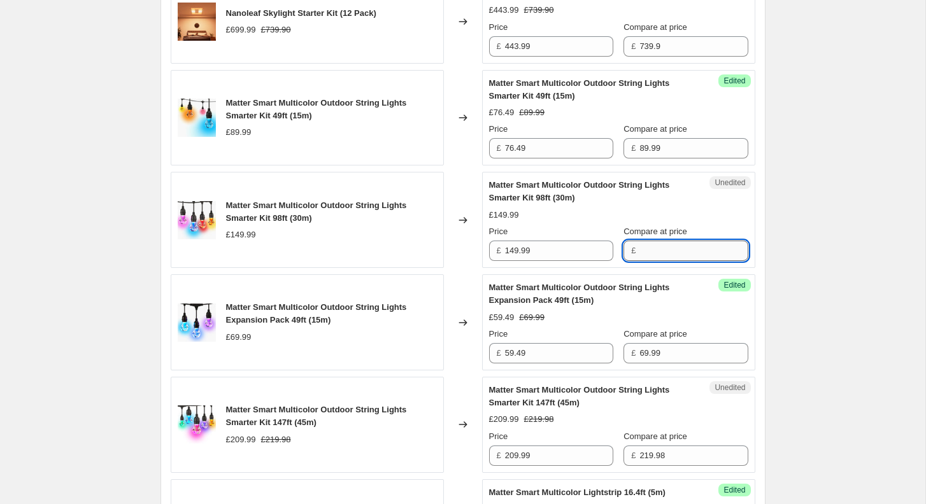
paste input "149.99"
type input "149.99"
click at [567, 246] on input "149.99" at bounding box center [559, 251] width 108 height 20
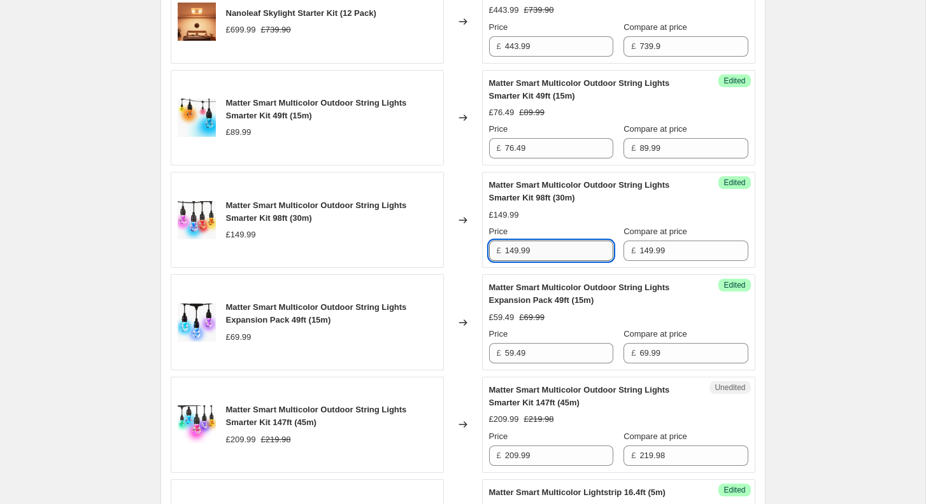
paste input "27.4915"
type input "127.49"
click at [815, 211] on div "[05-08/09/2025] Nanoleaf Day. This page is ready [05-08/09/2025] Nanoleaf Day I…" at bounding box center [462, 219] width 925 height 2850
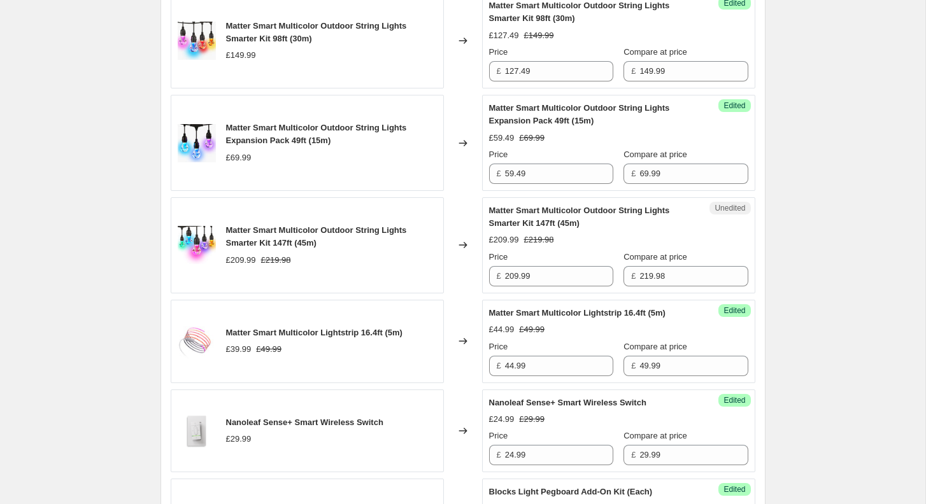
scroll to position [1387, 0]
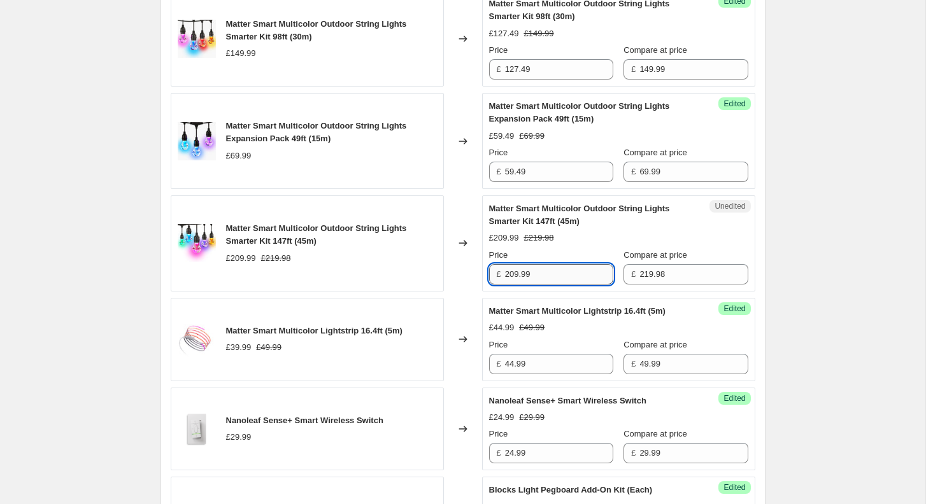
click at [566, 271] on input "209.99" at bounding box center [559, 274] width 108 height 20
paste input "179.94364"
type input "179.99"
click at [780, 254] on div "[05-08/09/2025] Nanoleaf Day. This page is ready [05-08/09/2025] Nanoleaf Day I…" at bounding box center [462, 38] width 925 height 2850
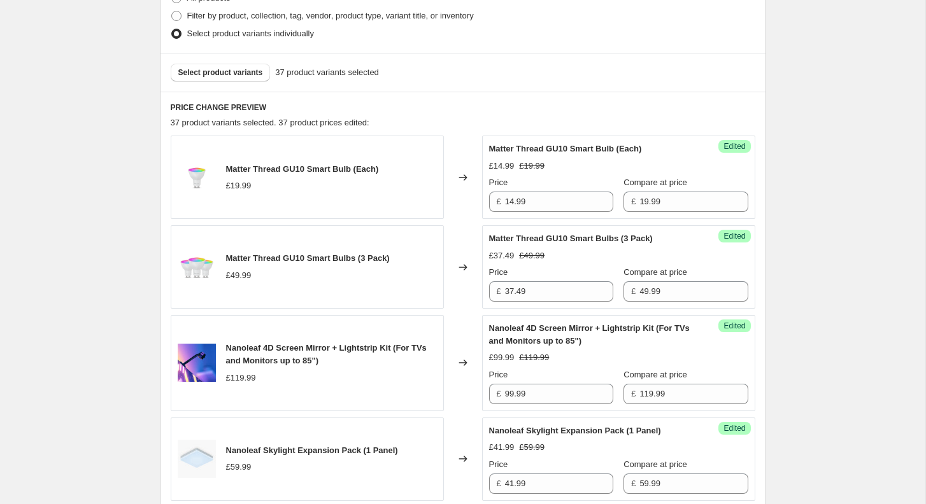
scroll to position [327, 0]
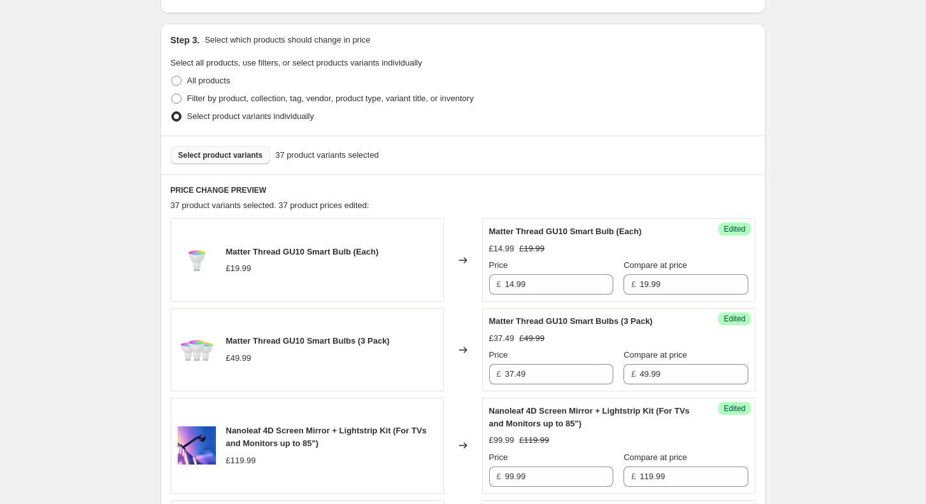
click at [234, 160] on button "Select product variants" at bounding box center [221, 155] width 100 height 18
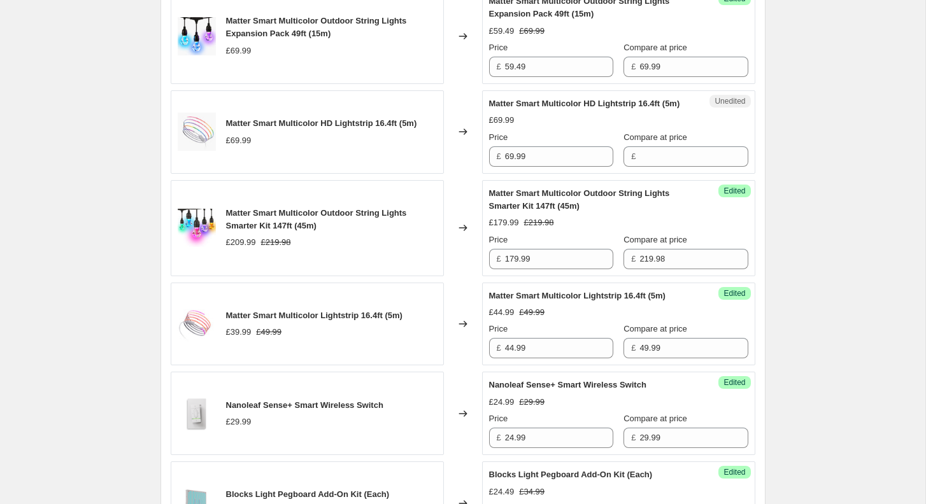
scroll to position [1473, 0]
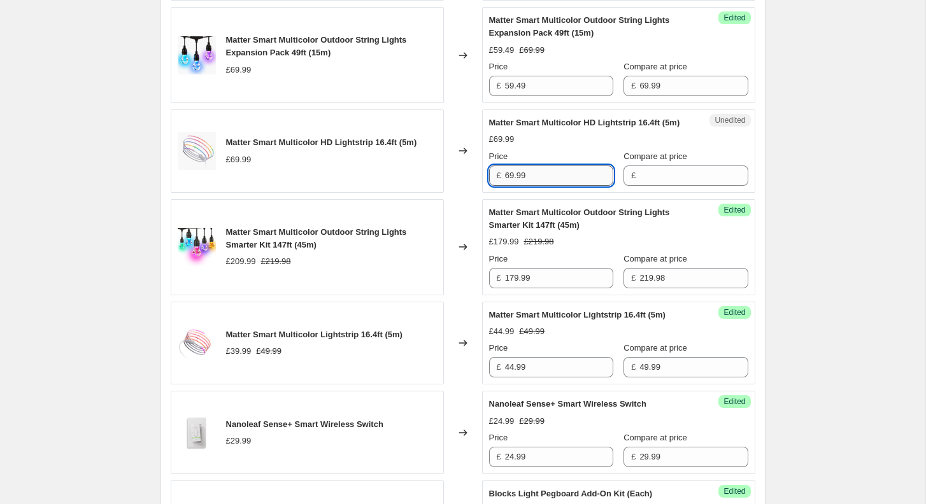
click at [548, 183] on input "69.99" at bounding box center [559, 176] width 108 height 20
type input "69.99"
click at [655, 183] on input "Compare at price" at bounding box center [693, 176] width 108 height 20
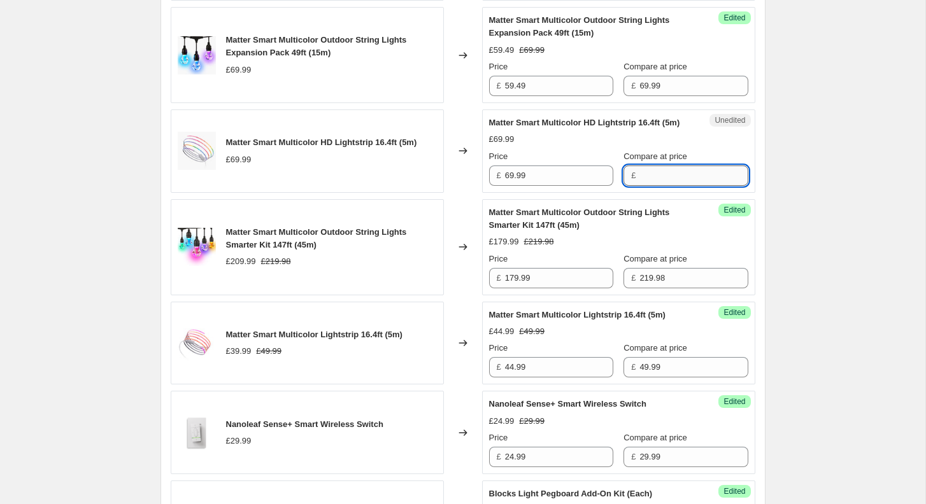
paste input "69.99"
type input "69.99"
click at [576, 186] on input "69.99" at bounding box center [559, 176] width 108 height 20
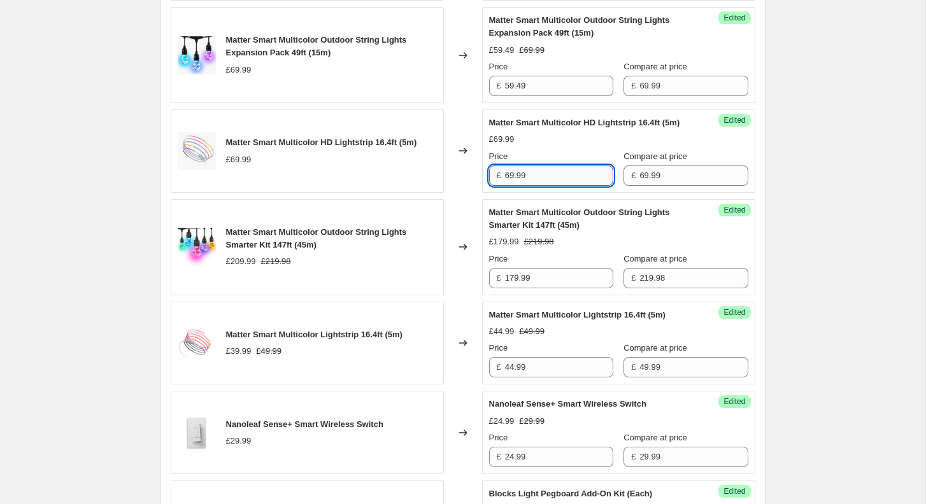
paste input "59.4915"
type input "59.49"
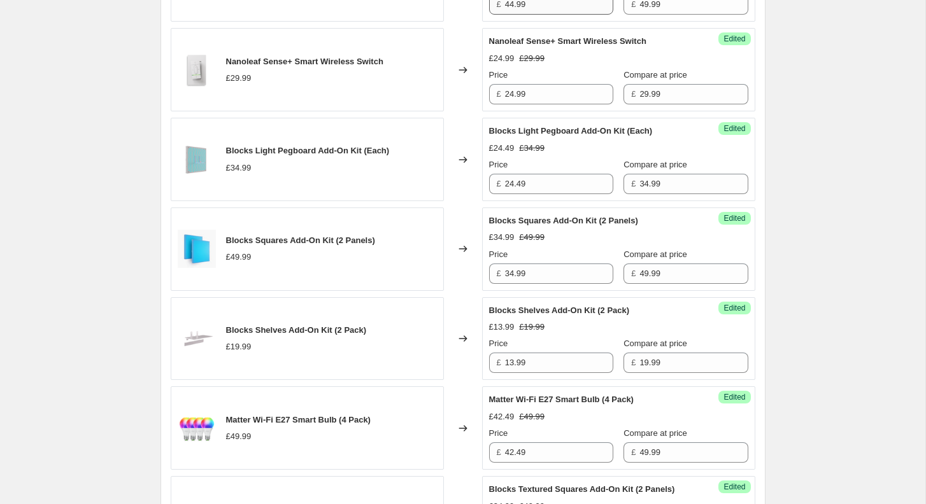
scroll to position [2372, 0]
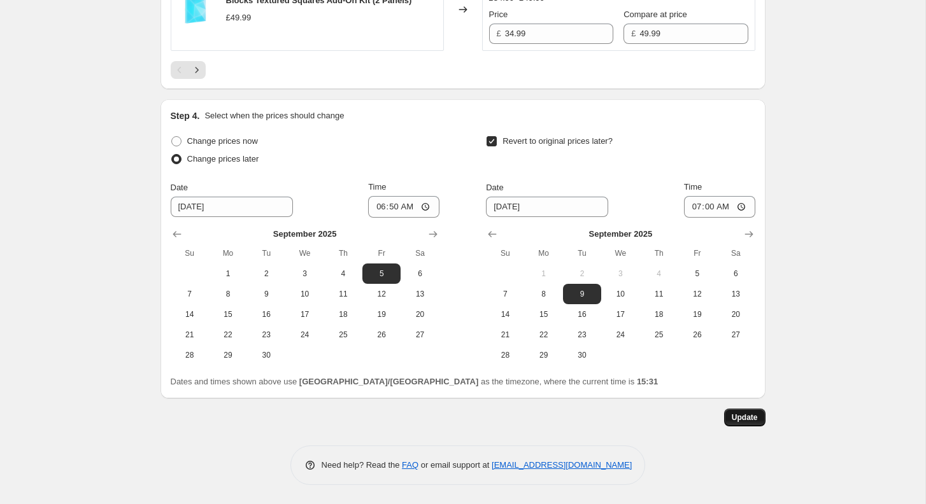
click at [755, 422] on span "Update" at bounding box center [745, 418] width 26 height 10
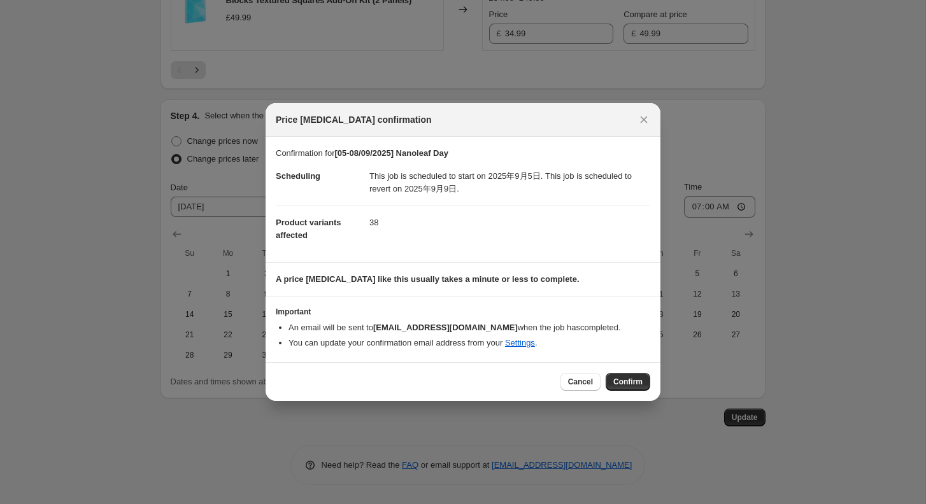
click at [634, 385] on span "Confirm" at bounding box center [627, 382] width 29 height 10
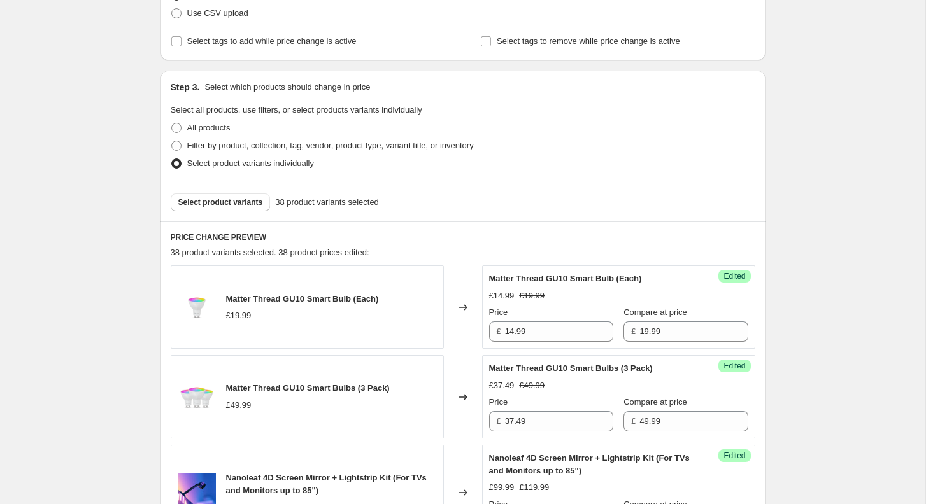
scroll to position [320, 0]
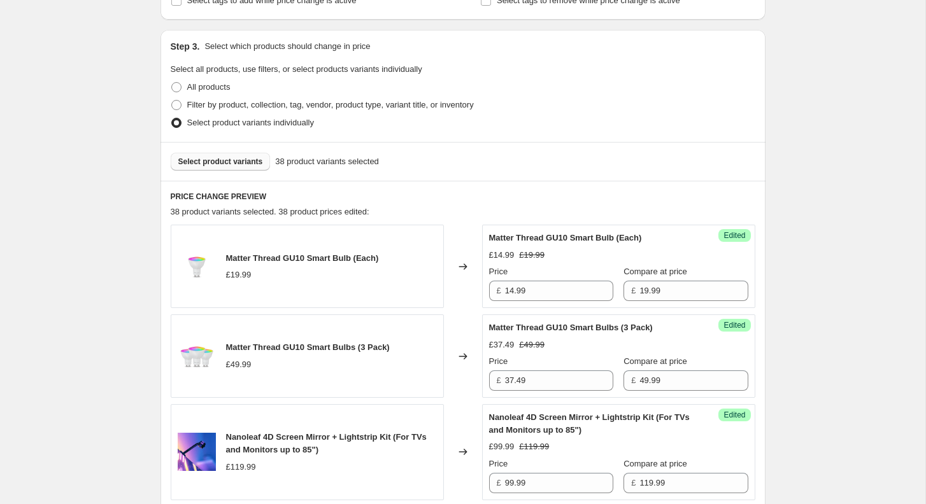
click at [225, 160] on span "Select product variants" at bounding box center [220, 162] width 85 height 10
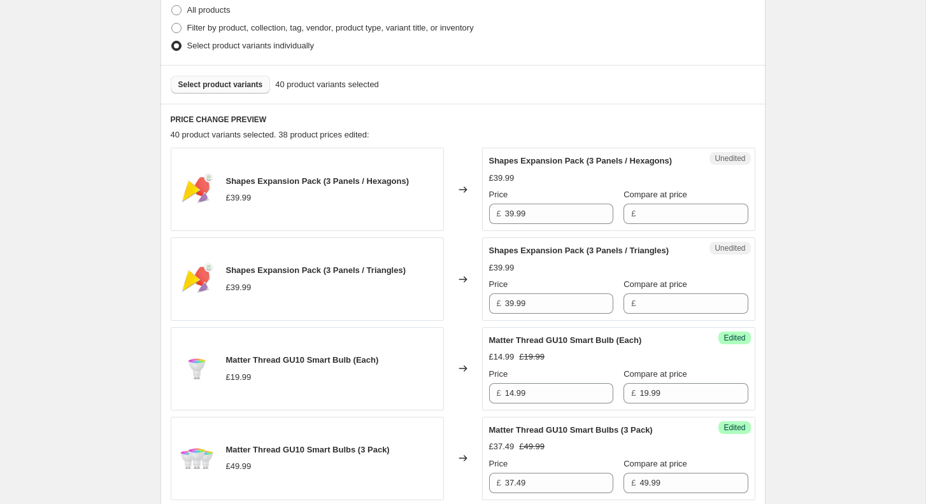
scroll to position [399, 0]
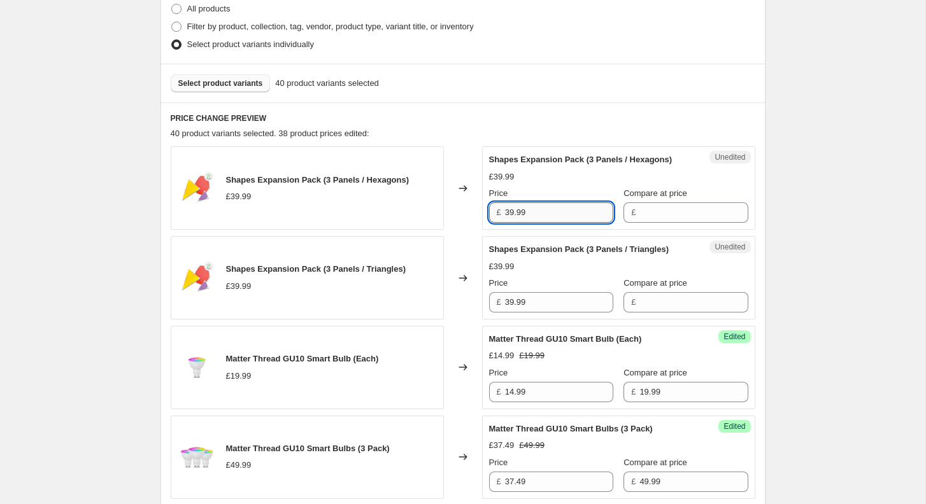
click at [539, 223] on input "39.99" at bounding box center [559, 213] width 108 height 20
type input "39.99"
click at [664, 223] on input "Compare at price" at bounding box center [693, 213] width 108 height 20
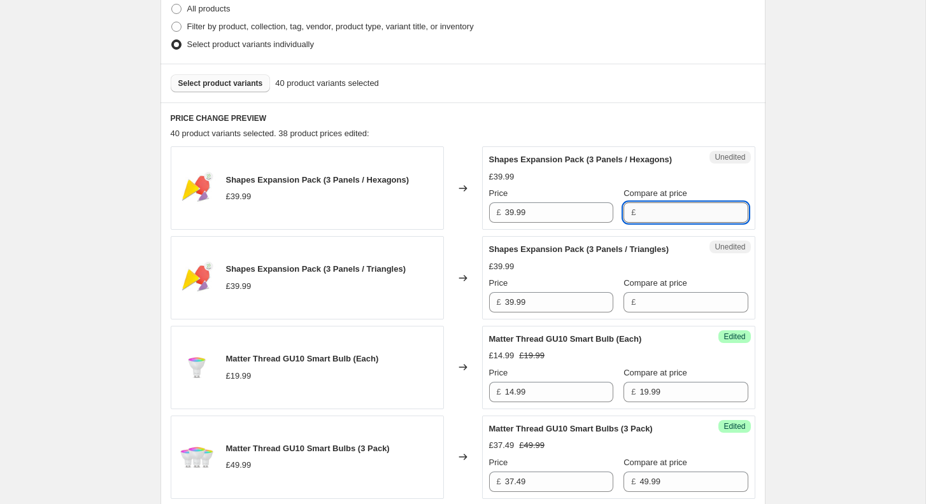
paste input "39.99"
type input "39.99"
click at [579, 313] on input "39.99" at bounding box center [559, 302] width 108 height 20
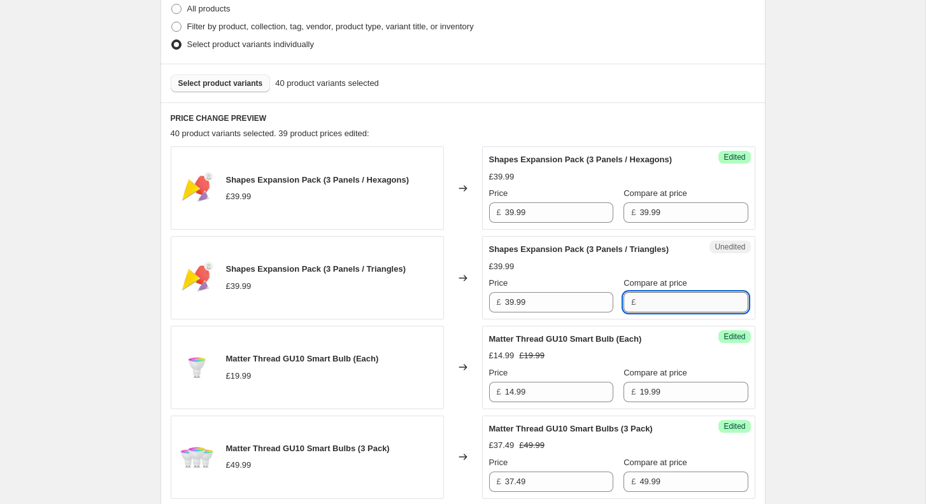
click at [643, 313] on input "Compare at price" at bounding box center [693, 302] width 108 height 20
paste input "39.99"
type input "39.99"
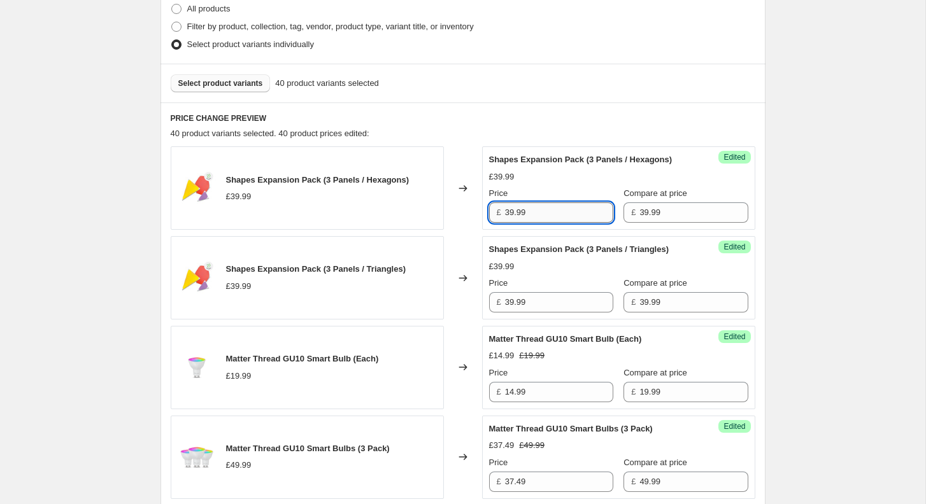
click at [542, 218] on input "39.99" at bounding box center [559, 213] width 108 height 20
paste input "1.992"
type input "31.99"
paste input "31.99"
type input "31.99"
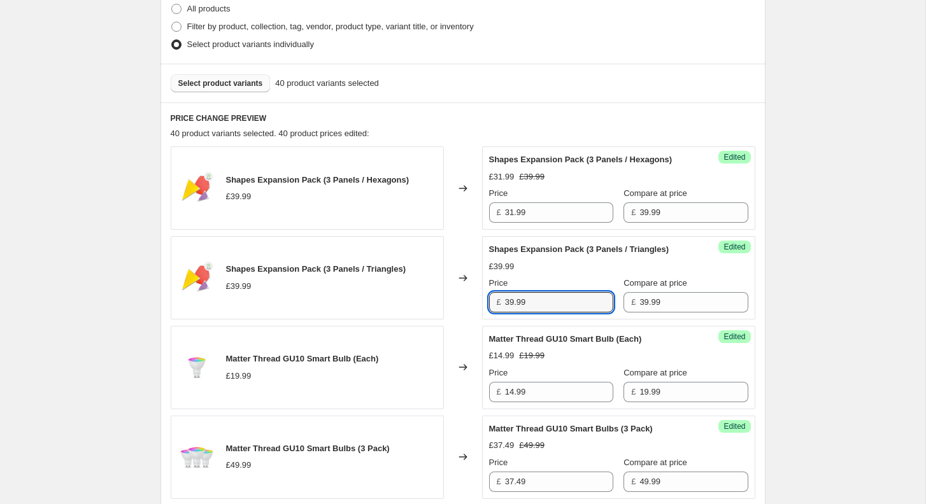
drag, startPoint x: 544, startPoint y: 325, endPoint x: 436, endPoint y: 325, distance: 108.3
click at [436, 320] on div "Shapes Expansion Pack (3 Panels / Triangles) £39.99 Changed to Success Edited S…" at bounding box center [463, 277] width 585 height 83
paste input "27.993"
type input "27.99"
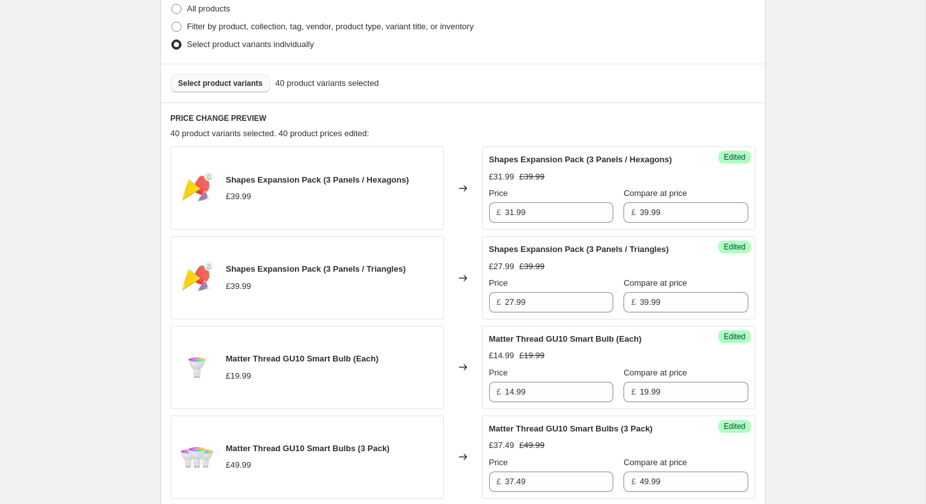
click at [247, 80] on span "Select product variants" at bounding box center [220, 83] width 85 height 10
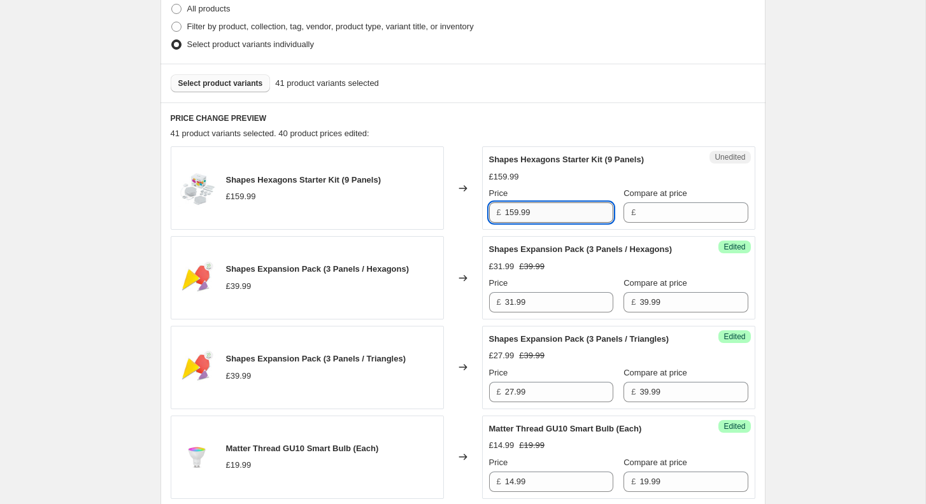
click at [541, 211] on input "159.99" at bounding box center [559, 213] width 108 height 20
type input "159.99"
click at [641, 212] on input "Compare at price" at bounding box center [693, 213] width 108 height 20
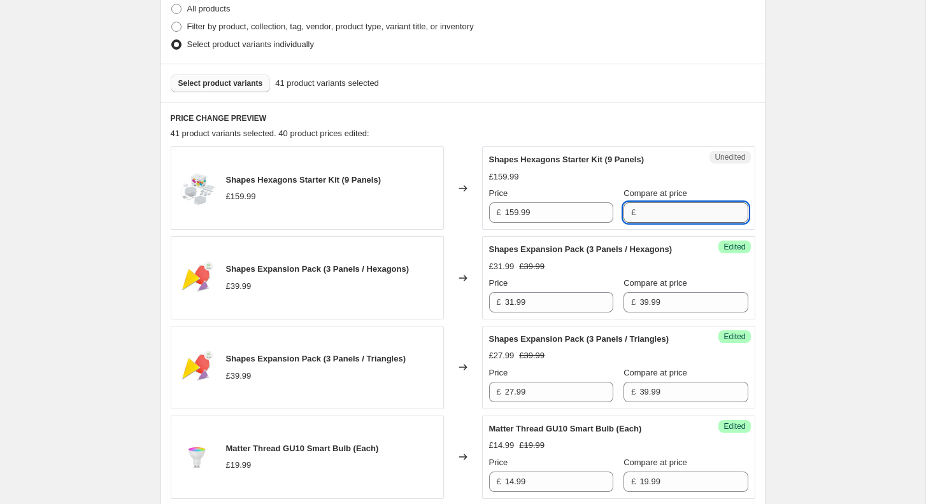
paste input "159.99"
type input "159.99"
click at [564, 218] on input "159.99" at bounding box center [559, 213] width 108 height 20
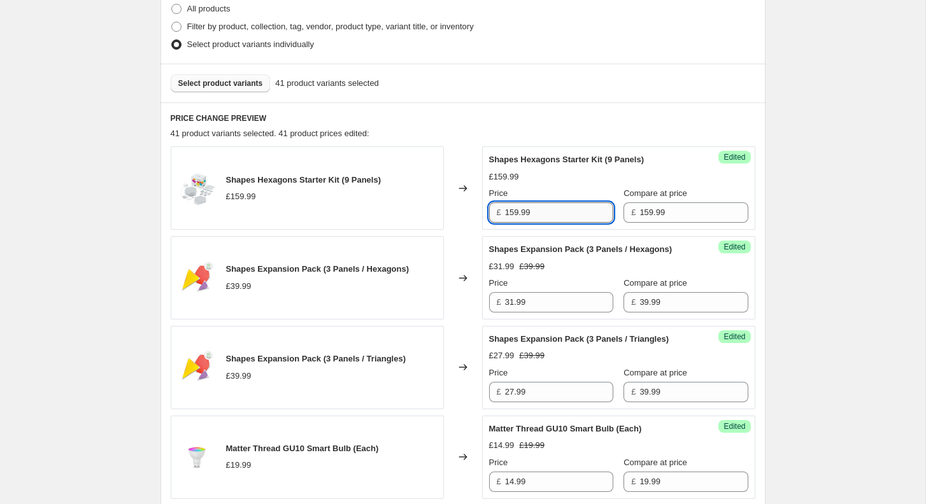
paste input "27.992"
type input "127.99"
click at [239, 91] on div "Select product variants 41 product variants selected" at bounding box center [463, 83] width 605 height 39
click at [239, 85] on span "Select product variants" at bounding box center [220, 83] width 85 height 10
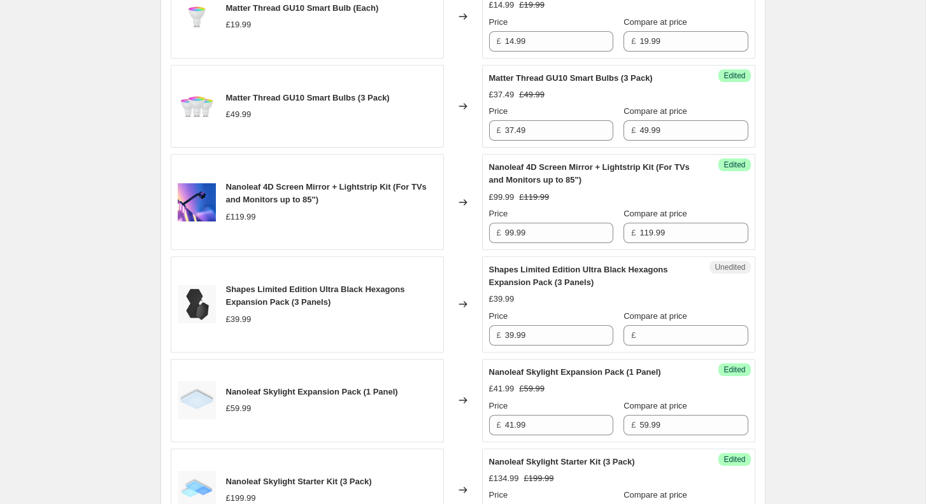
scroll to position [857, 0]
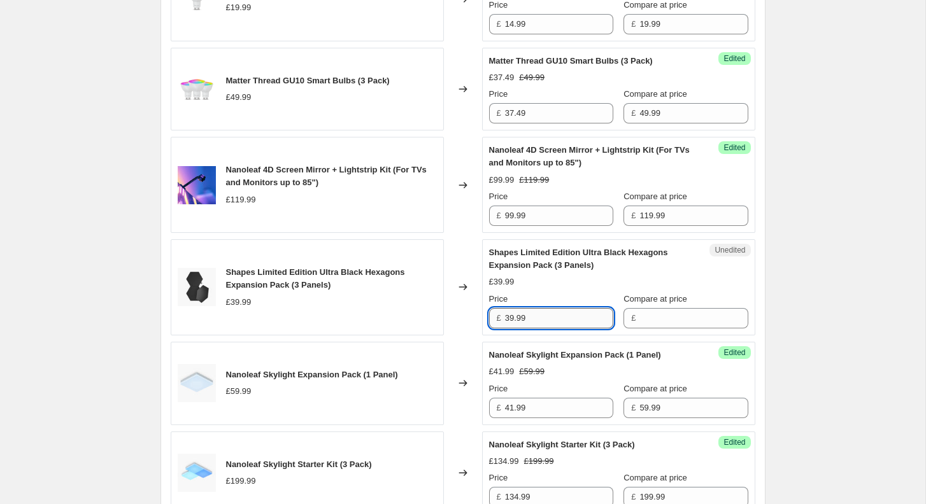
click at [579, 329] on input "39.99" at bounding box center [559, 318] width 108 height 20
type input "39.99"
click at [669, 329] on input "Compare at price" at bounding box center [693, 318] width 108 height 20
paste input "39.99"
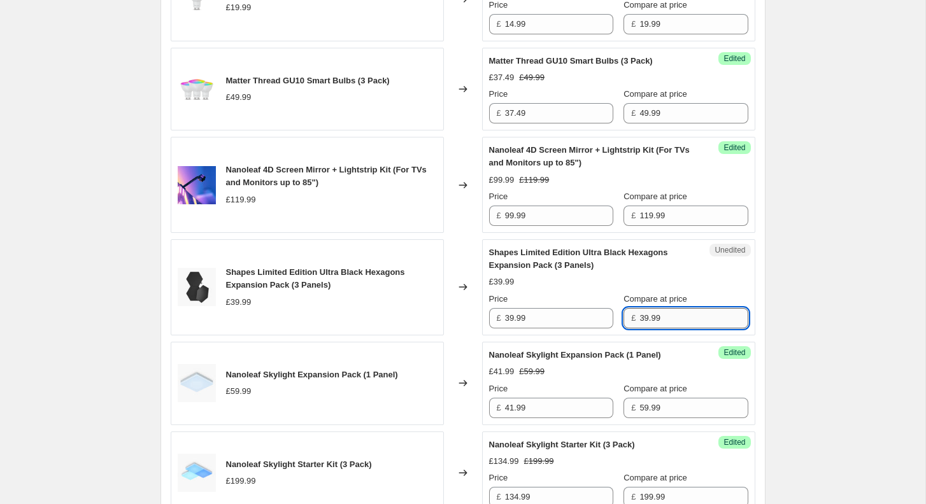
type input "39.99"
click at [567, 329] on input "39.99" at bounding box center [559, 318] width 108 height 20
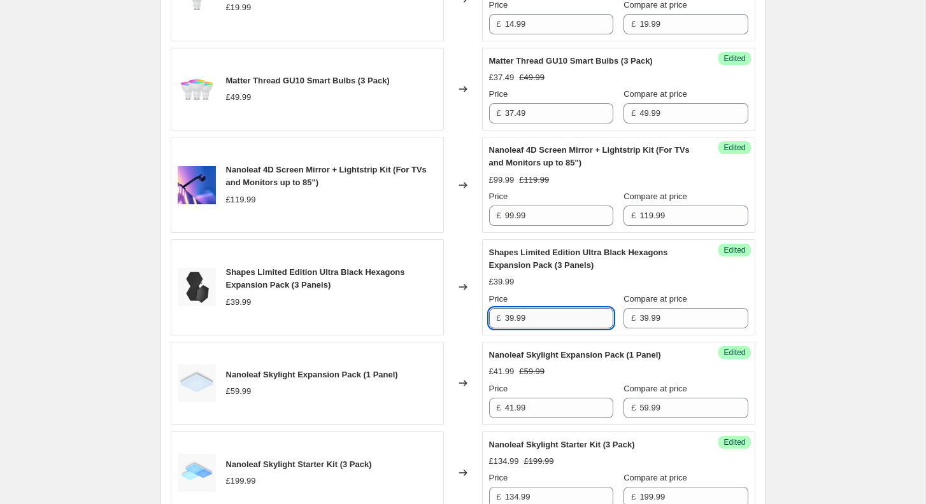
paste input "1.992"
type input "31.99"
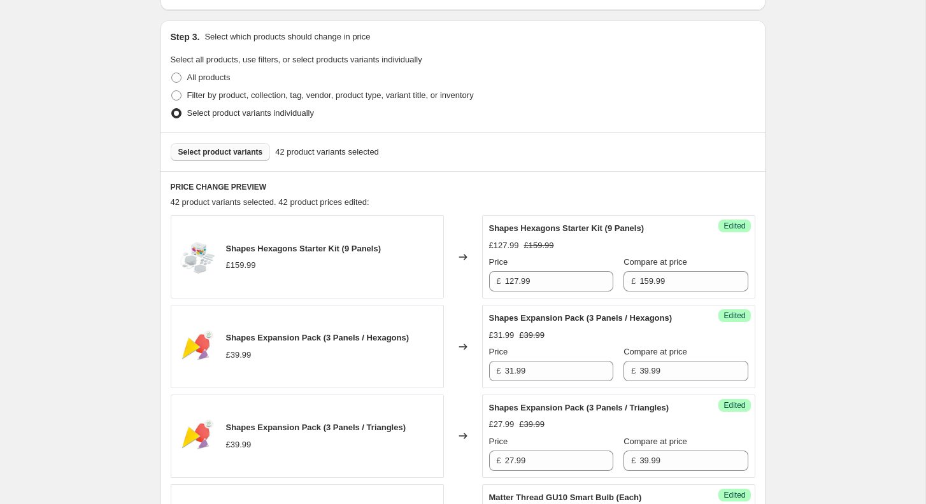
scroll to position [315, 0]
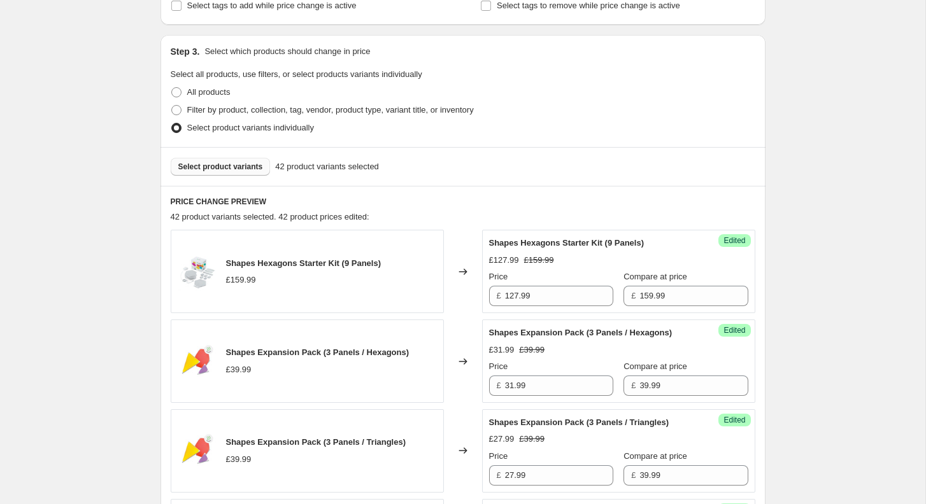
click at [224, 162] on span "Select product variants" at bounding box center [220, 167] width 85 height 10
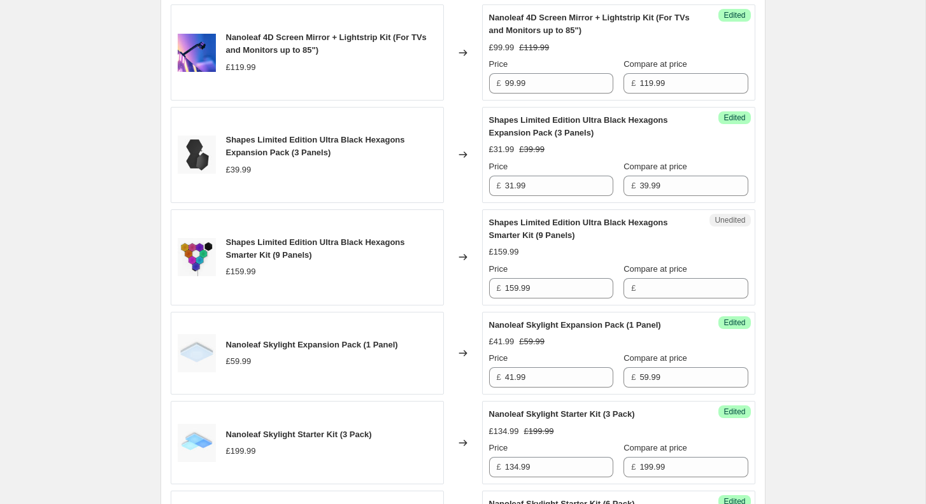
scroll to position [1022, 0]
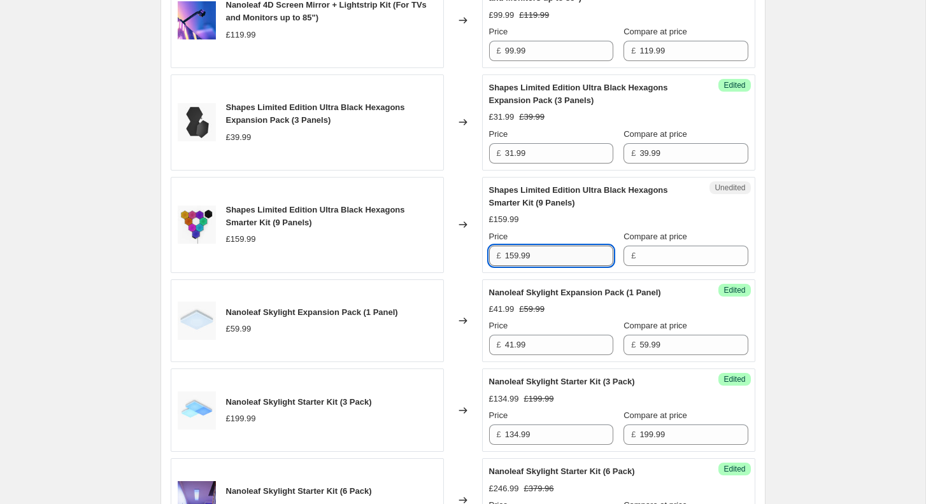
click at [559, 266] on input "159.99" at bounding box center [559, 256] width 108 height 20
type input "159.99"
click at [661, 266] on input "Compare at price" at bounding box center [693, 256] width 108 height 20
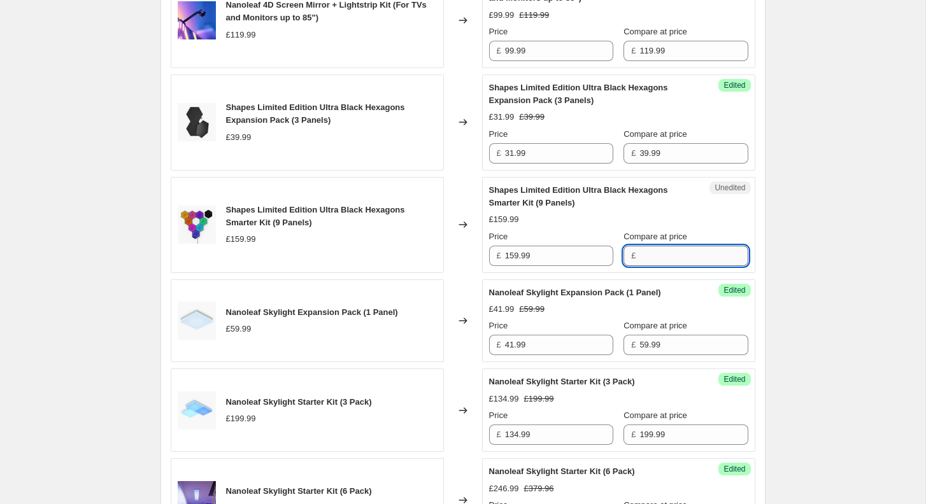
paste input "159.99"
type input "159.99"
click at [538, 266] on input "159.99" at bounding box center [559, 256] width 108 height 20
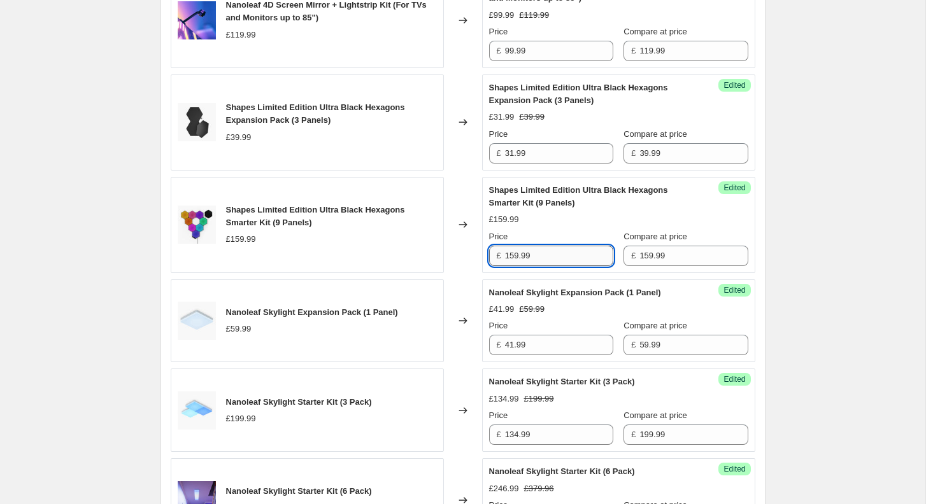
paste input "27.992"
type input "127.99"
click at [819, 209] on div "[05-08/09/2025] Nanoleaf Day. This page is ready [05-08/09/2025] Nanoleaf Day I…" at bounding box center [462, 415] width 925 height 2875
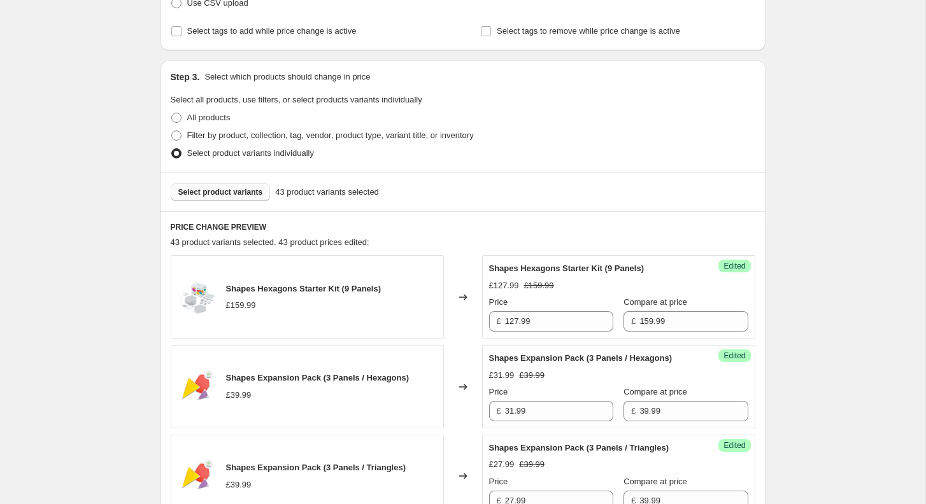
scroll to position [252, 0]
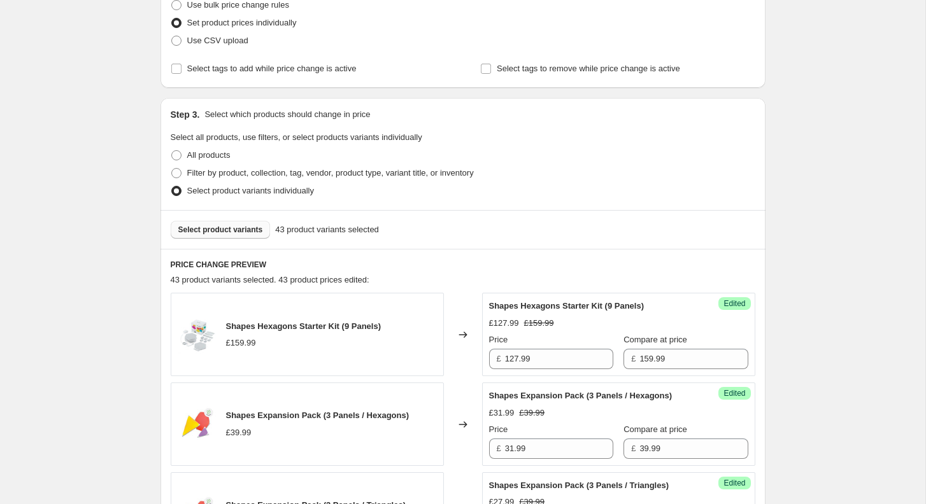
click at [227, 236] on button "Select product variants" at bounding box center [221, 230] width 100 height 18
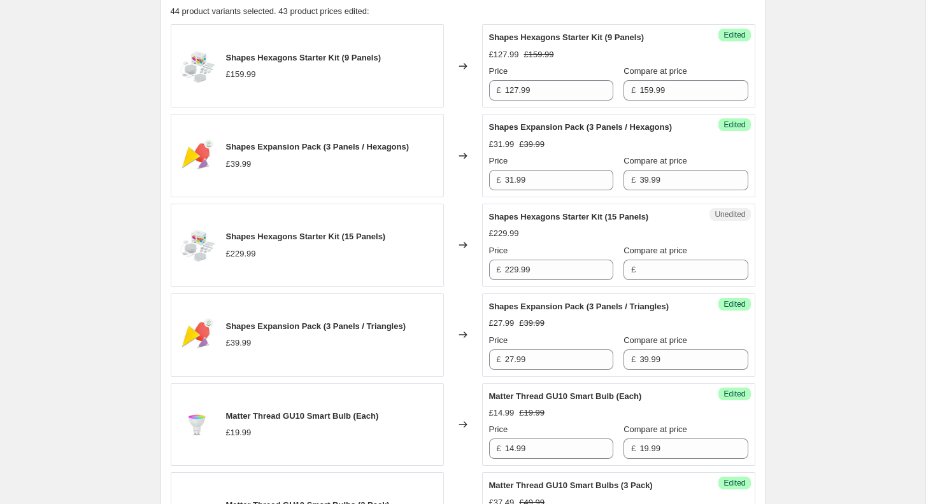
scroll to position [529, 0]
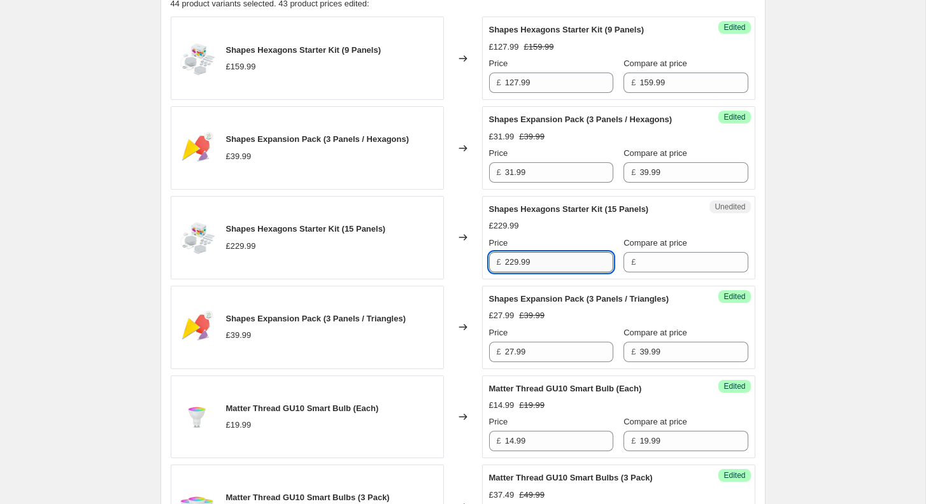
click at [573, 273] on input "229.99" at bounding box center [559, 262] width 108 height 20
type input "229.99"
click at [640, 273] on input "Compare at price" at bounding box center [693, 262] width 108 height 20
paste input "229.99"
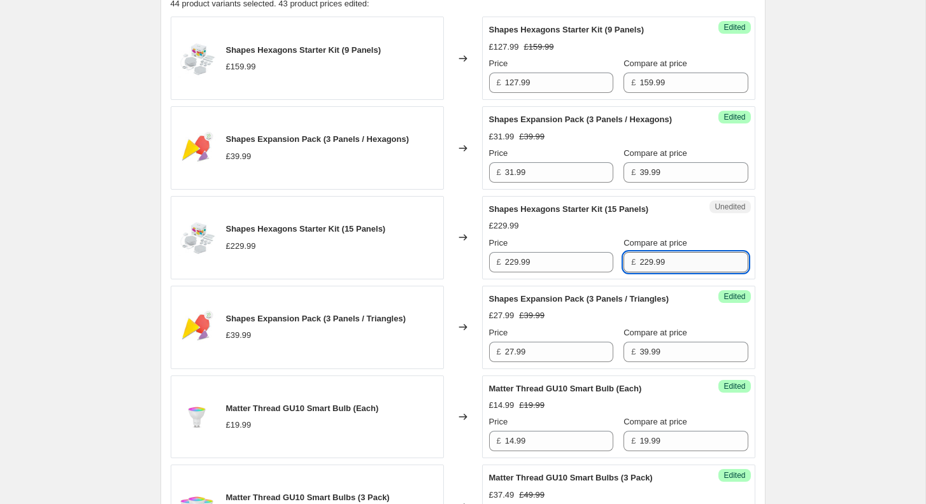
type input "229.99"
click at [536, 273] on input "229.99" at bounding box center [559, 262] width 108 height 20
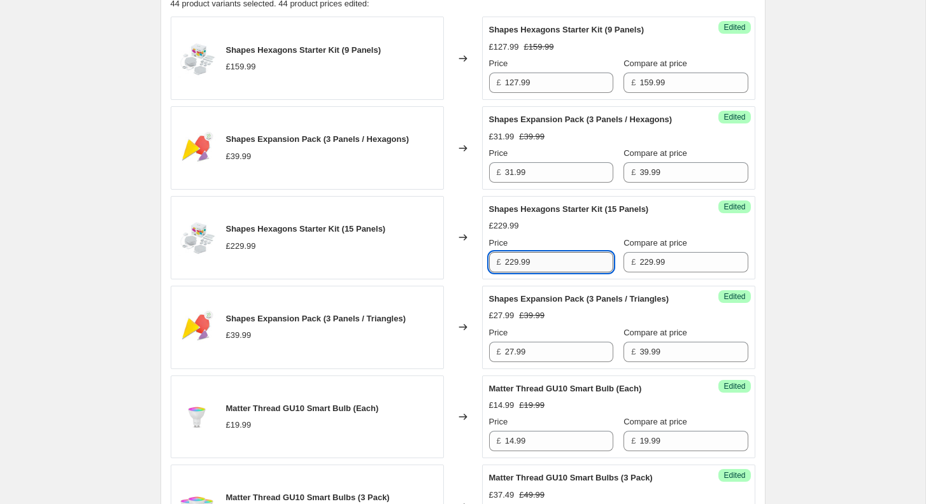
paste input "183.992"
type input "183.99"
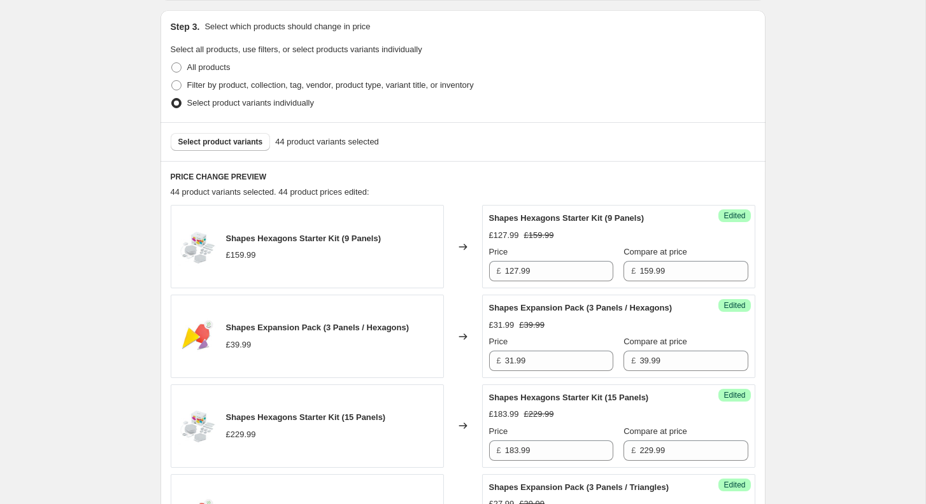
scroll to position [334, 0]
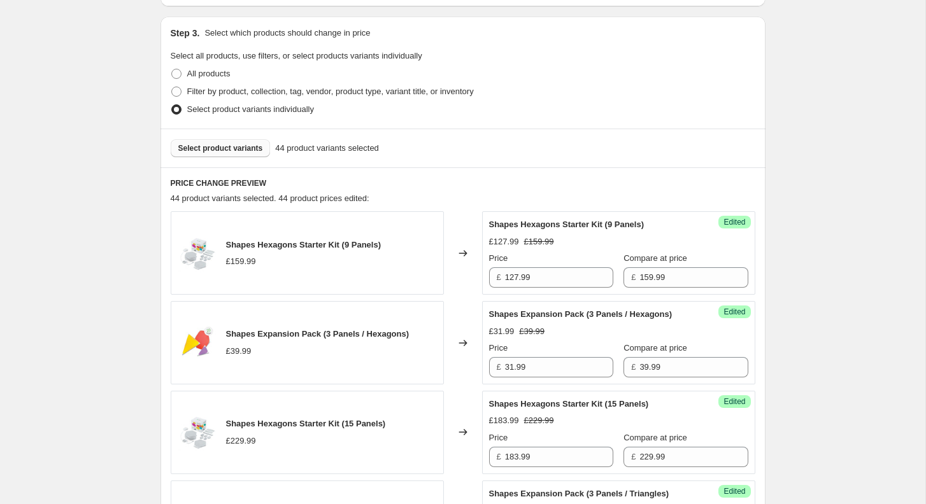
click at [220, 153] on button "Select product variants" at bounding box center [221, 148] width 100 height 18
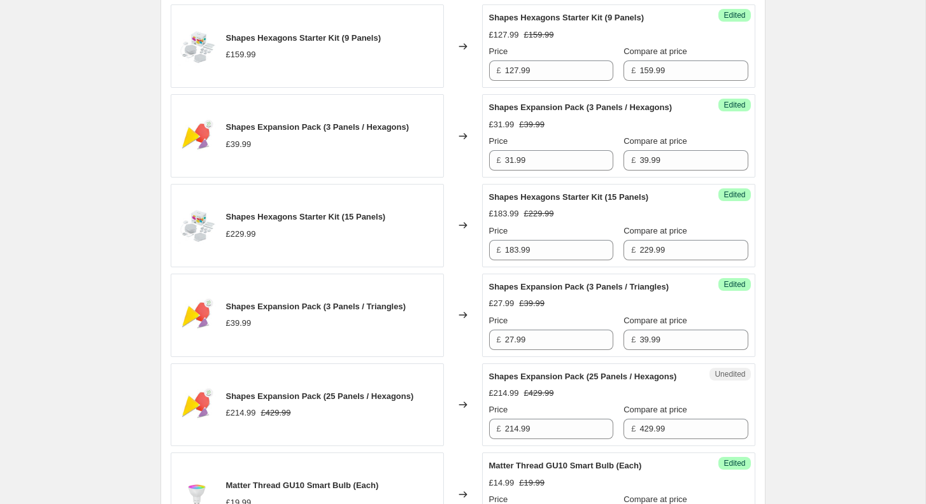
scroll to position [311, 0]
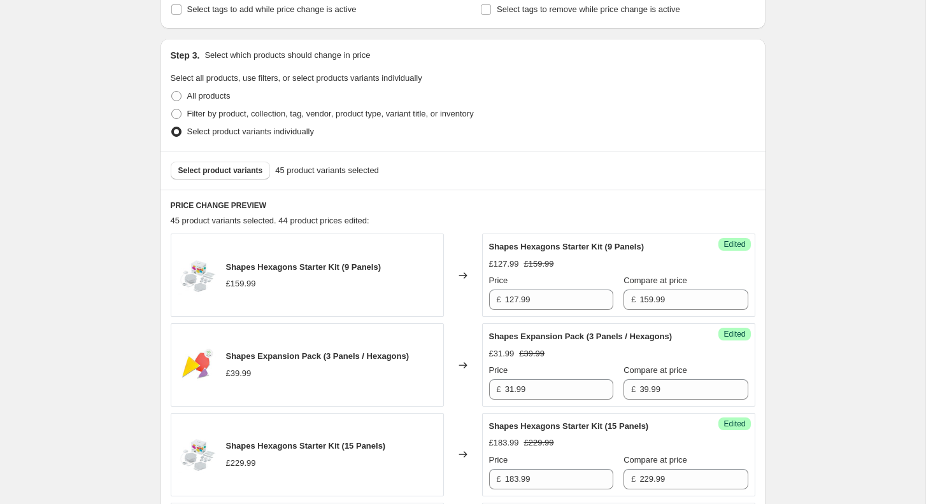
click at [238, 160] on div "Select product variants 45 product variants selected" at bounding box center [463, 170] width 605 height 39
click at [238, 171] on span "Select product variants" at bounding box center [220, 171] width 85 height 10
click at [215, 167] on span "Select product variants" at bounding box center [220, 171] width 85 height 10
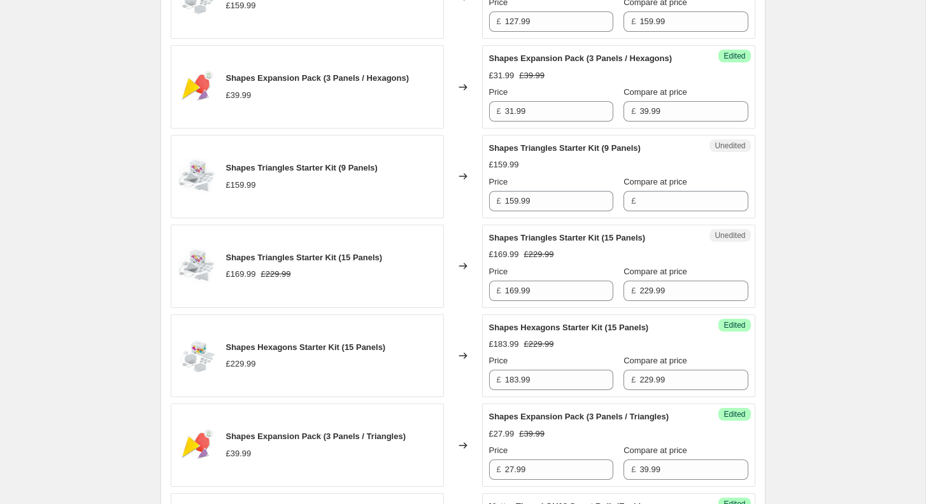
scroll to position [617, 0]
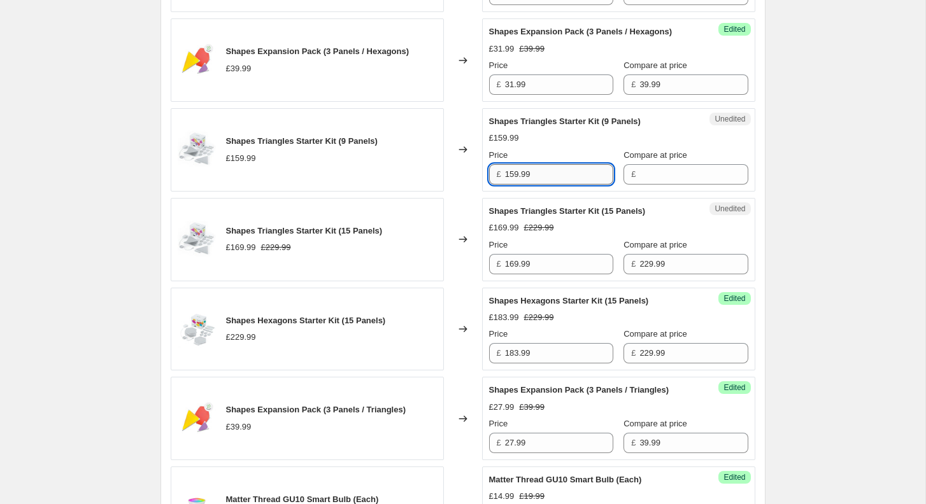
click at [566, 185] on input "159.99" at bounding box center [559, 174] width 108 height 20
type input "159.99"
click at [647, 185] on input "Compare at price" at bounding box center [693, 174] width 108 height 20
paste input "159.99"
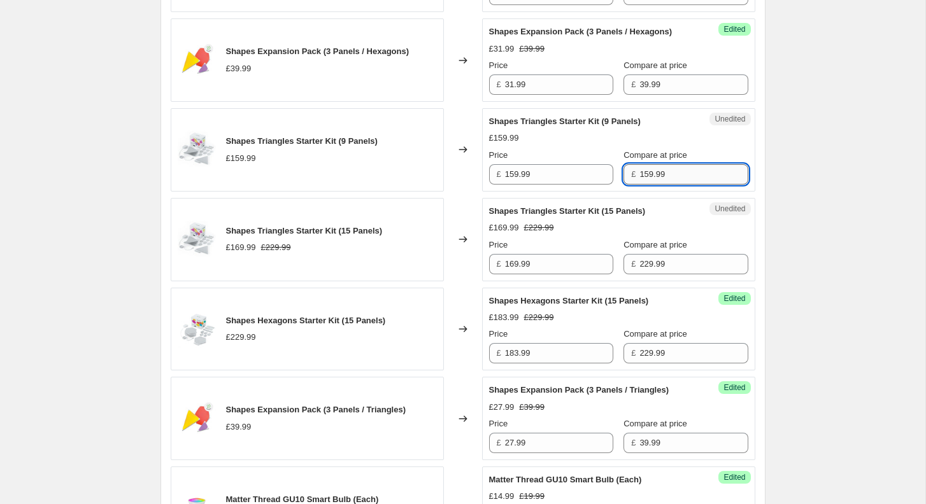
type input "159.99"
click at [548, 185] on input "159.99" at bounding box center [559, 174] width 108 height 20
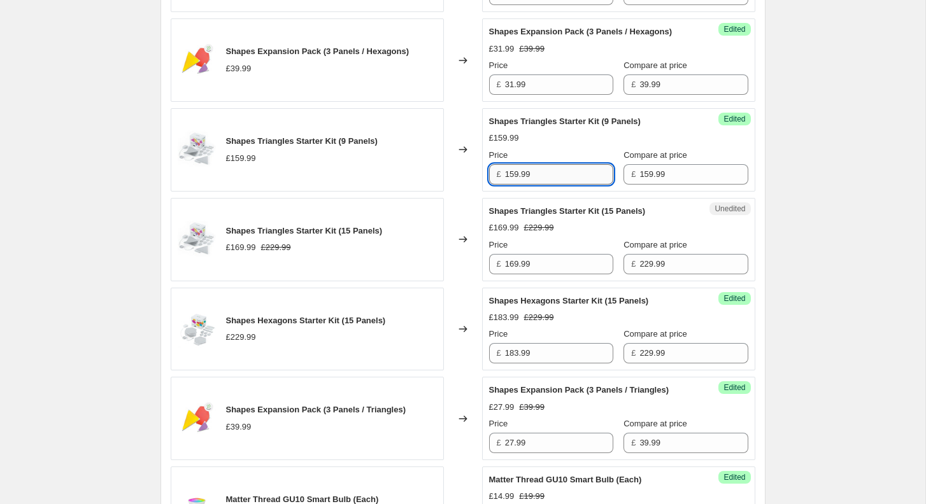
paste
type input "127.99"
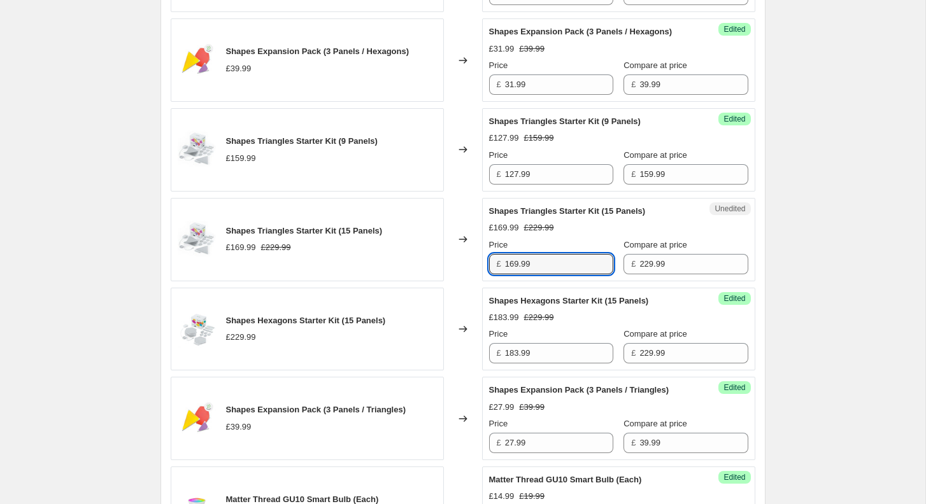
drag, startPoint x: 557, startPoint y: 276, endPoint x: 408, endPoint y: 276, distance: 149.7
click at [418, 276] on div "Shapes Triangles Starter Kit (15 Panels) £169.99 £229.99 Changed to Unedited Sh…" at bounding box center [463, 239] width 585 height 83
type input "114.99"
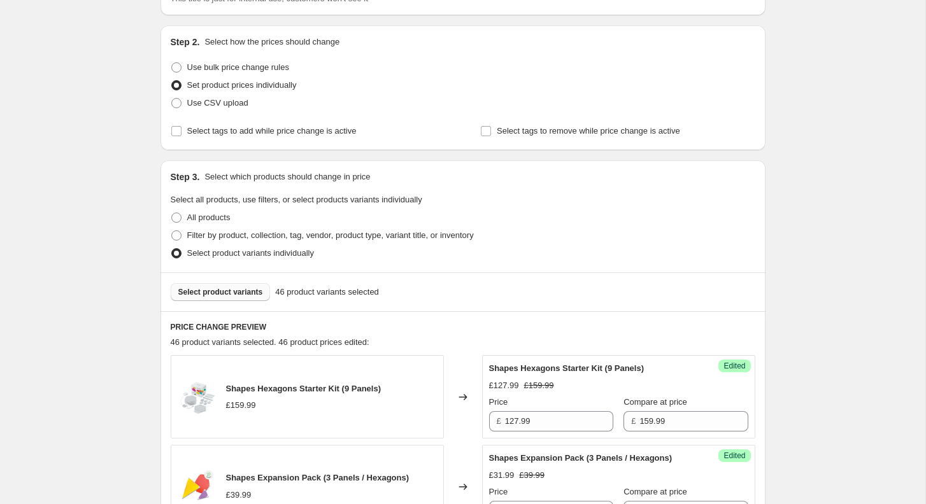
scroll to position [137, 0]
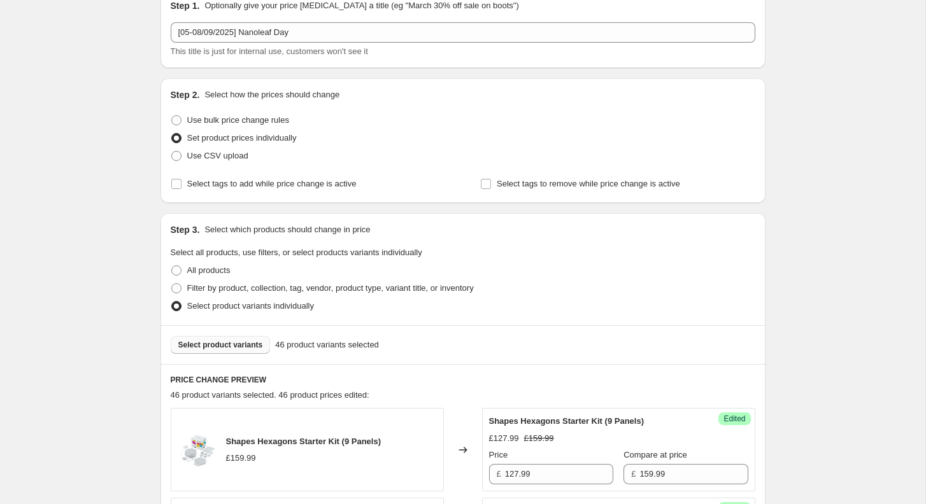
click at [220, 350] on button "Select product variants" at bounding box center [221, 345] width 100 height 18
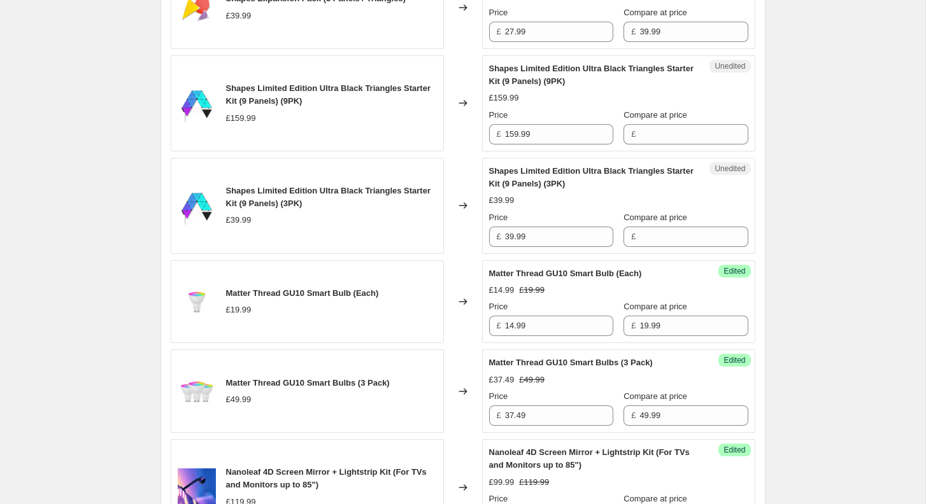
scroll to position [1036, 0]
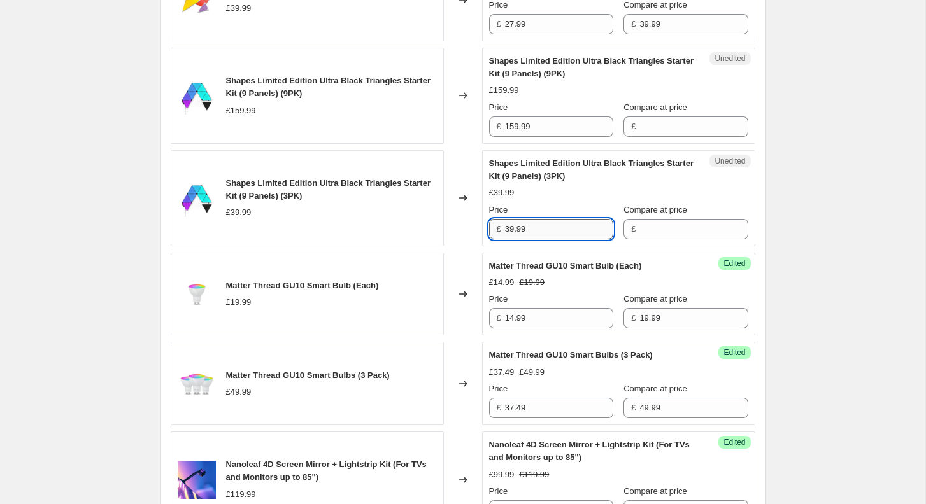
click at [552, 239] on input "39.99" at bounding box center [559, 229] width 108 height 20
type input "39.99"
click at [659, 239] on input "Compare at price" at bounding box center [693, 229] width 108 height 20
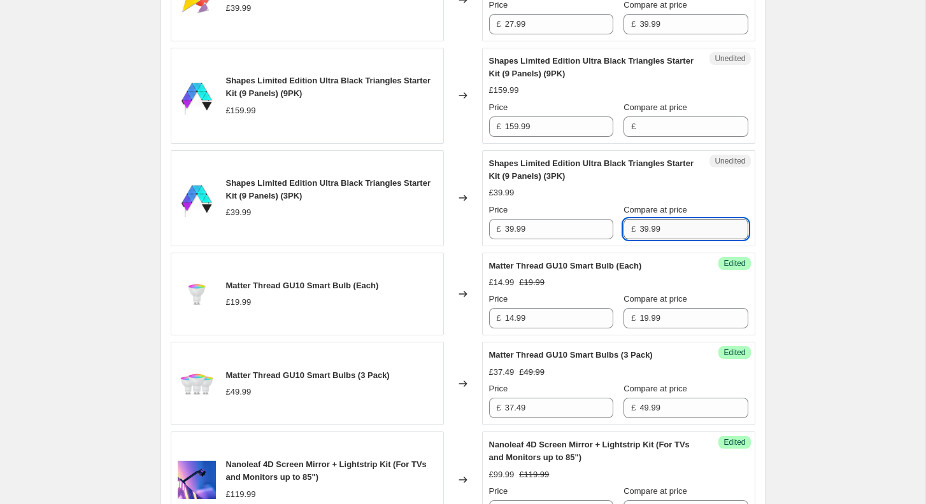
type input "39.99"
click at [578, 239] on input "39.99" at bounding box center [559, 229] width 108 height 20
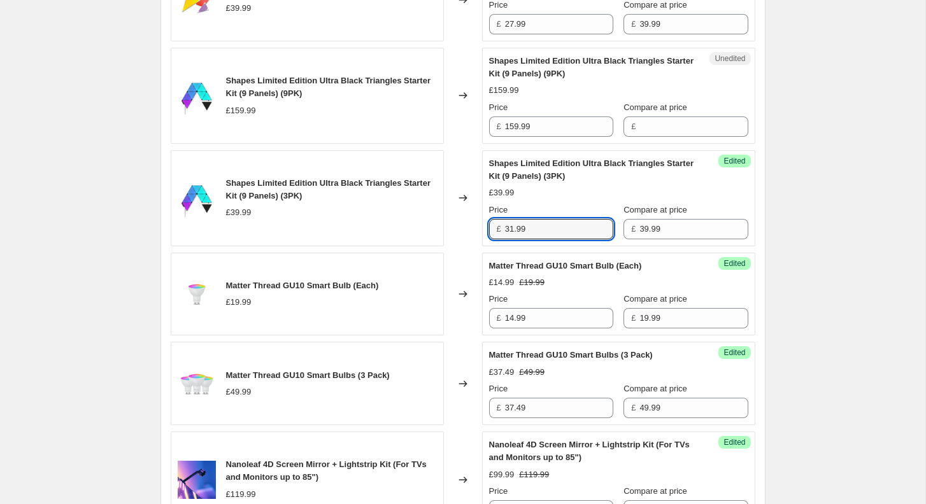
type input "31.99"
click at [801, 258] on div "[05-08/09/2025] Nanoleaf Day. This page is ready [05-08/09/2025] Nanoleaf Day I…" at bounding box center [462, 401] width 925 height 2875
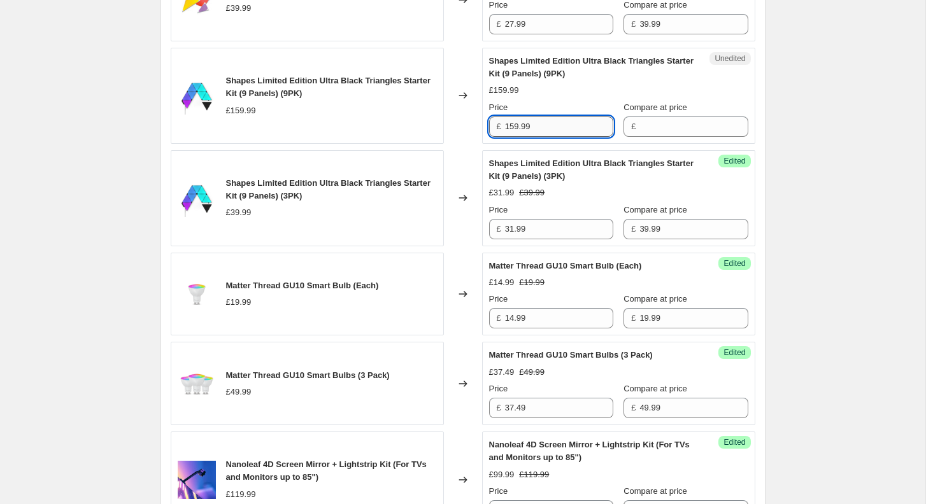
click at [557, 137] on input "159.99" at bounding box center [559, 127] width 108 height 20
click at [668, 137] on input "Compare at price" at bounding box center [693, 127] width 108 height 20
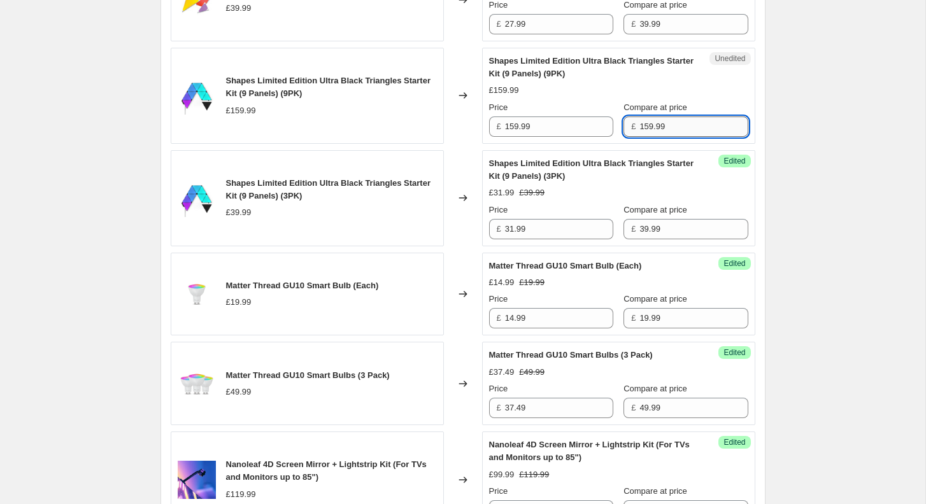
type input "159.99"
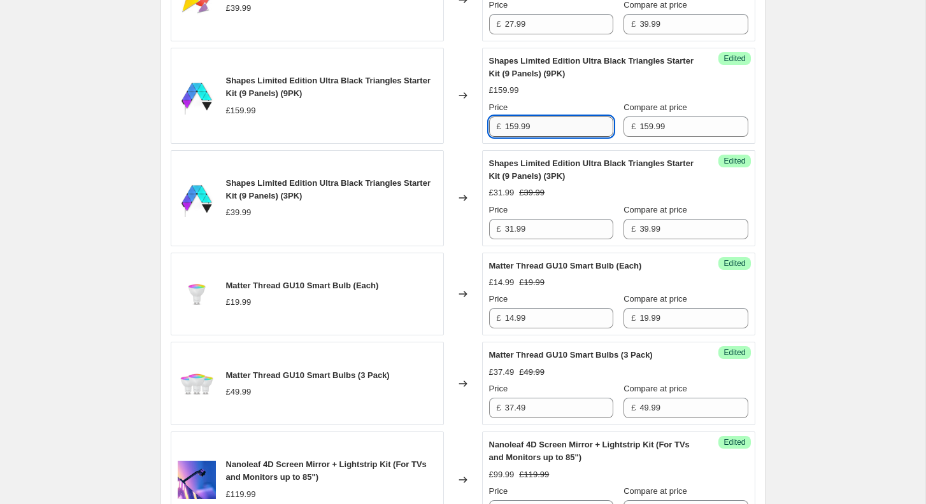
click at [585, 137] on input "159.99" at bounding box center [559, 127] width 108 height 20
type input "127.99"
click at [777, 177] on div "[05-08/09/2025] Nanoleaf Day. This page is ready [05-08/09/2025] Nanoleaf Day I…" at bounding box center [463, 401] width 636 height 2875
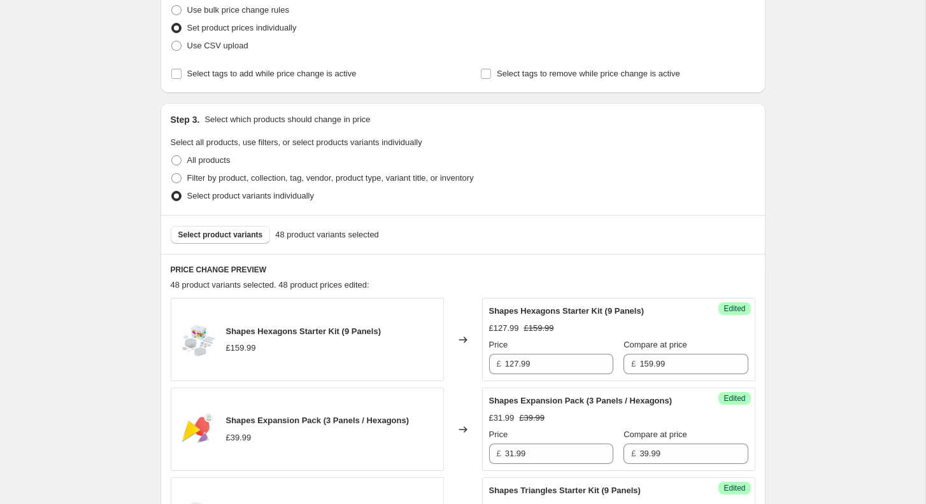
scroll to position [243, 0]
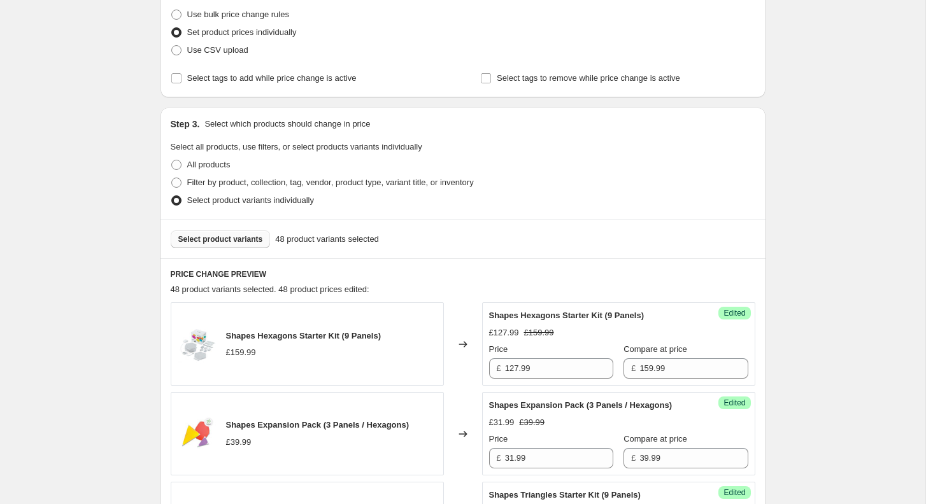
click at [232, 239] on span "Select product variants" at bounding box center [220, 239] width 85 height 10
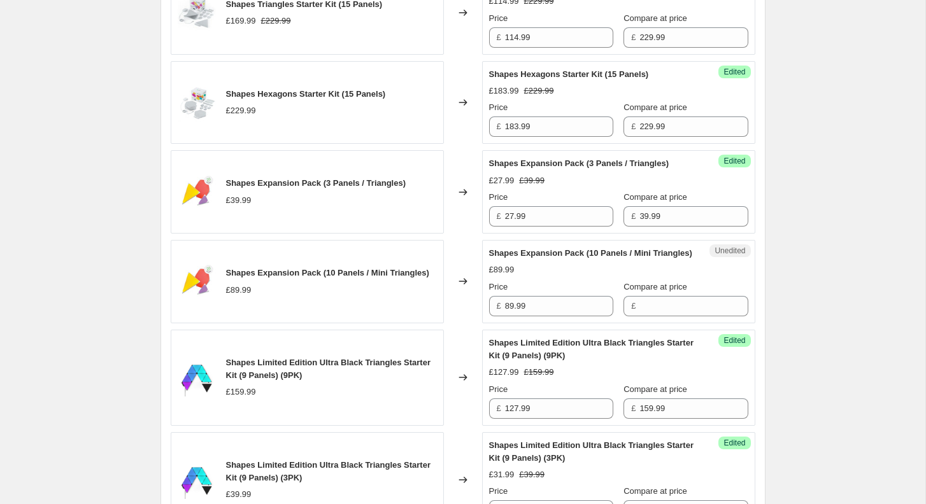
scroll to position [847, 0]
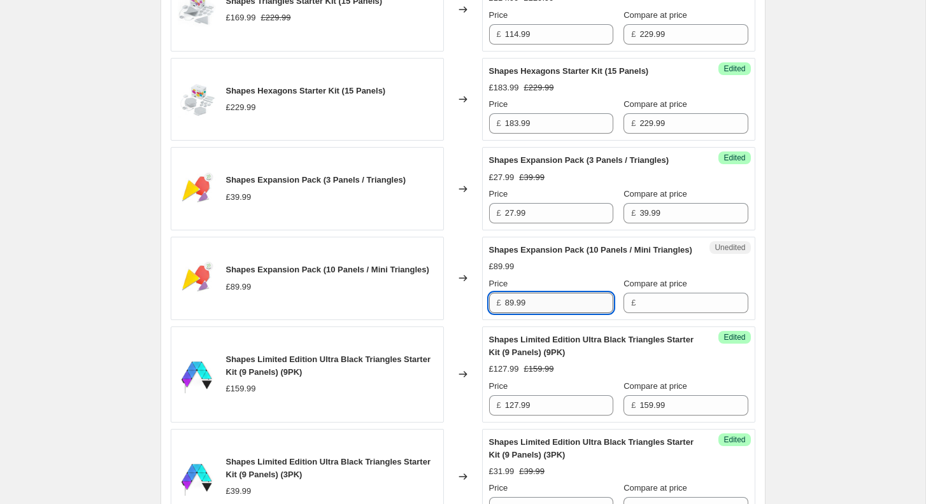
click at [531, 313] on input "89.99" at bounding box center [559, 303] width 108 height 20
type input "89.99"
click at [650, 313] on input "Compare at price" at bounding box center [693, 303] width 108 height 20
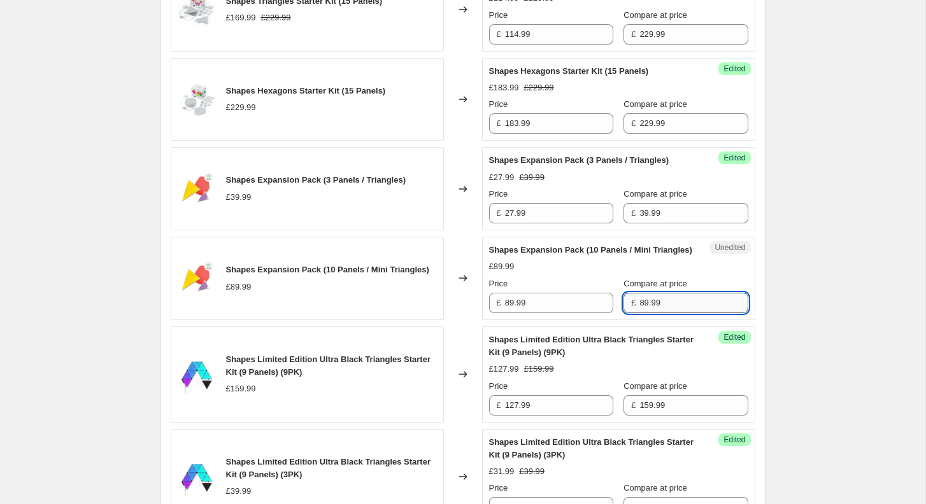
type input "89.99"
click at [557, 313] on input "89.99" at bounding box center [559, 303] width 108 height 20
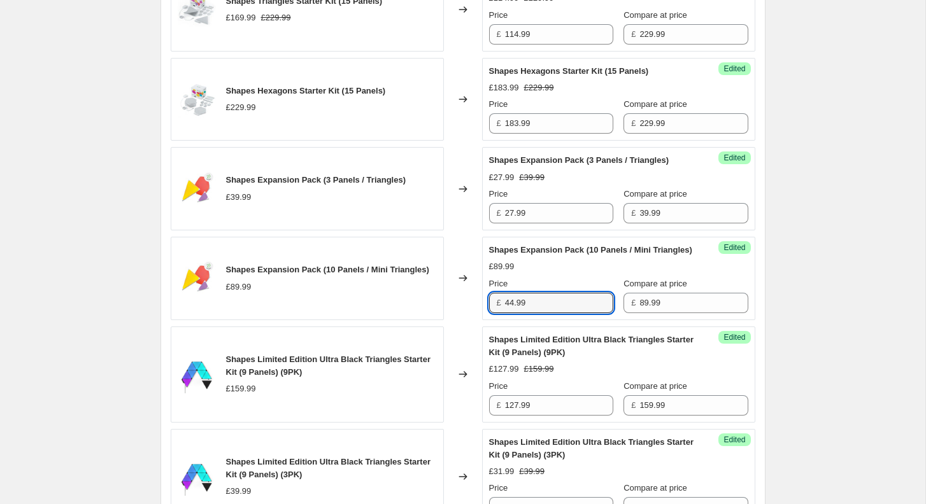
type input "44.99"
click at [747, 297] on div "Success Edited Shapes Expansion Pack (10 Panels / Mini Triangles) £89.99 Price …" at bounding box center [618, 278] width 273 height 83
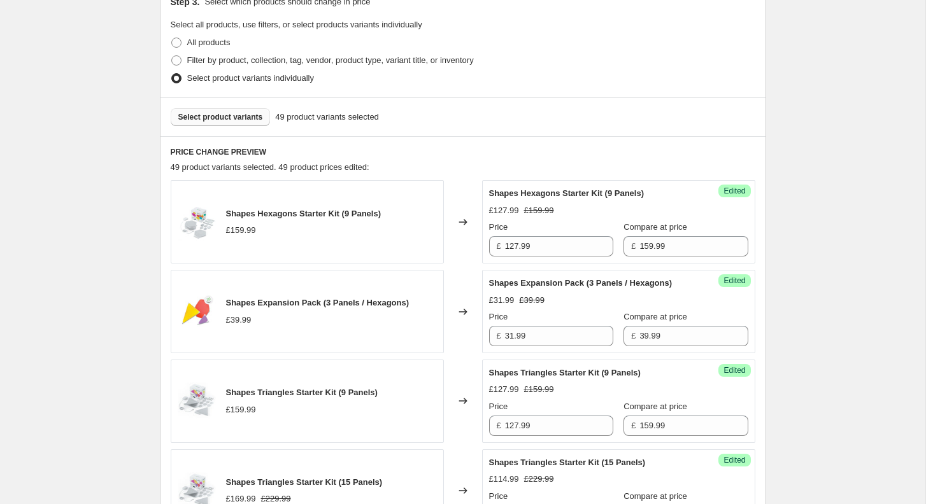
scroll to position [353, 0]
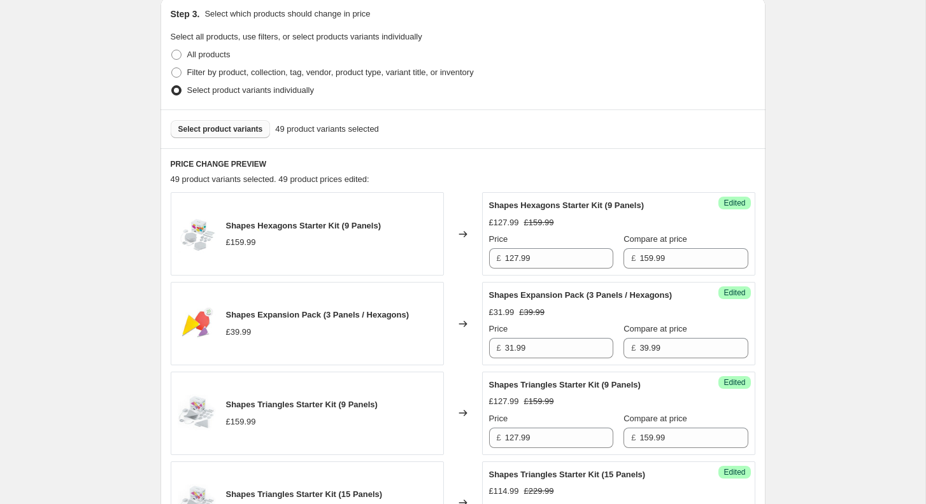
click at [208, 135] on button "Select product variants" at bounding box center [221, 129] width 100 height 18
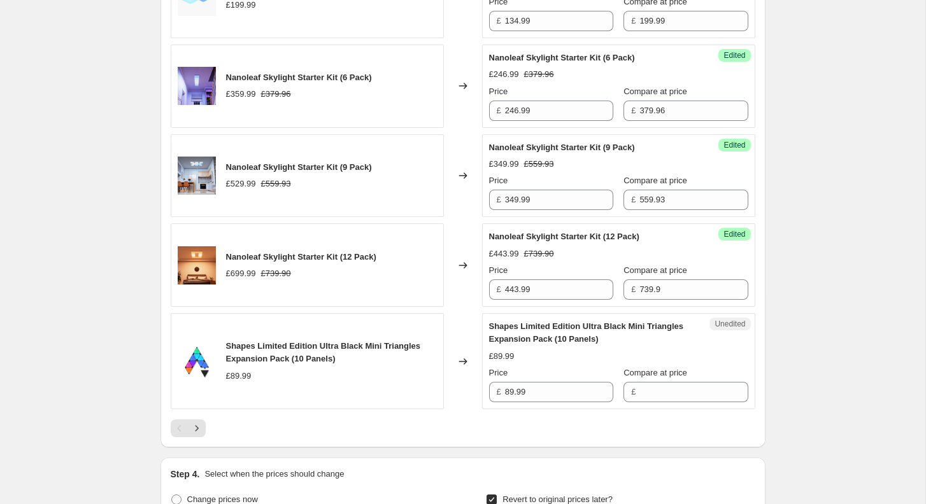
scroll to position [2025, 0]
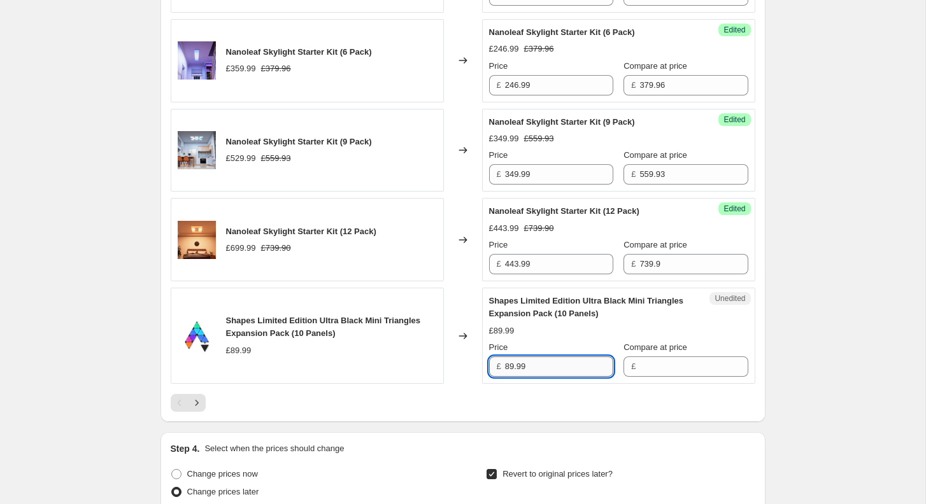
click at [548, 377] on input "89.99" at bounding box center [559, 367] width 108 height 20
type input "89.99"
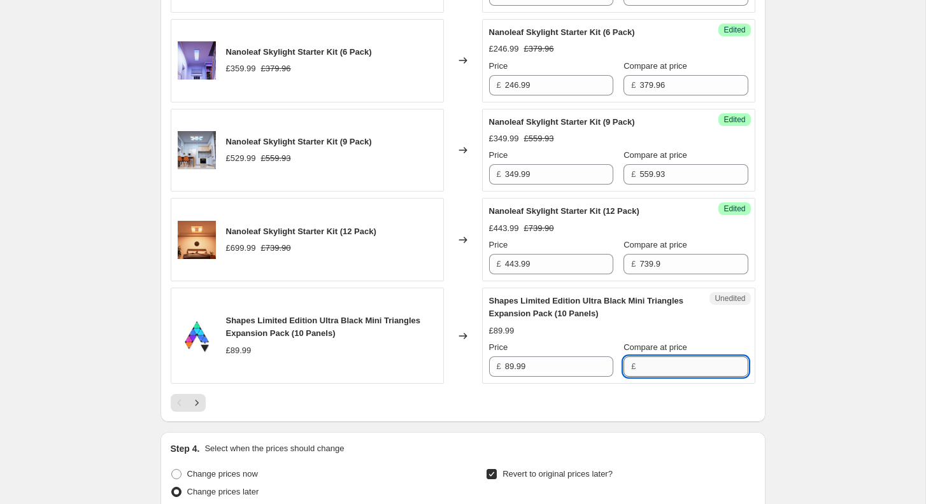
click at [654, 377] on input "Compare at price" at bounding box center [693, 367] width 108 height 20
type input "89.99"
click at [570, 377] on input "89.99" at bounding box center [559, 367] width 108 height 20
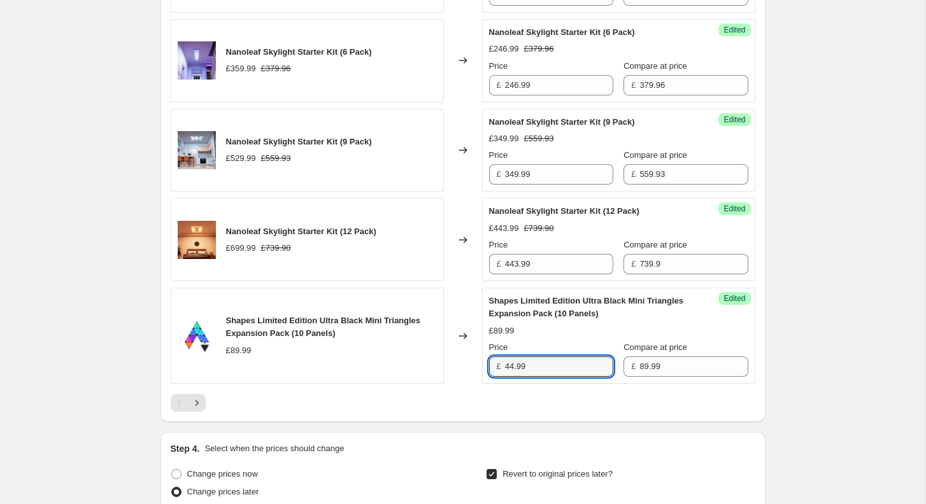
type input "44.99"
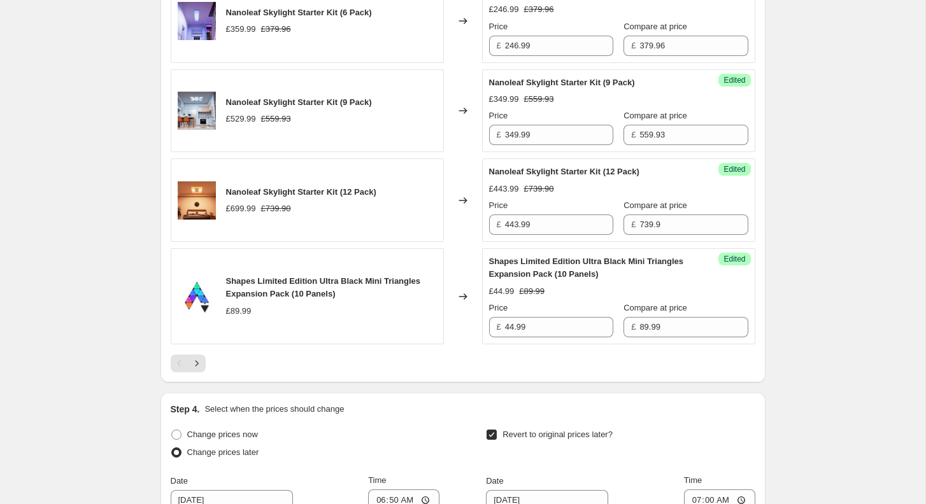
scroll to position [2385, 0]
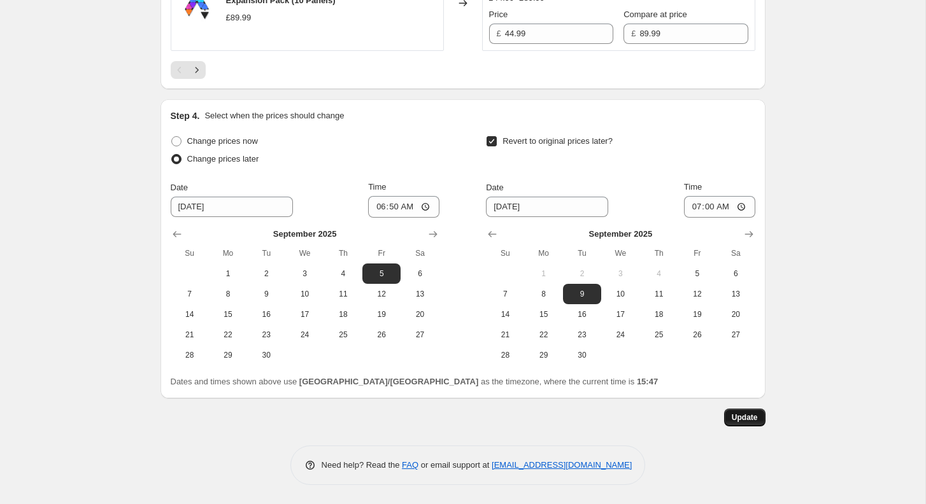
click at [740, 424] on button "Update" at bounding box center [744, 418] width 41 height 18
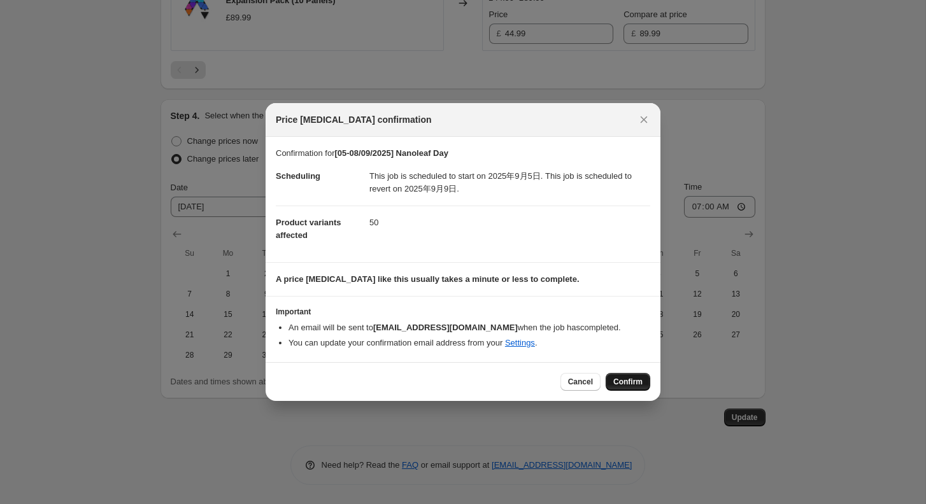
click at [621, 385] on span "Confirm" at bounding box center [627, 382] width 29 height 10
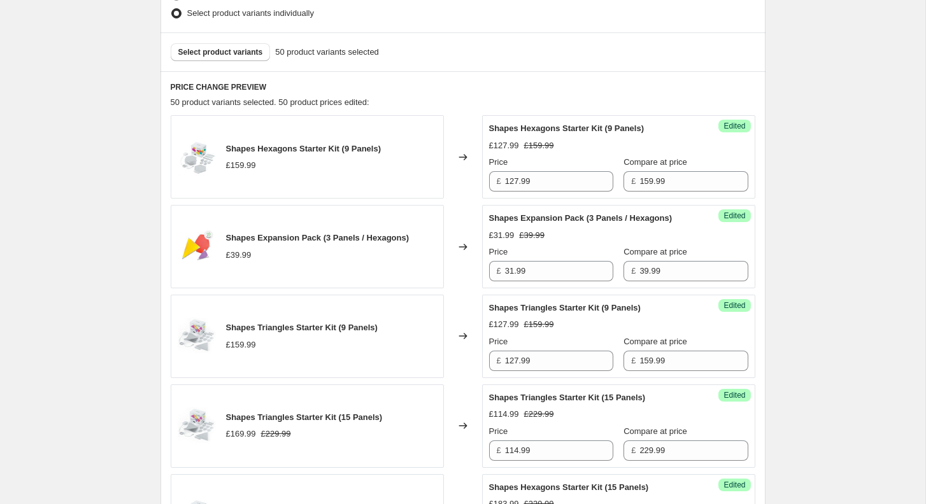
scroll to position [413, 0]
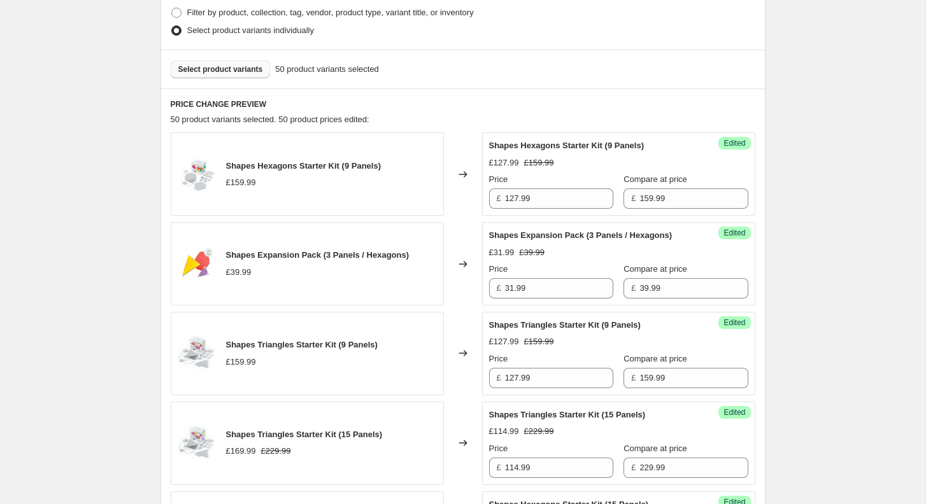
click at [216, 72] on span "Select product variants" at bounding box center [220, 69] width 85 height 10
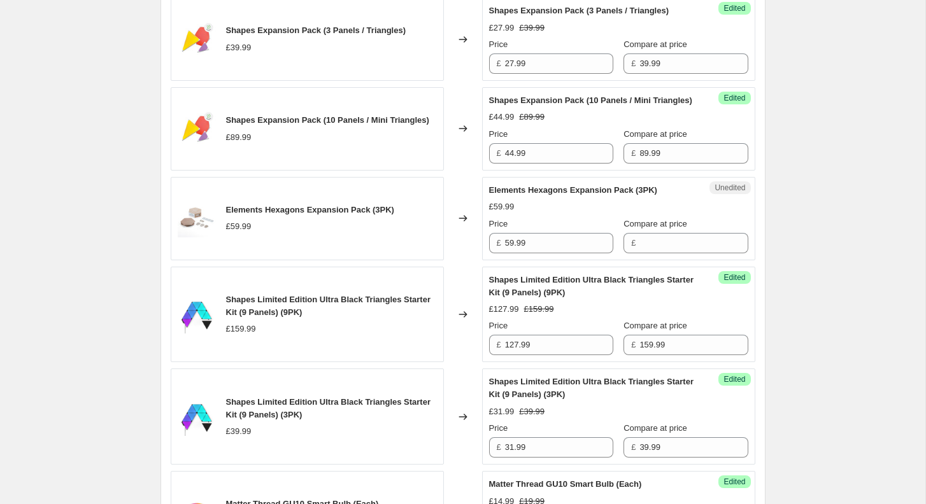
scroll to position [1003, 0]
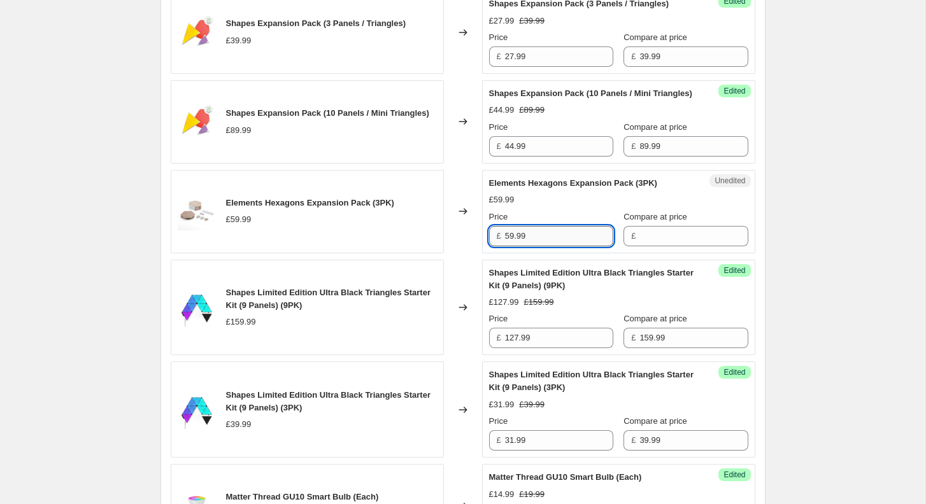
click at [564, 246] on input "59.99" at bounding box center [559, 236] width 108 height 20
type input "59.99"
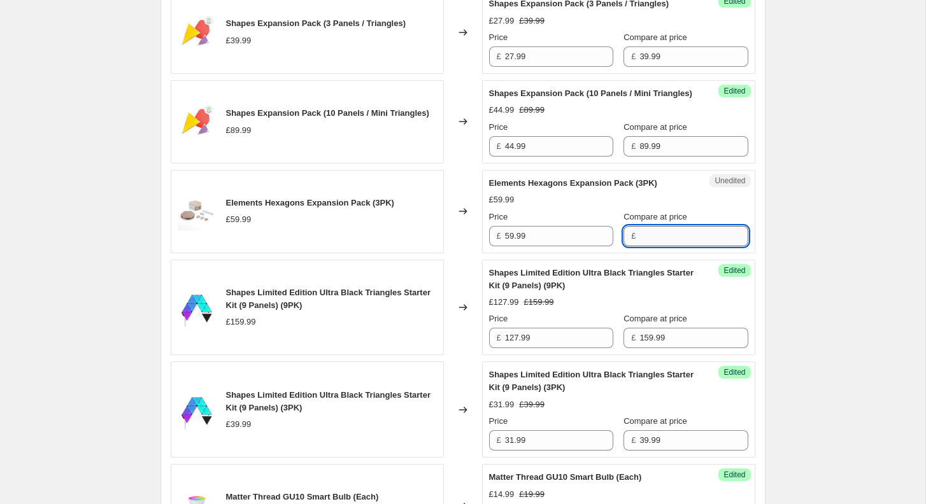
click at [655, 246] on input "Compare at price" at bounding box center [693, 236] width 108 height 20
type input "59.99"
click at [541, 246] on input "59.99" at bounding box center [559, 236] width 108 height 20
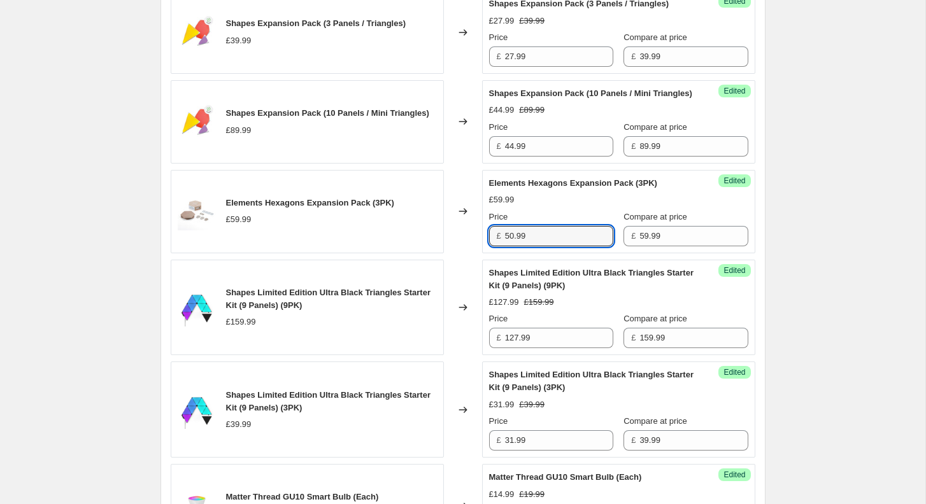
type input "50.99"
click at [802, 265] on div "[05-08/09/2025] Nanoleaf Day. This page is ready [05-08/09/2025] Nanoleaf Day I…" at bounding box center [462, 422] width 925 height 2850
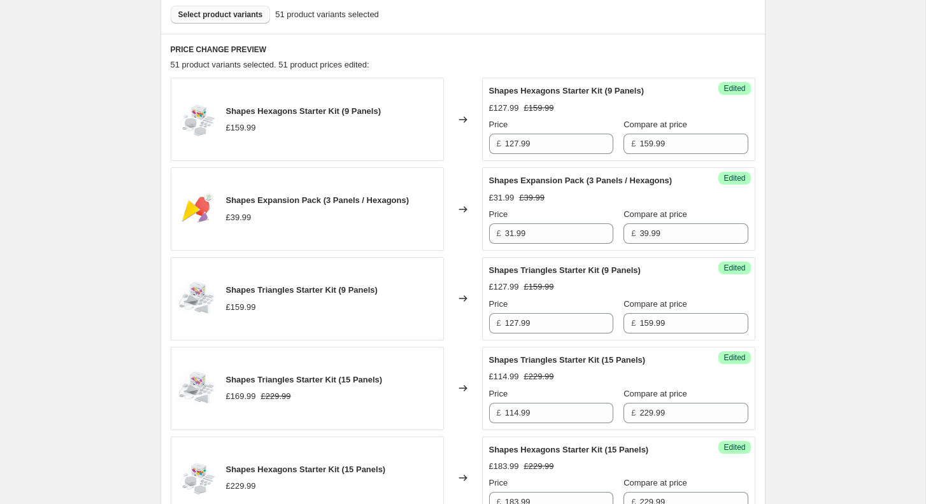
scroll to position [424, 0]
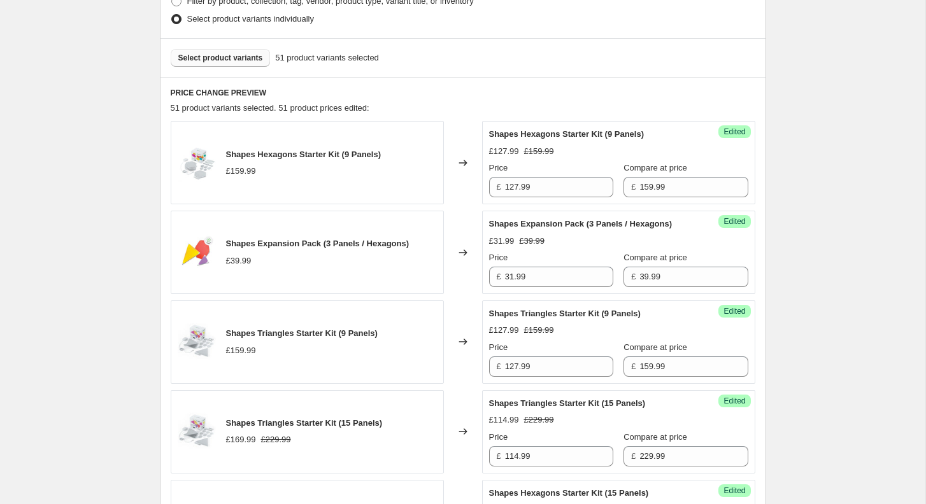
click at [224, 64] on button "Select product variants" at bounding box center [221, 58] width 100 height 18
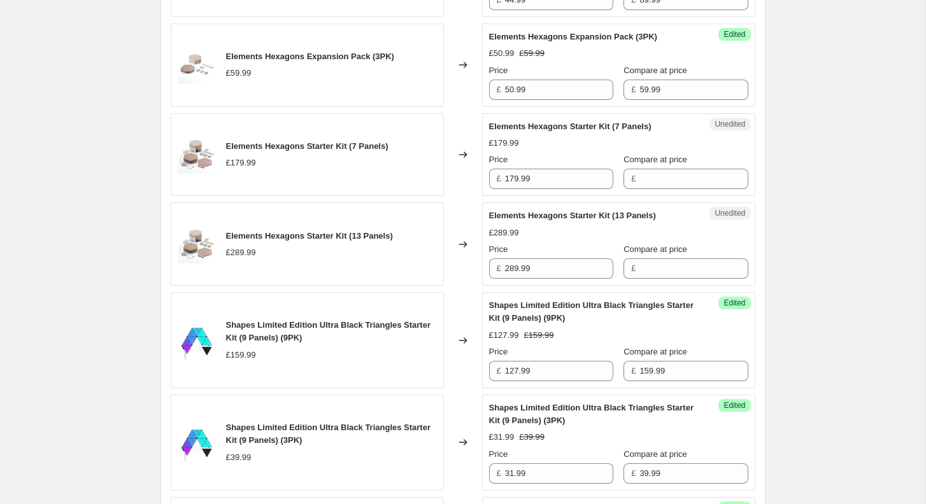
scroll to position [1182, 0]
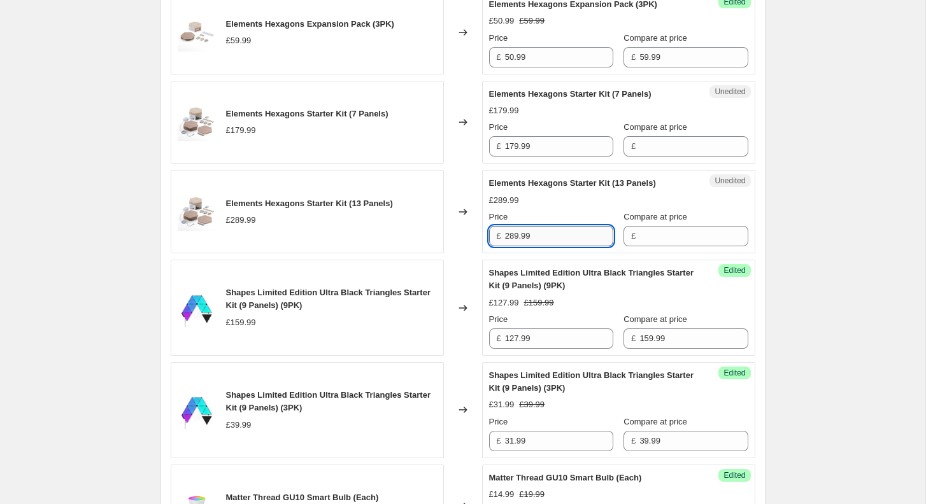
click at [563, 246] on input "289.99" at bounding box center [559, 236] width 108 height 20
type input "289.99"
click at [641, 246] on input "Compare at price" at bounding box center [693, 236] width 108 height 20
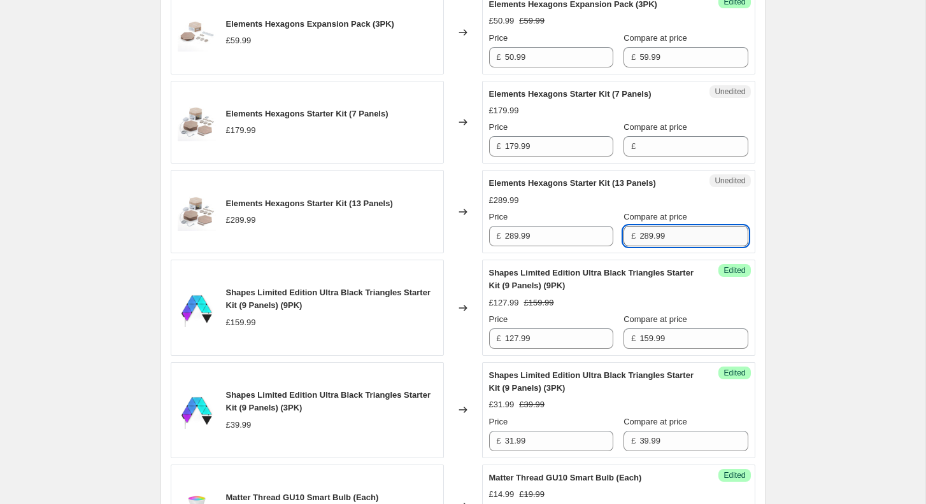
type input "289.99"
click at [550, 246] on input "289.99" at bounding box center [559, 236] width 108 height 20
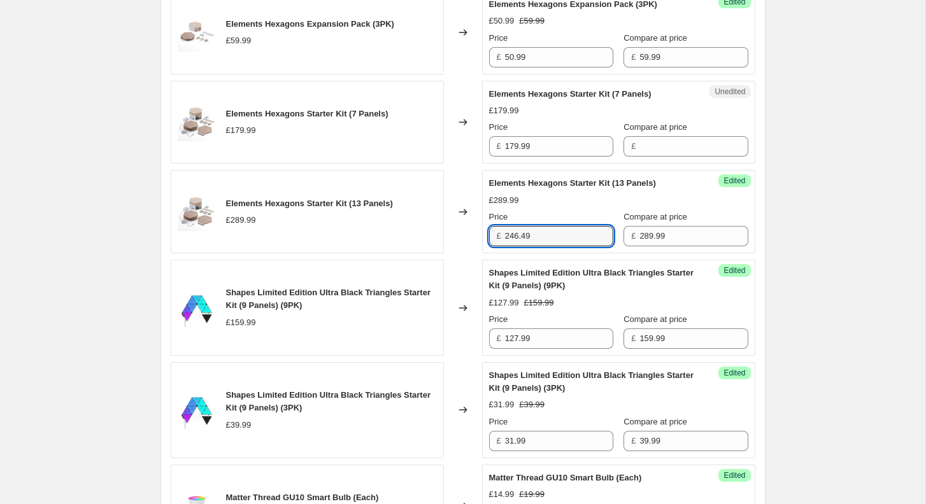
type input "246.49"
click at [829, 234] on div "[05-08/09/2025] Nanoleaf Day. This page is ready [05-08/09/2025] Nanoleaf Day I…" at bounding box center [462, 243] width 925 height 2850
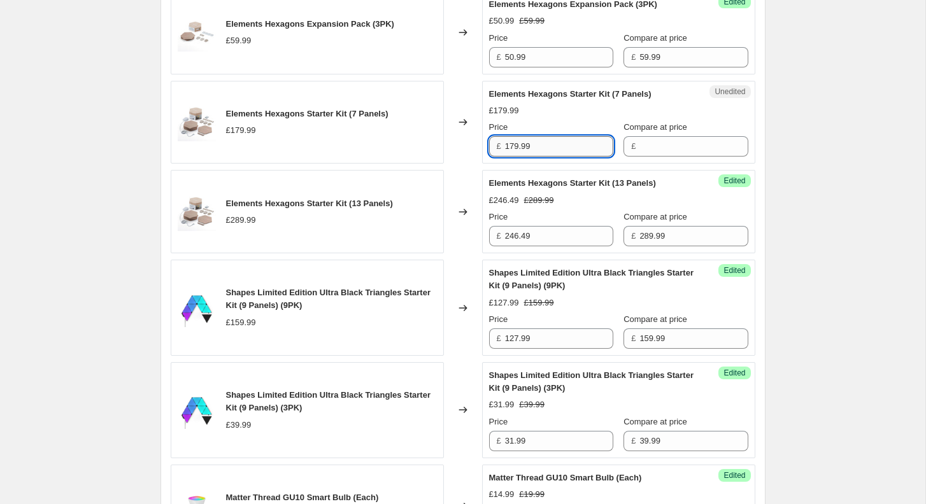
click at [550, 157] on input "179.99" at bounding box center [559, 146] width 108 height 20
type input "179.99"
click at [657, 157] on input "Compare at price" at bounding box center [693, 146] width 108 height 20
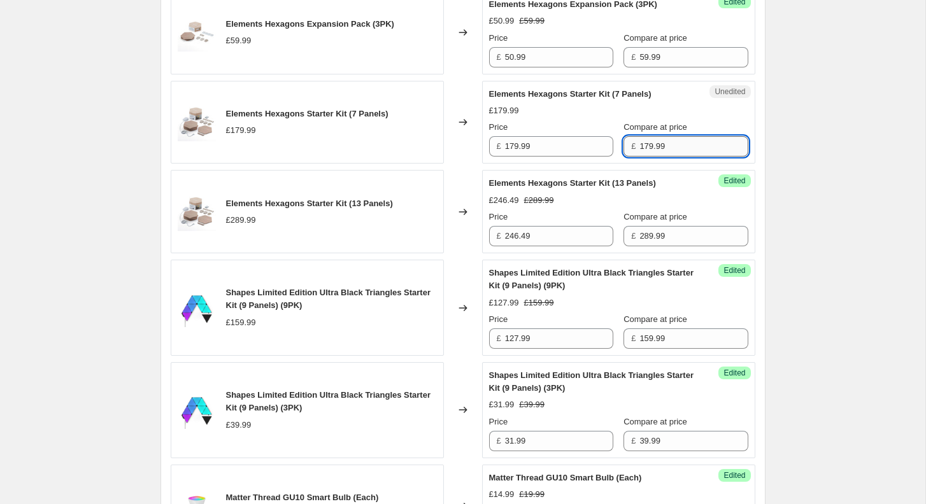
type input "179.99"
click at [575, 157] on input "179.99" at bounding box center [559, 146] width 108 height 20
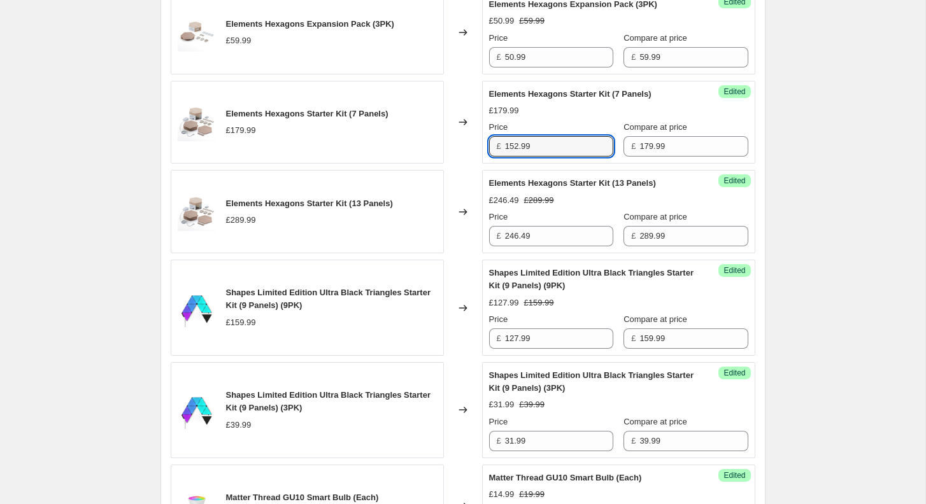
type input "152.99"
click at [772, 188] on div "[05-08/09/2025] Nanoleaf Day. This page is ready [05-08/09/2025] Nanoleaf Day I…" at bounding box center [463, 243] width 636 height 2850
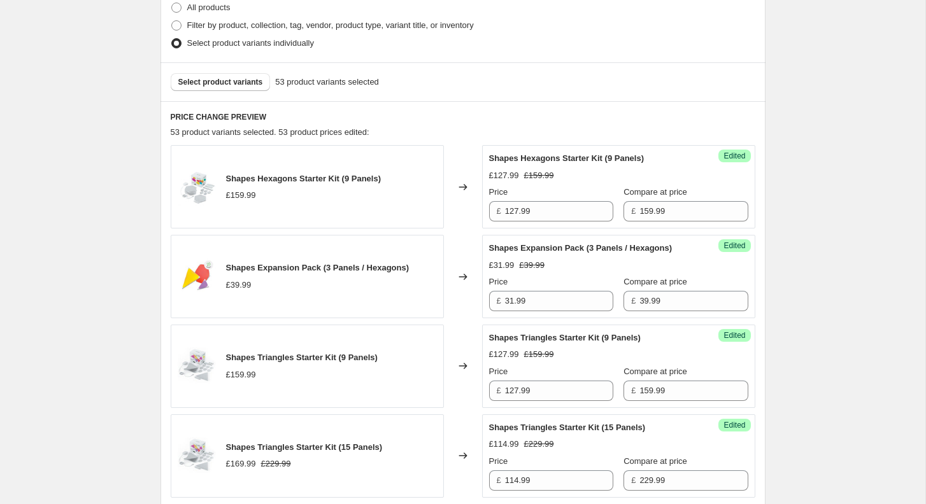
scroll to position [385, 0]
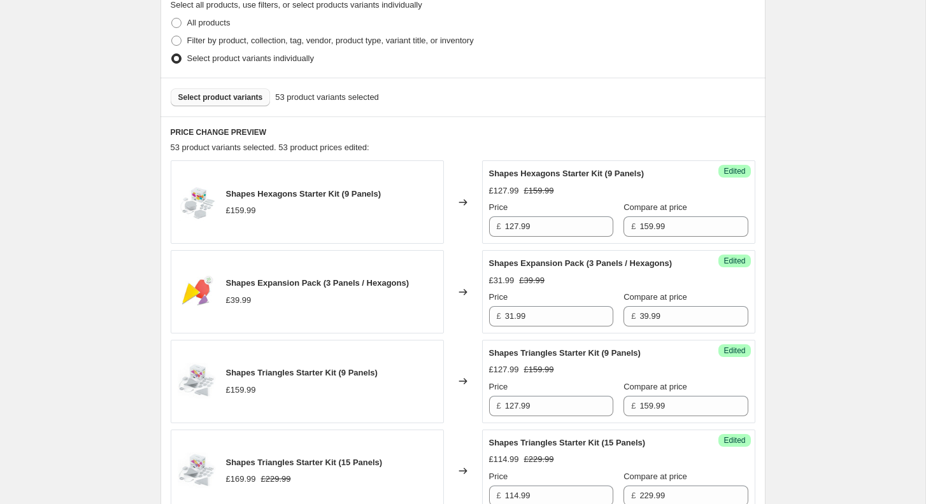
click at [239, 93] on span "Select product variants" at bounding box center [220, 97] width 85 height 10
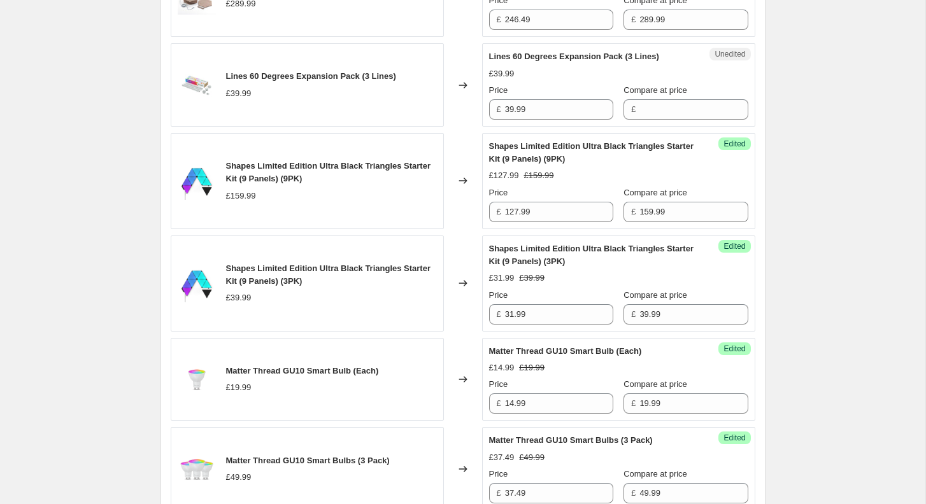
scroll to position [1447, 0]
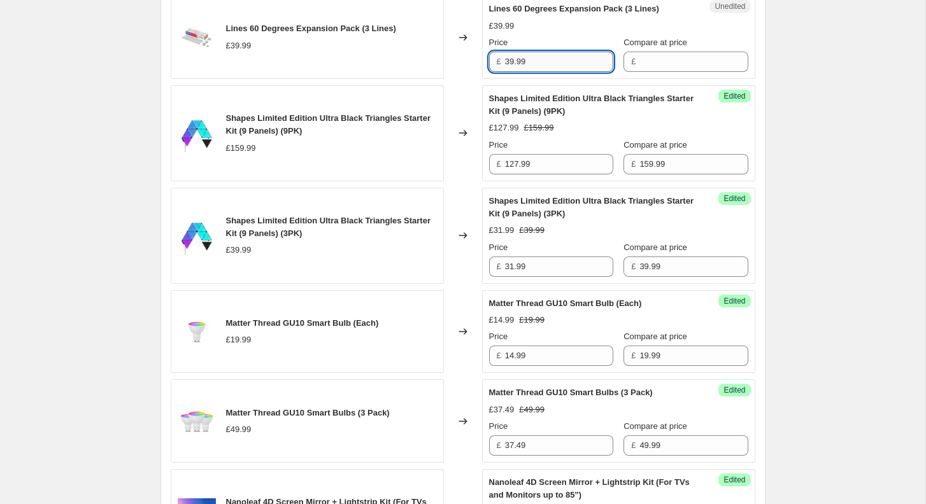
click at [580, 72] on input "39.99" at bounding box center [559, 62] width 108 height 20
type input "39.99"
click at [645, 72] on input "Compare at price" at bounding box center [693, 62] width 108 height 20
type input "39.99"
click at [553, 72] on input "39.99" at bounding box center [559, 62] width 108 height 20
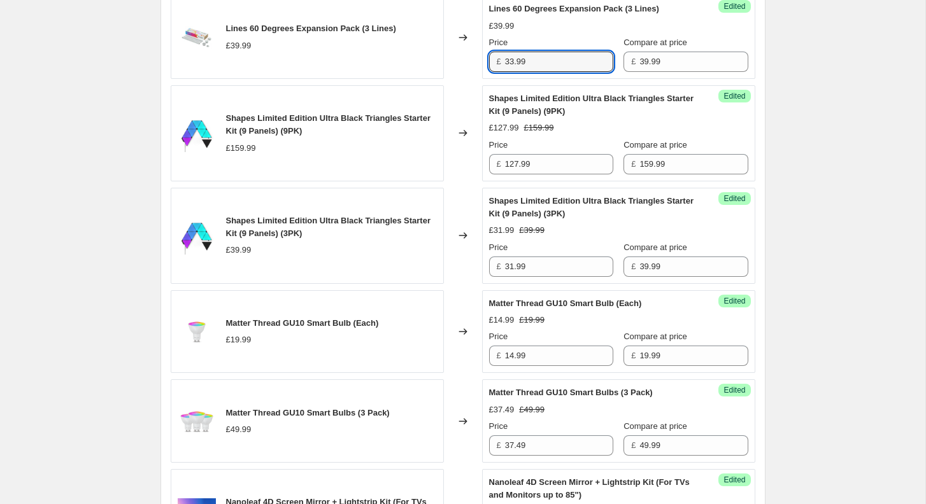
type input "33.99"
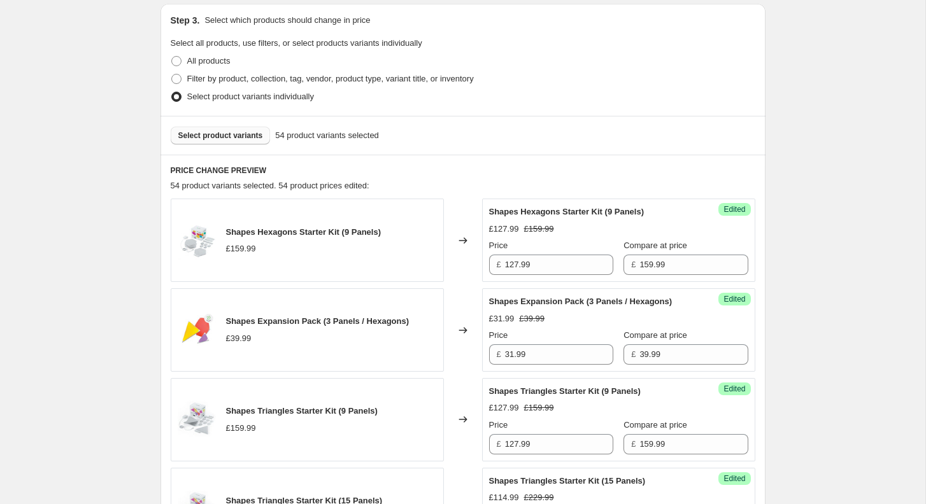
scroll to position [331, 0]
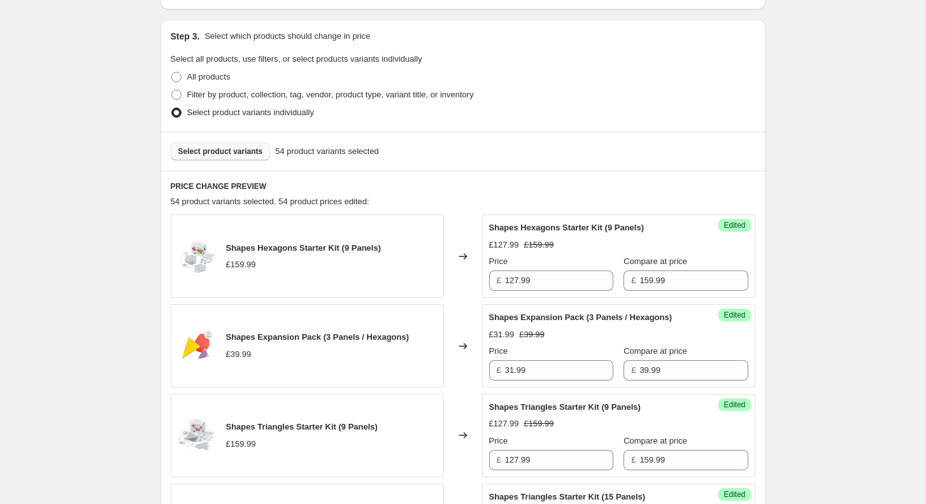
click at [235, 160] on div "Select product variants 54 product variants selected" at bounding box center [463, 151] width 605 height 39
click at [235, 150] on span "Select product variants" at bounding box center [220, 151] width 85 height 10
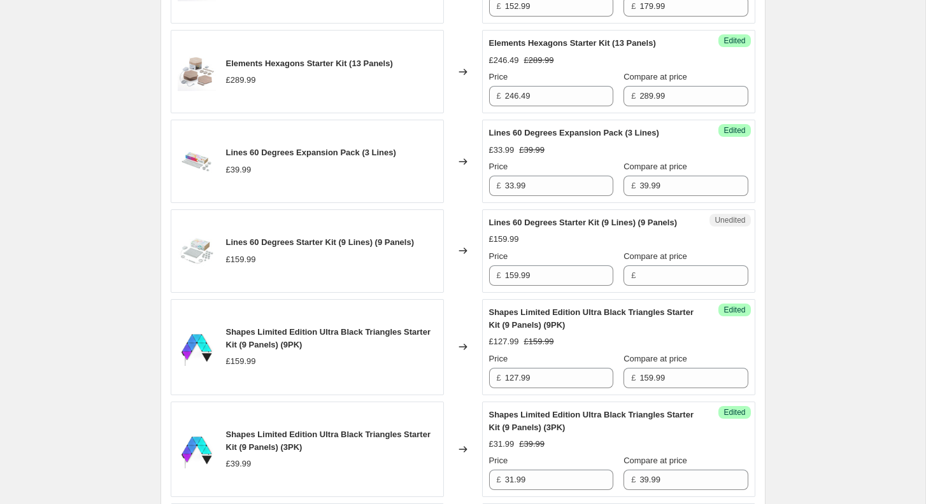
scroll to position [1354, 0]
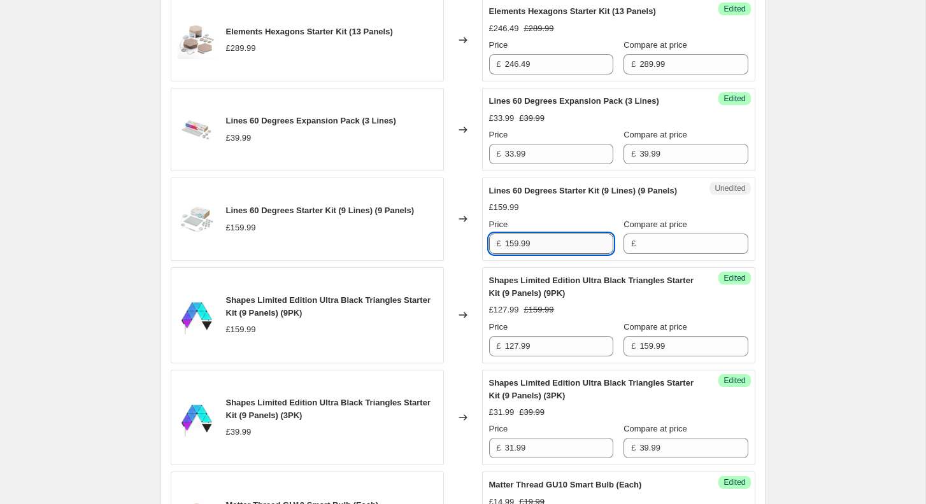
click at [569, 254] on input "159.99" at bounding box center [559, 244] width 108 height 20
type input "159.99"
click at [643, 254] on input "Compare at price" at bounding box center [693, 244] width 108 height 20
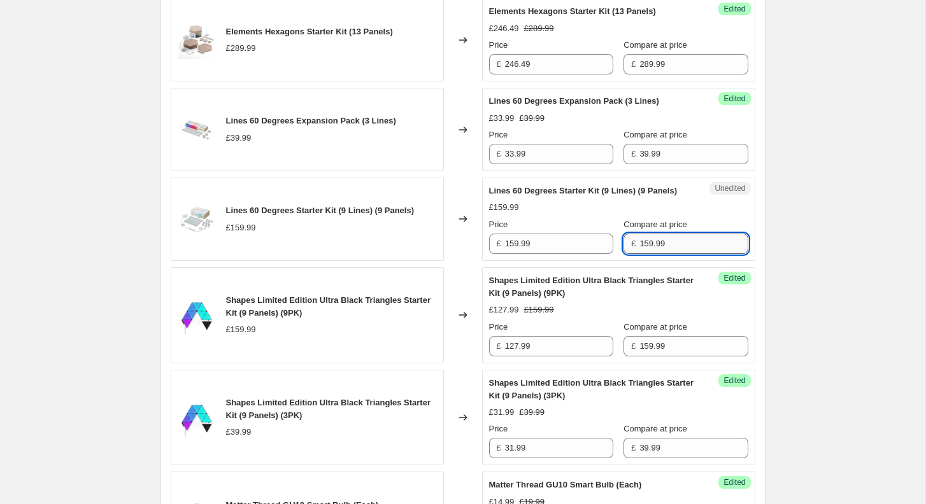
type input "159.99"
click at [552, 254] on input "159.99" at bounding box center [559, 244] width 108 height 20
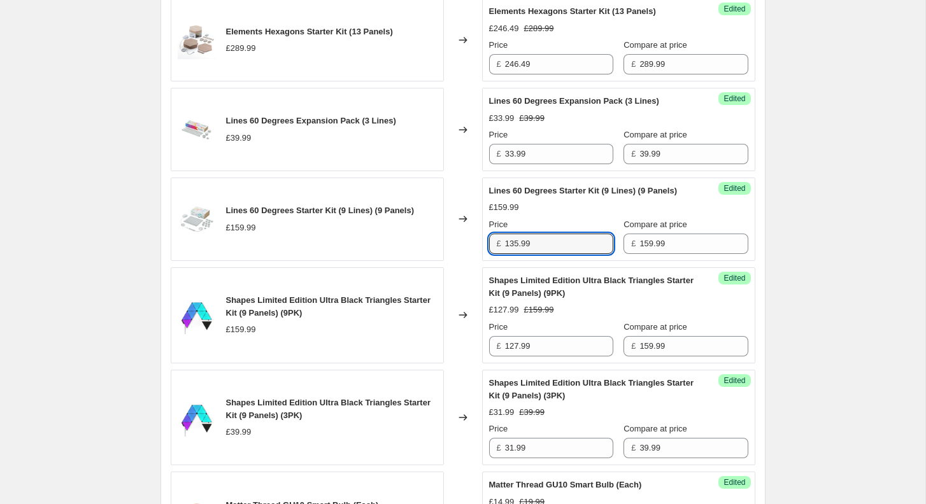
type input "135.99"
click at [830, 277] on div "[05-08/09/2025] Nanoleaf Day. This page is ready [05-08/09/2025] Nanoleaf Day I…" at bounding box center [462, 71] width 925 height 2850
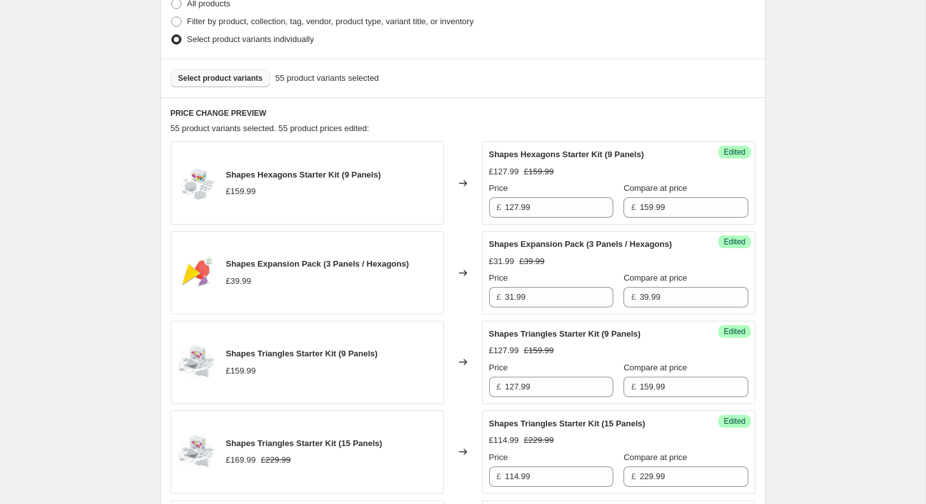
scroll to position [397, 0]
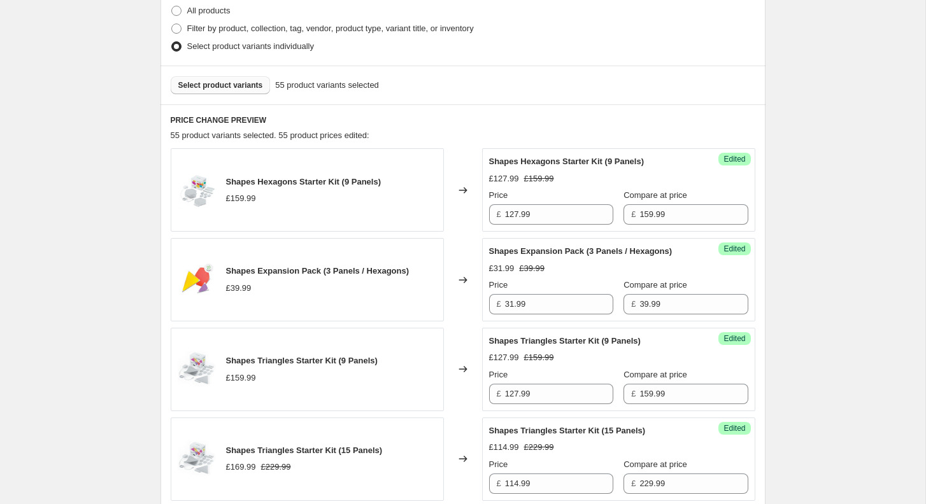
click at [246, 93] on button "Select product variants" at bounding box center [221, 85] width 100 height 18
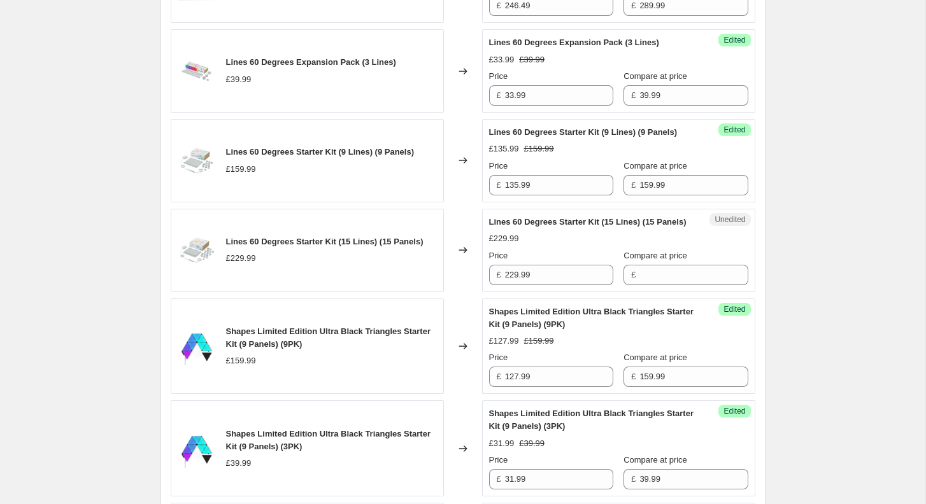
scroll to position [1466, 0]
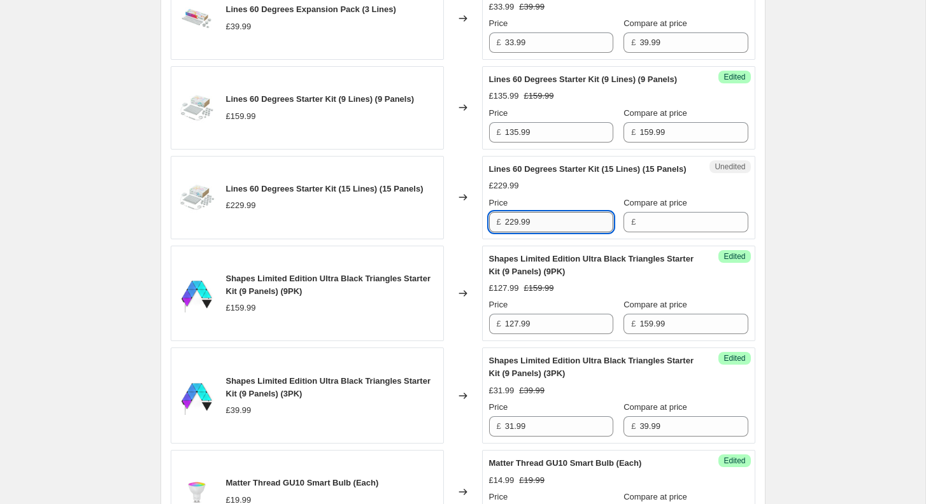
click at [545, 232] on input "229.99" at bounding box center [559, 222] width 108 height 20
type input "229.99"
click at [659, 232] on input "Compare at price" at bounding box center [693, 222] width 108 height 20
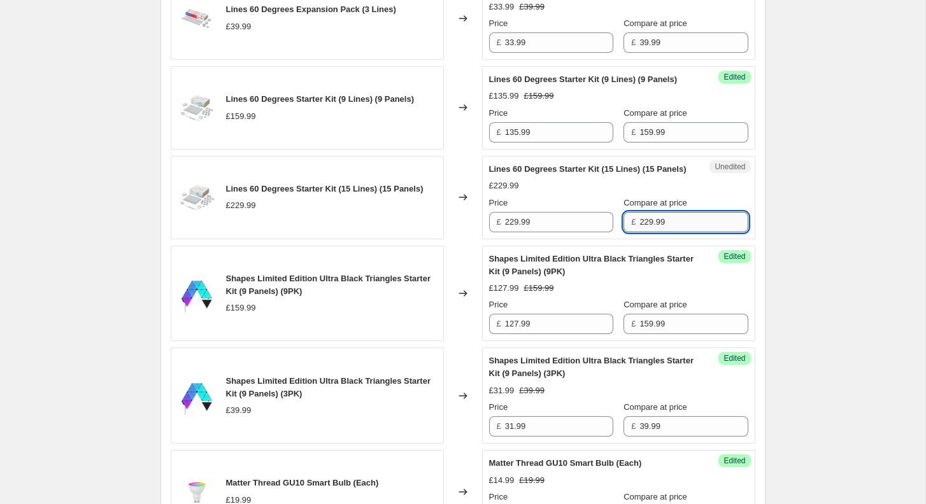
type input "229.99"
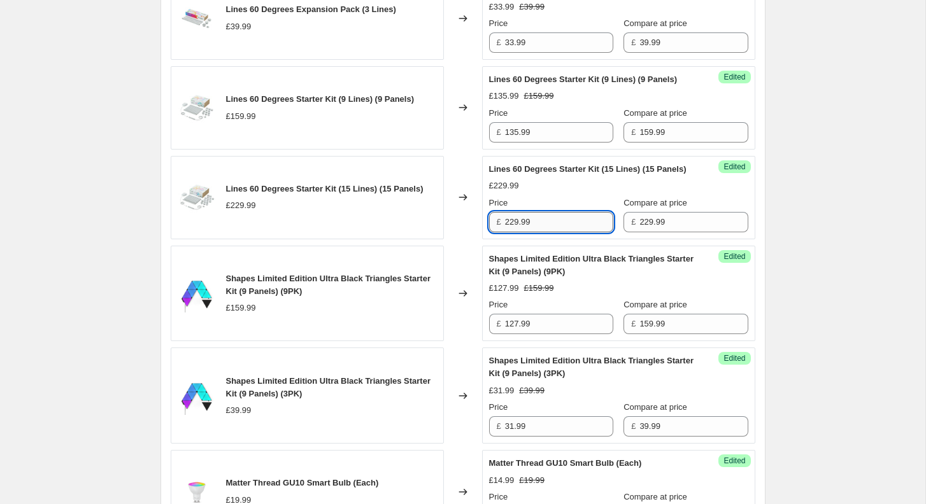
click at [561, 232] on input "229.99" at bounding box center [559, 222] width 108 height 20
type input "195.49"
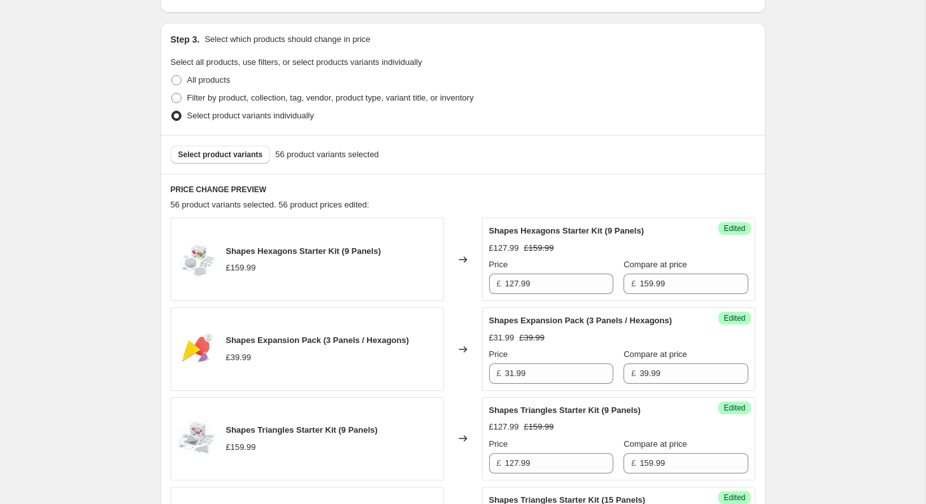
scroll to position [322, 0]
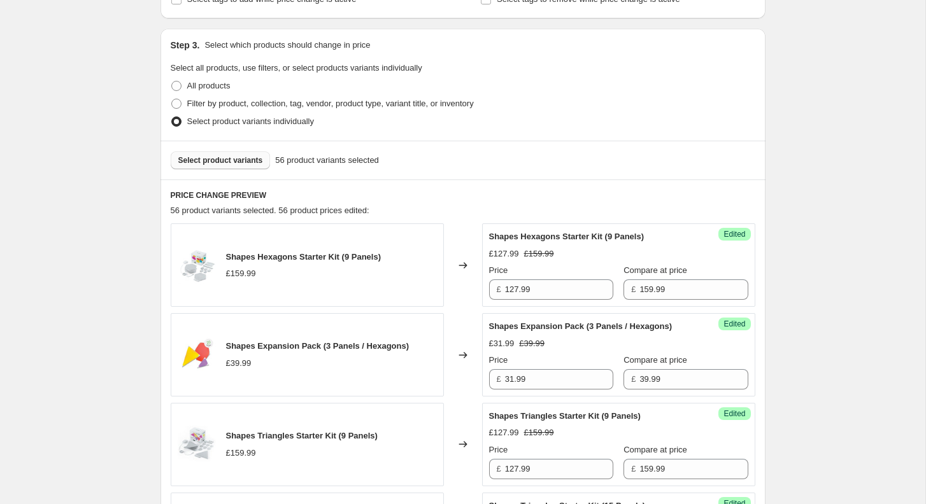
click at [245, 159] on span "Select product variants" at bounding box center [220, 160] width 85 height 10
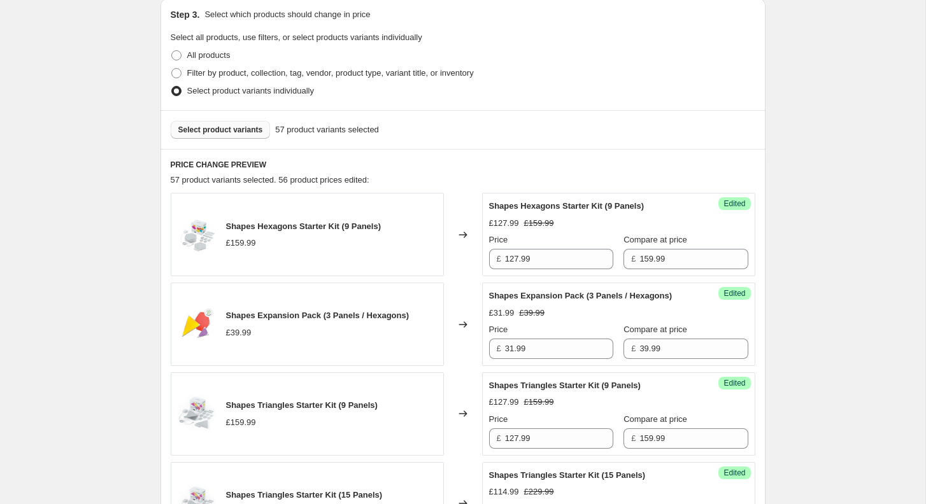
scroll to position [338, 0]
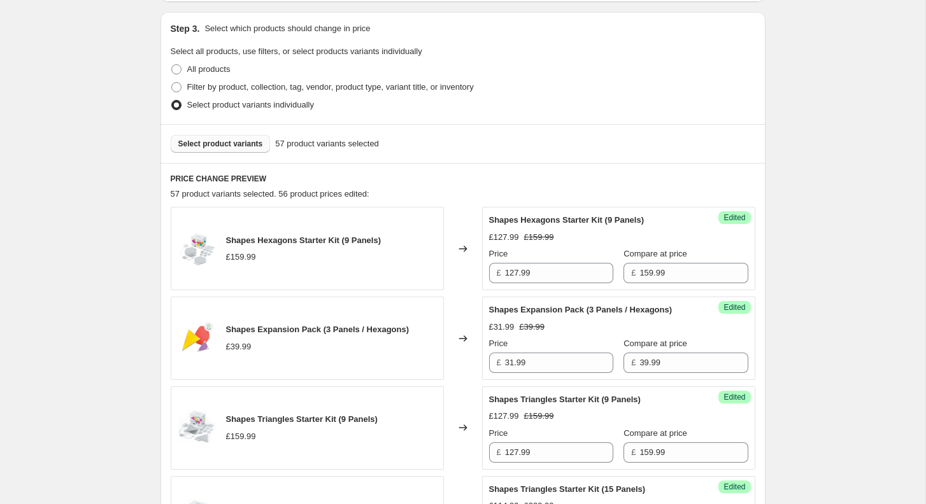
click at [243, 146] on span "Select product variants" at bounding box center [220, 144] width 85 height 10
click at [221, 144] on span "Select product variants" at bounding box center [220, 144] width 85 height 10
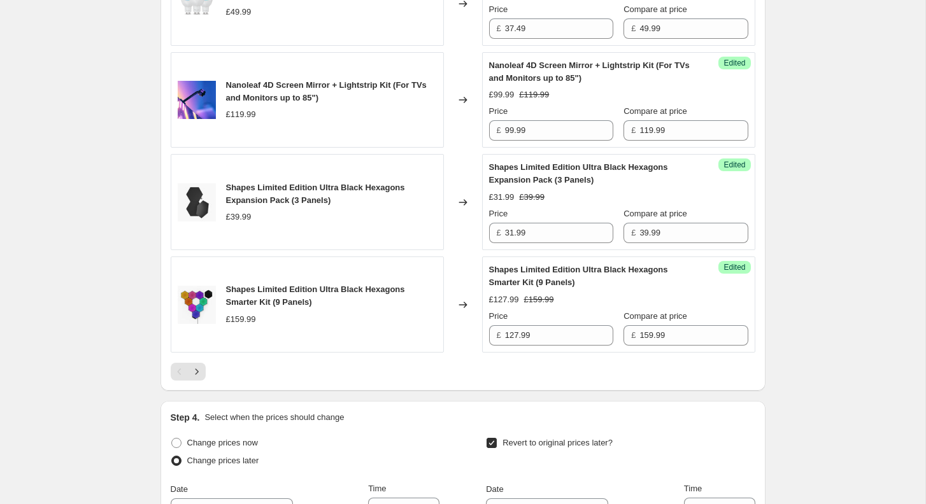
scroll to position [2045, 0]
click at [200, 377] on icon "Next" at bounding box center [196, 370] width 13 height 13
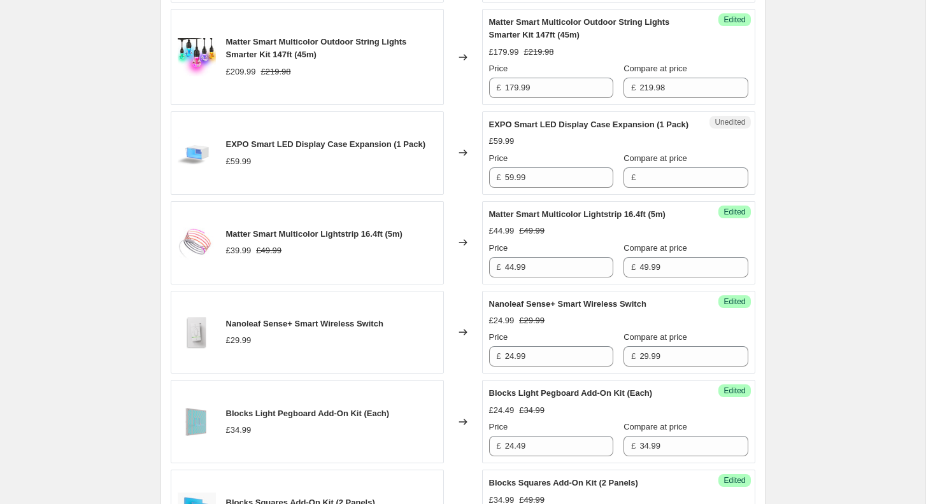
scroll to position [1433, 0]
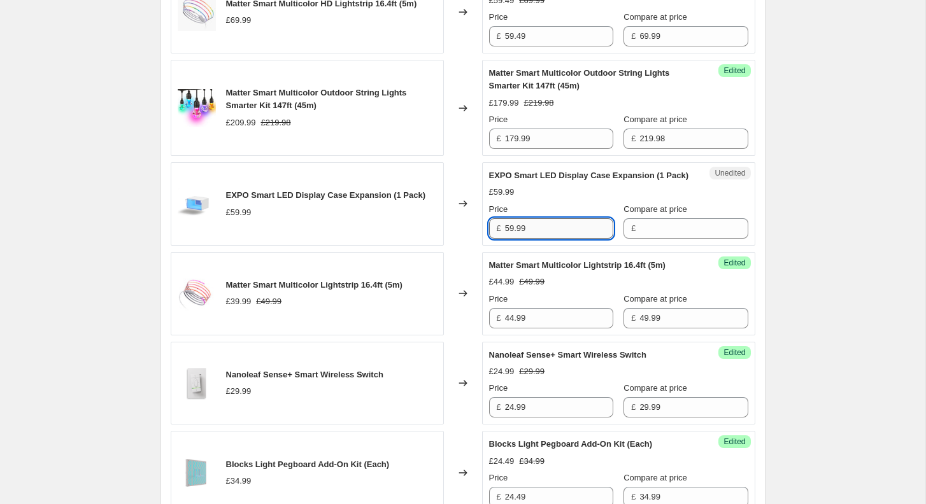
click at [548, 239] on input "59.99" at bounding box center [559, 228] width 108 height 20
type input "59.99"
click at [652, 239] on input "Compare at price" at bounding box center [693, 228] width 108 height 20
type input "59.99"
click at [561, 239] on input "59.99" at bounding box center [559, 228] width 108 height 20
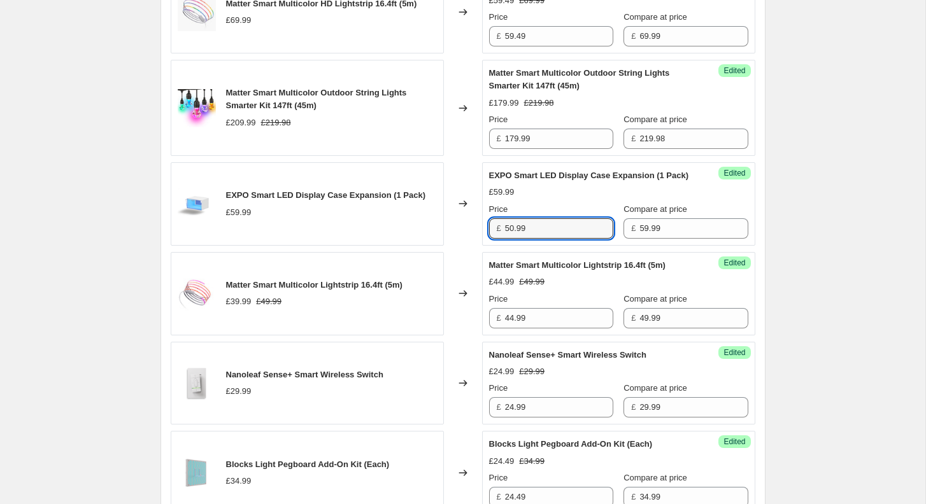
type input "50.99"
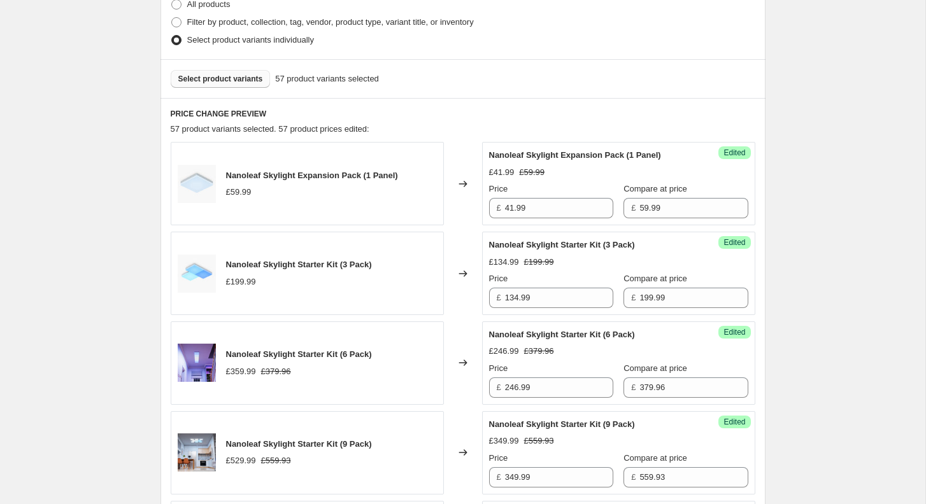
scroll to position [308, 0]
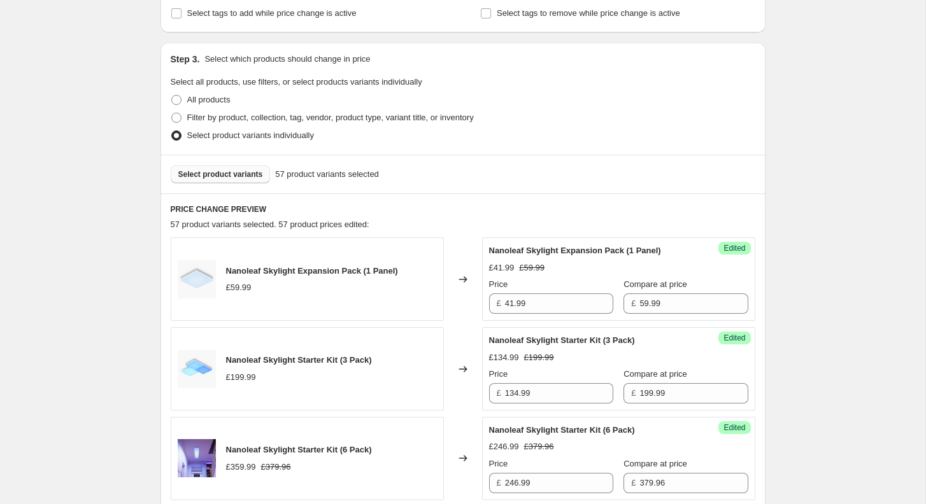
click at [219, 175] on span "Select product variants" at bounding box center [220, 174] width 85 height 10
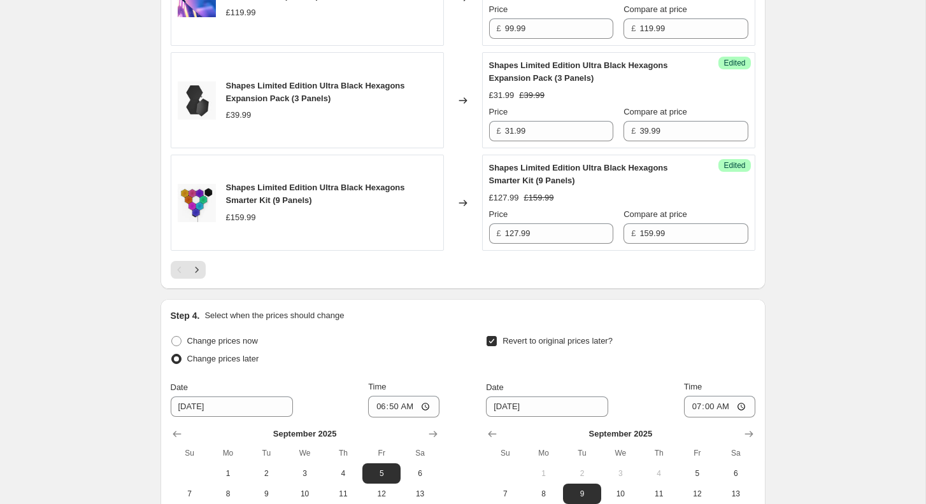
scroll to position [2147, 0]
click at [202, 275] on icon "Next" at bounding box center [196, 268] width 13 height 13
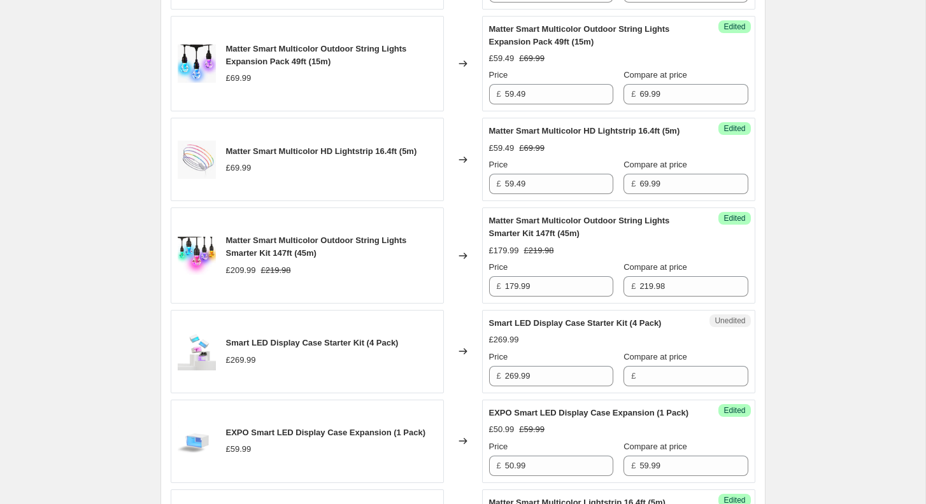
scroll to position [1276, 0]
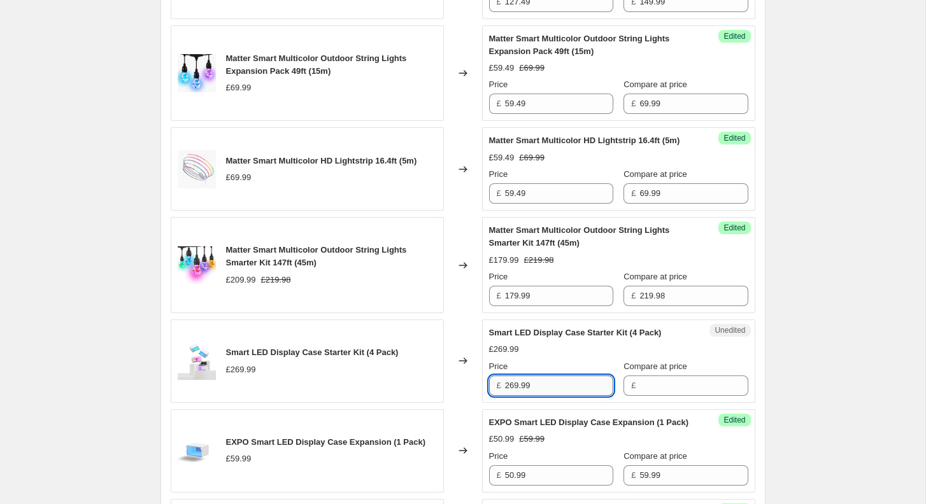
click at [570, 396] on input "269.99" at bounding box center [559, 386] width 108 height 20
type input "269.99"
click at [657, 389] on input "Compare at price" at bounding box center [693, 386] width 108 height 20
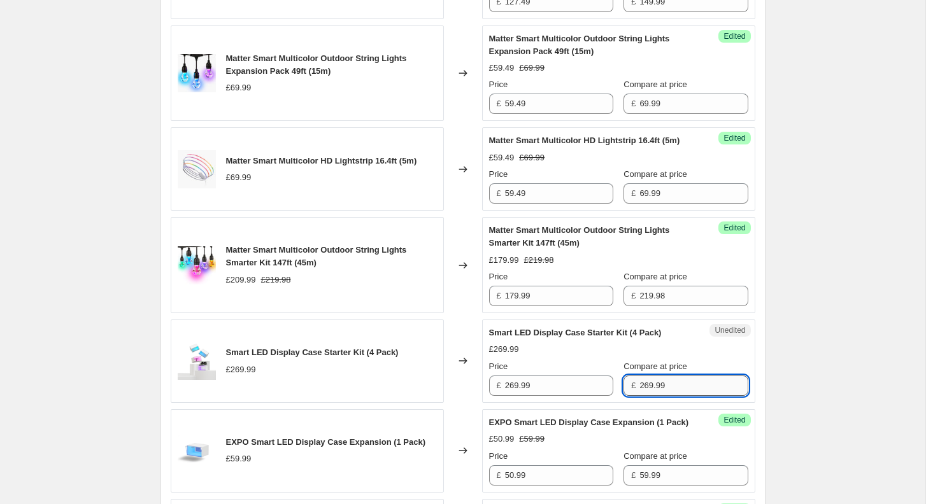
type input "269.99"
click at [555, 394] on input "269.99" at bounding box center [559, 386] width 108 height 20
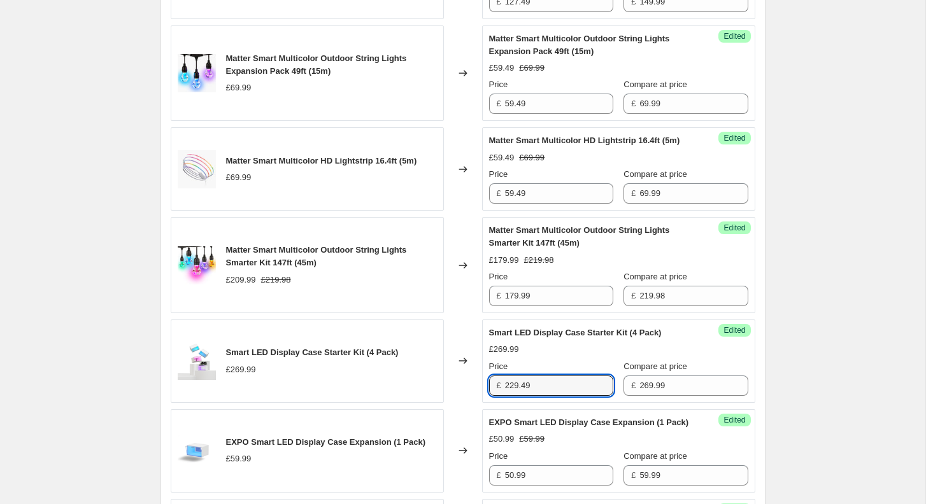
type input "229.49"
click at [766, 375] on div "[05-08/09/2025] Nanoleaf Day. This page is ready [05-08/09/2025] Nanoleaf Day I…" at bounding box center [463, 149] width 636 height 2850
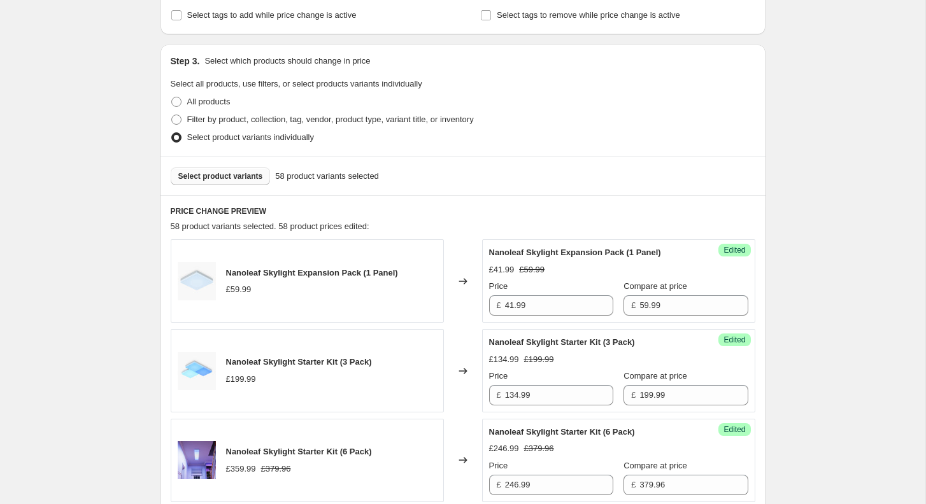
scroll to position [315, 0]
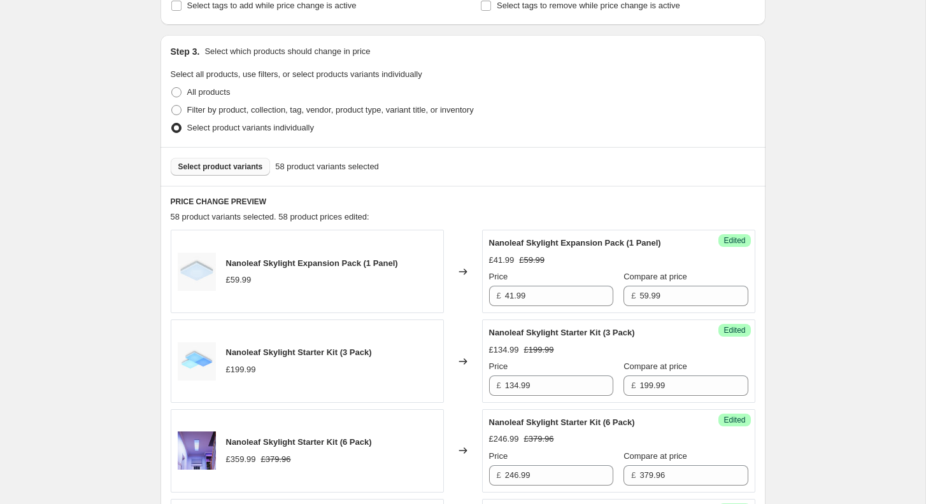
click at [210, 159] on button "Select product variants" at bounding box center [221, 167] width 100 height 18
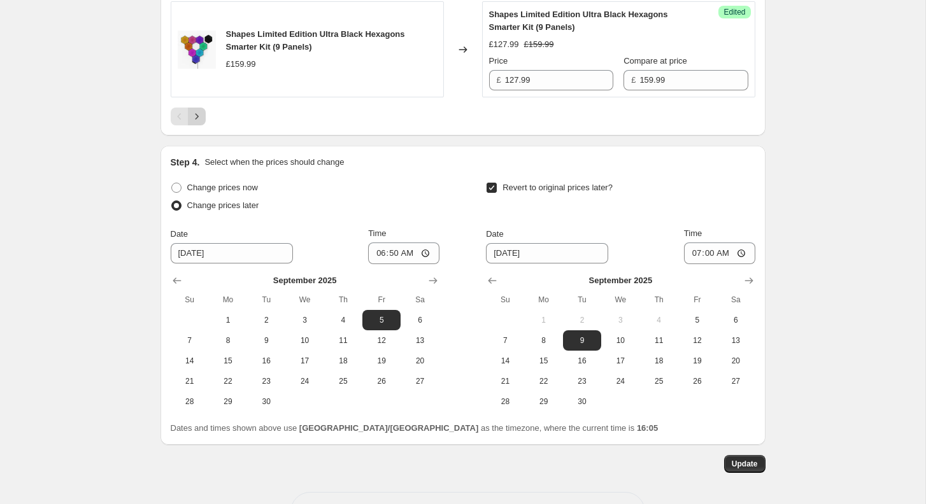
click at [192, 123] on icon "Next" at bounding box center [196, 116] width 13 height 13
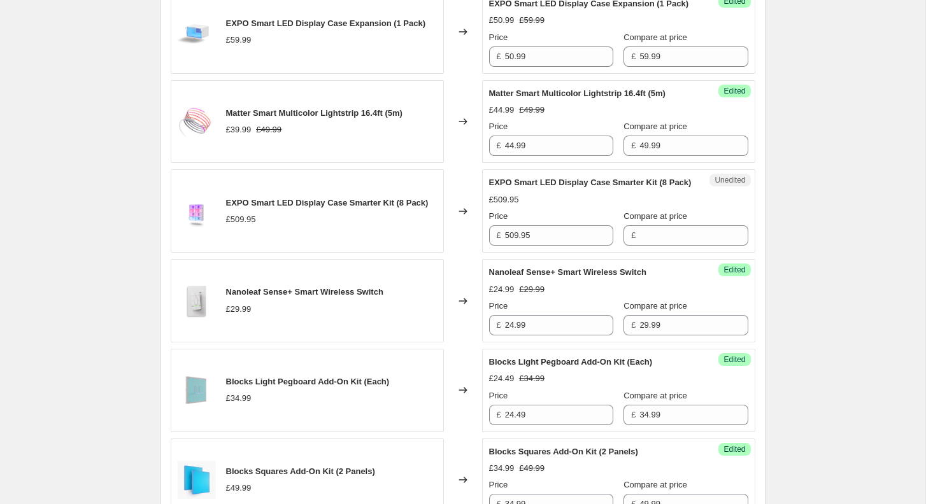
scroll to position [1675, 0]
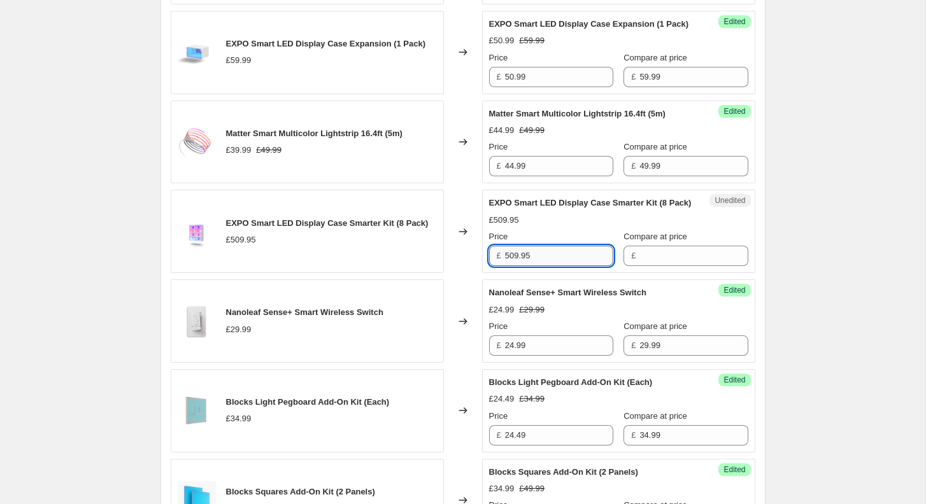
click at [575, 266] on input "509.95" at bounding box center [559, 256] width 108 height 20
type input "509.95"
click at [640, 266] on input "Compare at price" at bounding box center [693, 256] width 108 height 20
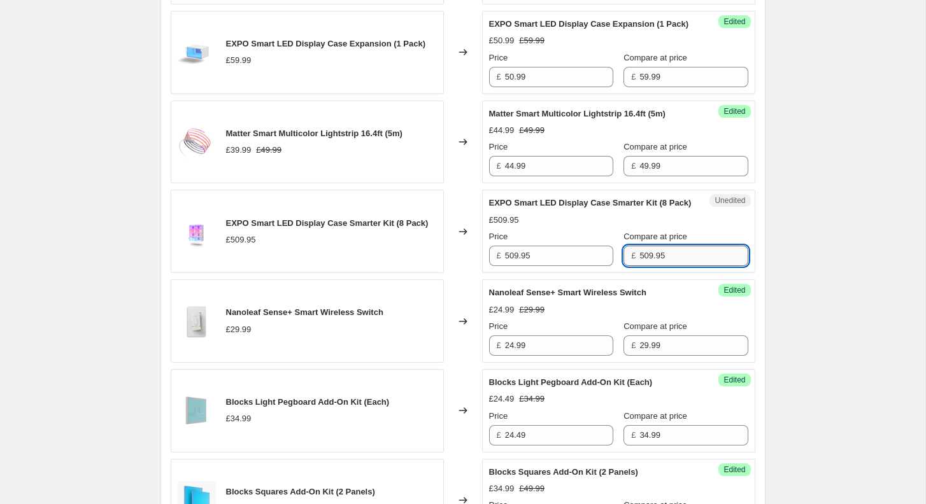
type input "509.95"
click at [561, 266] on input "509.95" at bounding box center [559, 256] width 108 height 20
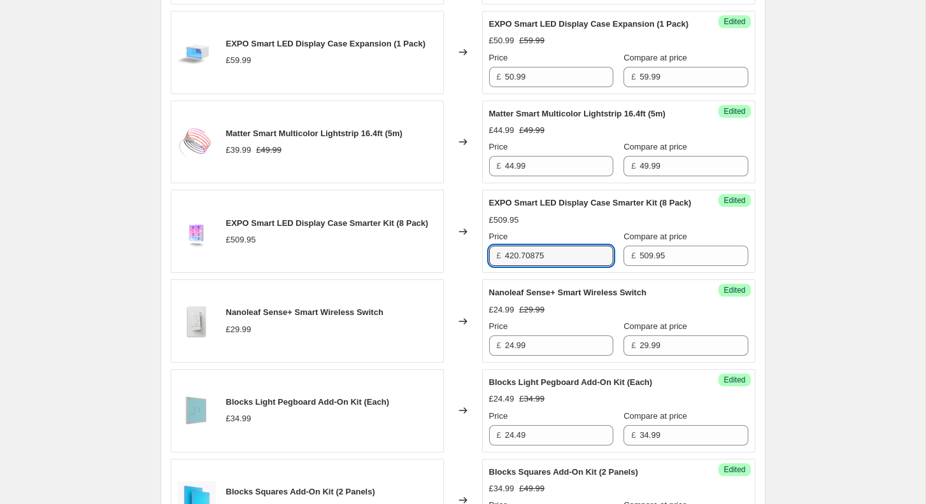
drag, startPoint x: 524, startPoint y: 297, endPoint x: 623, endPoint y: 297, distance: 99.4
click at [624, 266] on div "Price £ 420.70875 Compare at price £ 509.95" at bounding box center [618, 249] width 259 height 36
type input "420.69"
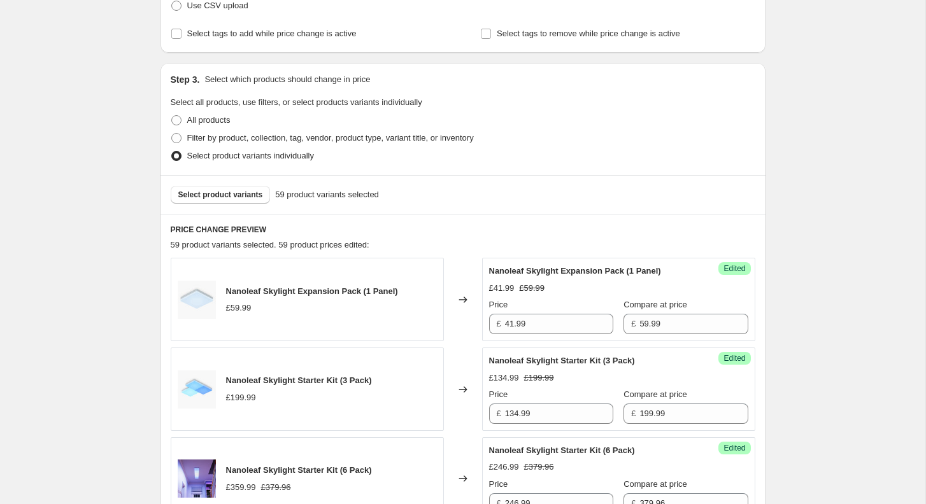
scroll to position [276, 0]
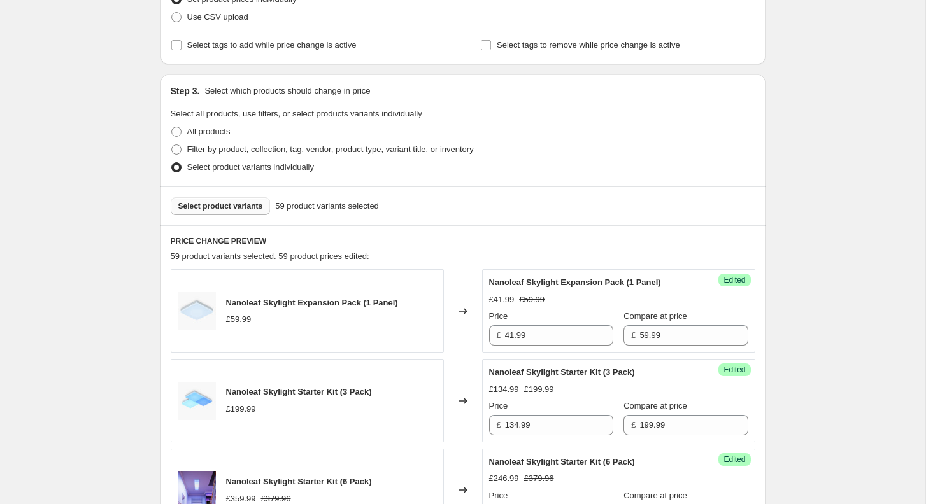
click at [218, 204] on span "Select product variants" at bounding box center [220, 206] width 85 height 10
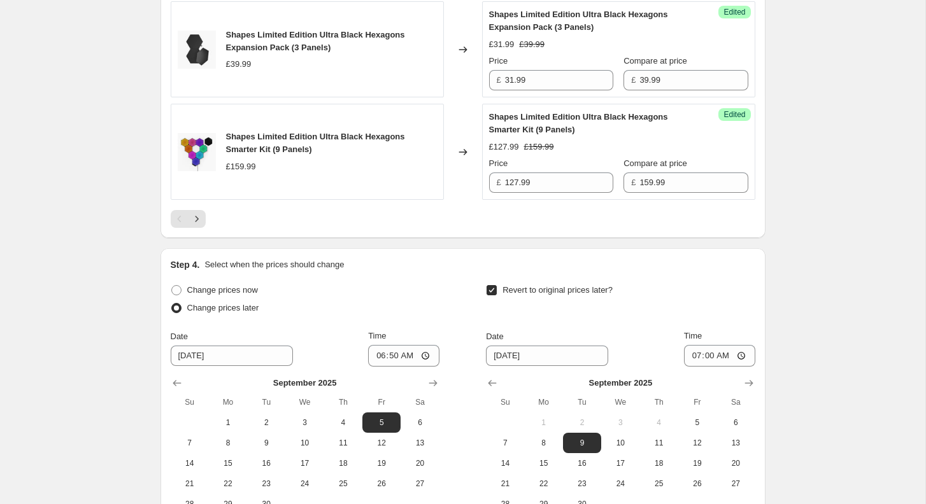
scroll to position [2201, 0]
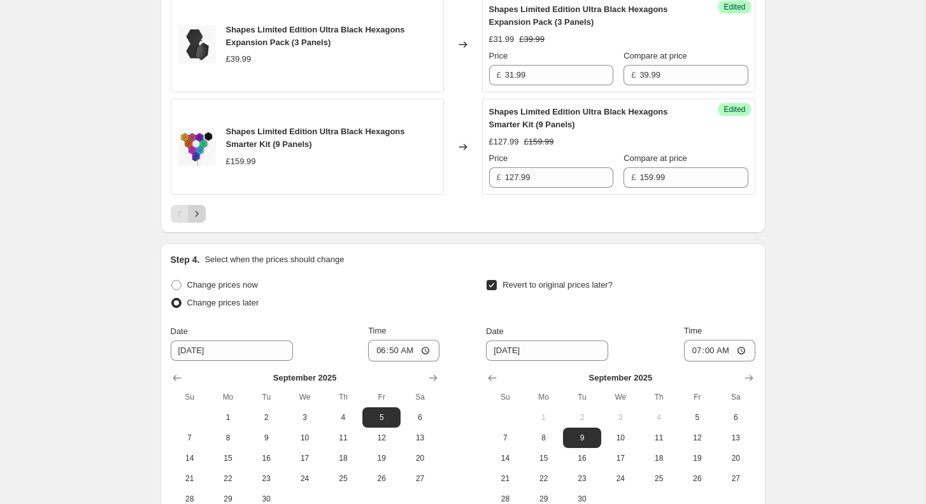
click at [201, 220] on icon "Next" at bounding box center [196, 214] width 13 height 13
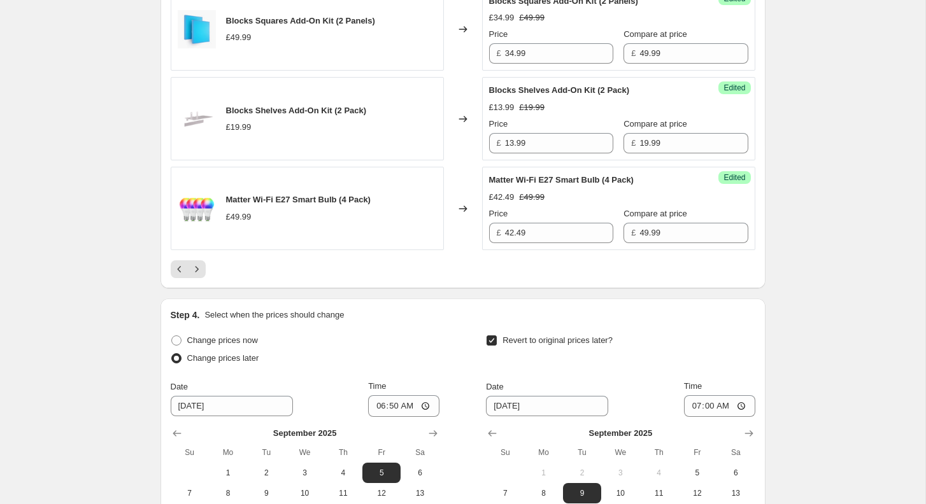
scroll to position [2173, 0]
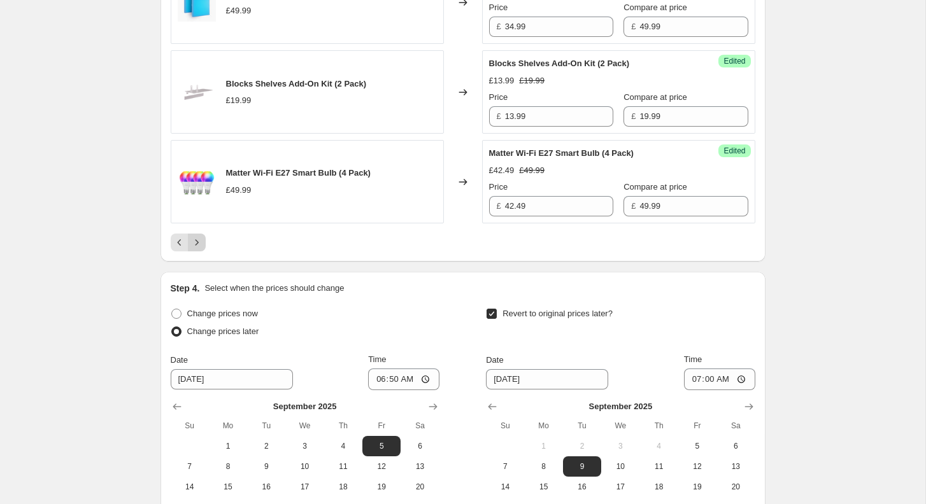
click at [203, 252] on button "Next" at bounding box center [197, 243] width 18 height 18
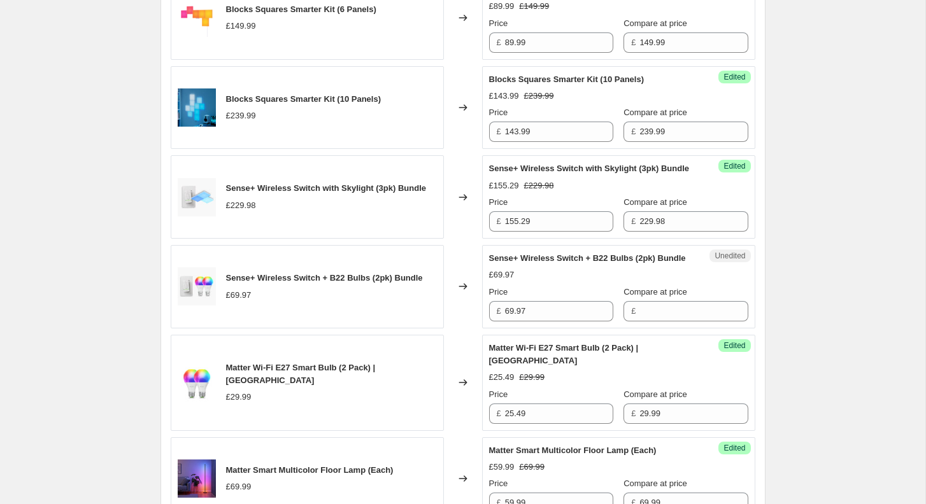
scroll to position [866, 0]
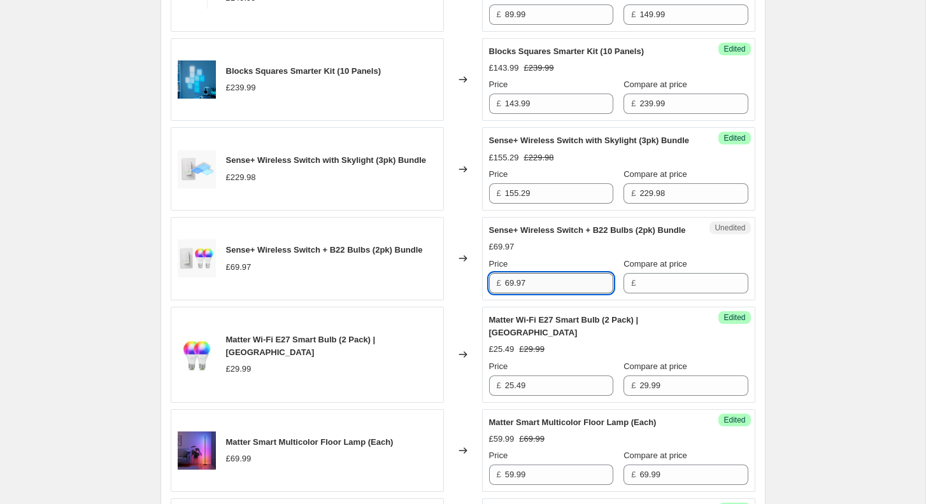
click at [547, 294] on input "69.97" at bounding box center [559, 283] width 108 height 20
type input "69.97"
click at [659, 294] on input "Compare at price" at bounding box center [693, 283] width 108 height 20
click at [569, 294] on input "69.97" at bounding box center [559, 283] width 108 height 20
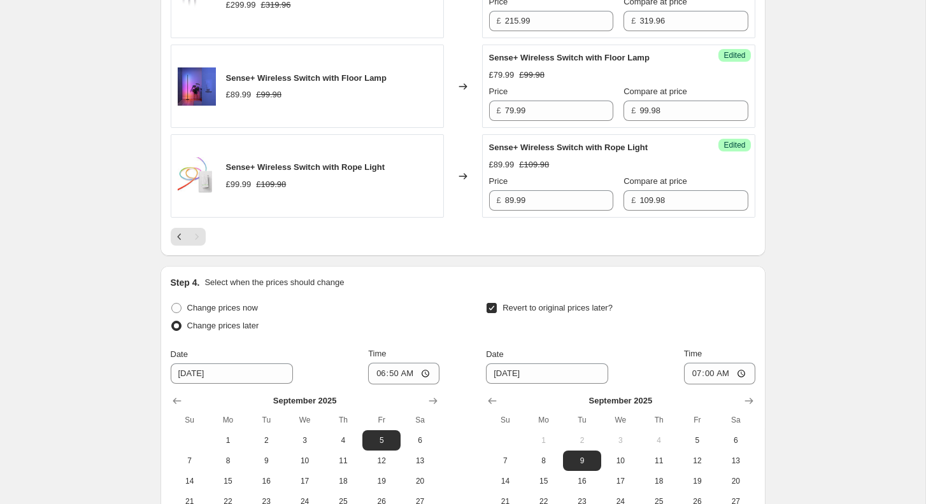
scroll to position [2347, 0]
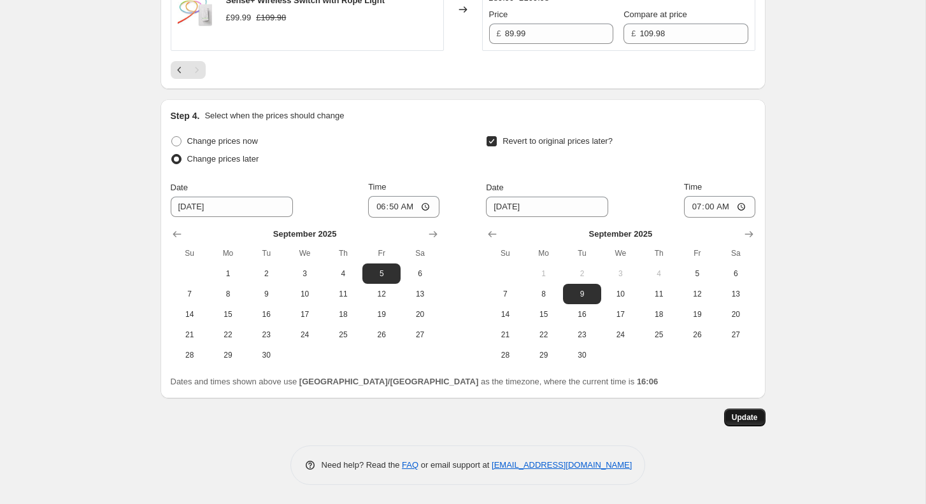
click at [755, 411] on button "Update" at bounding box center [744, 418] width 41 height 18
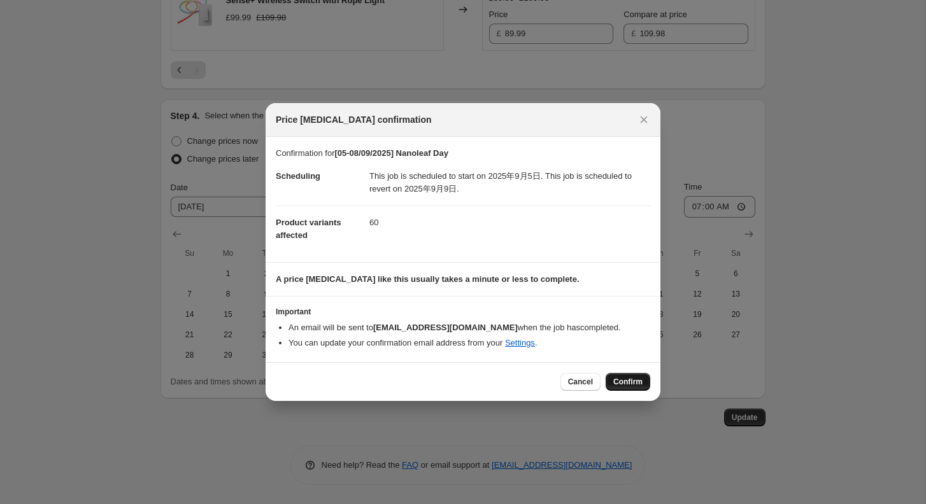
click at [631, 384] on span "Confirm" at bounding box center [627, 382] width 29 height 10
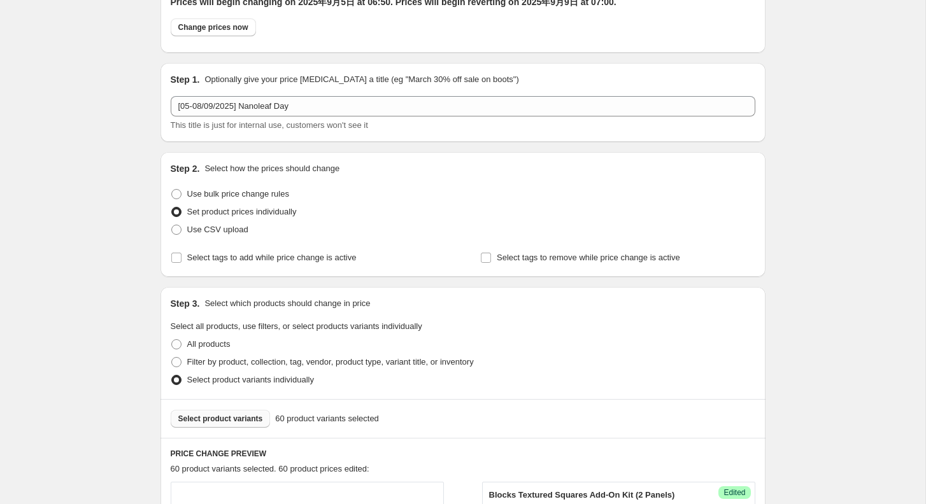
scroll to position [0, 0]
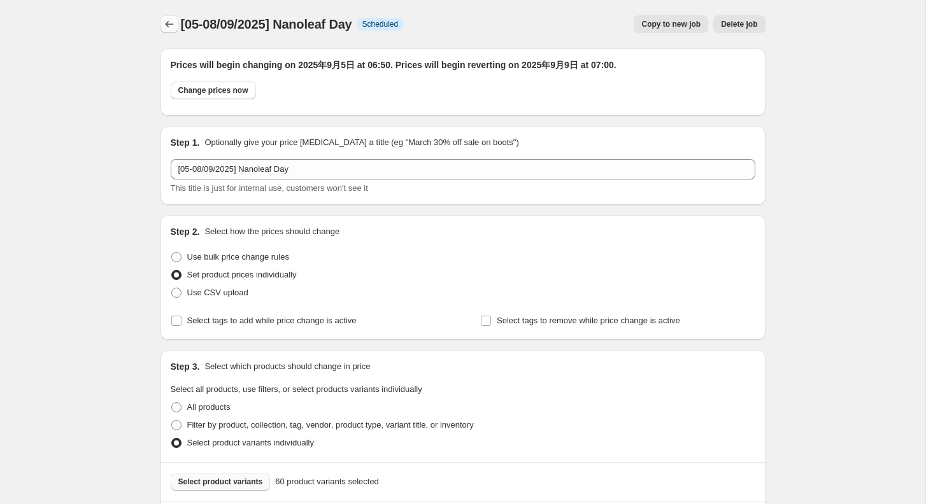
click at [167, 25] on icon "Price change jobs" at bounding box center [169, 24] width 8 height 6
